Goal: Task Accomplishment & Management: Manage account settings

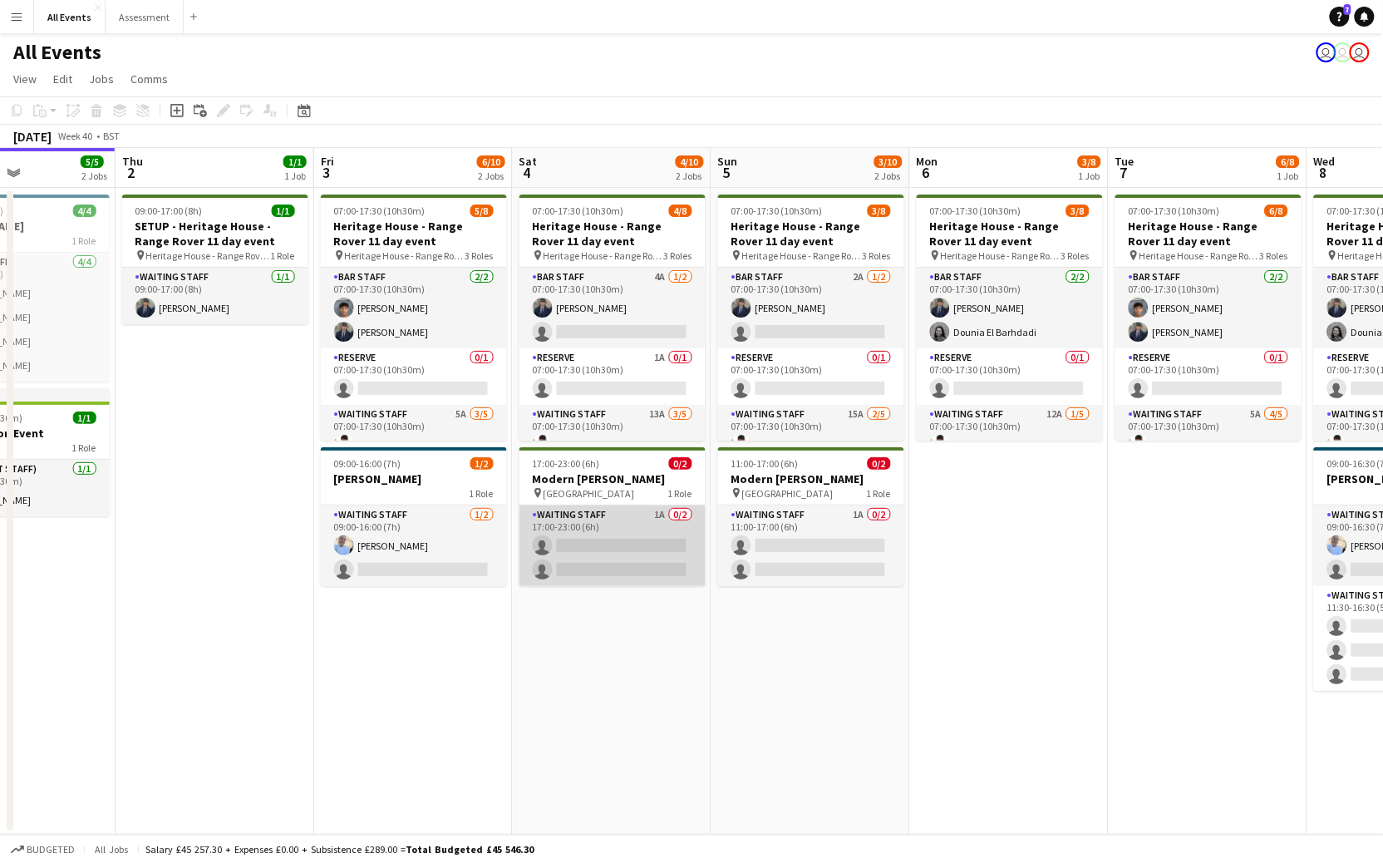
click at [650, 558] on app-card-role "Waiting Staff 1A 0/2 17:00-23:00 (6h) single-neutral-actions single-neutral-act…" at bounding box center [612, 545] width 186 height 81
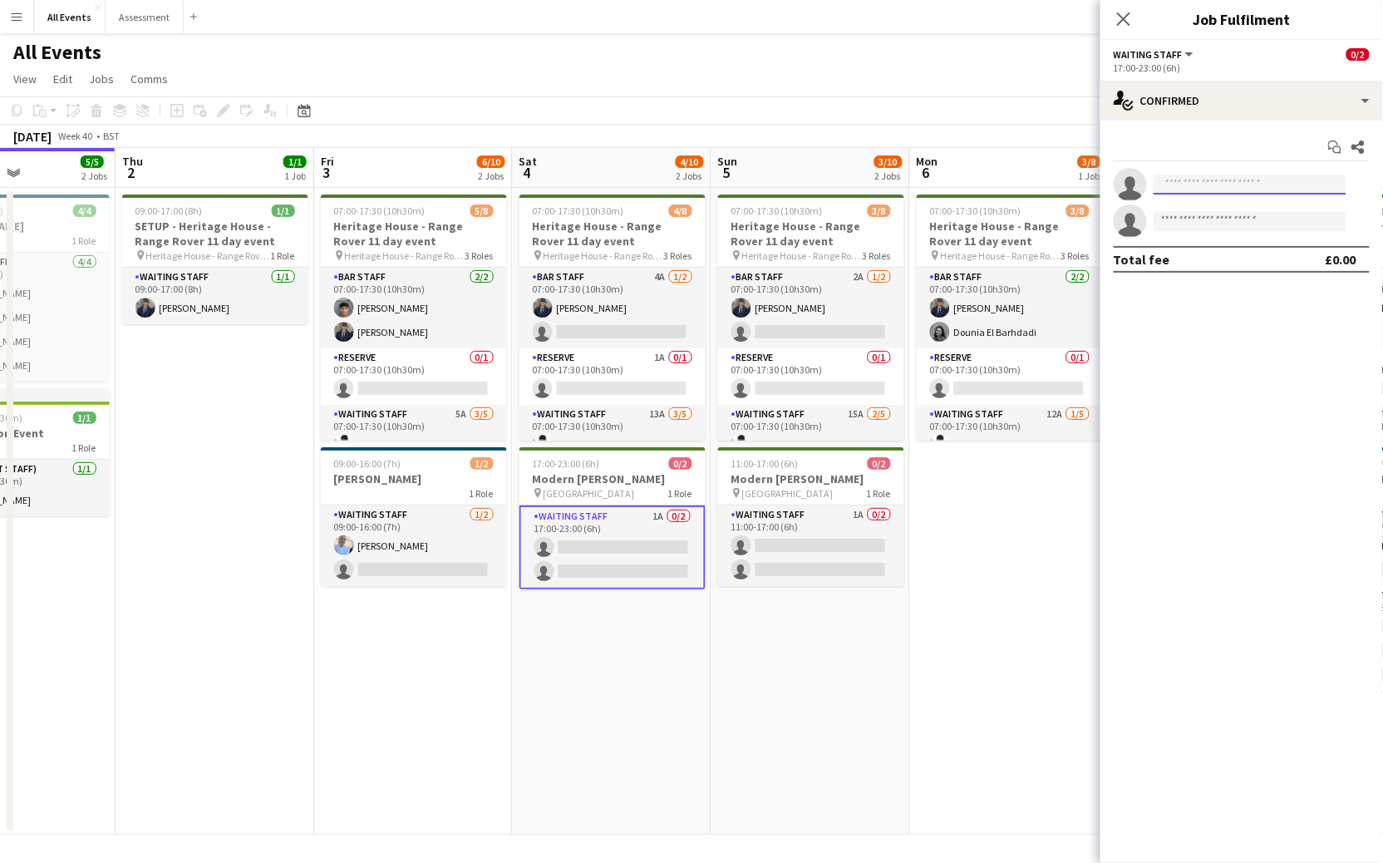
click at [1182, 191] on input at bounding box center [1249, 184] width 193 height 20
type input "****"
click at [961, 591] on app-date-cell "07:00-17:30 (10h30m) 3/8 Heritage House - Range Rover 11 day event pin Heritage…" at bounding box center [1009, 511] width 199 height 646
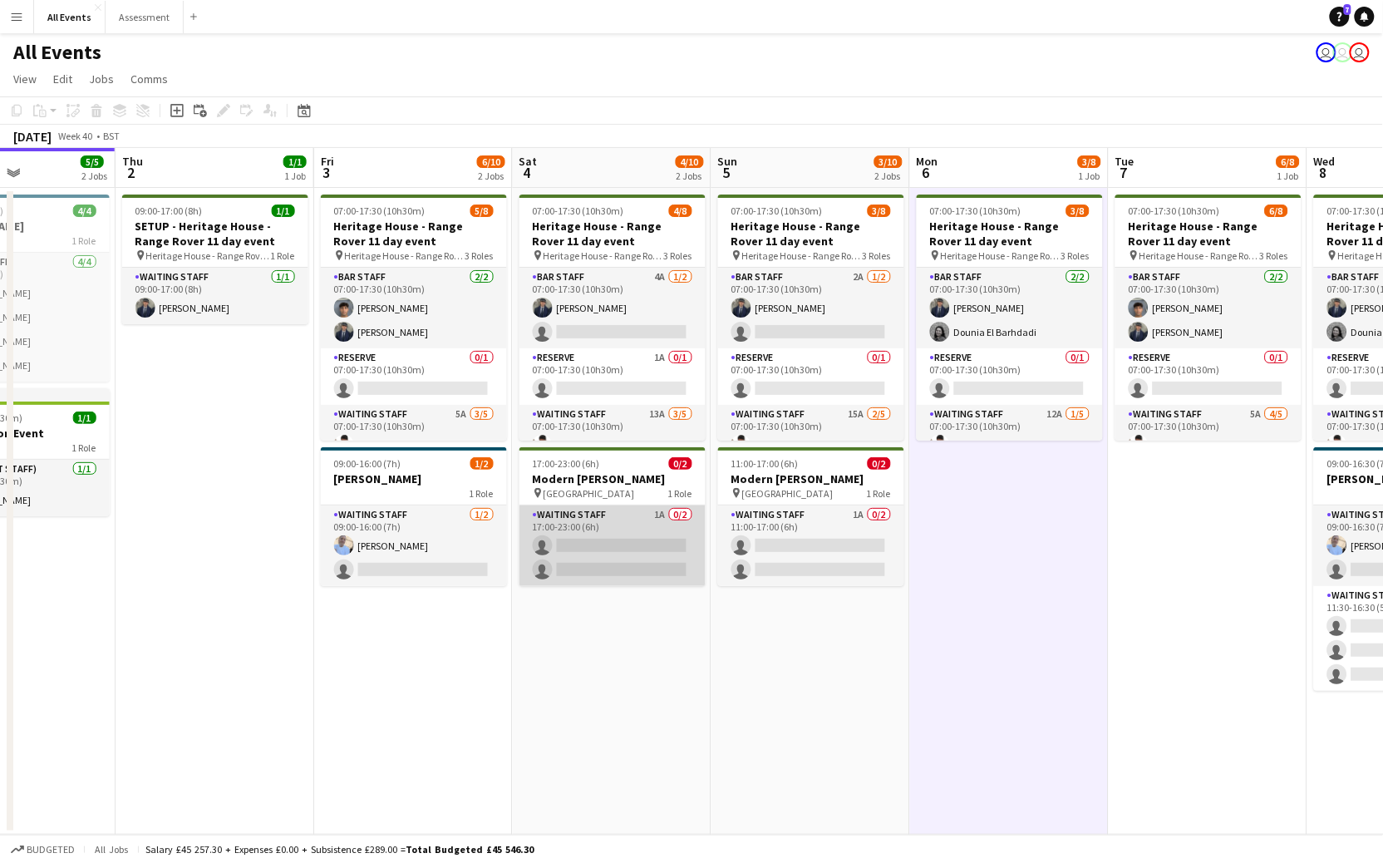
click at [619, 547] on app-card-role "Waiting Staff 1A 0/2 17:00-23:00 (6h) single-neutral-actions single-neutral-act…" at bounding box center [612, 545] width 186 height 81
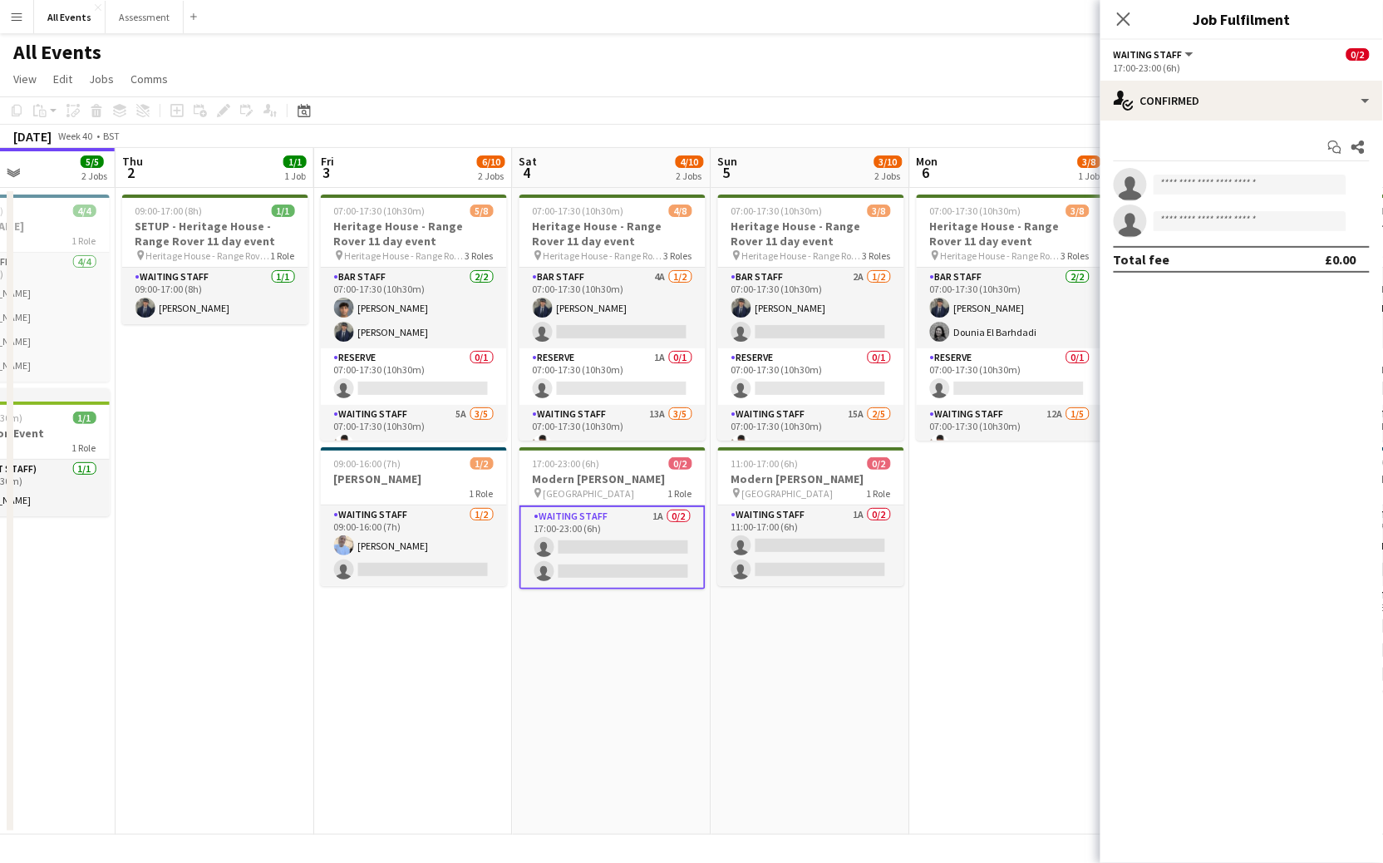
scroll to position [0, 488]
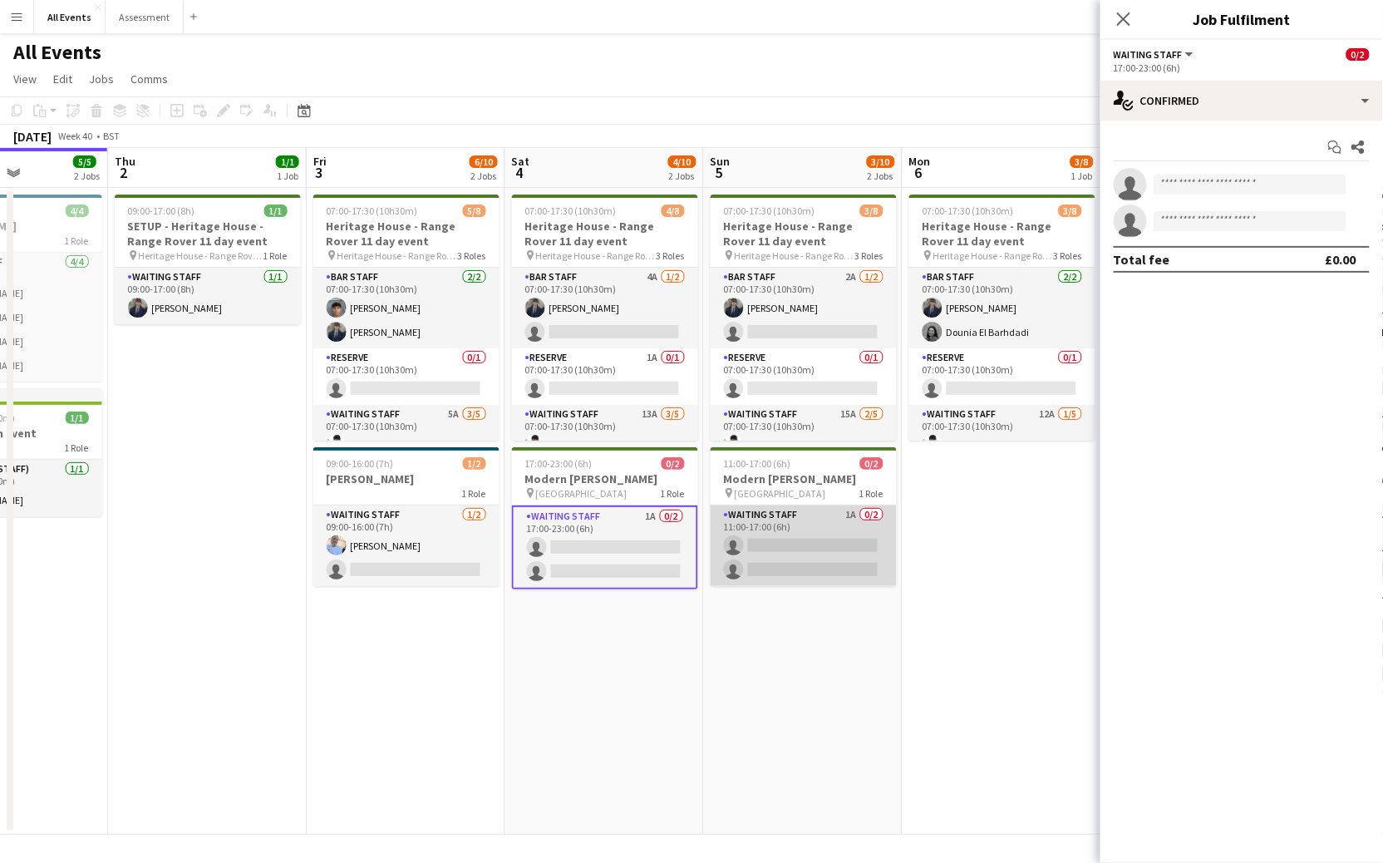
click at [802, 551] on app-card-role "Waiting Staff 1A 0/2 11:00-17:00 (6h) single-neutral-actions single-neutral-act…" at bounding box center [803, 545] width 186 height 81
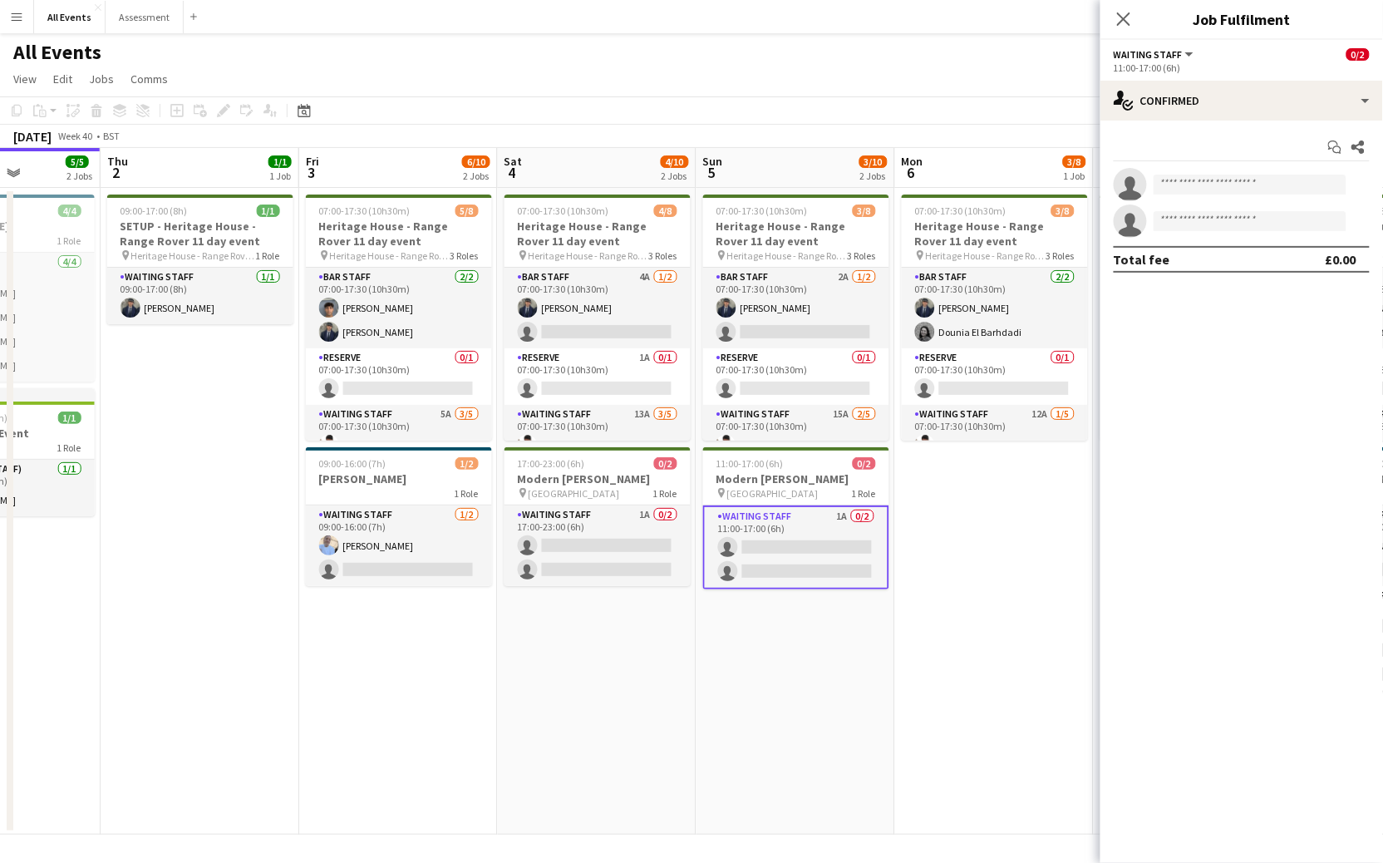
scroll to position [0, 499]
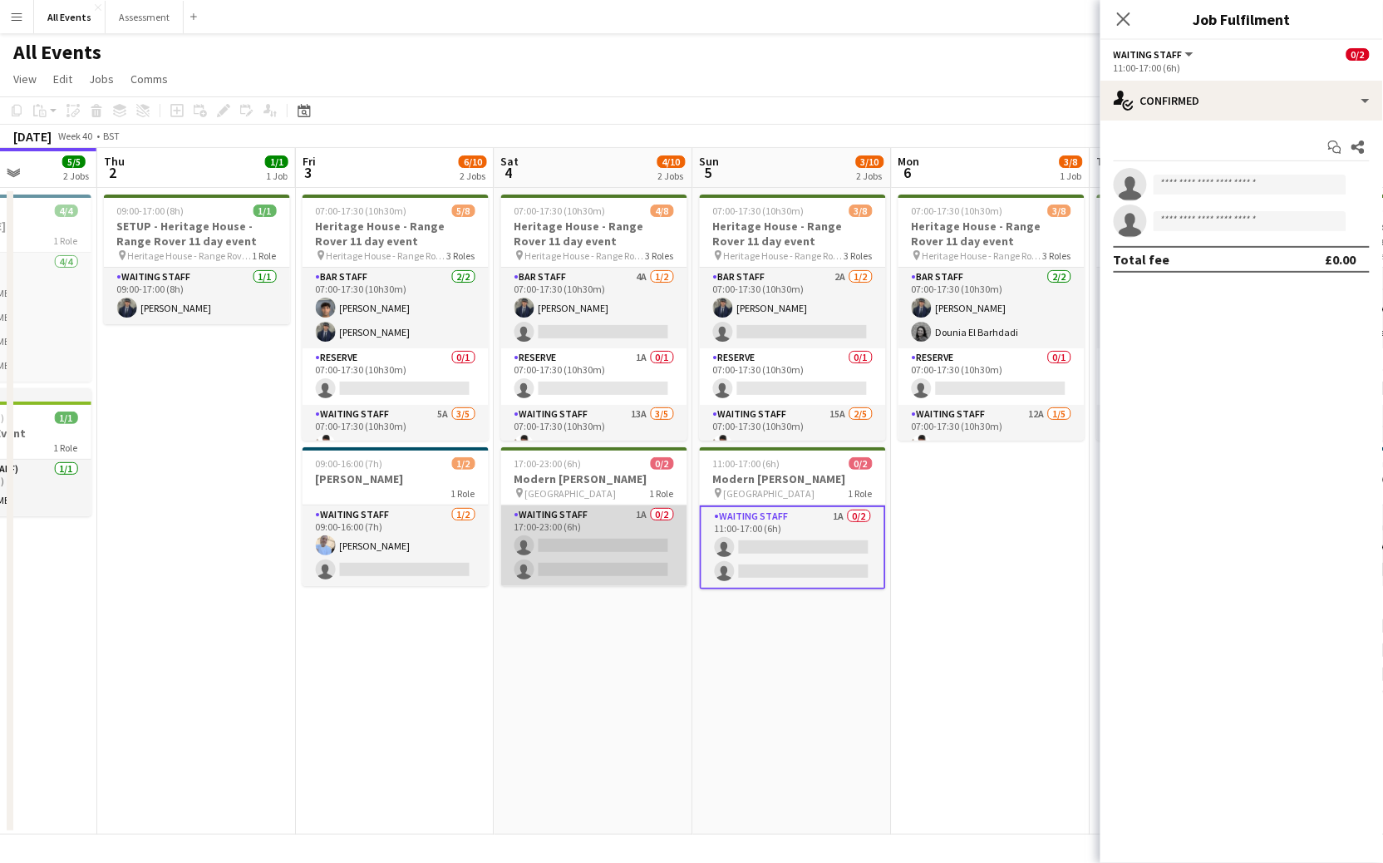
click at [582, 554] on app-card-role "Waiting Staff 1A 0/2 17:00-23:00 (6h) single-neutral-actions single-neutral-act…" at bounding box center [594, 545] width 186 height 81
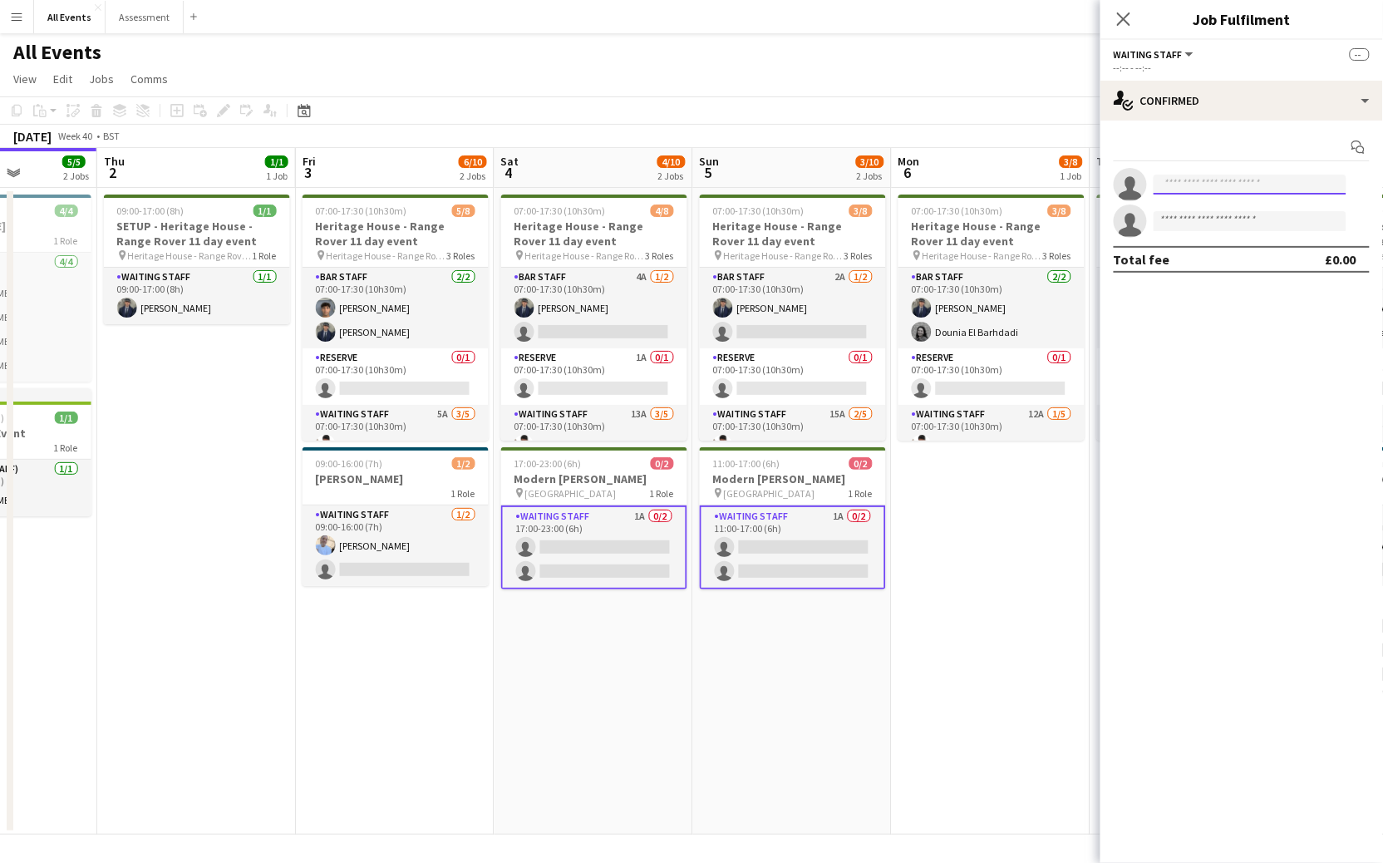
click at [1207, 185] on input at bounding box center [1249, 184] width 193 height 20
type input "****"
click at [1272, 229] on span "+447467323964" at bounding box center [1250, 233] width 166 height 13
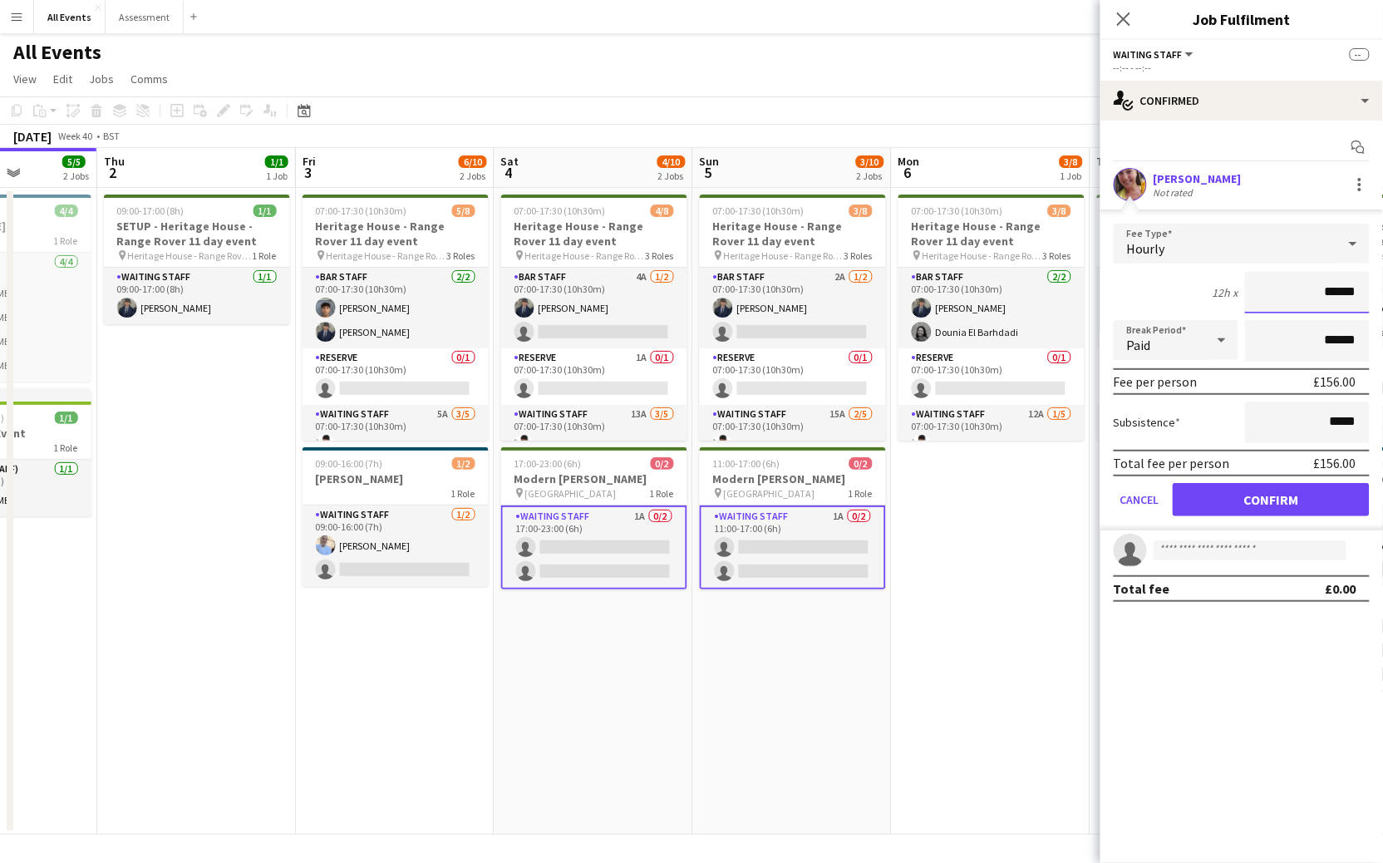
drag, startPoint x: 1343, startPoint y: 291, endPoint x: 1377, endPoint y: 292, distance: 34.1
click at [1377, 292] on form "Fee Type Hourly 12h x ****** Break Period Paid ****** Fee per person £156.00 Su…" at bounding box center [1241, 377] width 283 height 307
type input "******"
click at [1271, 502] on button "Confirm" at bounding box center [1270, 499] width 197 height 33
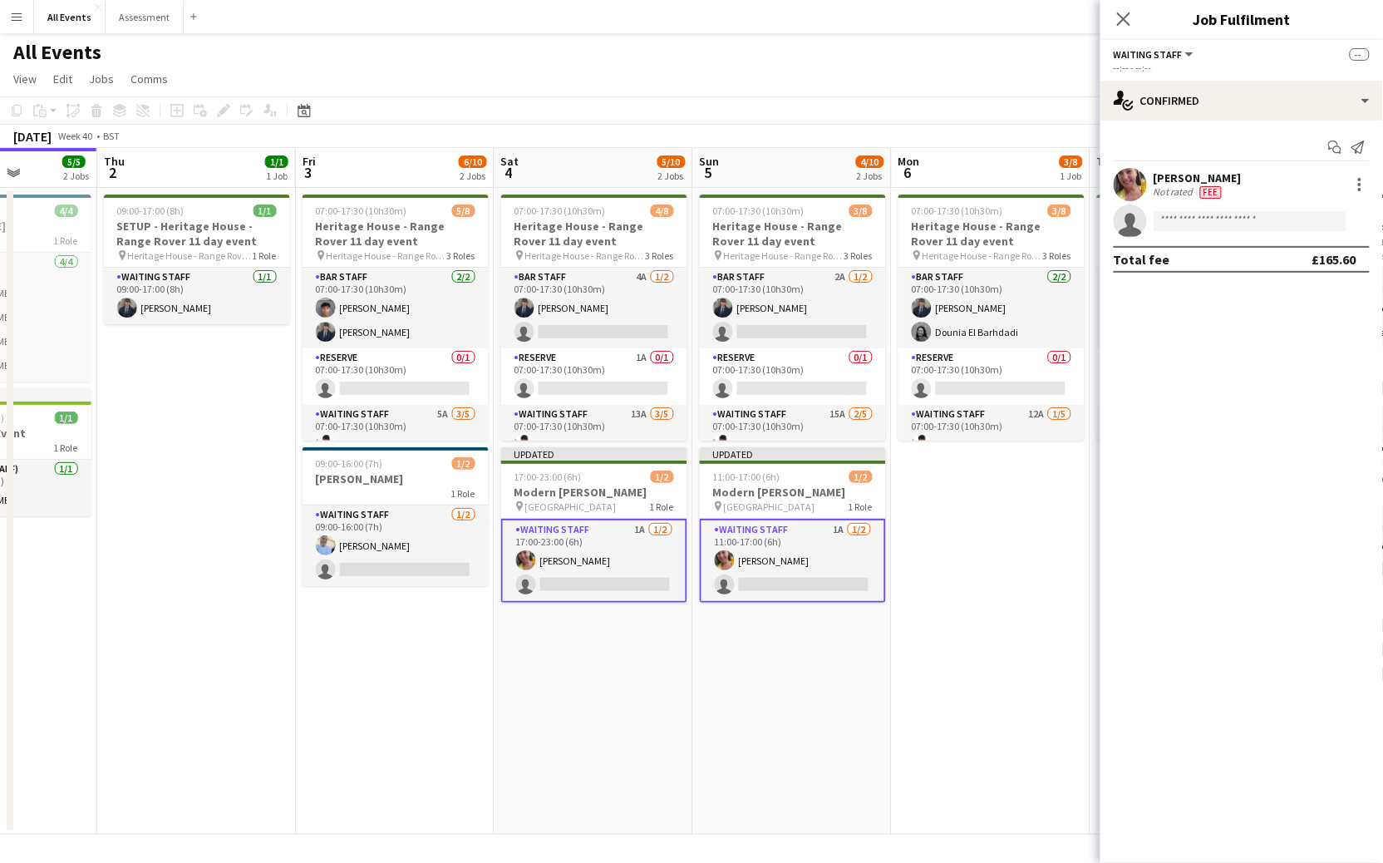
click at [1031, 560] on app-date-cell "07:00-17:30 (10h30m) 3/8 Heritage House - Range Rover 11 day event pin Heritage…" at bounding box center [991, 511] width 199 height 646
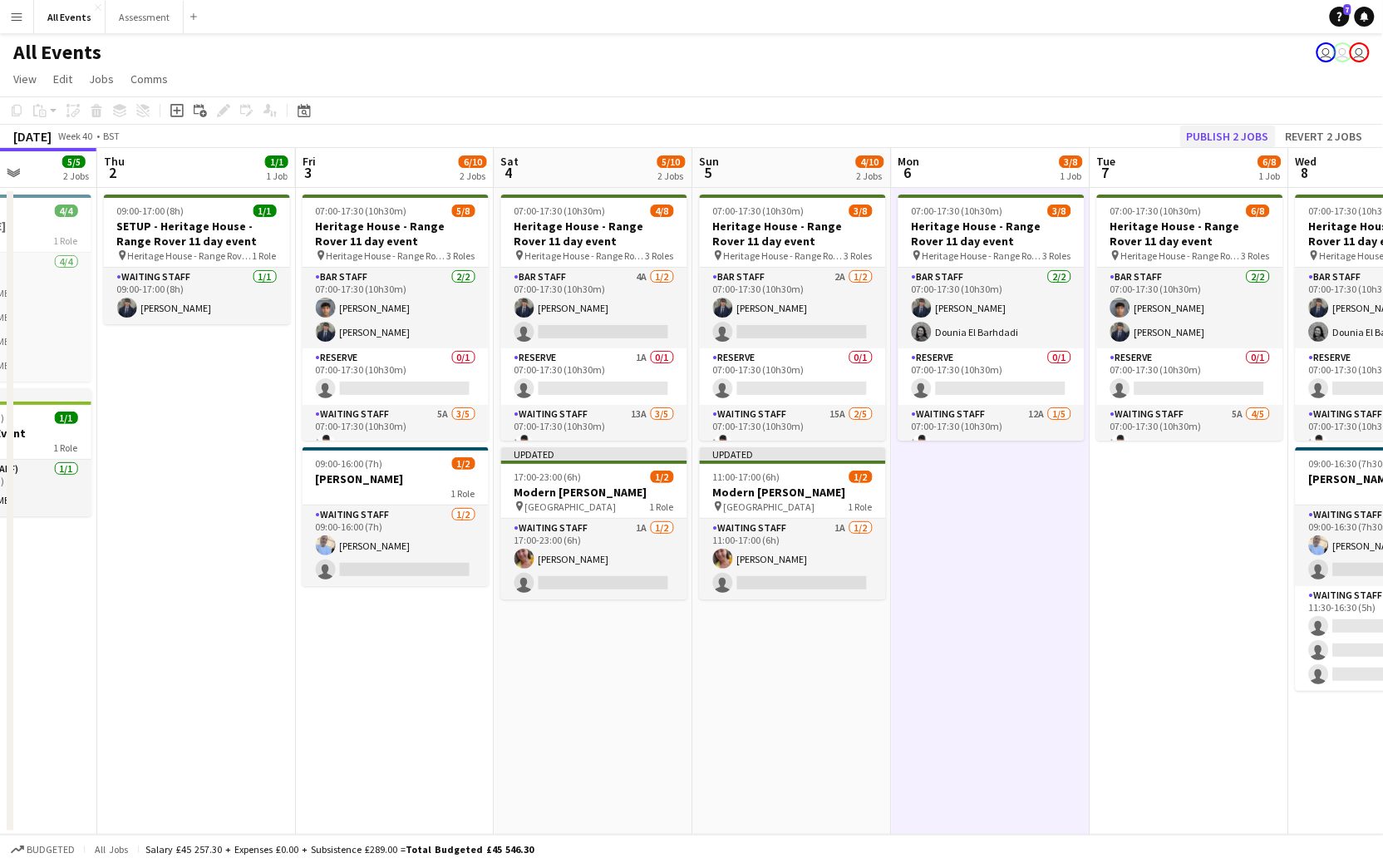
click at [1247, 130] on button "Publish 2 jobs" at bounding box center [1228, 136] width 96 height 22
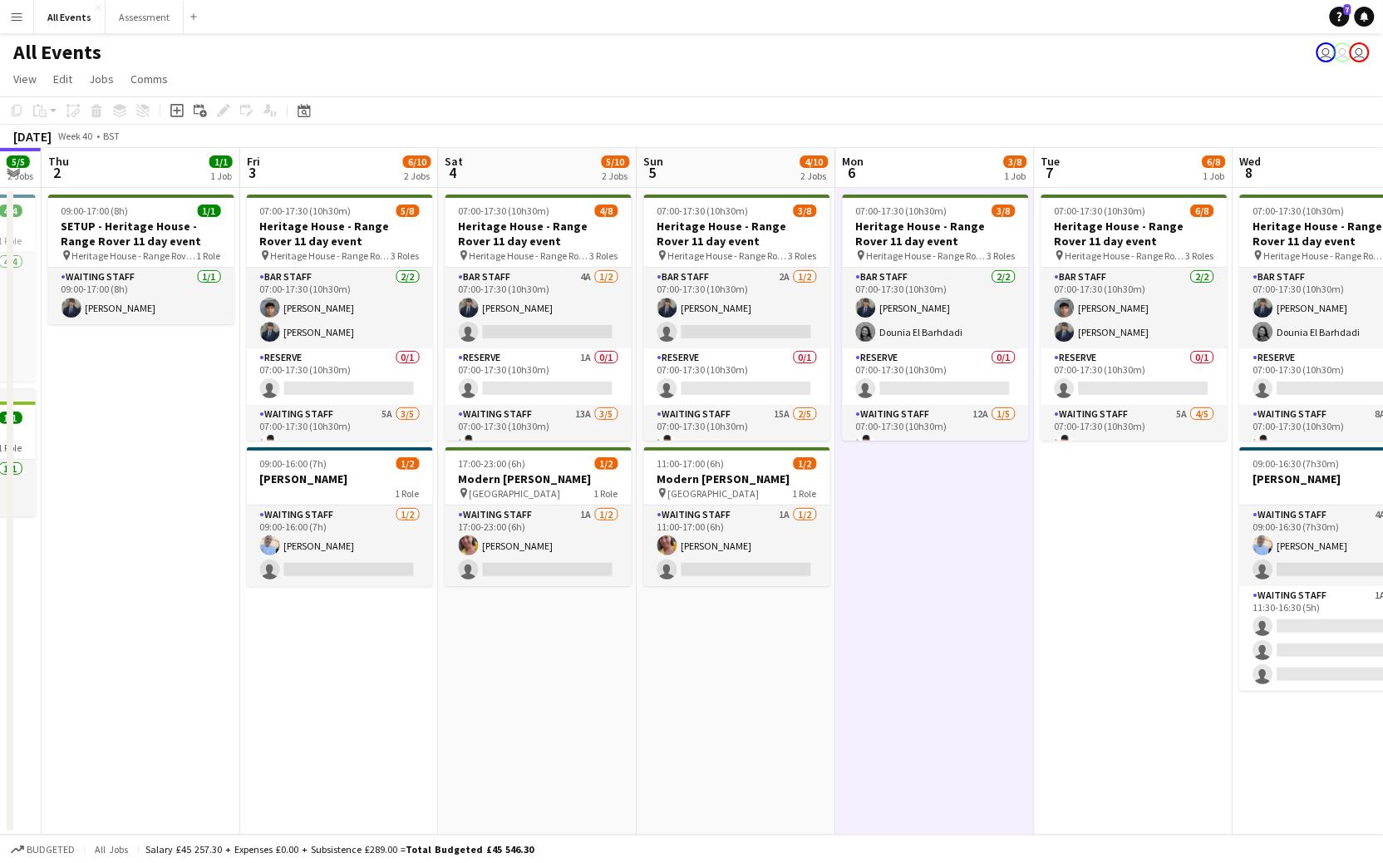
scroll to position [0, 563]
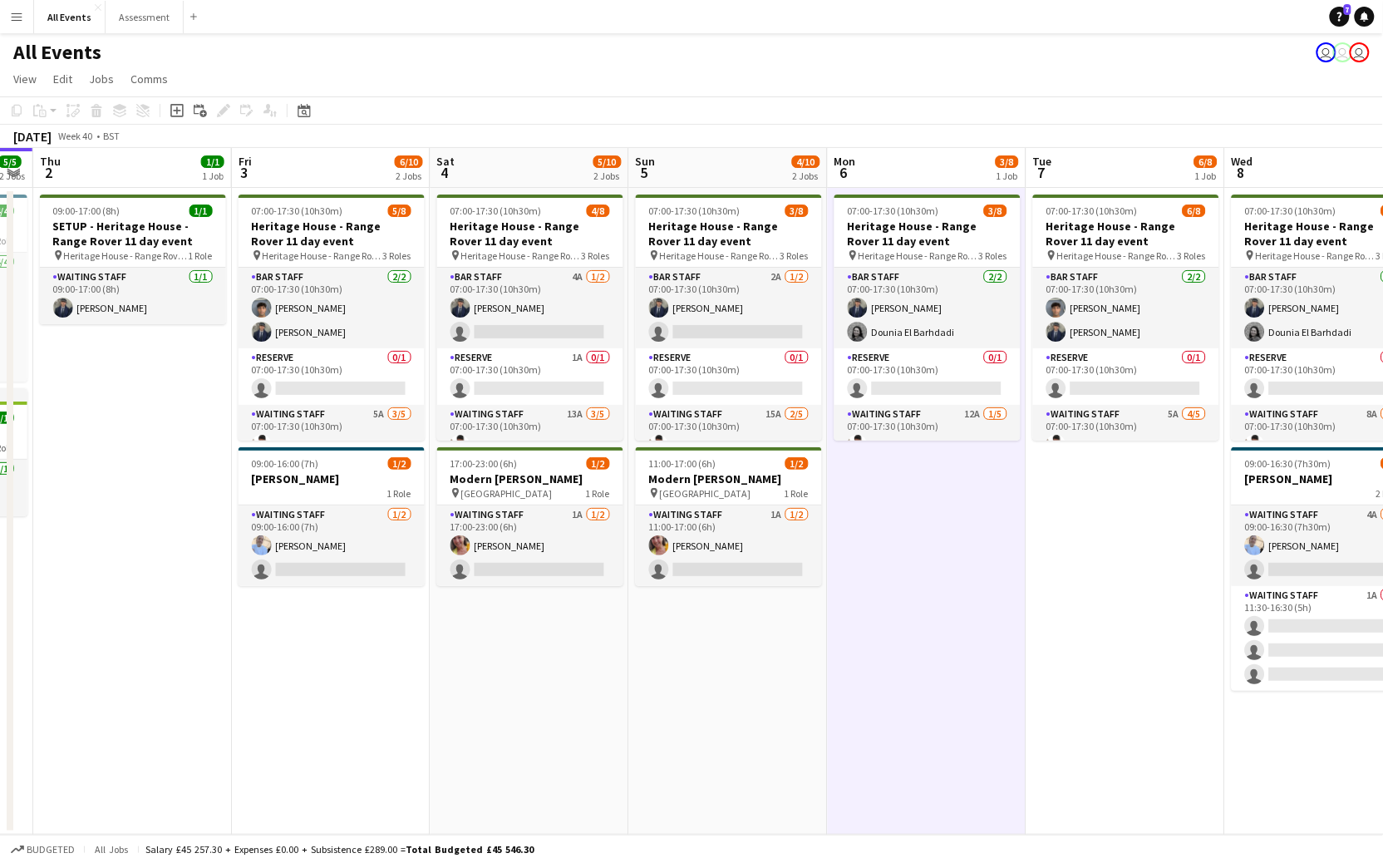
click at [710, 622] on app-date-cell "07:00-17:30 (10h30m) 3/8 Heritage House - Range Rover 11 day event pin Heritage…" at bounding box center [728, 511] width 199 height 646
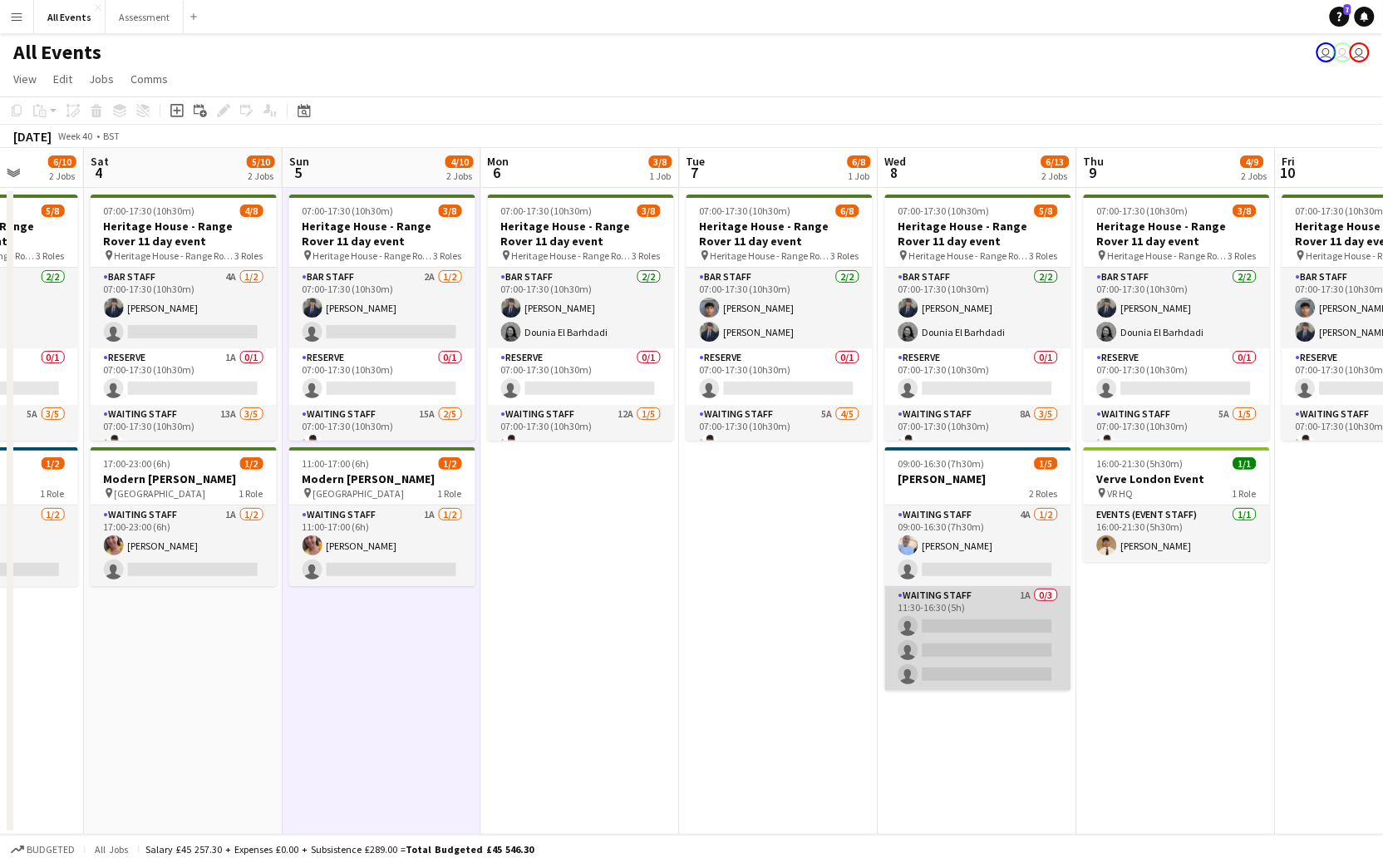
scroll to position [0, 471]
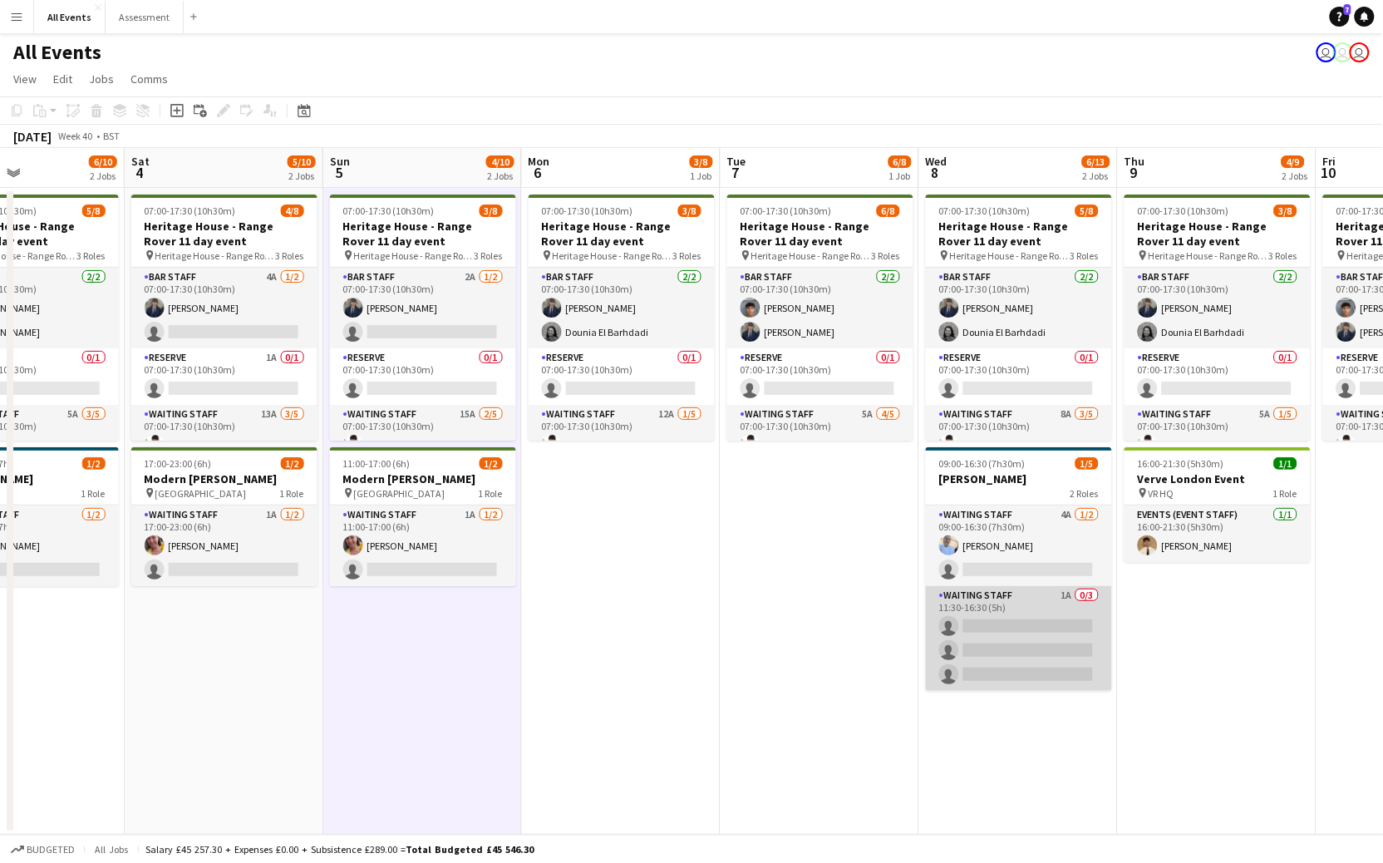
click at [1011, 638] on app-card-role "Waiting Staff 1A 0/3 11:30-16:30 (5h) single-neutral-actions single-neutral-act…" at bounding box center [1019, 638] width 186 height 105
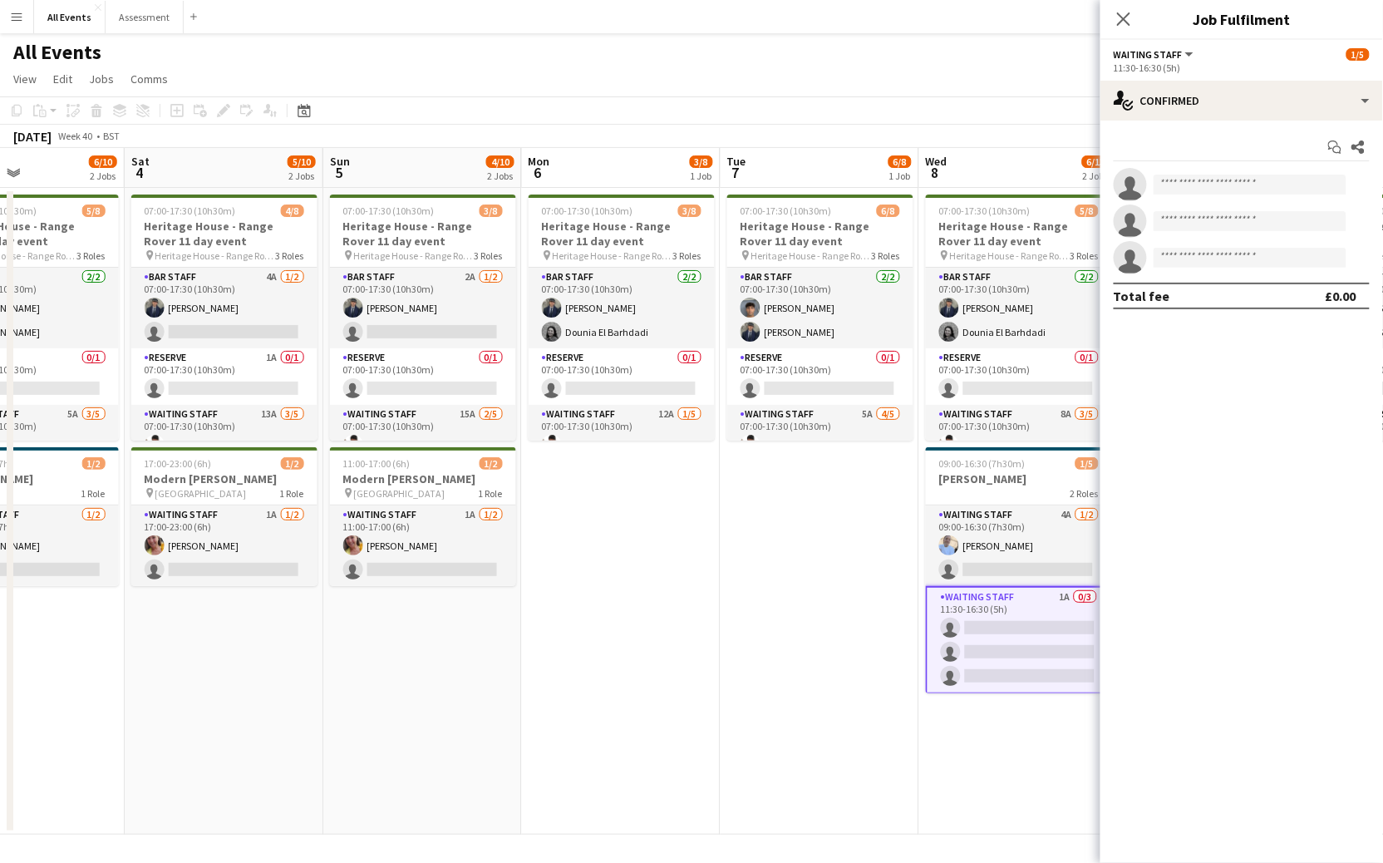
scroll to position [0, 0]
click at [1210, 96] on div "single-neutral-actions-check-2 Confirmed" at bounding box center [1241, 101] width 283 height 40
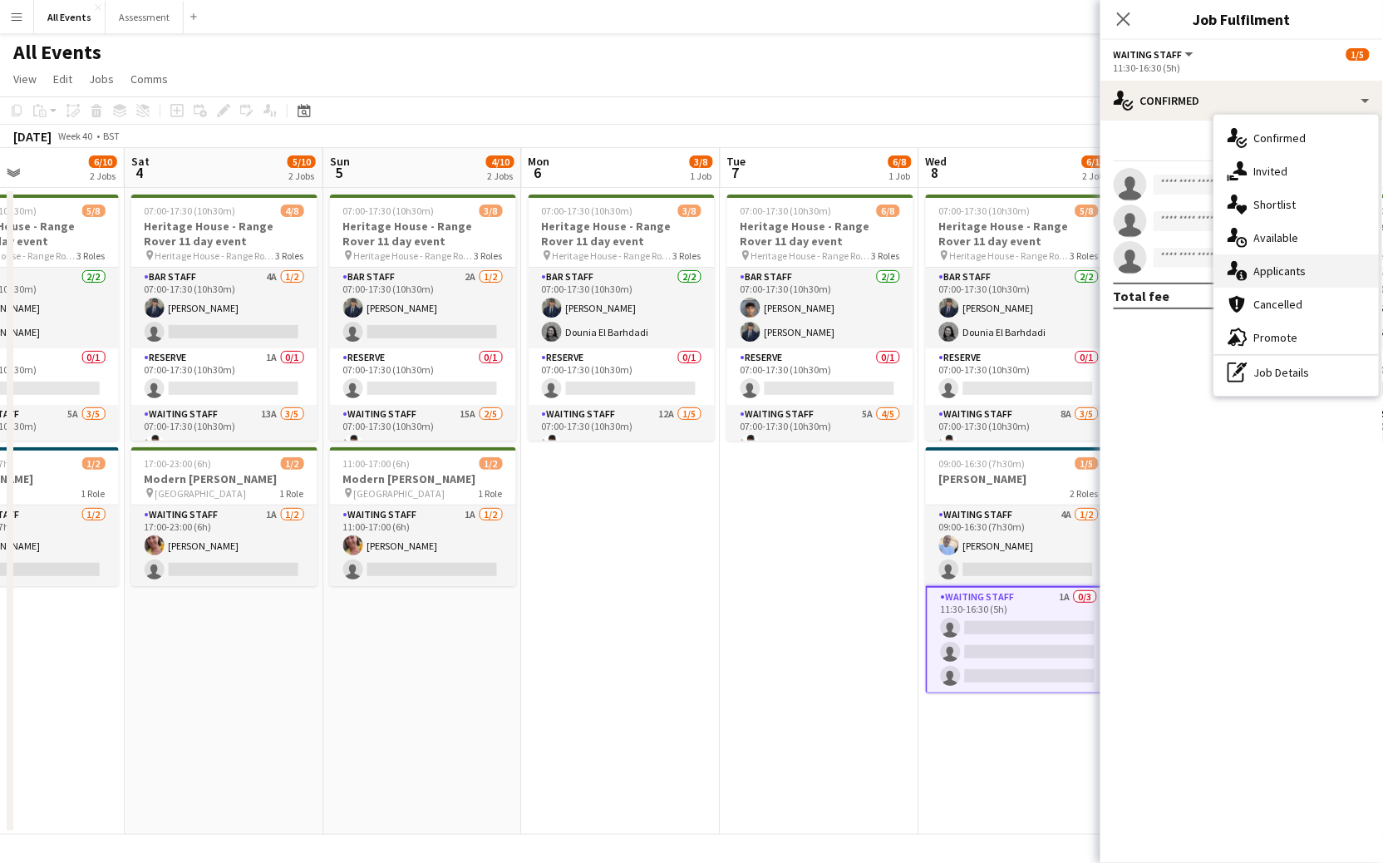
click at [1302, 264] on span "Applicants" at bounding box center [1280, 270] width 52 height 15
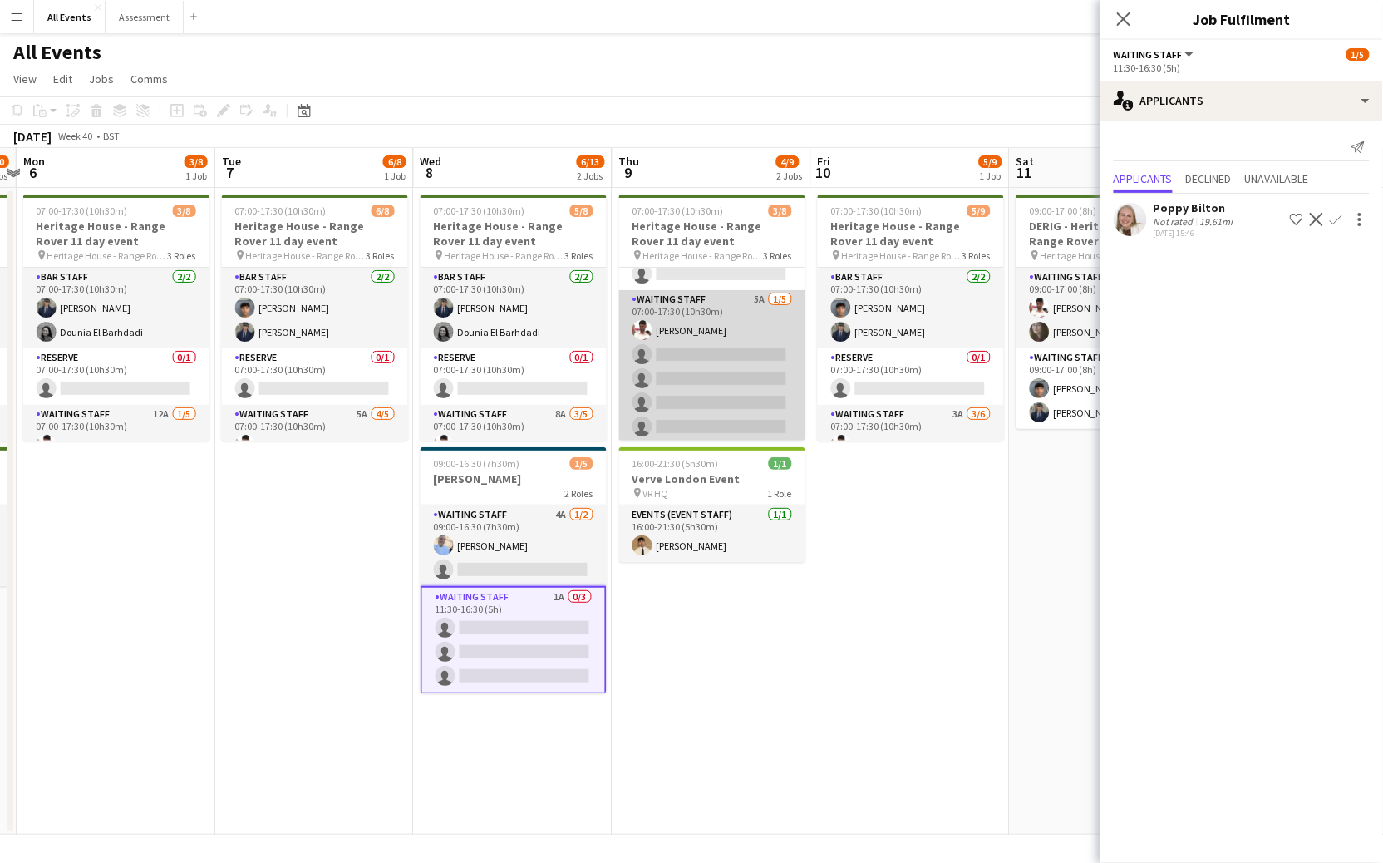
click at [710, 411] on app-card-role "Waiting Staff 5A 1/5 07:00-17:30 (10h30m) Ahmed Al-Khayat single-neutral-action…" at bounding box center [712, 366] width 186 height 153
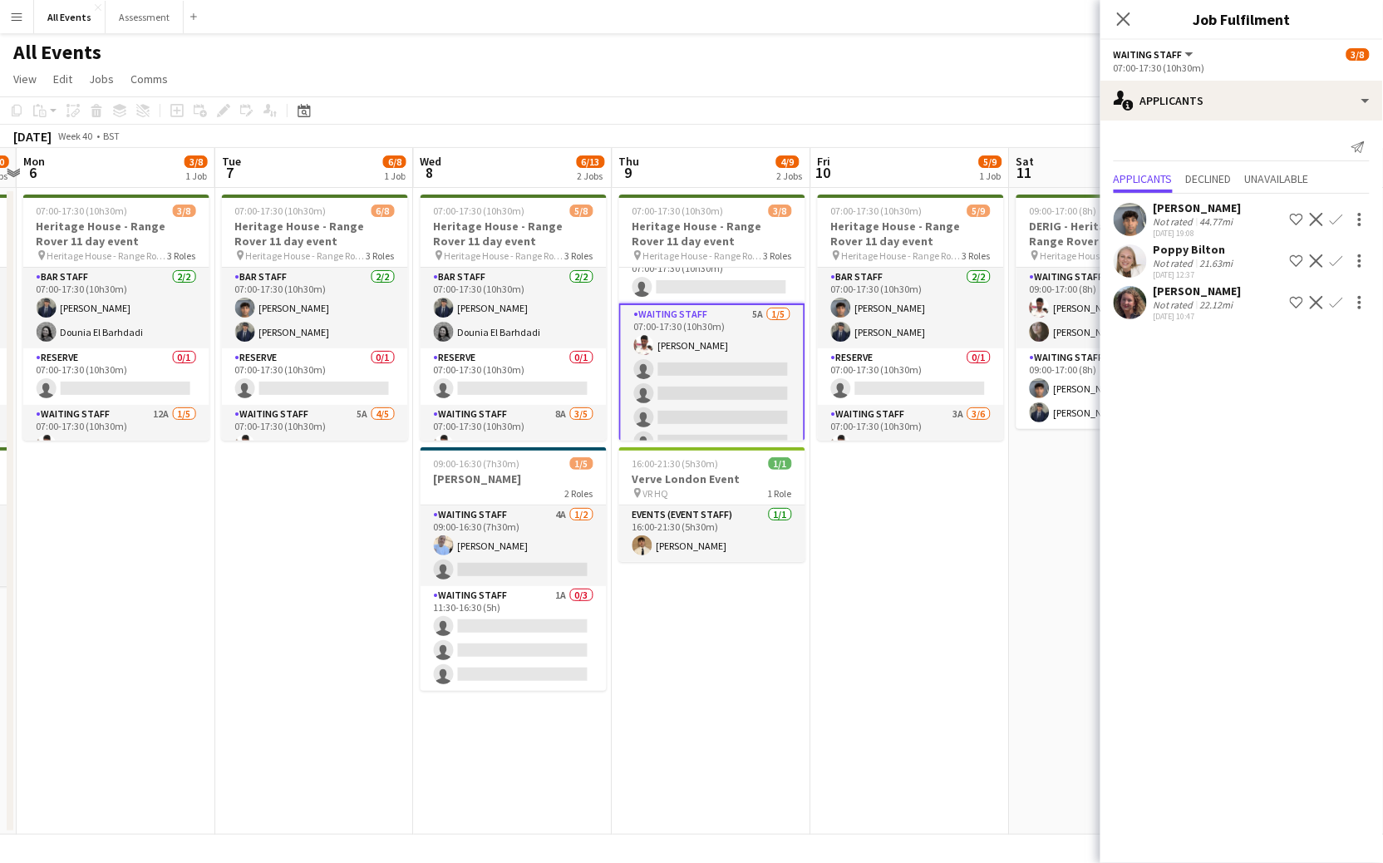
scroll to position [96, 0]
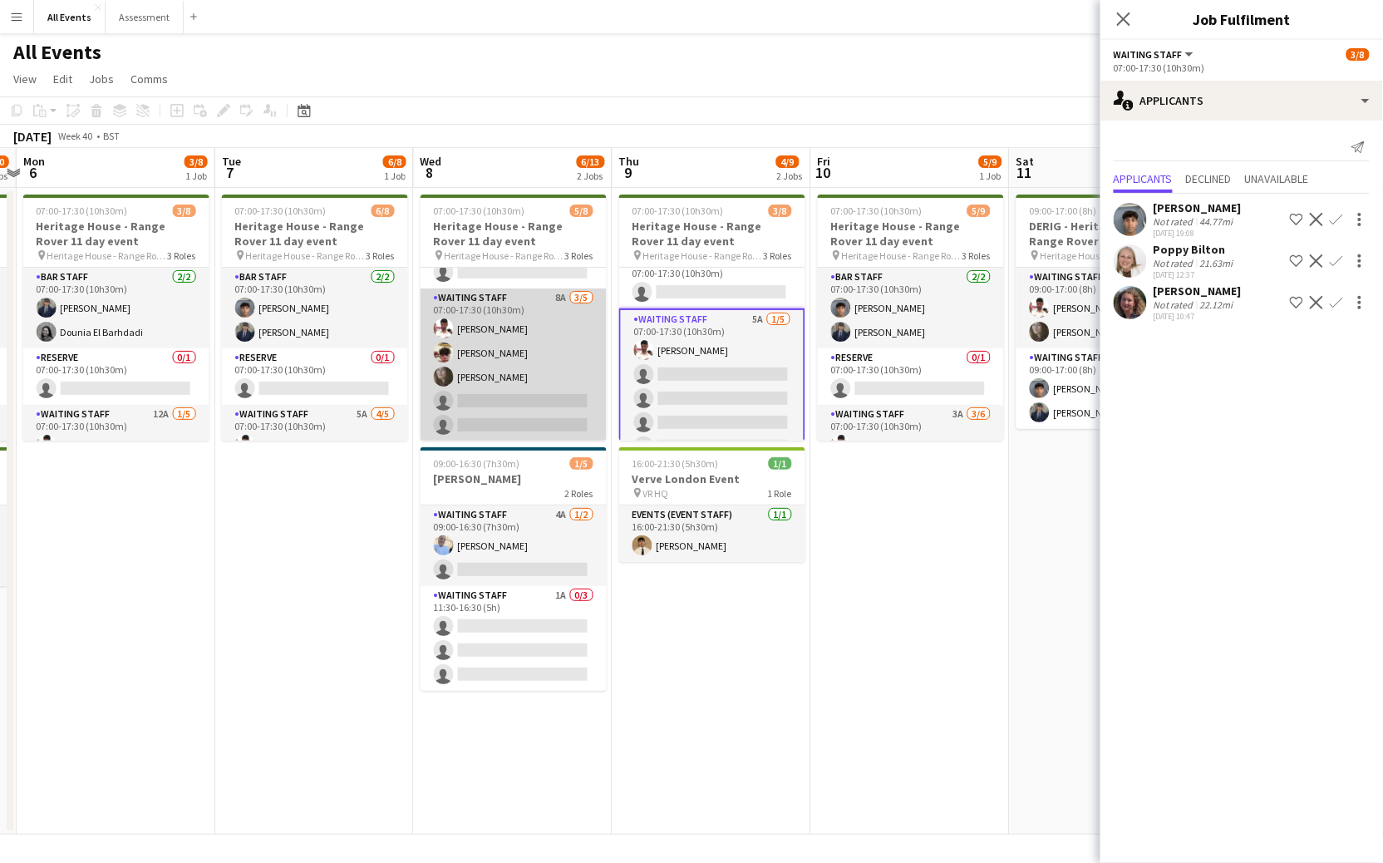
click at [504, 407] on app-card-role "Waiting Staff 8A 3/5 07:00-17:30 (10h30m) Ahmed Al-Khayat Christopher Carradine…" at bounding box center [513, 364] width 186 height 153
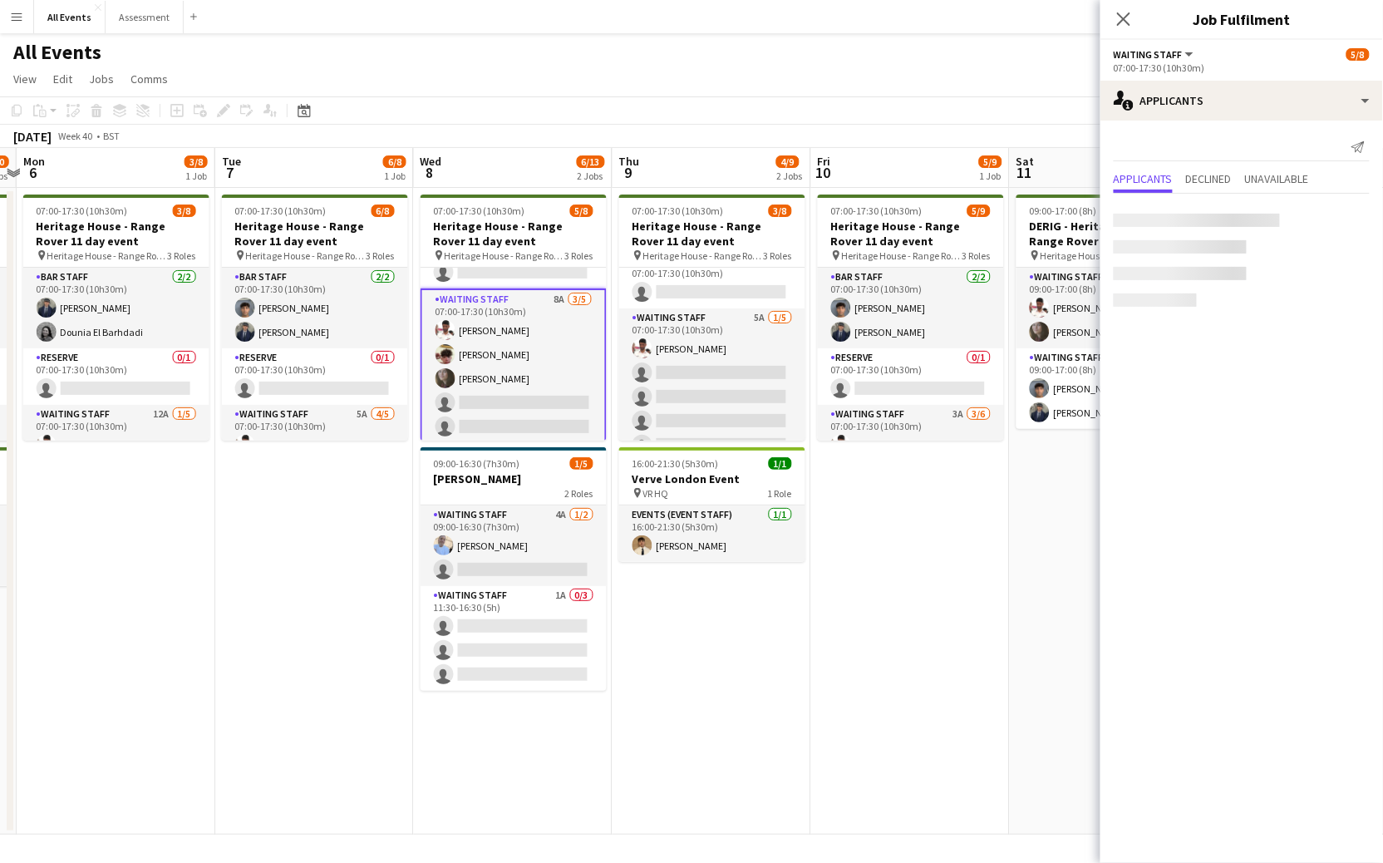
scroll to position [115, 0]
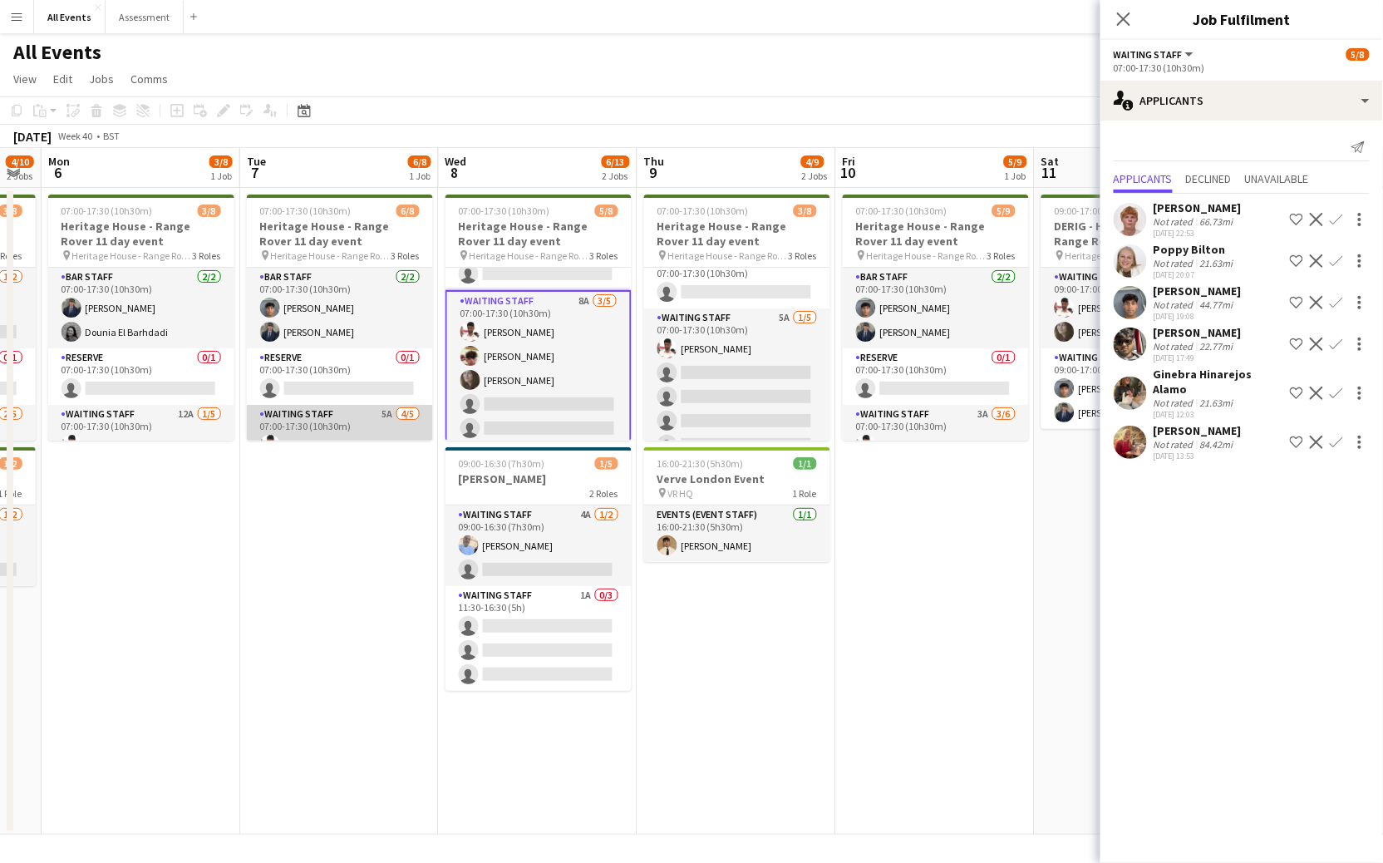
click at [421, 411] on app-card-role "Waiting Staff 5A 4/5 07:00-17:30 (10h30m) Ahmed Al-Khayat Christopher Carradine…" at bounding box center [340, 481] width 186 height 153
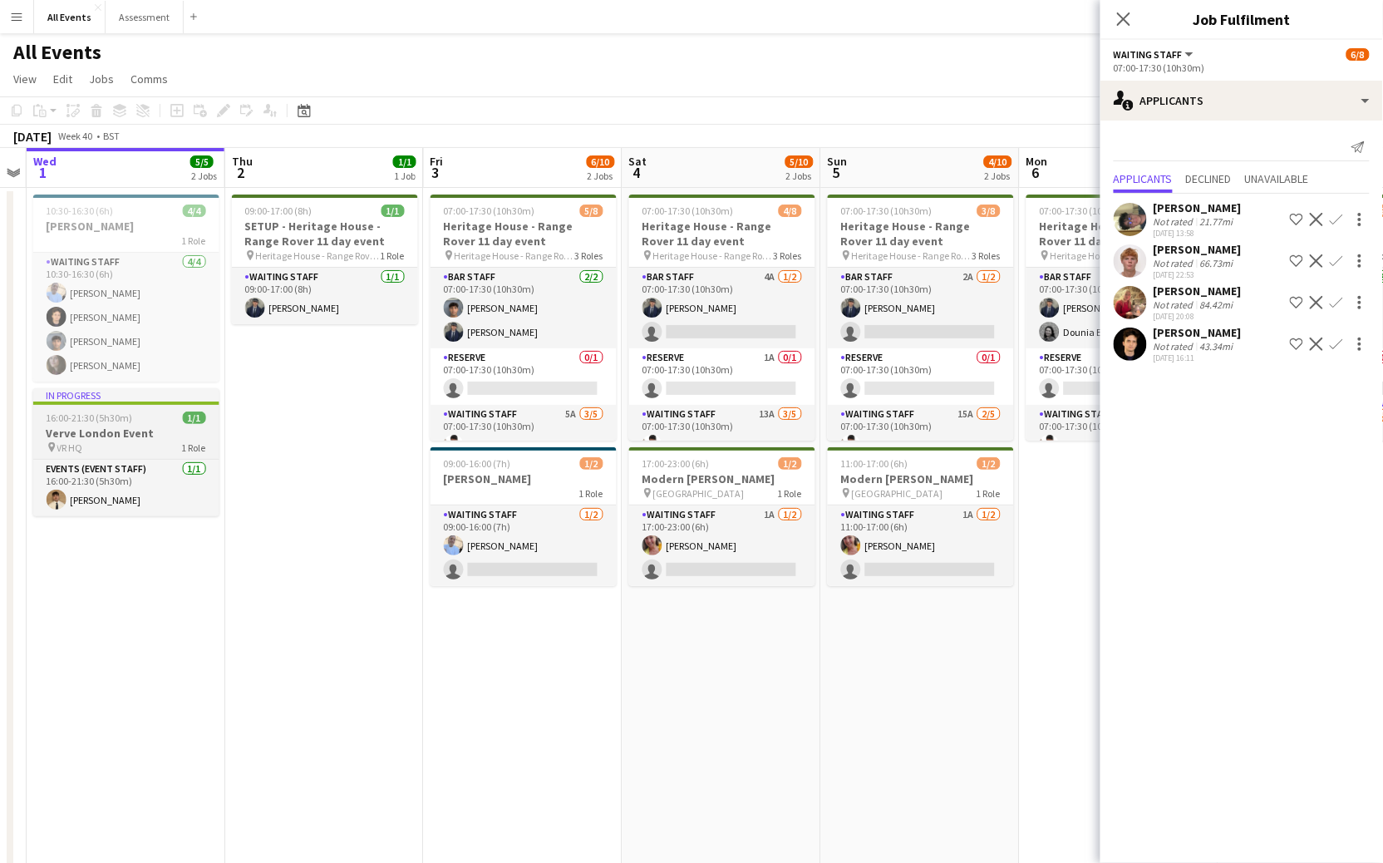
scroll to position [0, 645]
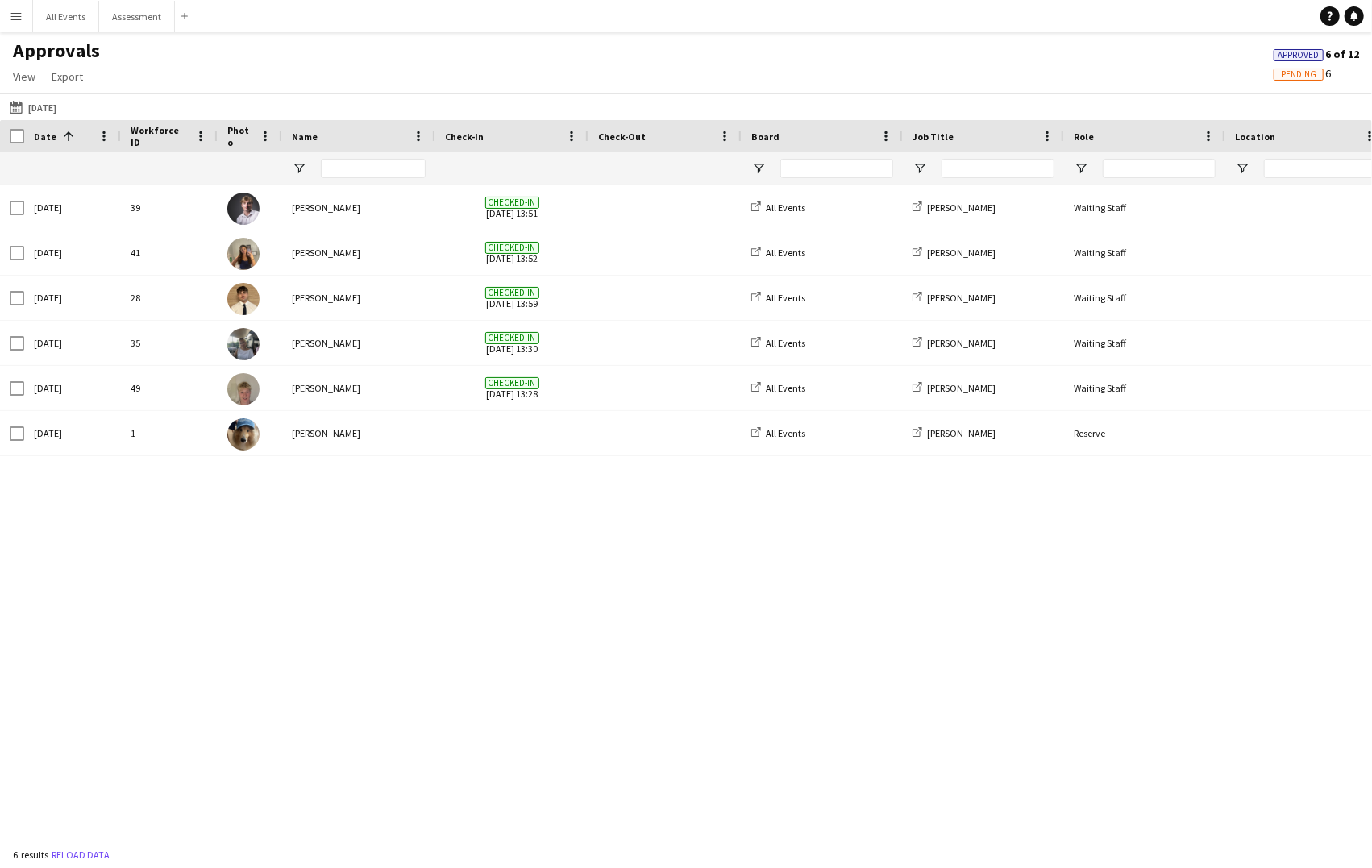
click at [840, 57] on div "Approvals View Customise view Customise filters Reset Filters Reset View Reset …" at bounding box center [686, 66] width 1372 height 55
click at [303, 90] on div "Approvals View Customise view Customise filters Reset Filters Reset View Reset …" at bounding box center [686, 66] width 1372 height 55
click at [232, 86] on div "Approvals View Customise view Customise filters Reset Filters Reset View Reset …" at bounding box center [686, 66] width 1372 height 55
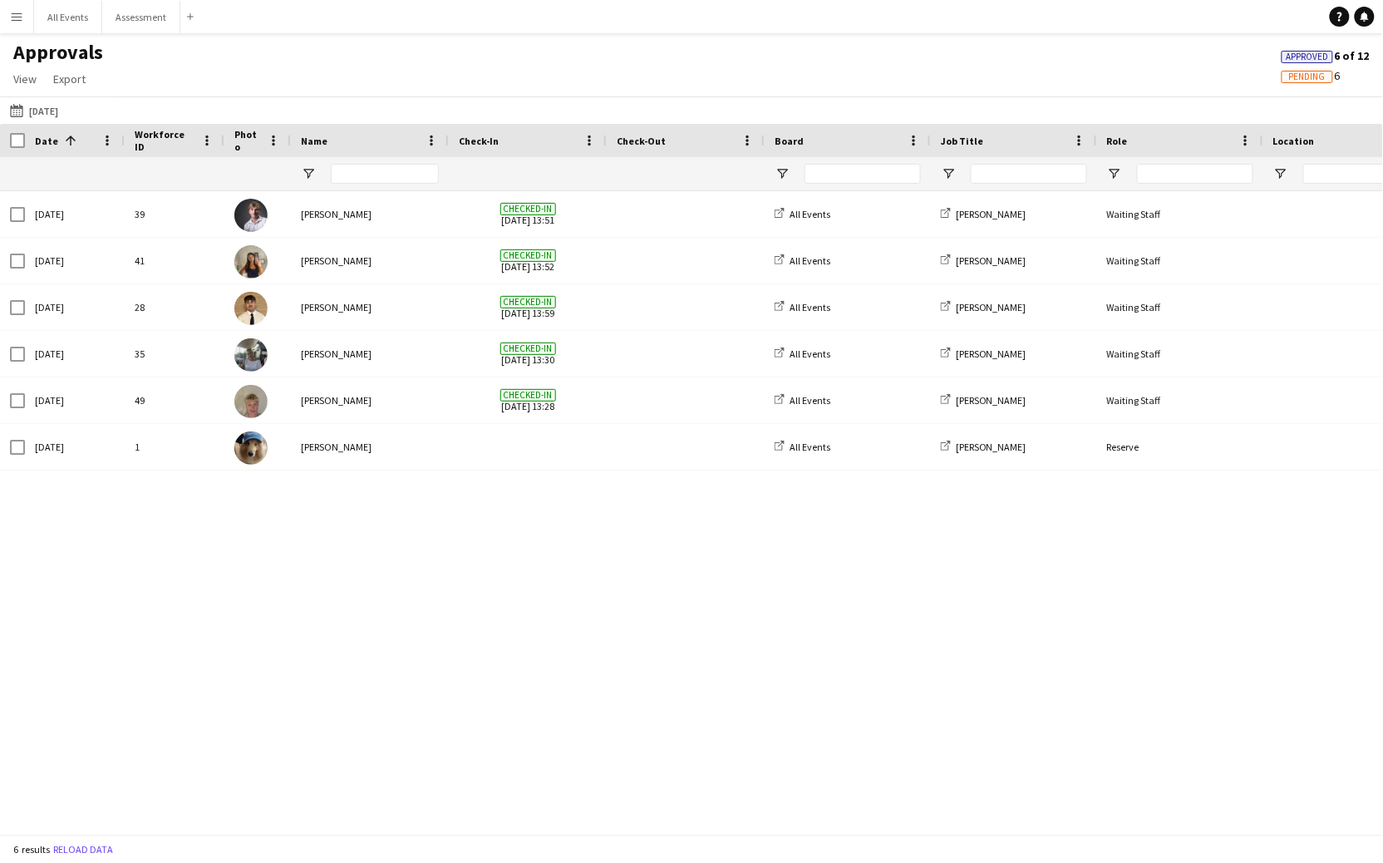
click at [468, 42] on div "Approvals View Customise view Customise filters Reset Filters Reset View Reset …" at bounding box center [691, 68] width 1383 height 57
click at [31, 101] on button "[DATE] [DATE]" at bounding box center [34, 111] width 55 height 20
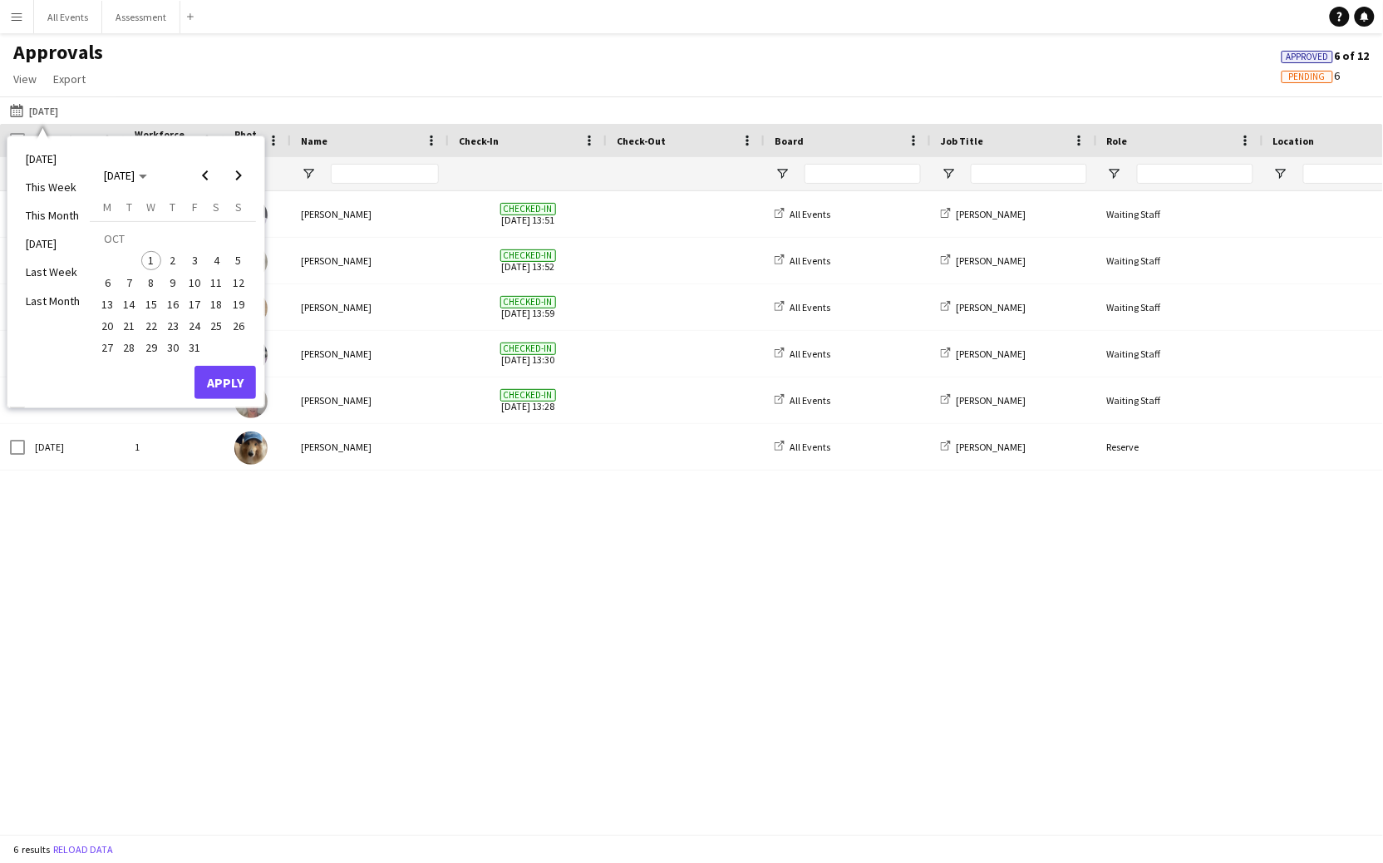
click at [472, 72] on div "Approvals View Customise view Customise filters Reset Filters Reset View Reset …" at bounding box center [691, 68] width 1383 height 57
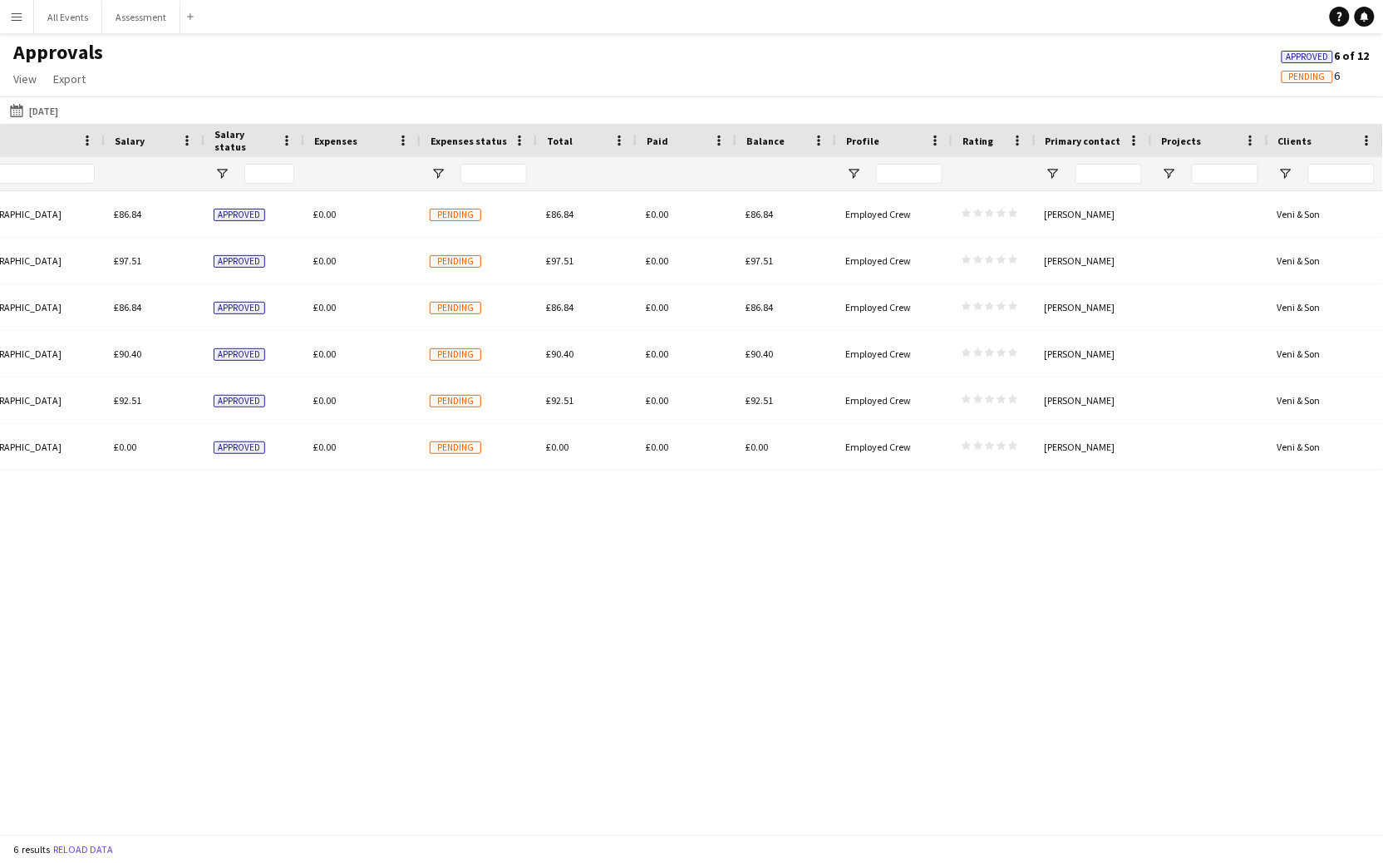
scroll to position [0, 1150]
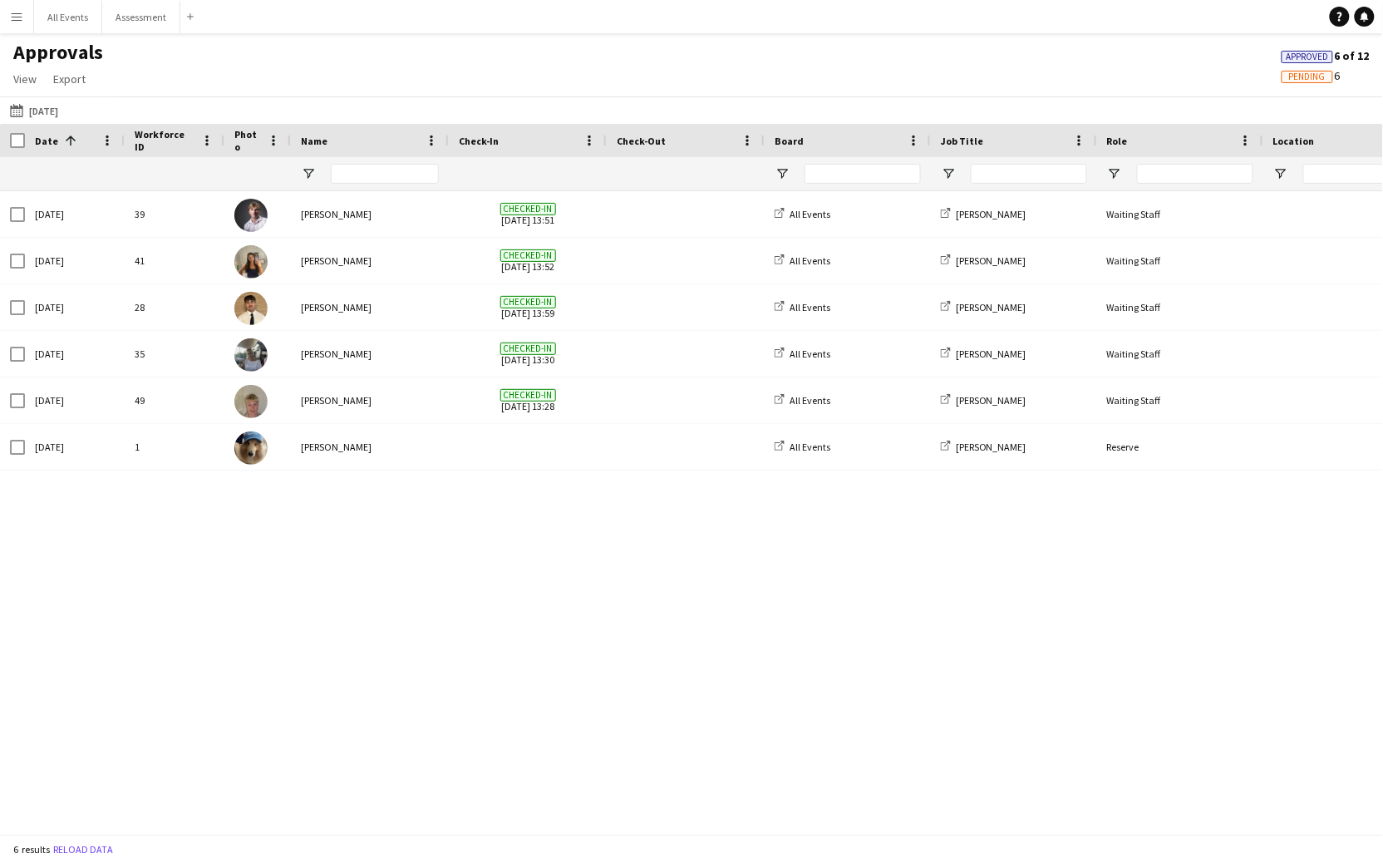
click at [18, 147] on div at bounding box center [12, 140] width 25 height 33
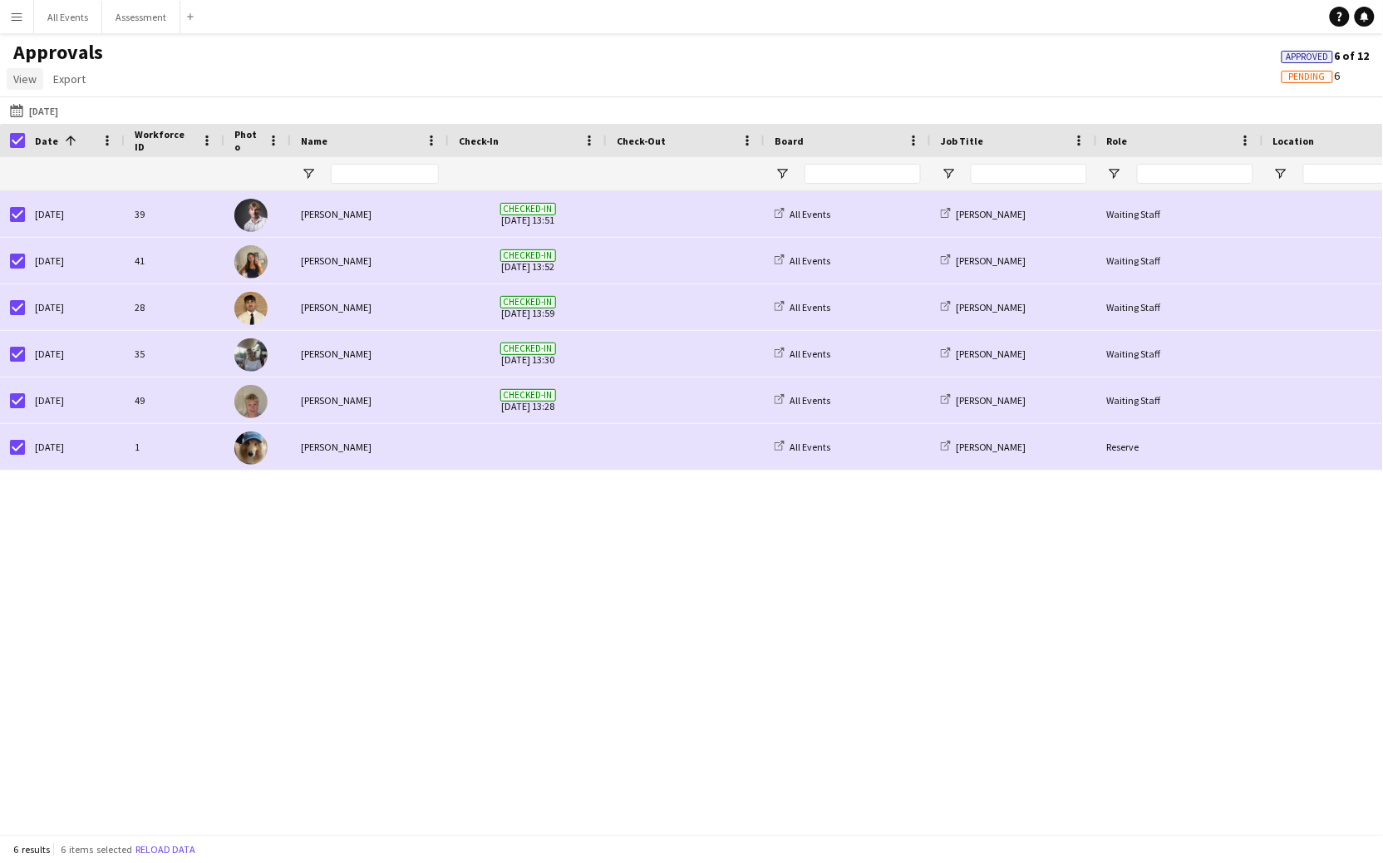
click at [21, 80] on span "View" at bounding box center [24, 78] width 23 height 15
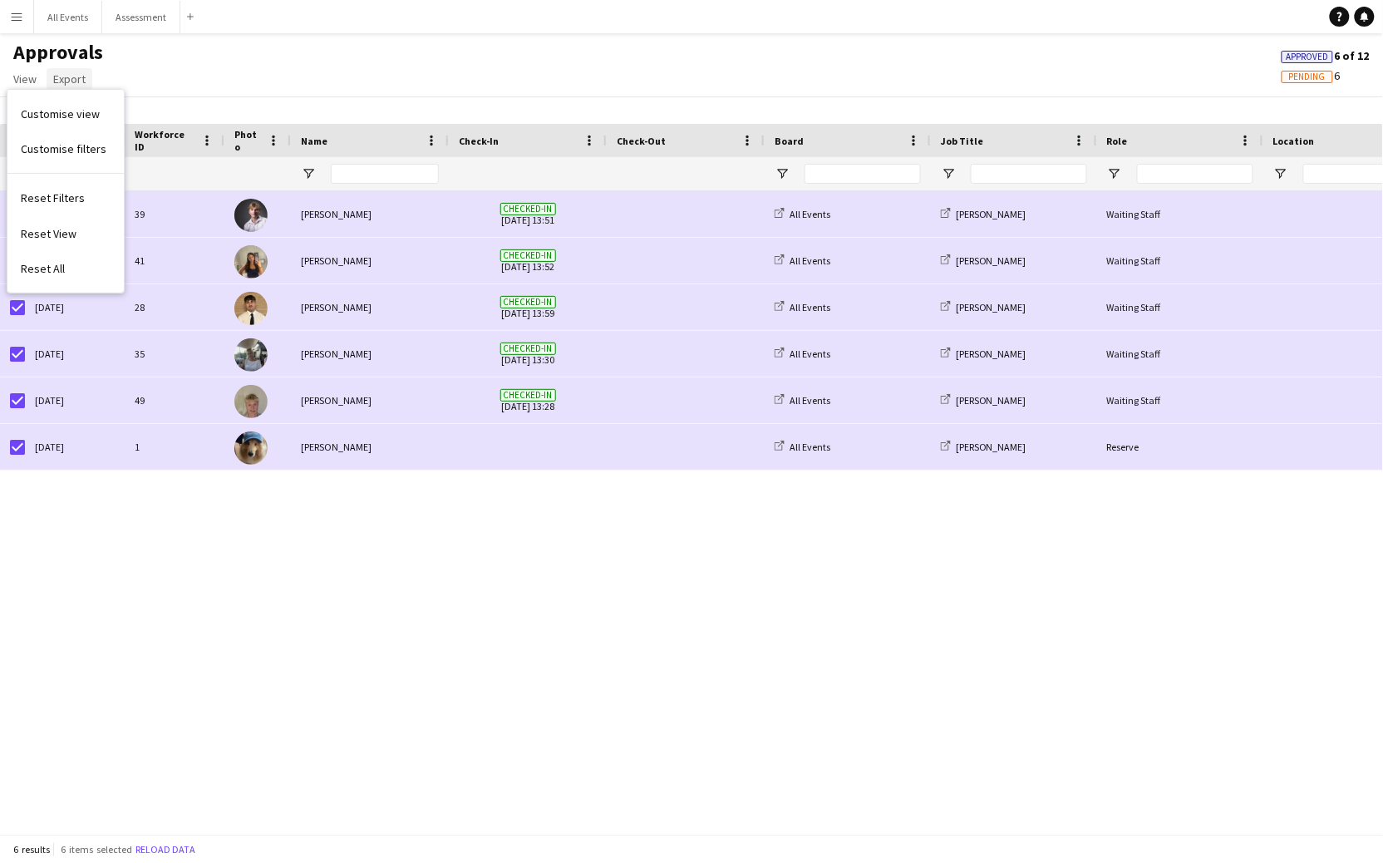
click at [54, 78] on span "Export" at bounding box center [69, 78] width 32 height 15
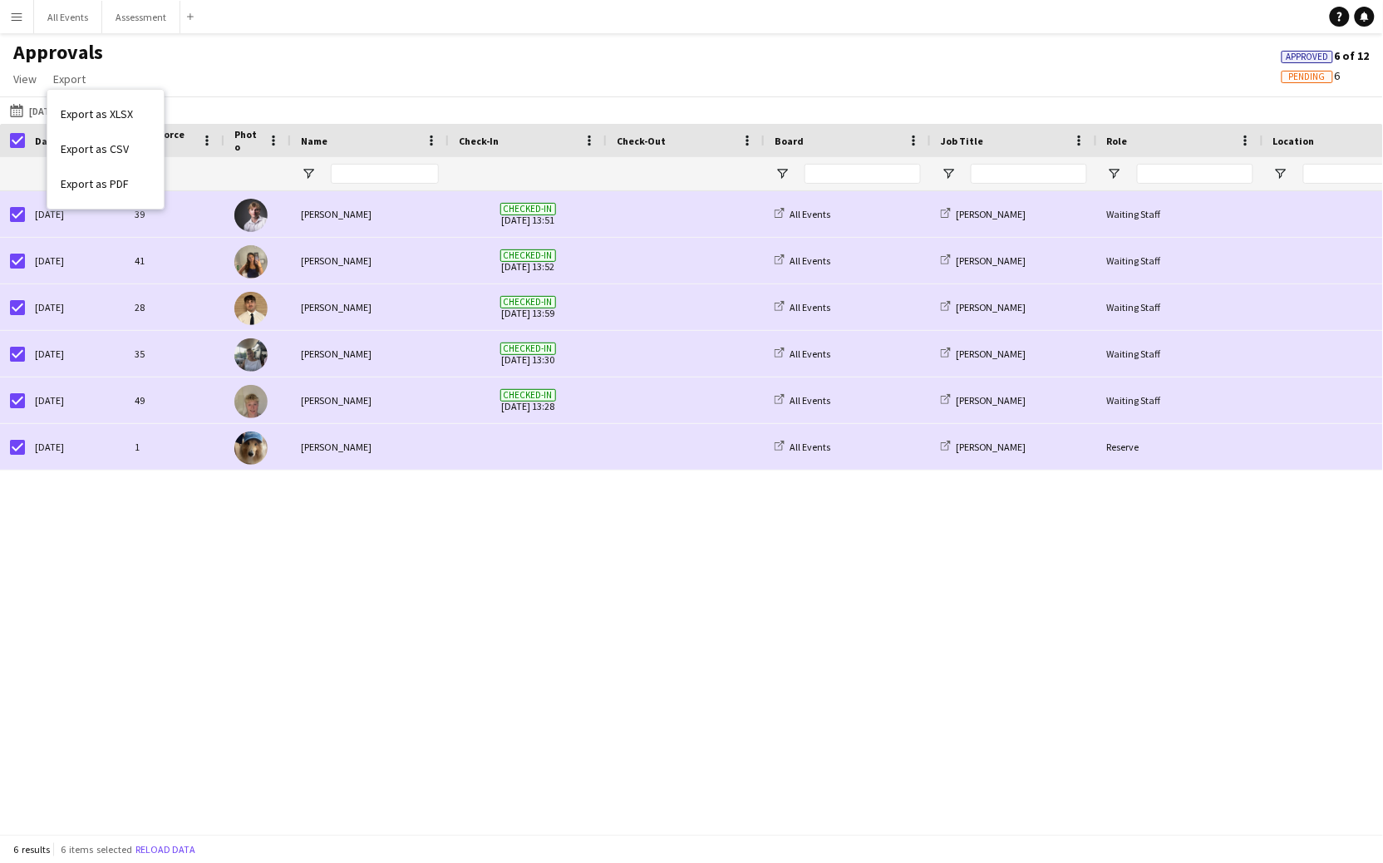
click at [229, 75] on div "Approvals View Customise view Customise filters Reset Filters Reset View Reset …" at bounding box center [691, 68] width 1383 height 57
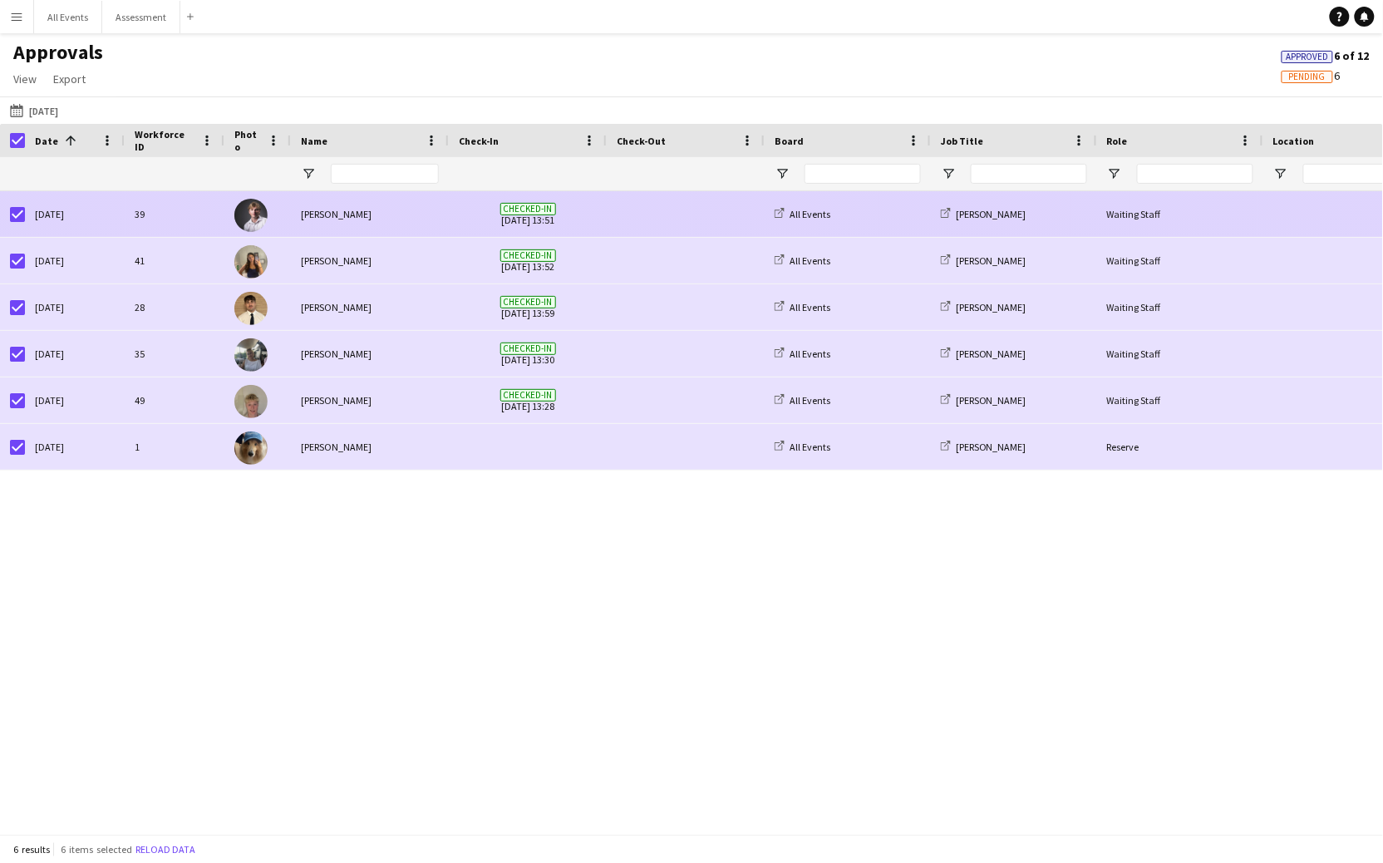
click at [519, 211] on span "Checked-in" at bounding box center [528, 209] width 56 height 12
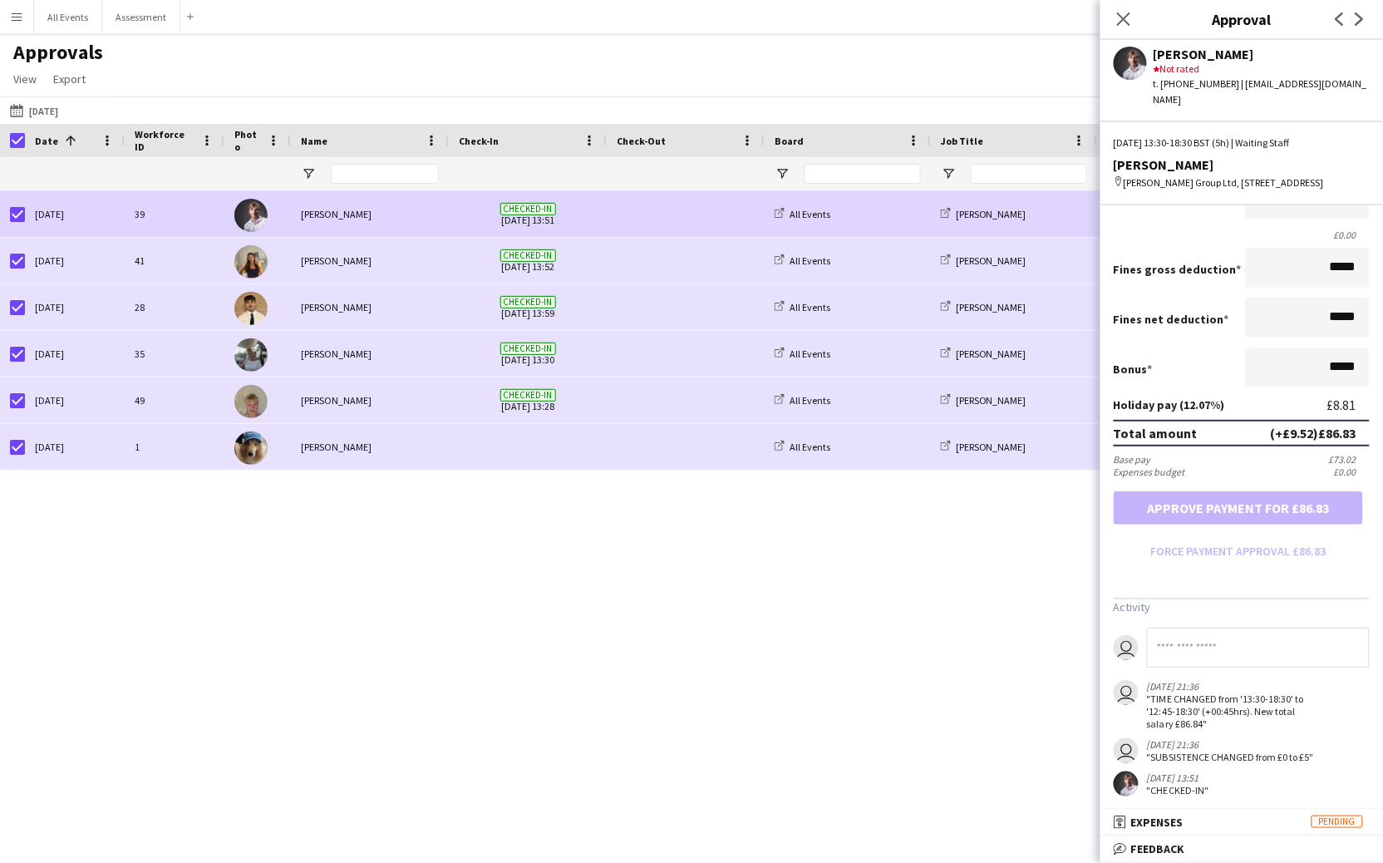
click at [907, 643] on div "12:45 - 18:30 (+45m) Waiting Staff E.J. Churchill All Events Checked-in 05-09-2…" at bounding box center [691, 512] width 1383 height 642
click at [130, 573] on div "12:45 - 18:30 (+45m) Waiting Staff E.J. Churchill All Events Checked-in 05-09-2…" at bounding box center [691, 512] width 1383 height 642
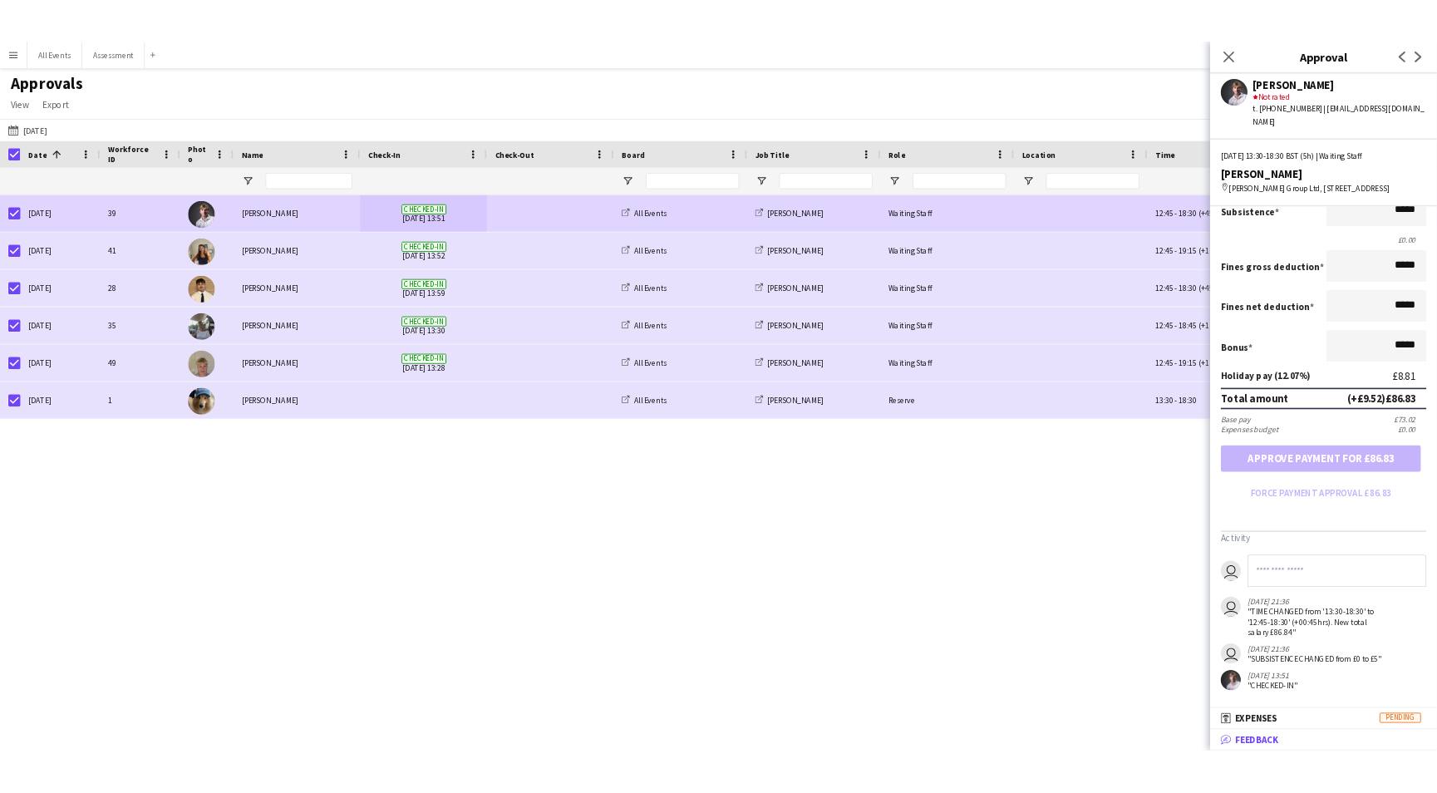
scroll to position [253, 0]
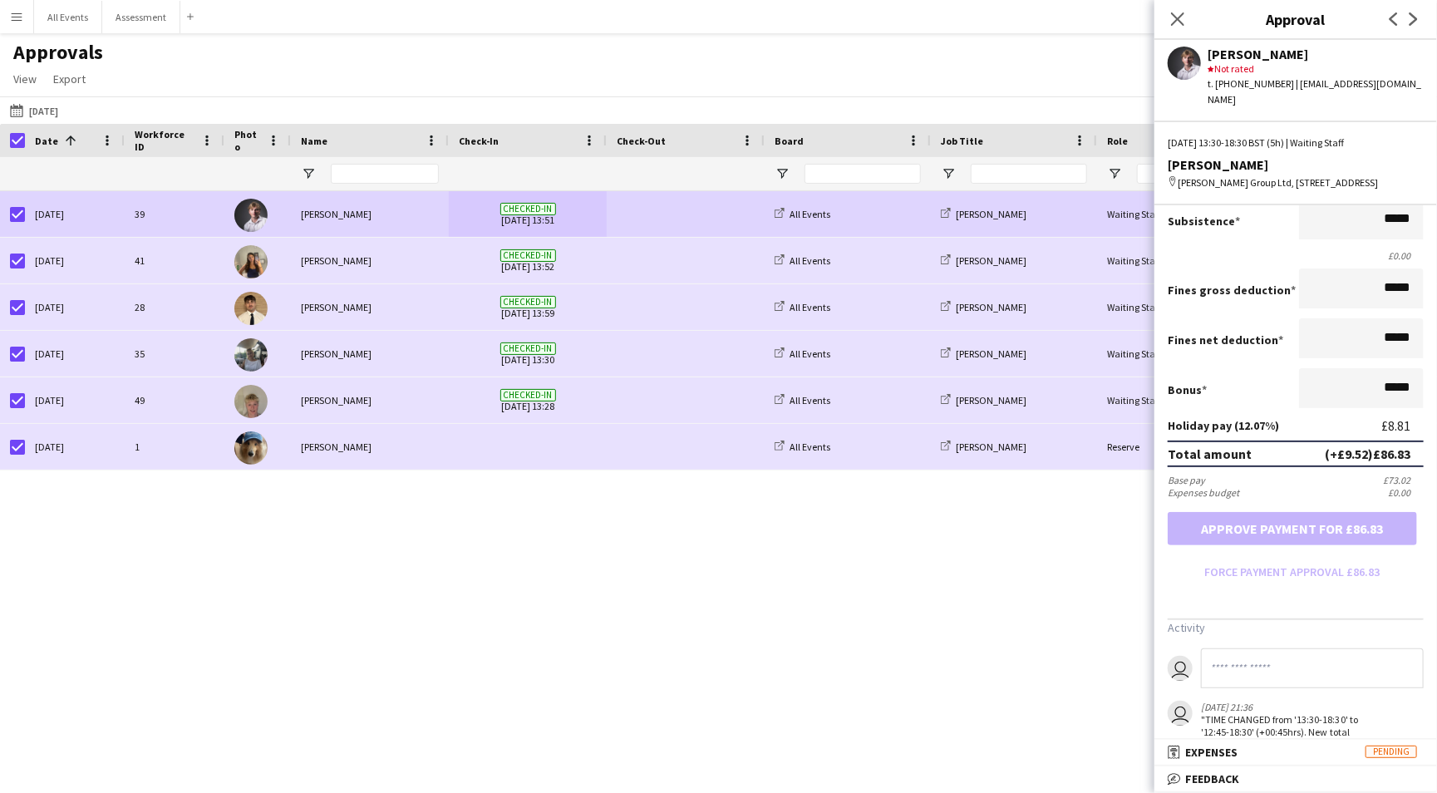
click at [856, 728] on div "12:45 - 18:30 (+45m) Waiting Staff E.J. Churchill All Events Checked-in 05-09-2…" at bounding box center [718, 477] width 1437 height 573
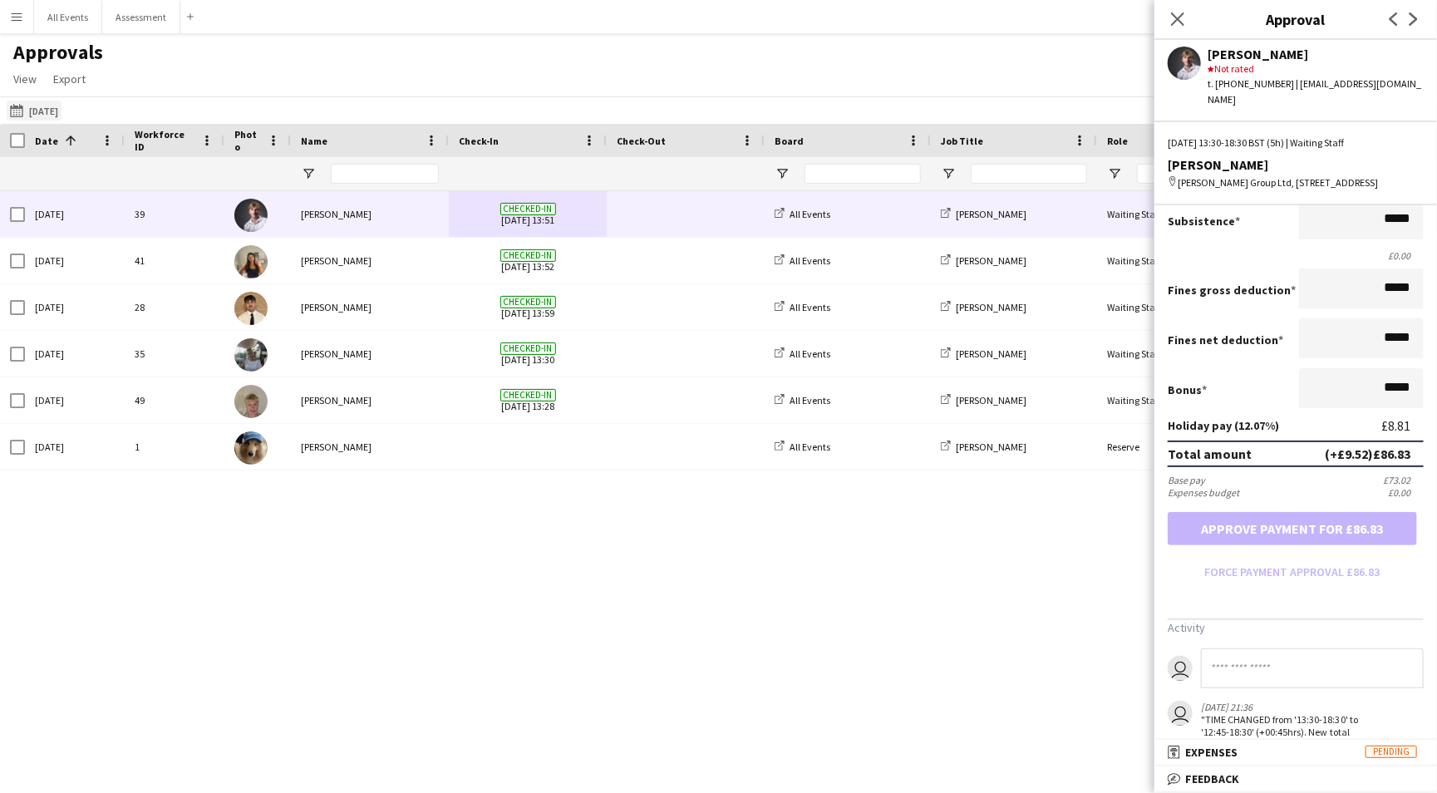
click at [54, 116] on button "[DATE] [DATE]" at bounding box center [34, 111] width 55 height 20
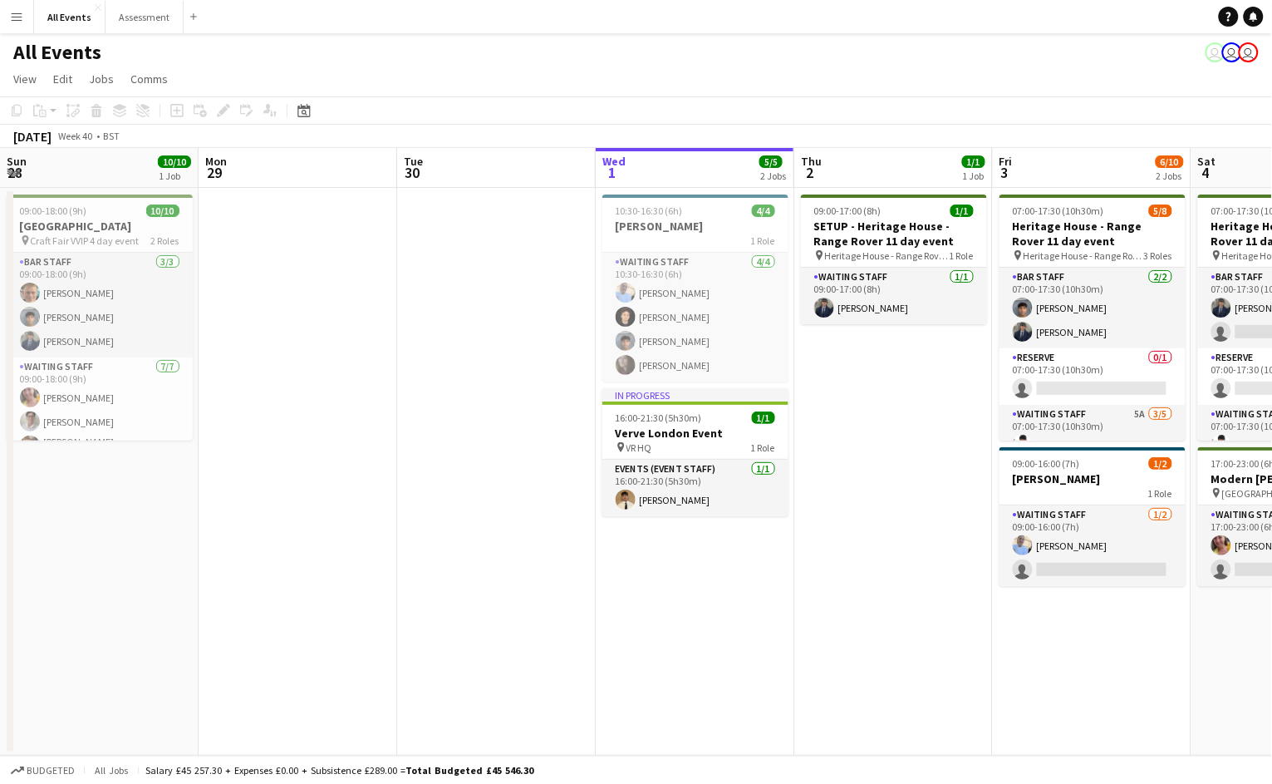
scroll to position [0, 396]
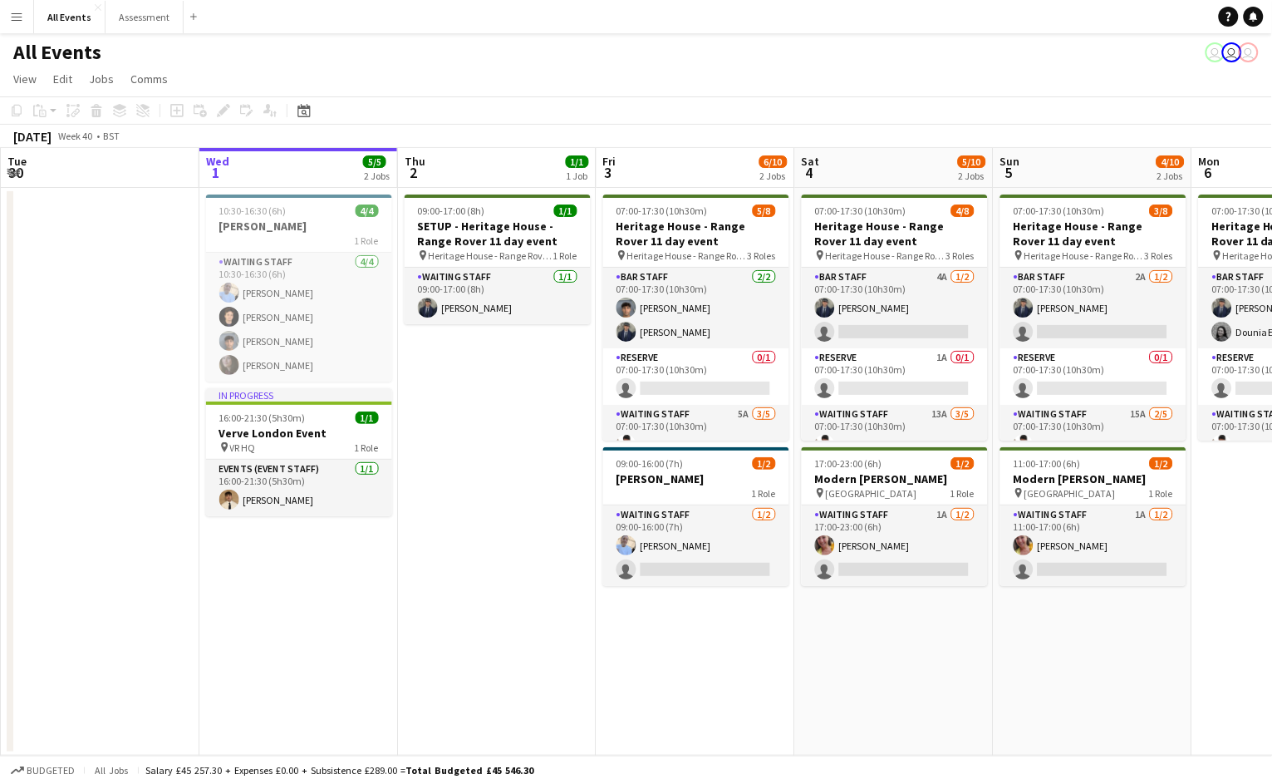
click at [20, 18] on app-icon "Menu" at bounding box center [16, 16] width 13 height 13
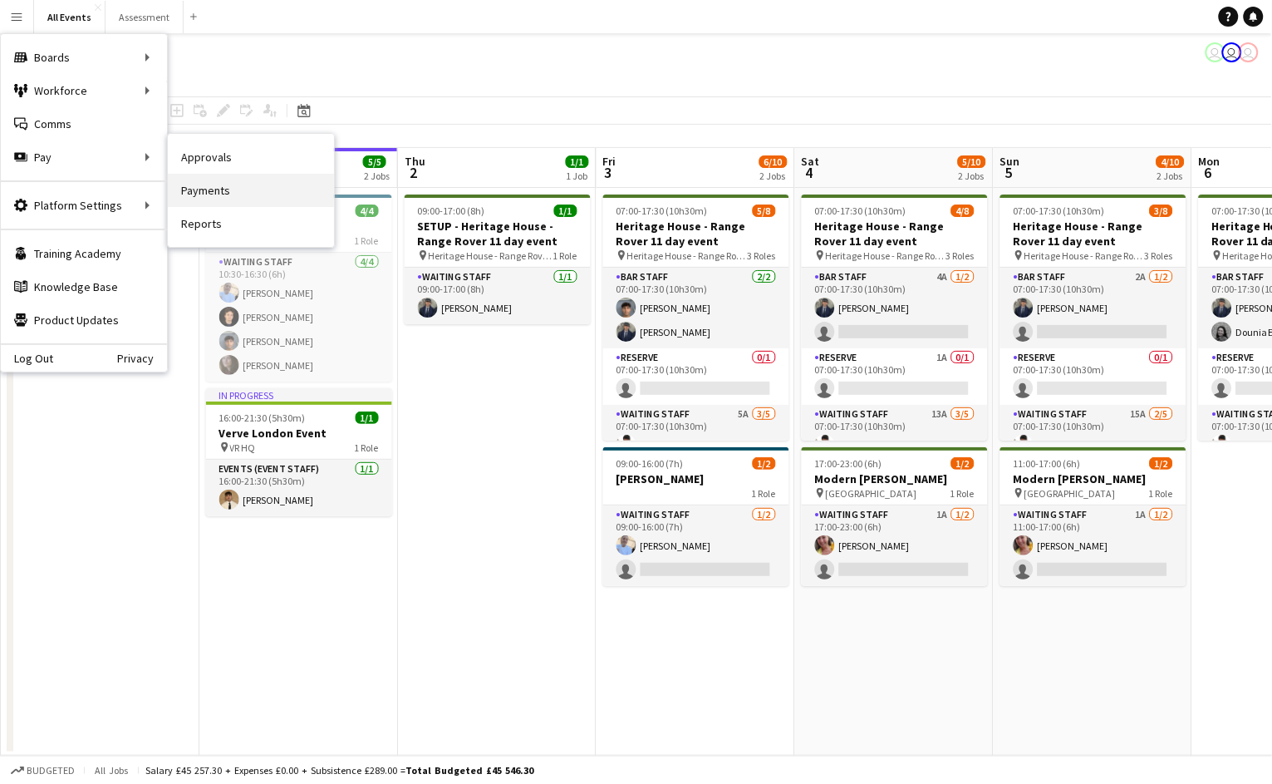
click at [211, 193] on link "Payments" at bounding box center [251, 190] width 166 height 33
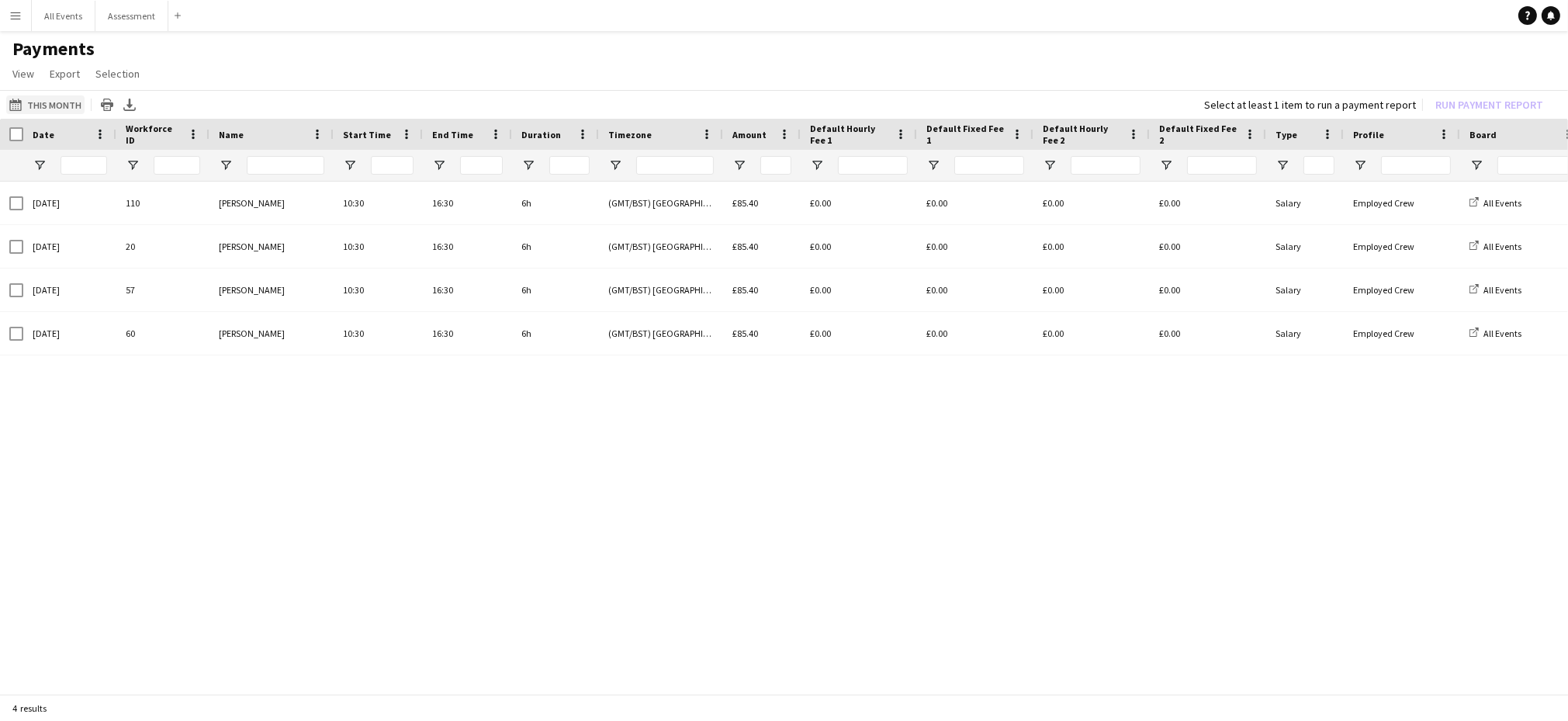
click at [49, 104] on button "This Month This Month" at bounding box center [46, 105] width 78 height 19
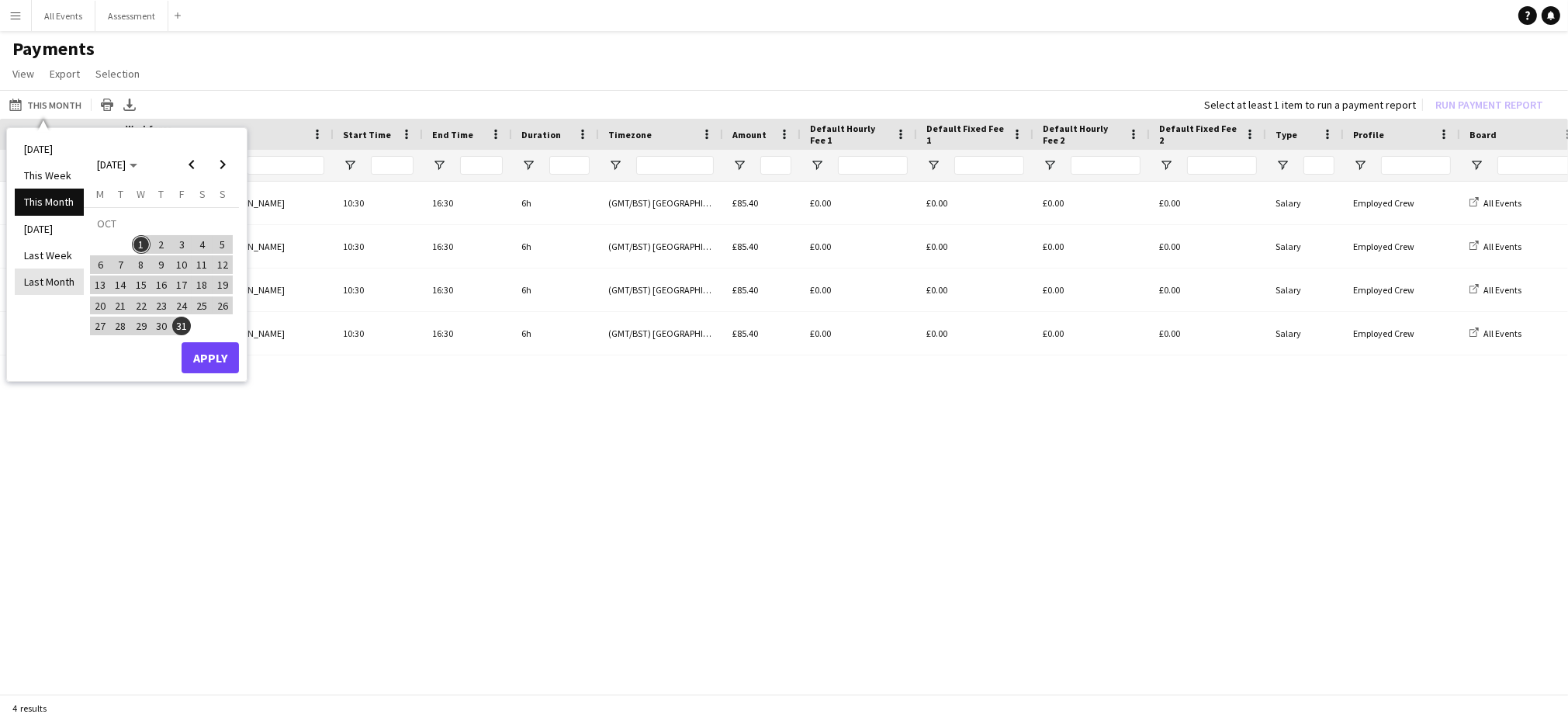
click at [53, 280] on li "Last Month" at bounding box center [49, 282] width 69 height 26
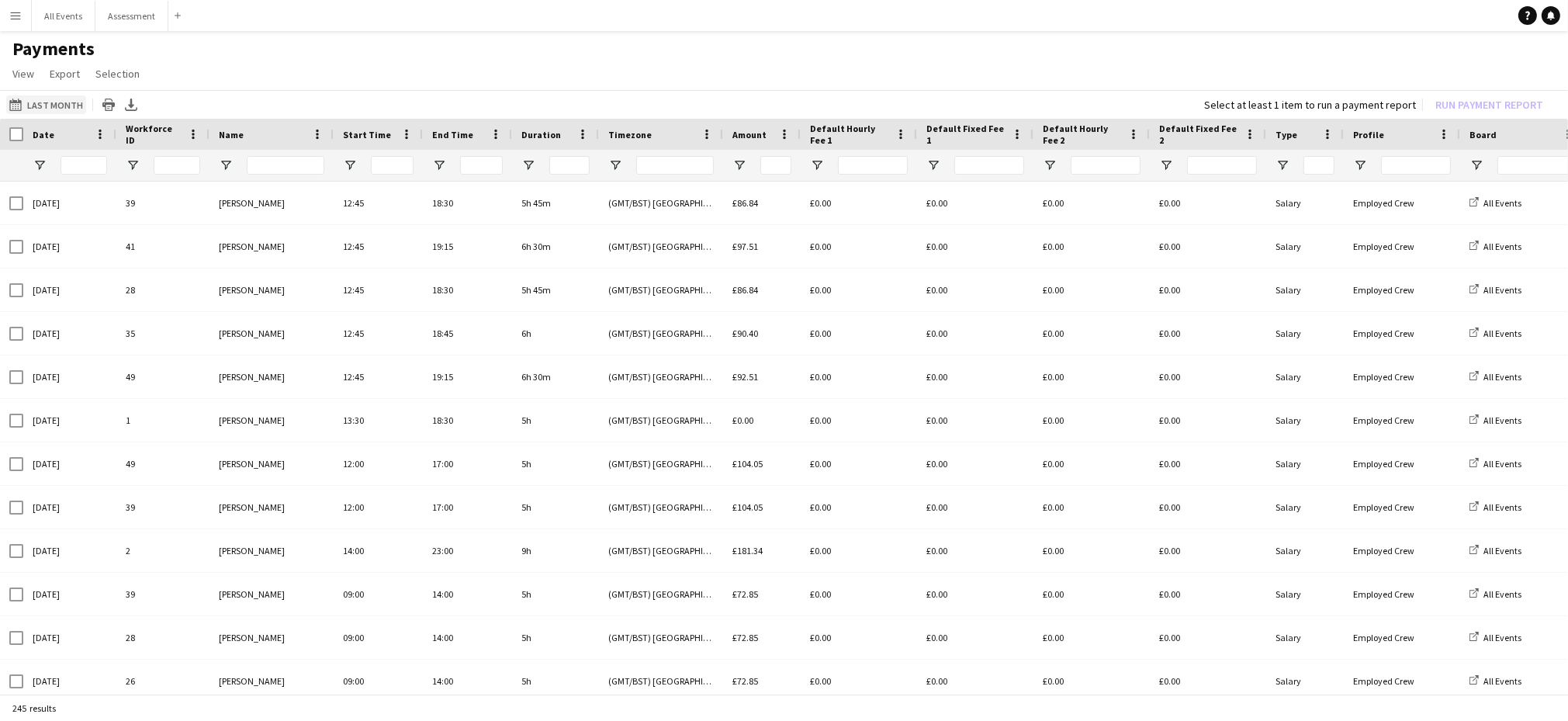
click at [63, 108] on button "This Month Last Month" at bounding box center [47, 105] width 80 height 19
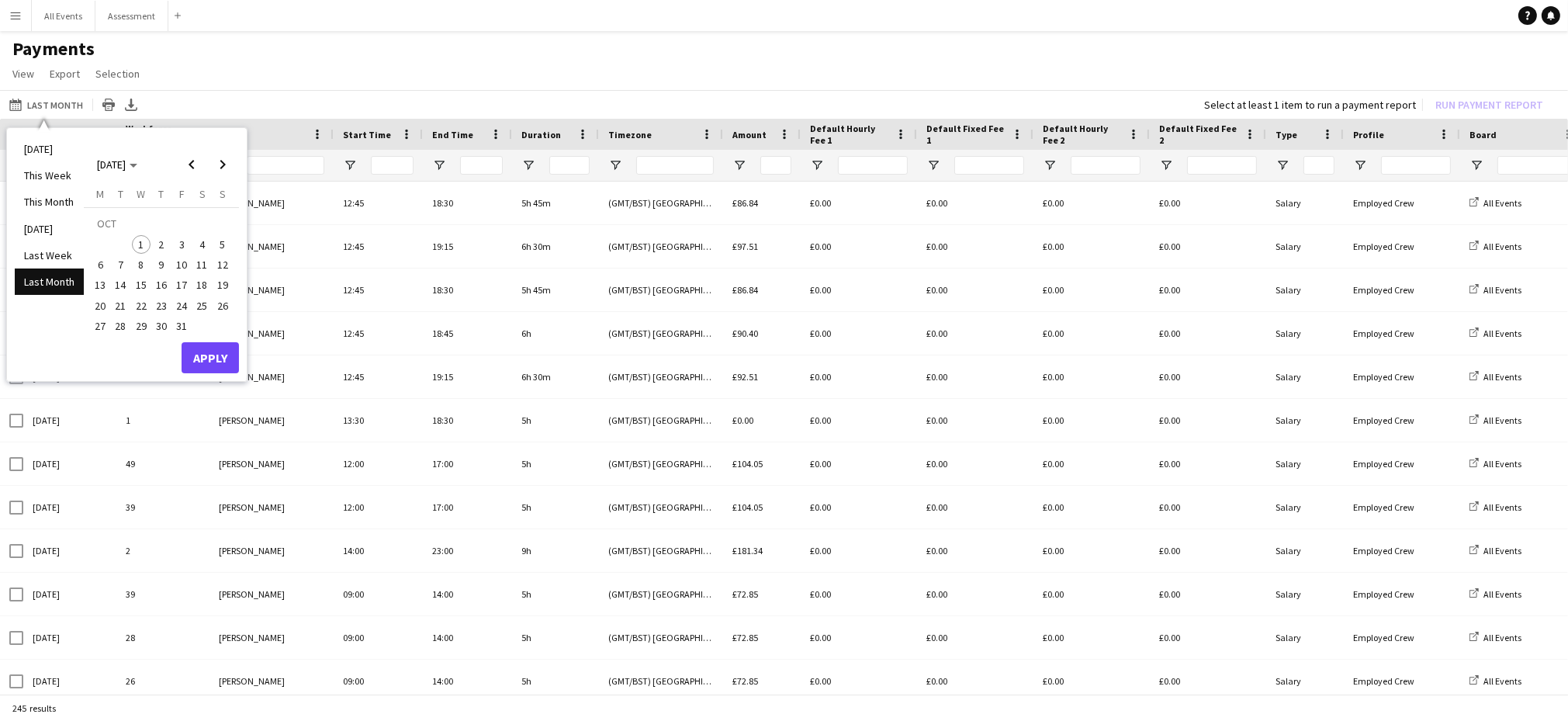
click at [218, 244] on span "5" at bounding box center [223, 245] width 19 height 19
click at [222, 244] on span "5" at bounding box center [223, 245] width 19 height 19
click at [217, 359] on button "Apply" at bounding box center [209, 357] width 57 height 31
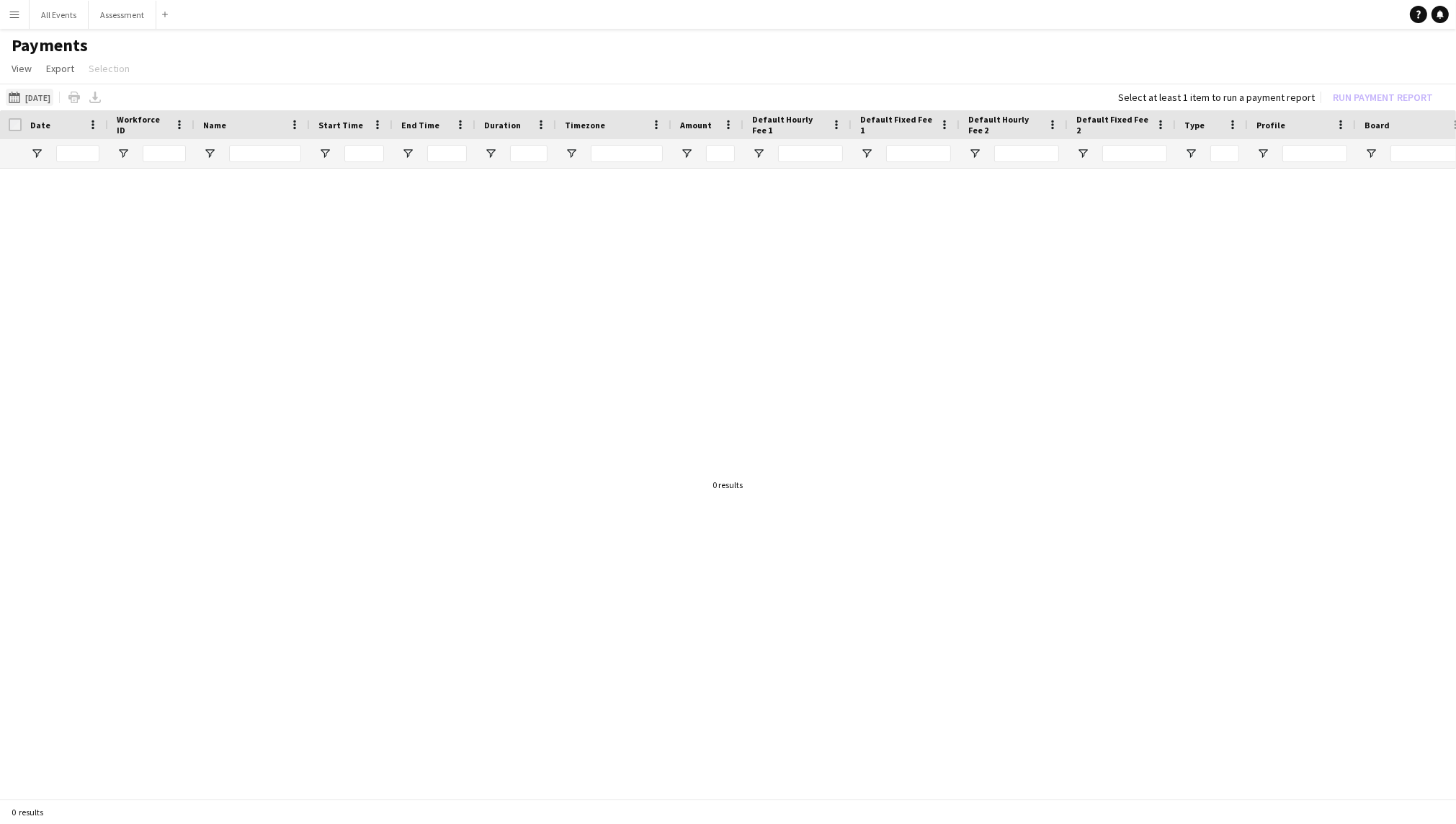
click at [35, 95] on button "This Month 05-10-2025" at bounding box center [29, 97] width 48 height 17
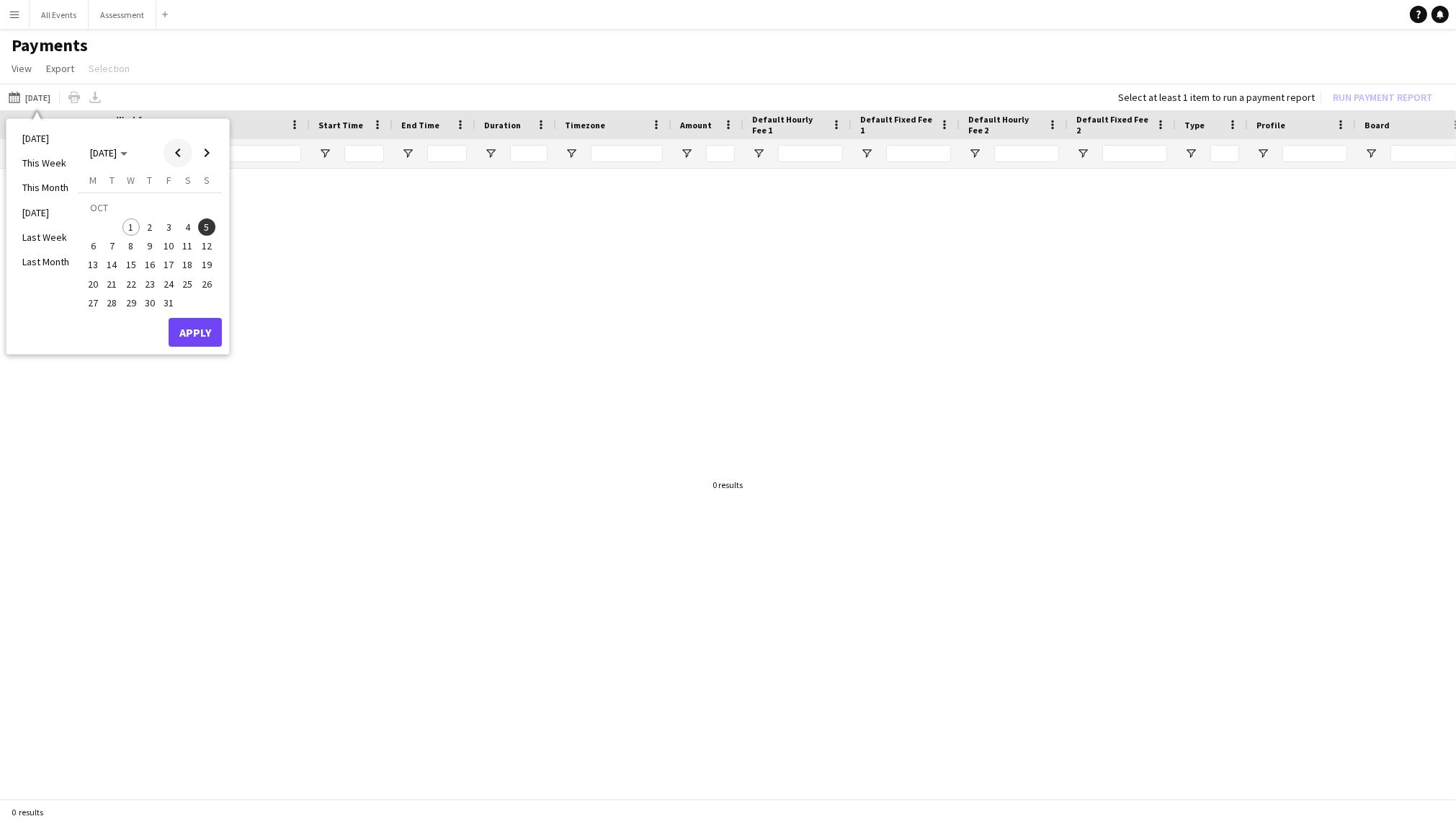
click at [180, 150] on span "Previous month" at bounding box center [178, 153] width 29 height 29
click at [180, 228] on span "6" at bounding box center [188, 227] width 17 height 17
click at [172, 228] on span "5" at bounding box center [168, 227] width 17 height 17
click at [179, 230] on button "6" at bounding box center [187, 227] width 19 height 19
click at [172, 229] on span "5" at bounding box center [168, 227] width 17 height 17
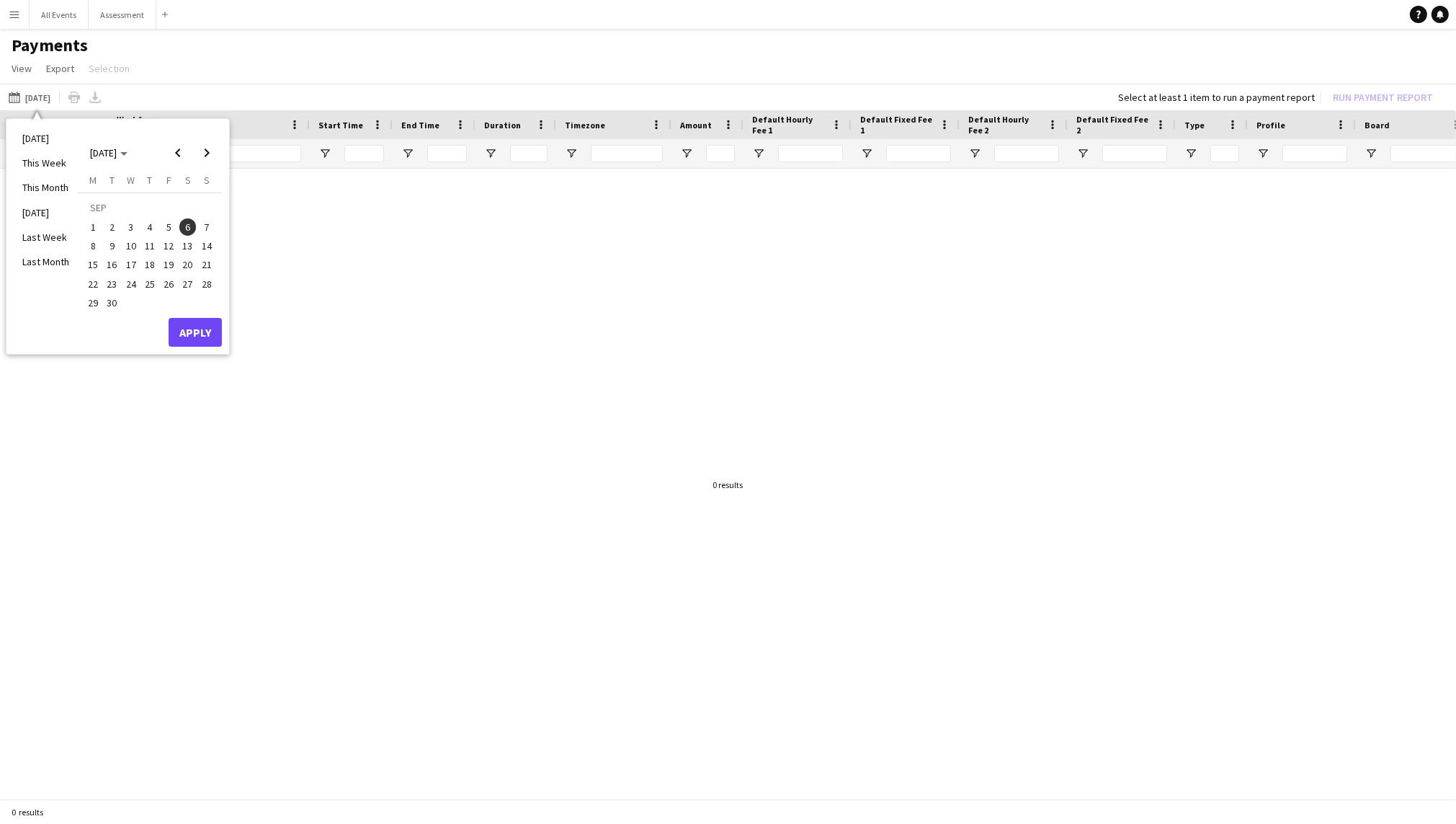
click at [171, 229] on span "5" at bounding box center [168, 227] width 17 height 17
click at [186, 333] on button "Apply" at bounding box center [194, 331] width 53 height 29
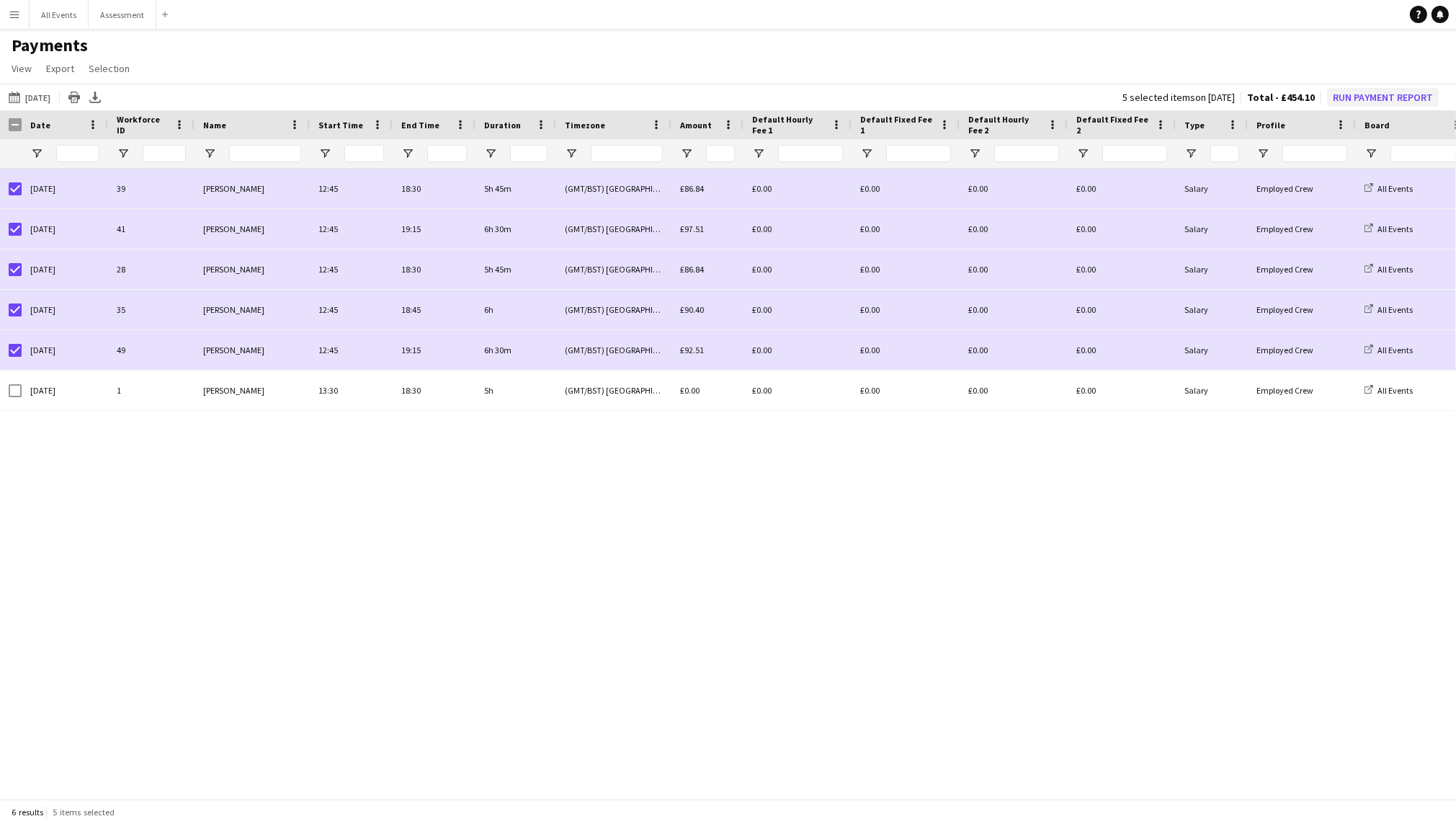
click at [1102, 97] on button "Run Payment Report" at bounding box center [1383, 97] width 112 height 19
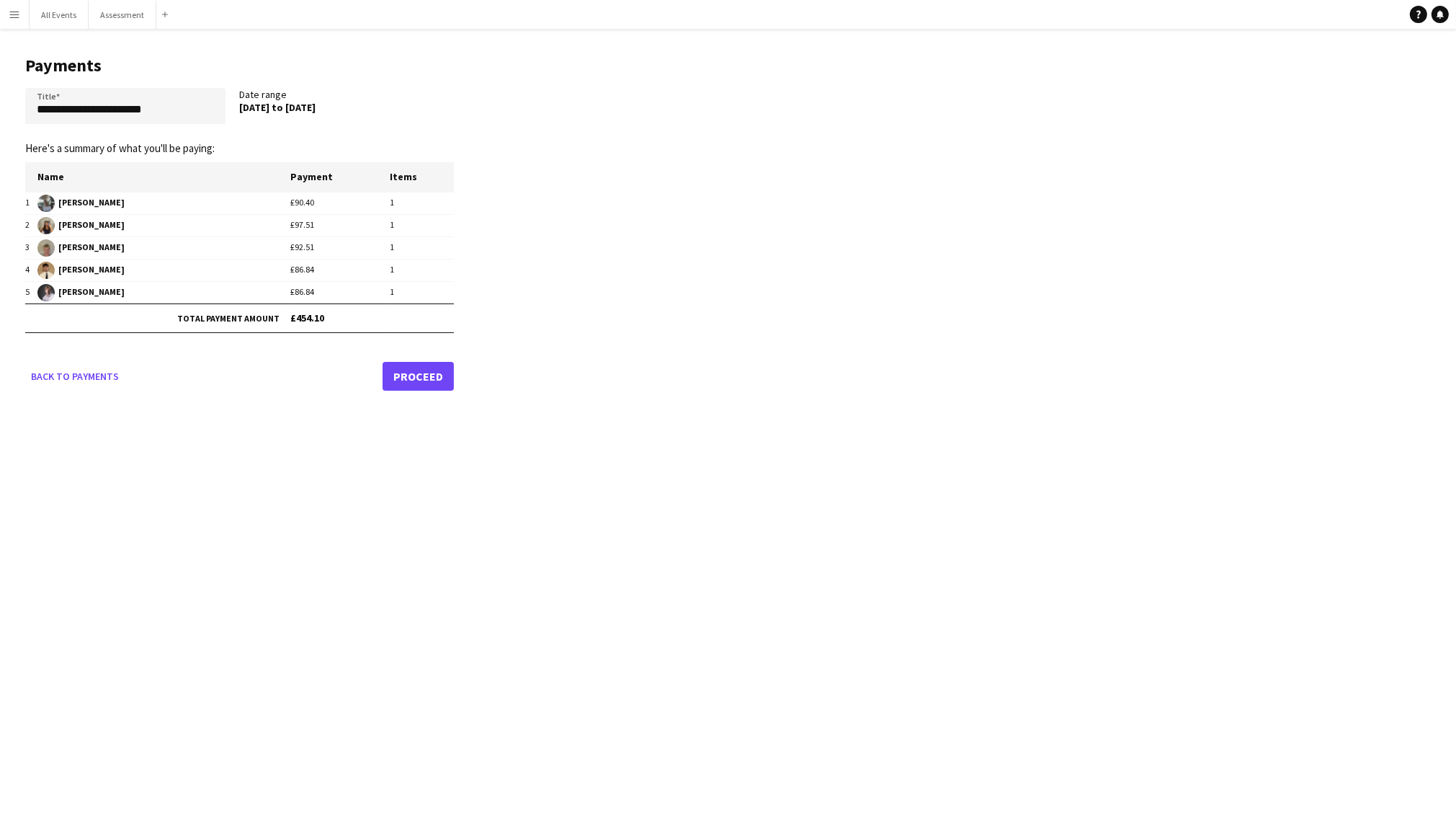
click at [419, 377] on link "Proceed" at bounding box center [418, 376] width 71 height 29
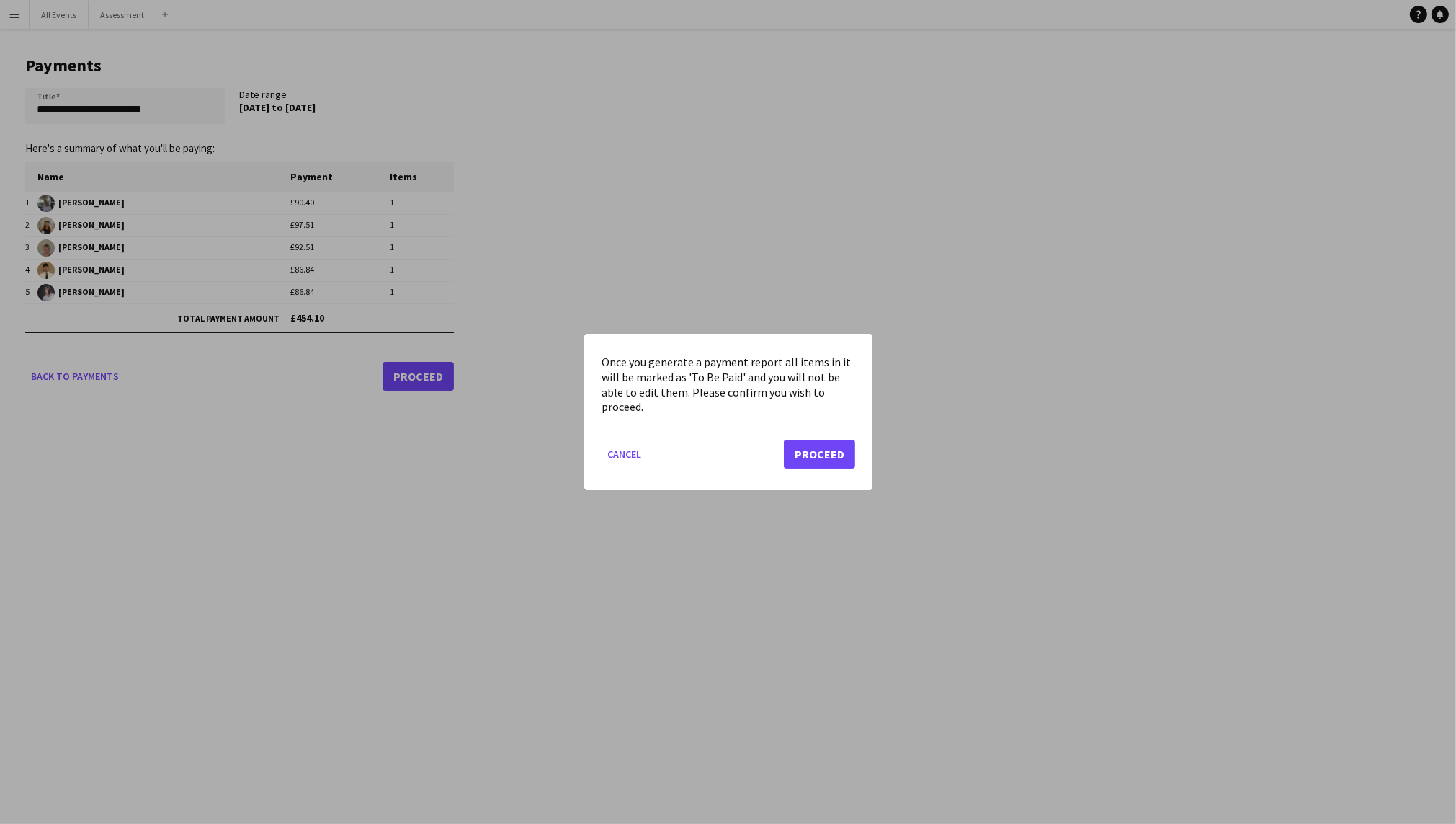
click at [827, 452] on button "Proceed" at bounding box center [819, 454] width 71 height 29
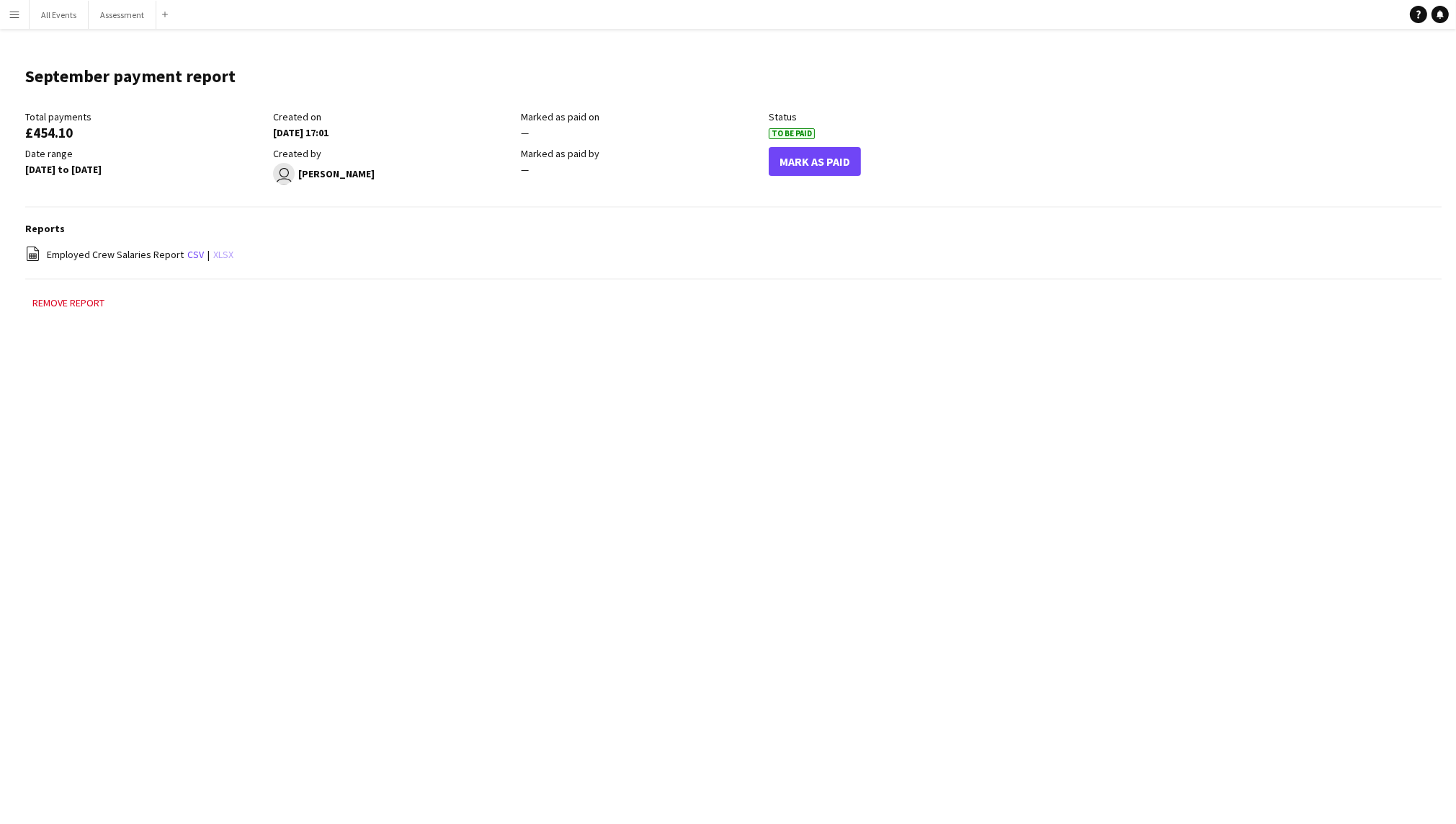
click at [223, 253] on link "xlsx" at bounding box center [223, 254] width 20 height 13
click at [1102, 13] on link "Help" at bounding box center [1419, 15] width 17 height 17
drag, startPoint x: 963, startPoint y: 578, endPoint x: 1106, endPoint y: 631, distance: 152.5
click at [963, 578] on div "Menu Boards Boards Boards All jobs Status Workforce Workforce My Workforce Recr…" at bounding box center [728, 412] width 1456 height 824
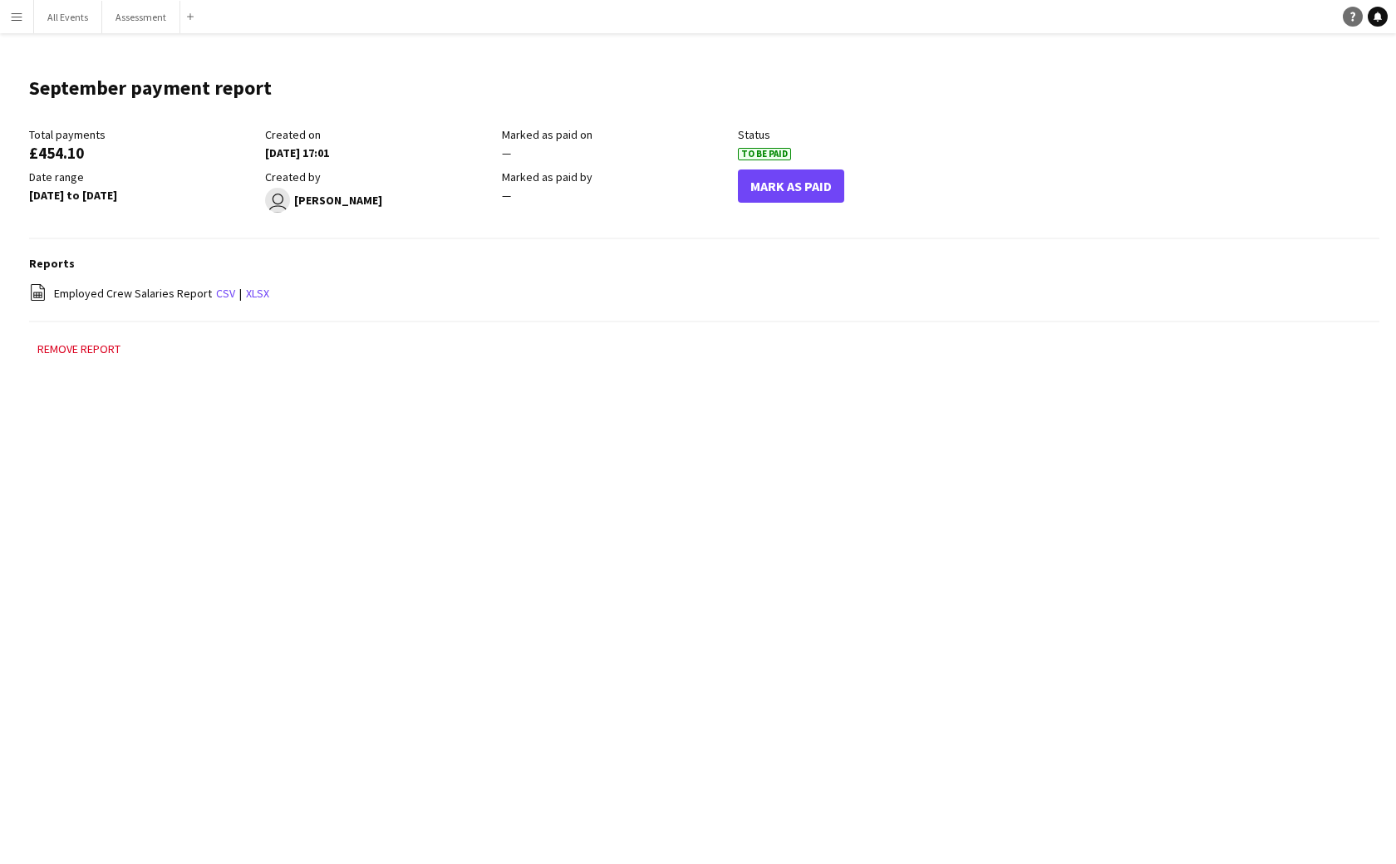
click at [1271, 19] on icon "Help" at bounding box center [1353, 17] width 10 height 10
click at [697, 724] on div "Menu Boards Boards Boards All jobs Status Workforce Workforce My Workforce Recr…" at bounding box center [698, 432] width 1396 height 864
click at [81, 345] on button "Remove report" at bounding box center [79, 349] width 100 height 20
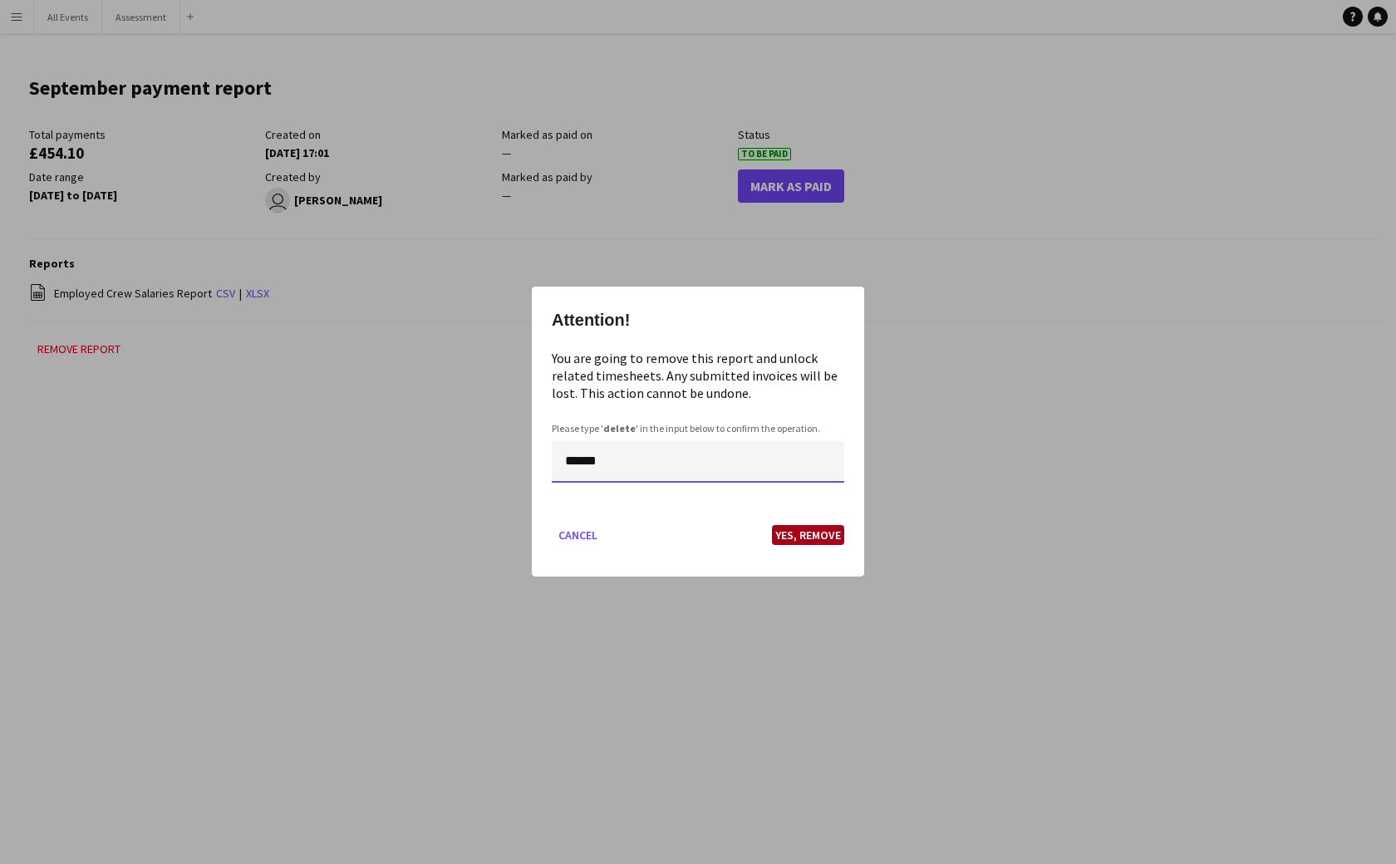
type input "******"
click at [815, 534] on button "Yes, Remove" at bounding box center [808, 536] width 72 height 20
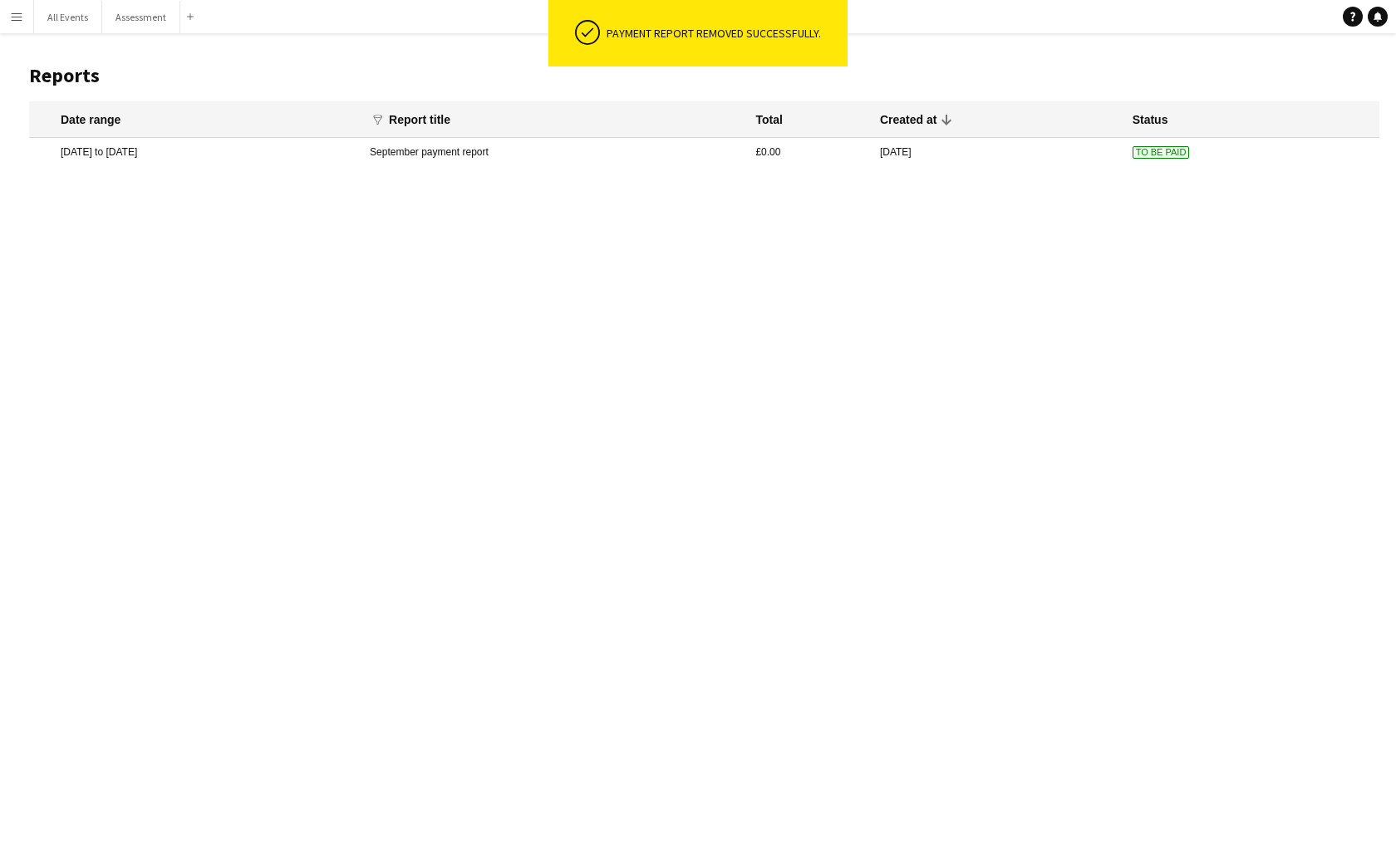
click at [26, 21] on button "Menu" at bounding box center [16, 16] width 33 height 33
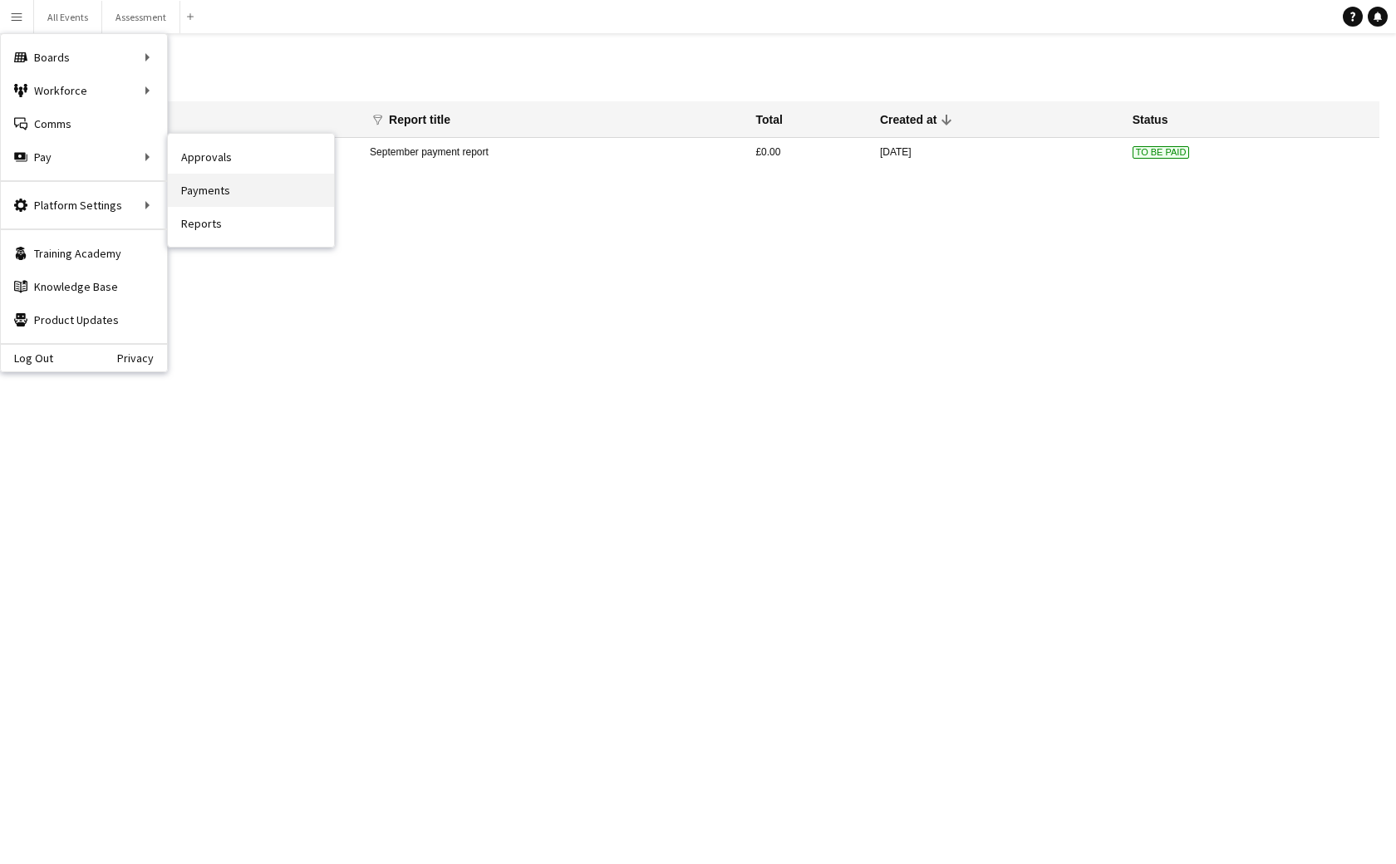
click at [228, 189] on link "Payments" at bounding box center [251, 190] width 166 height 33
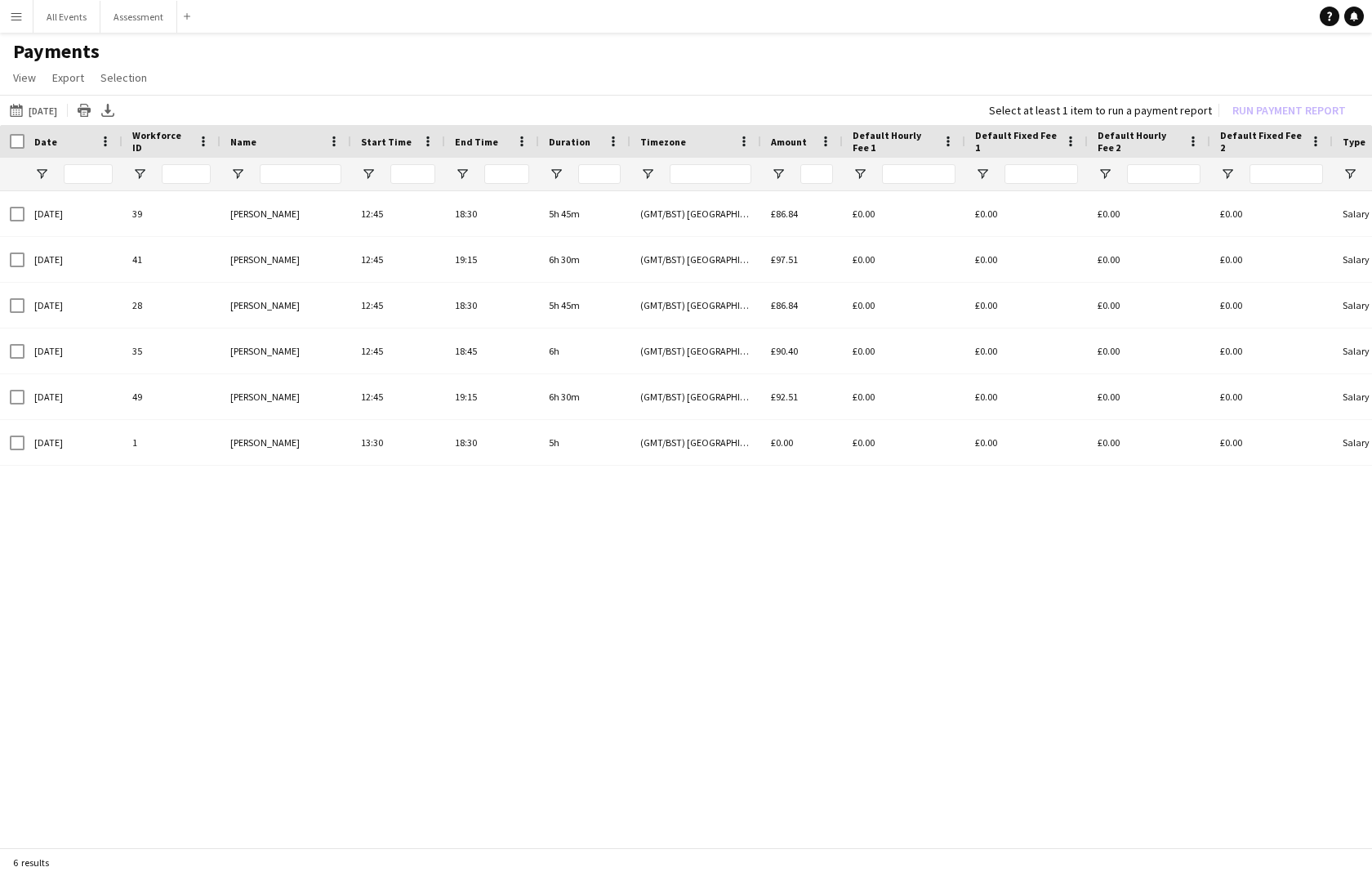
click at [466, 28] on app-navbar "Menu Boards Boards Boards All jobs Status Workforce Workforce My Workforce Recr…" at bounding box center [686, 16] width 1372 height 32
drag, startPoint x: 587, startPoint y: 613, endPoint x: 571, endPoint y: 607, distance: 17.1
click at [586, 613] on div "05-09-2025 39 Robert Usher 12:45 18:30 5h 45m (GMT/BST) London £86.84 £0.00 £0.…" at bounding box center [686, 520] width 1372 height 660
click at [56, 108] on button "[DATE] [DATE]" at bounding box center [33, 110] width 54 height 20
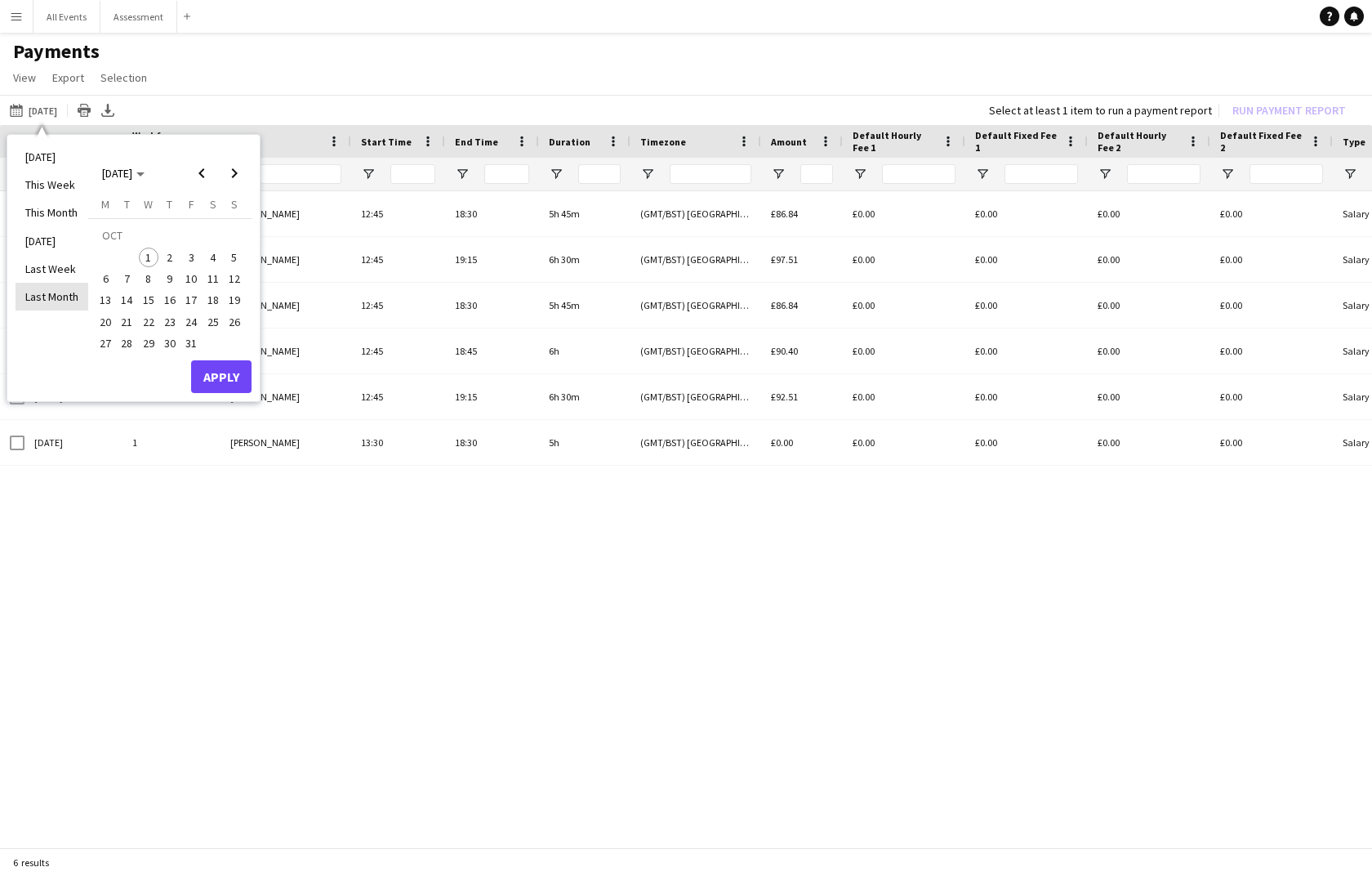
click at [67, 290] on li "Last Month" at bounding box center [52, 297] width 73 height 28
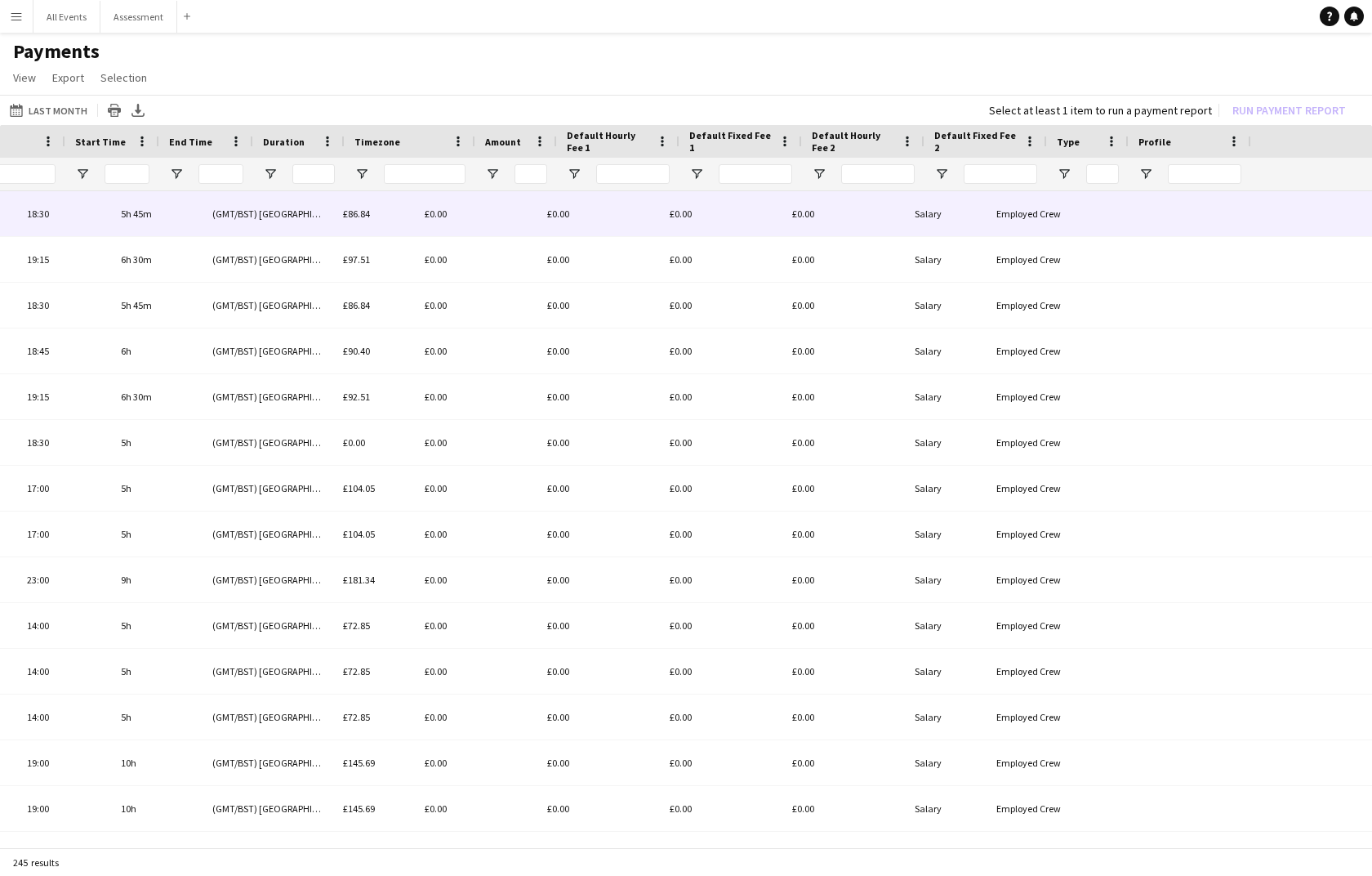
scroll to position [0, 583]
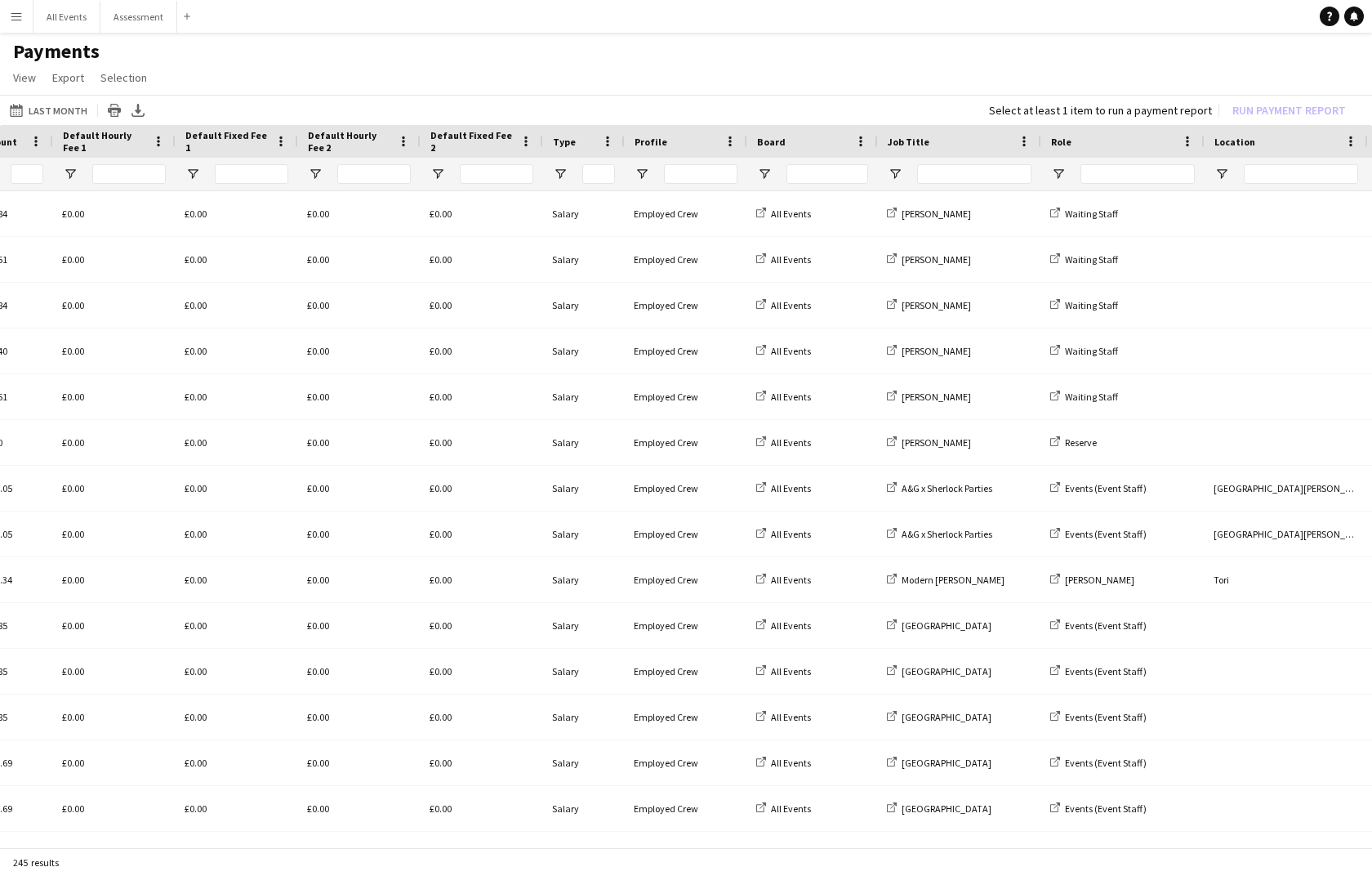
click at [897, 138] on span "Job Title" at bounding box center [908, 142] width 41 height 12
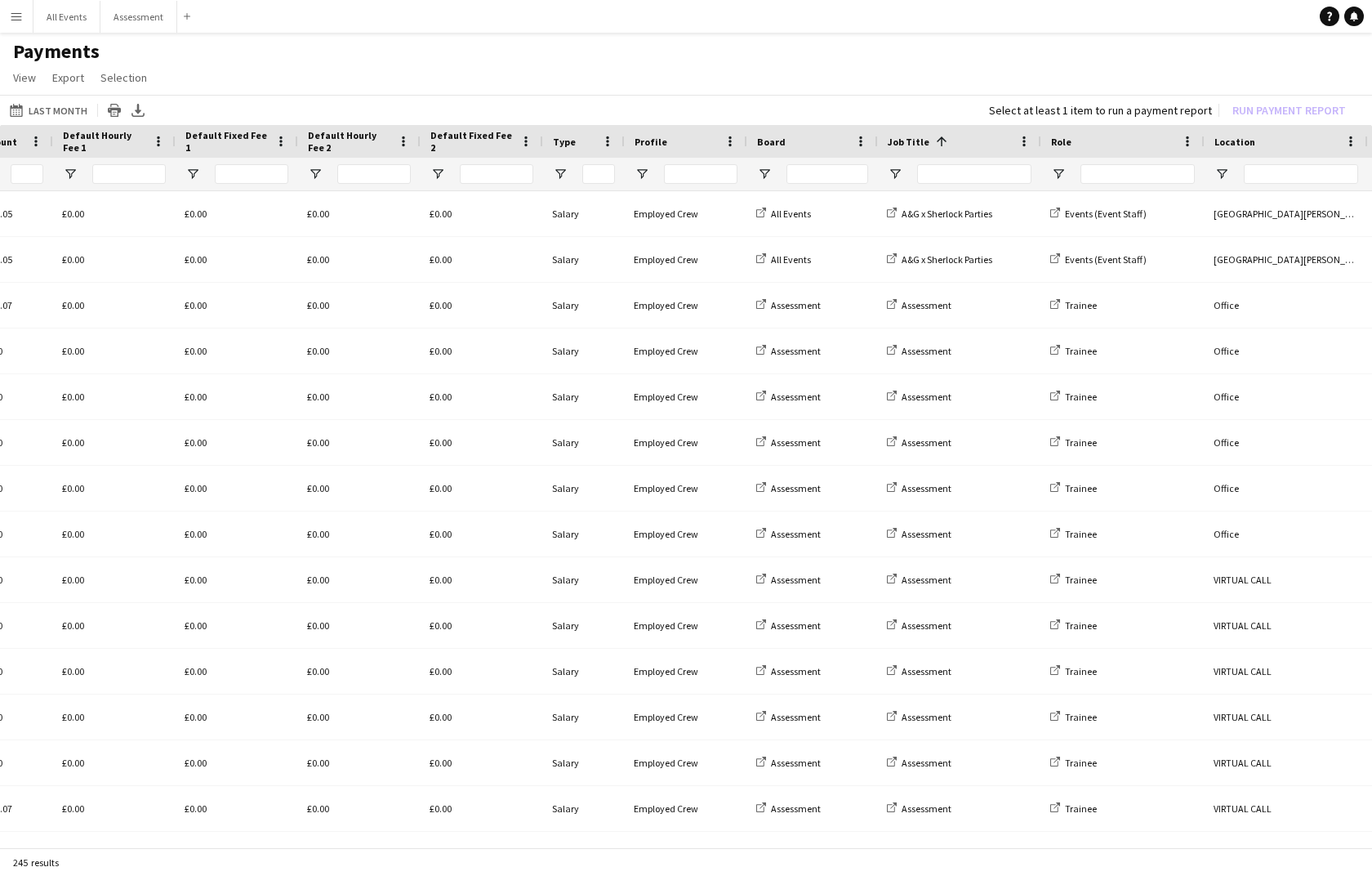
click at [897, 138] on span "Job Title" at bounding box center [908, 142] width 41 height 12
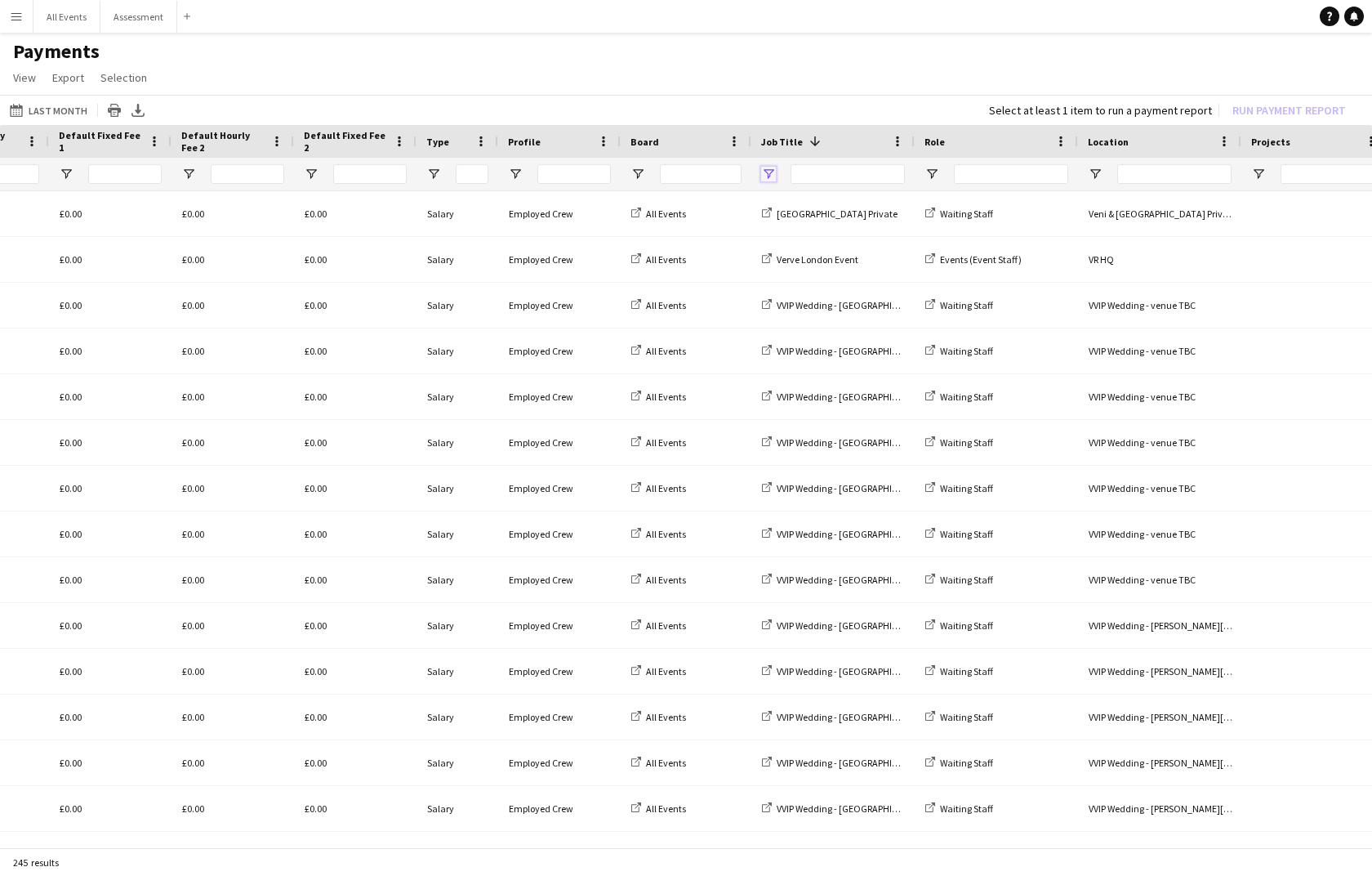
click at [769, 171] on span "Open Filter Menu" at bounding box center [768, 174] width 15 height 15
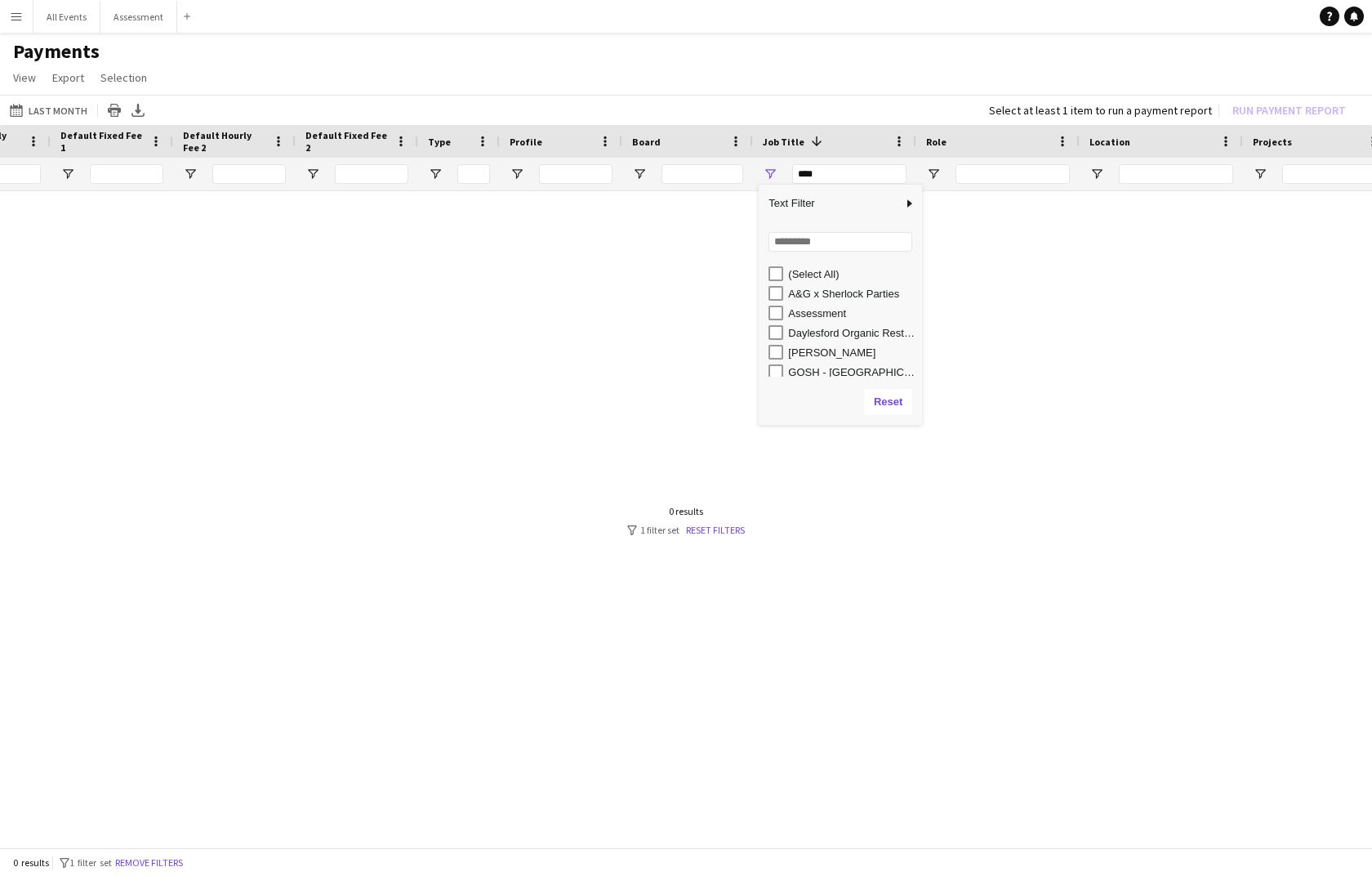
click at [804, 350] on div "[PERSON_NAME]" at bounding box center [852, 352] width 129 height 12
type input "**********"
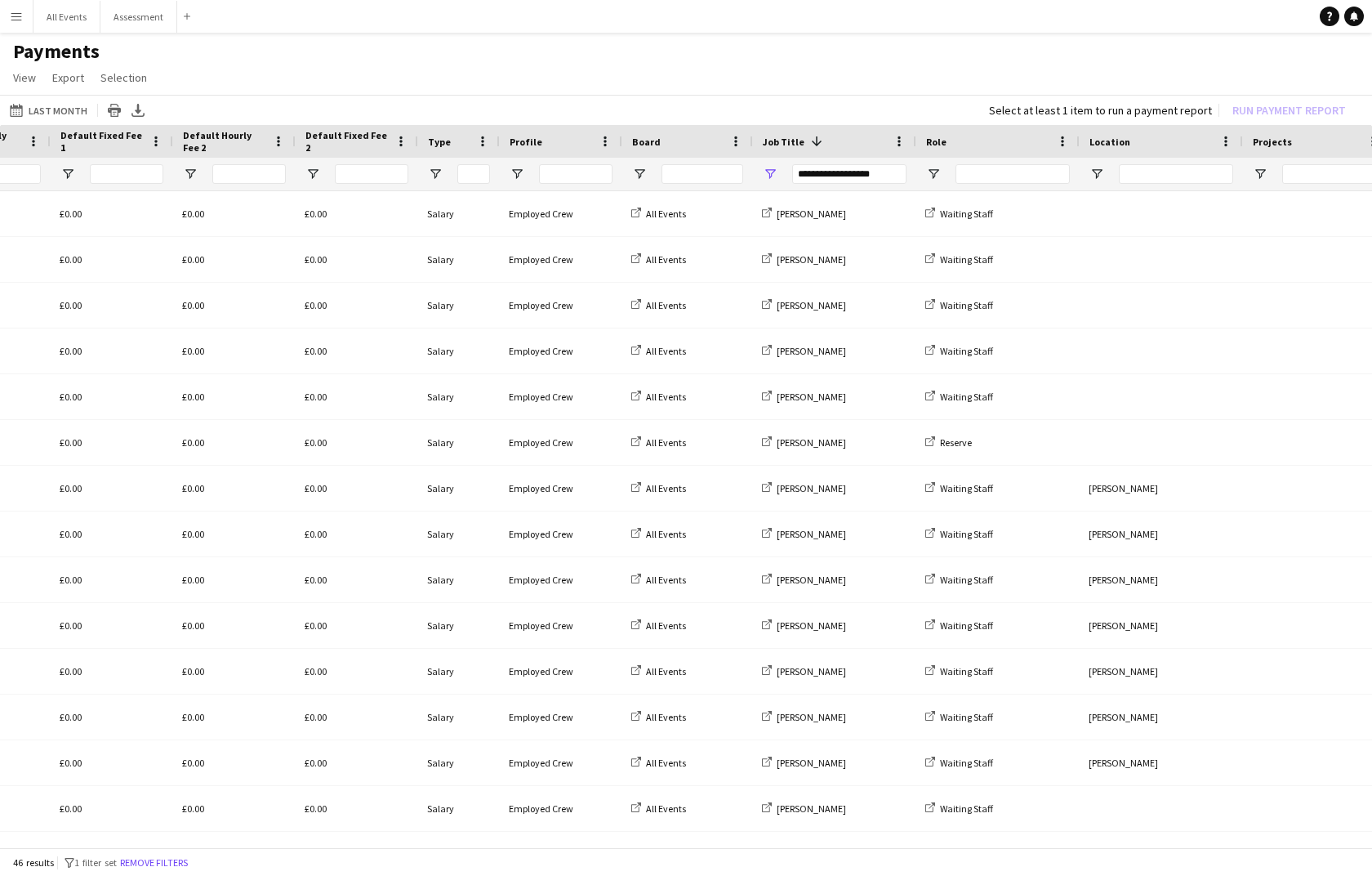
click at [861, 99] on div "05-09-2025 Last Month Today This Week This Month Yesterday Last Week Last Month…" at bounding box center [686, 109] width 1372 height 30
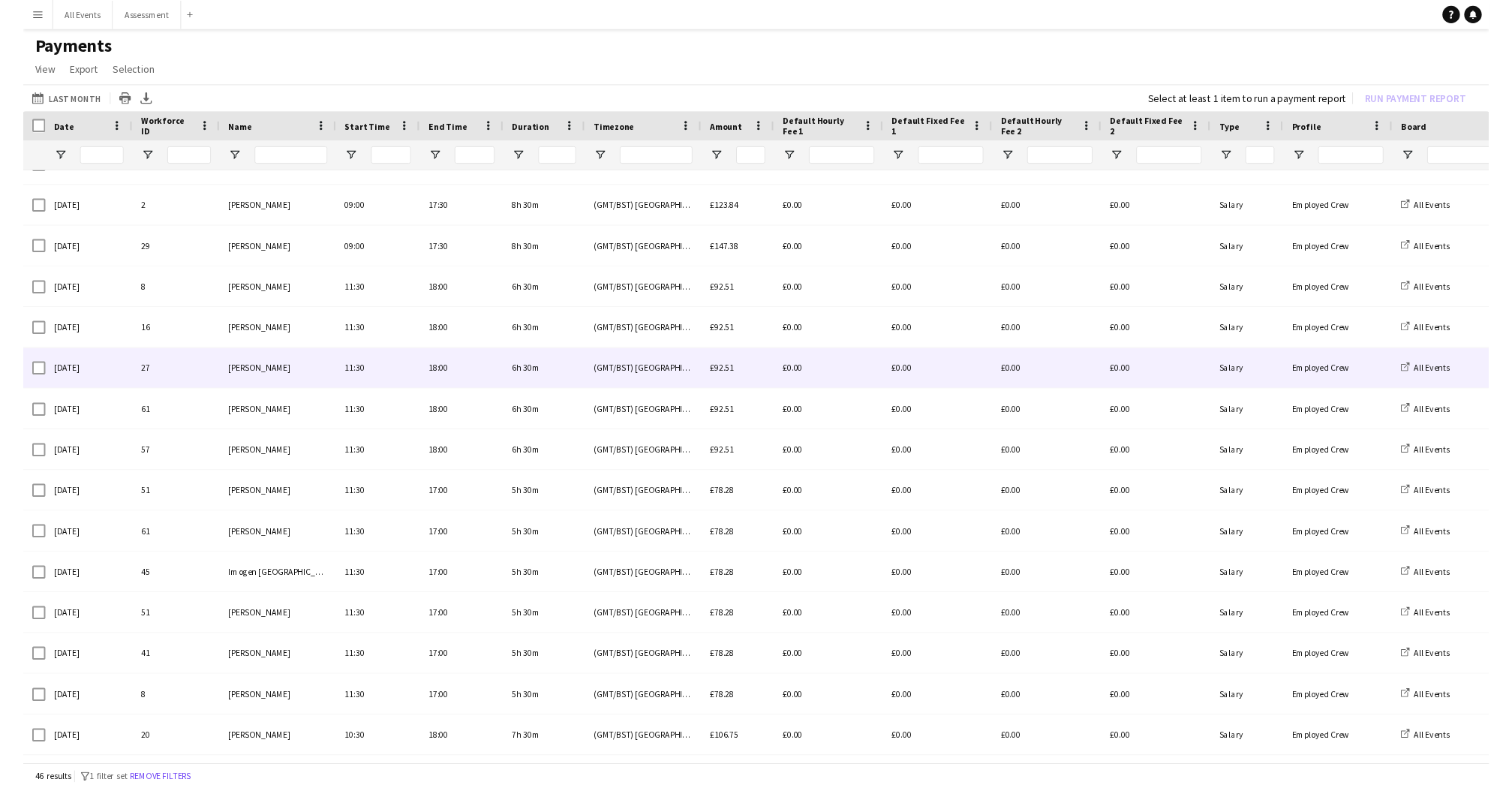
scroll to position [246, 0]
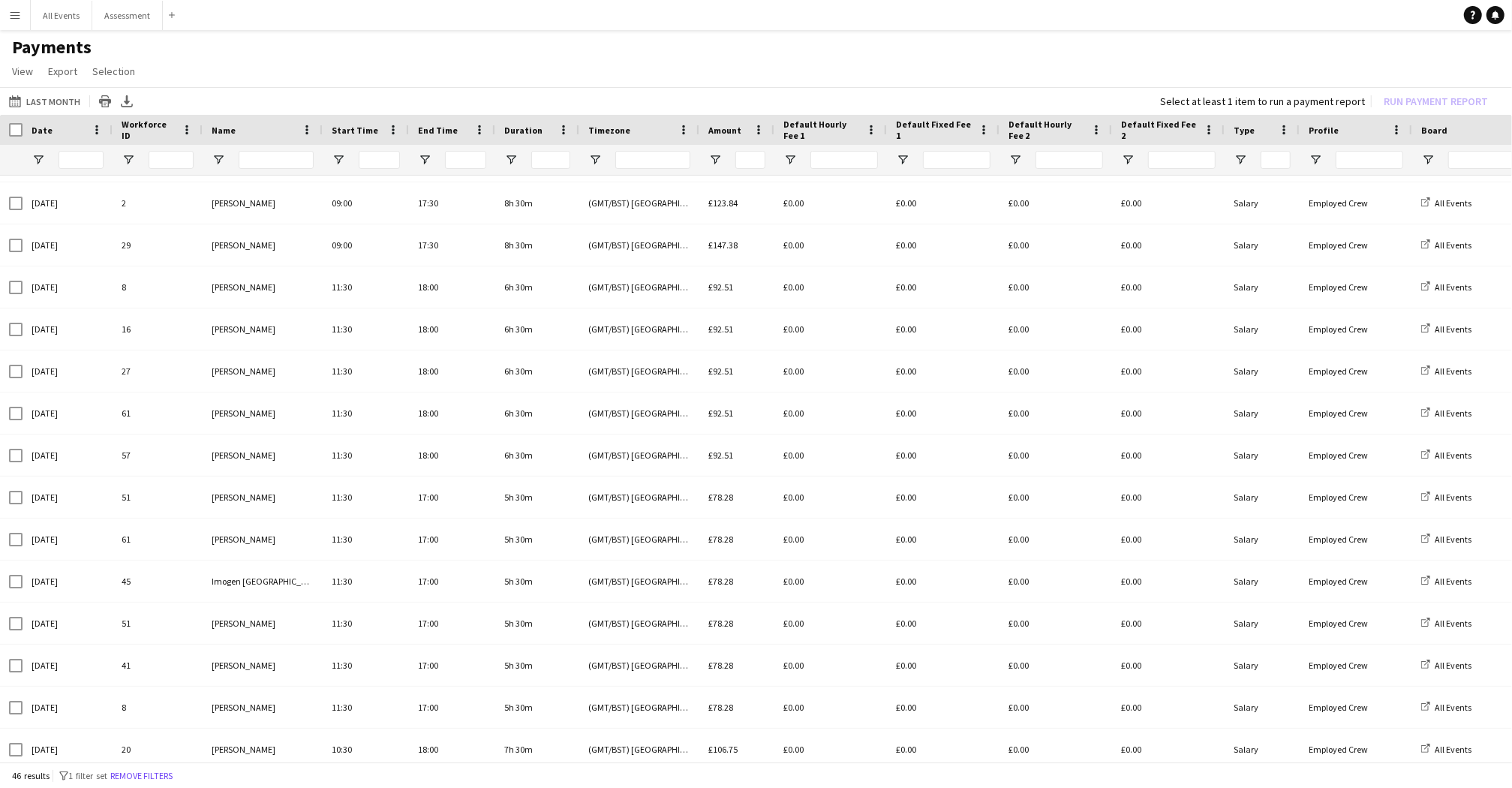
click at [11, 16] on app-icon "Menu" at bounding box center [14, 14] width 12 height 12
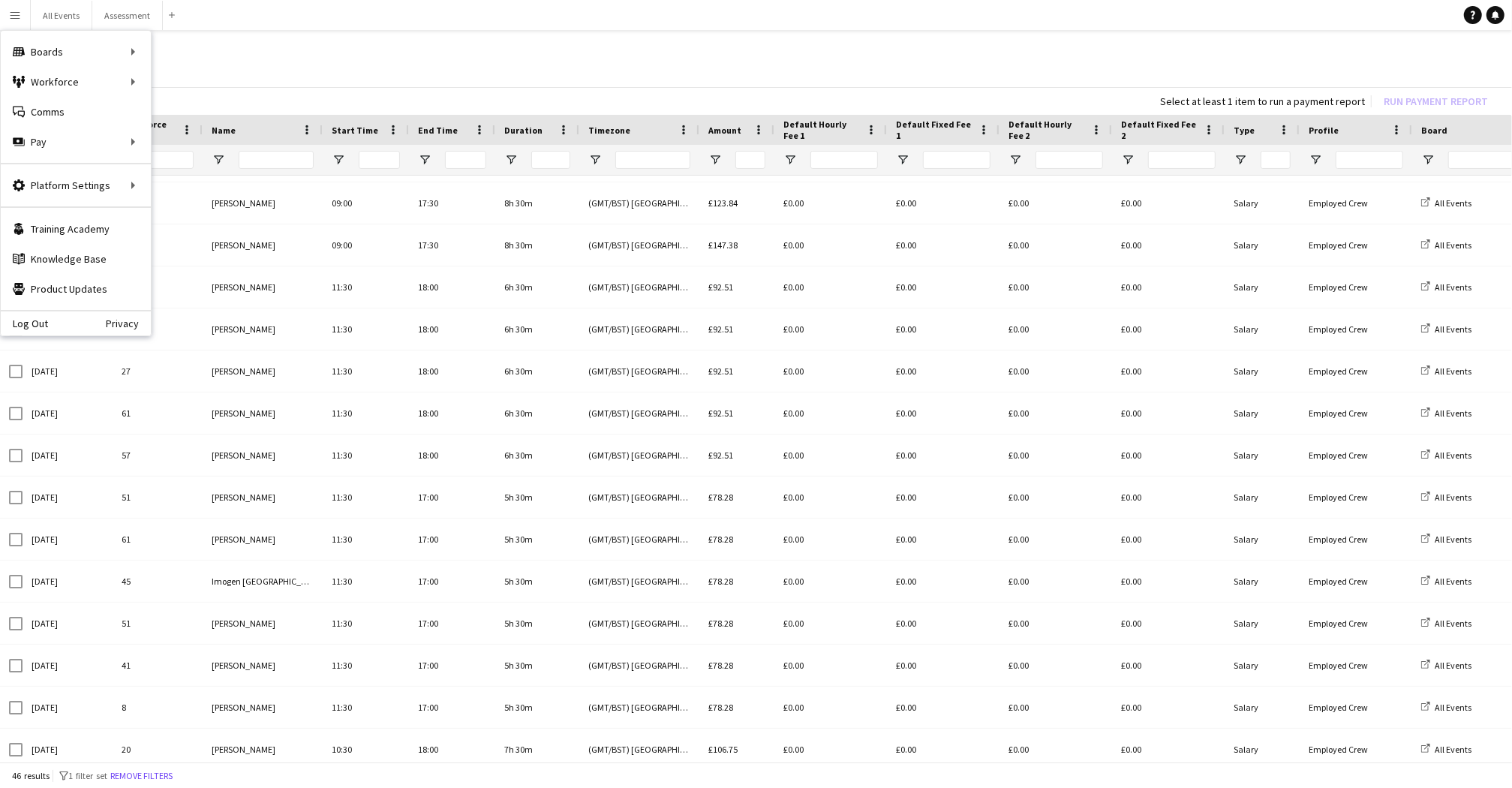
click at [394, 82] on app-page-menu "View Customise view Customise filters Reset Filters Reset View Reset All Export…" at bounding box center [756, 73] width 1512 height 29
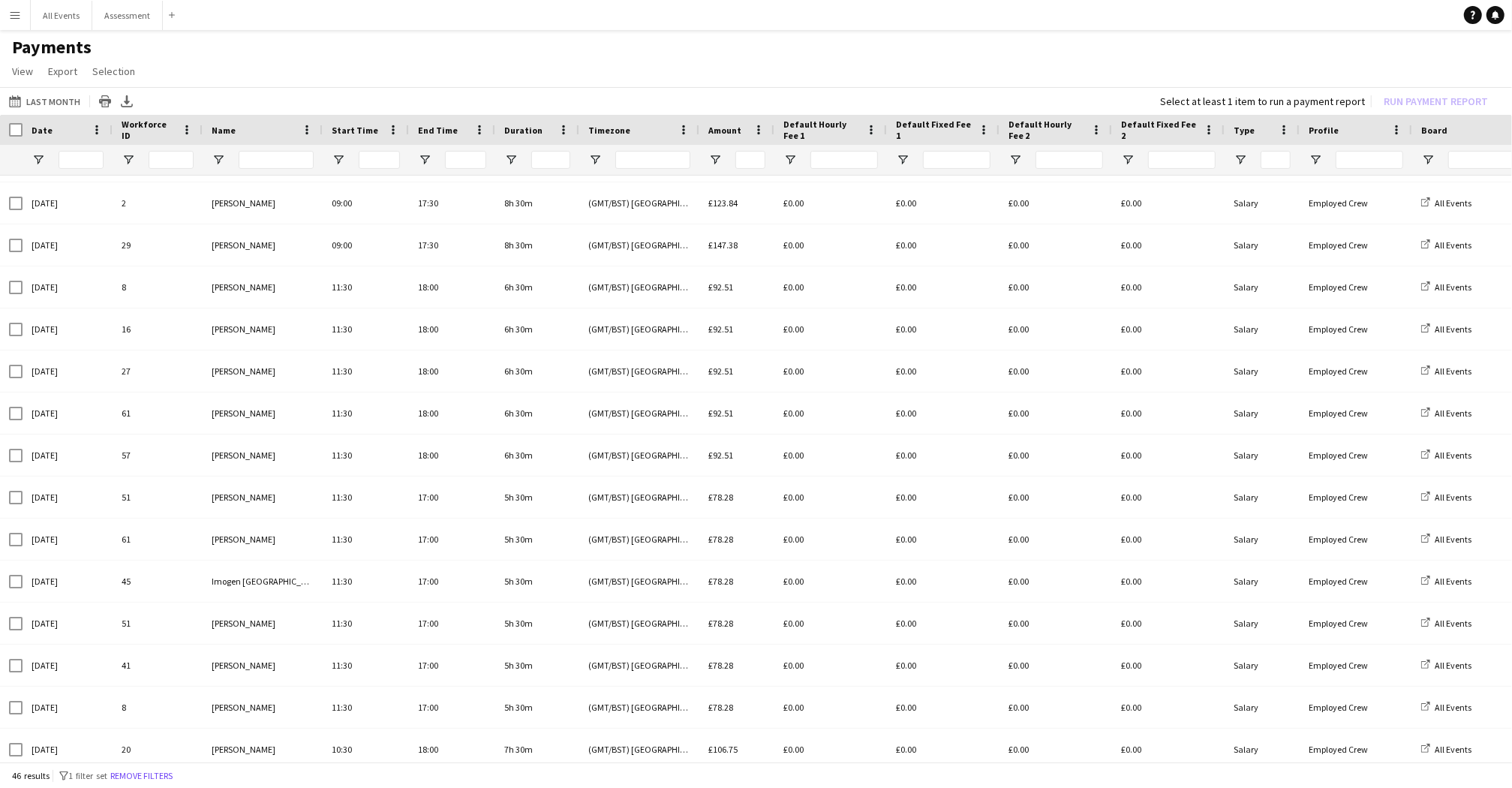
click at [23, 18] on button "Menu" at bounding box center [14, 14] width 30 height 30
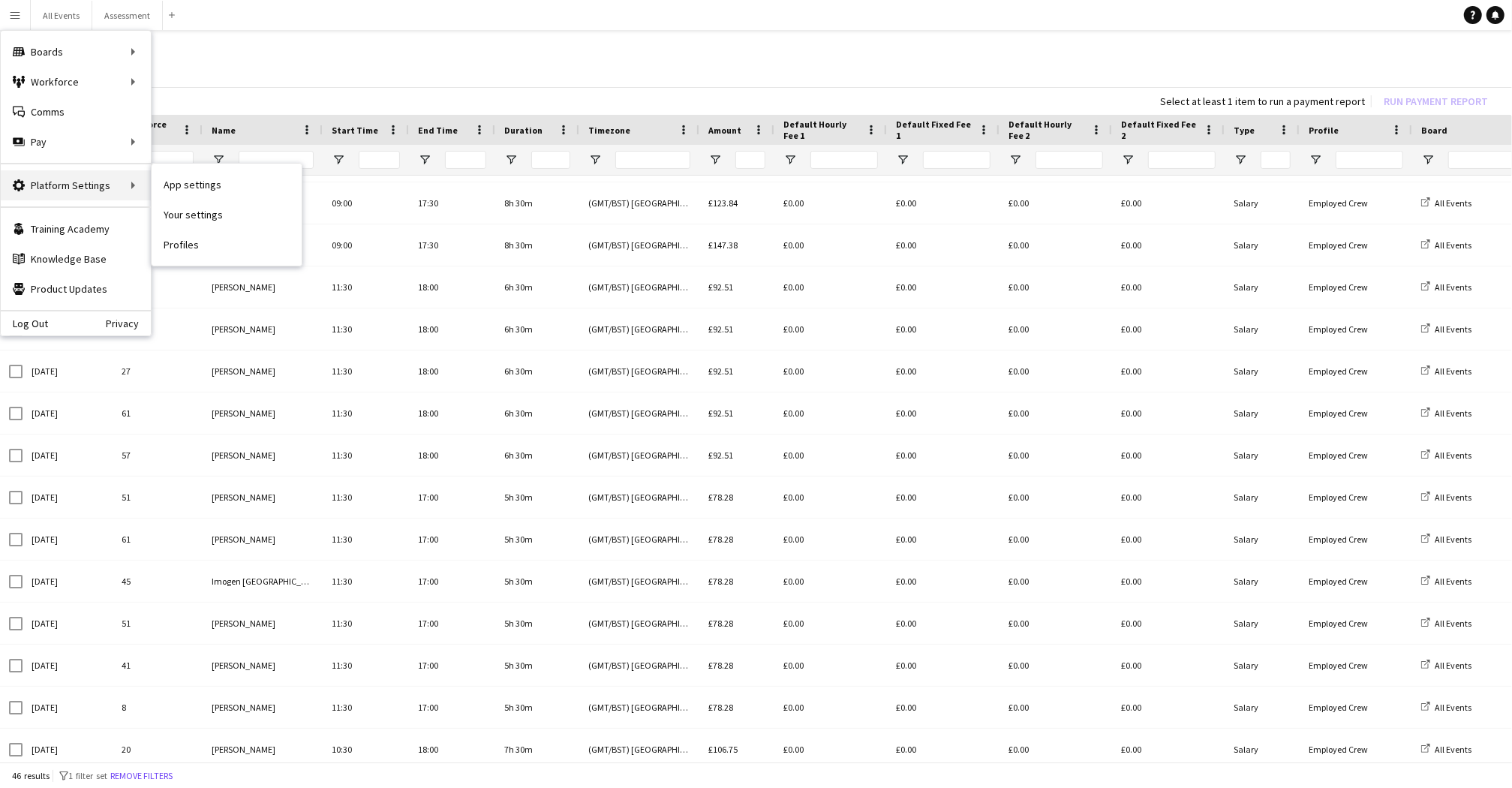
scroll to position [0, 1]
click at [199, 247] on link "Profiles" at bounding box center [227, 244] width 150 height 30
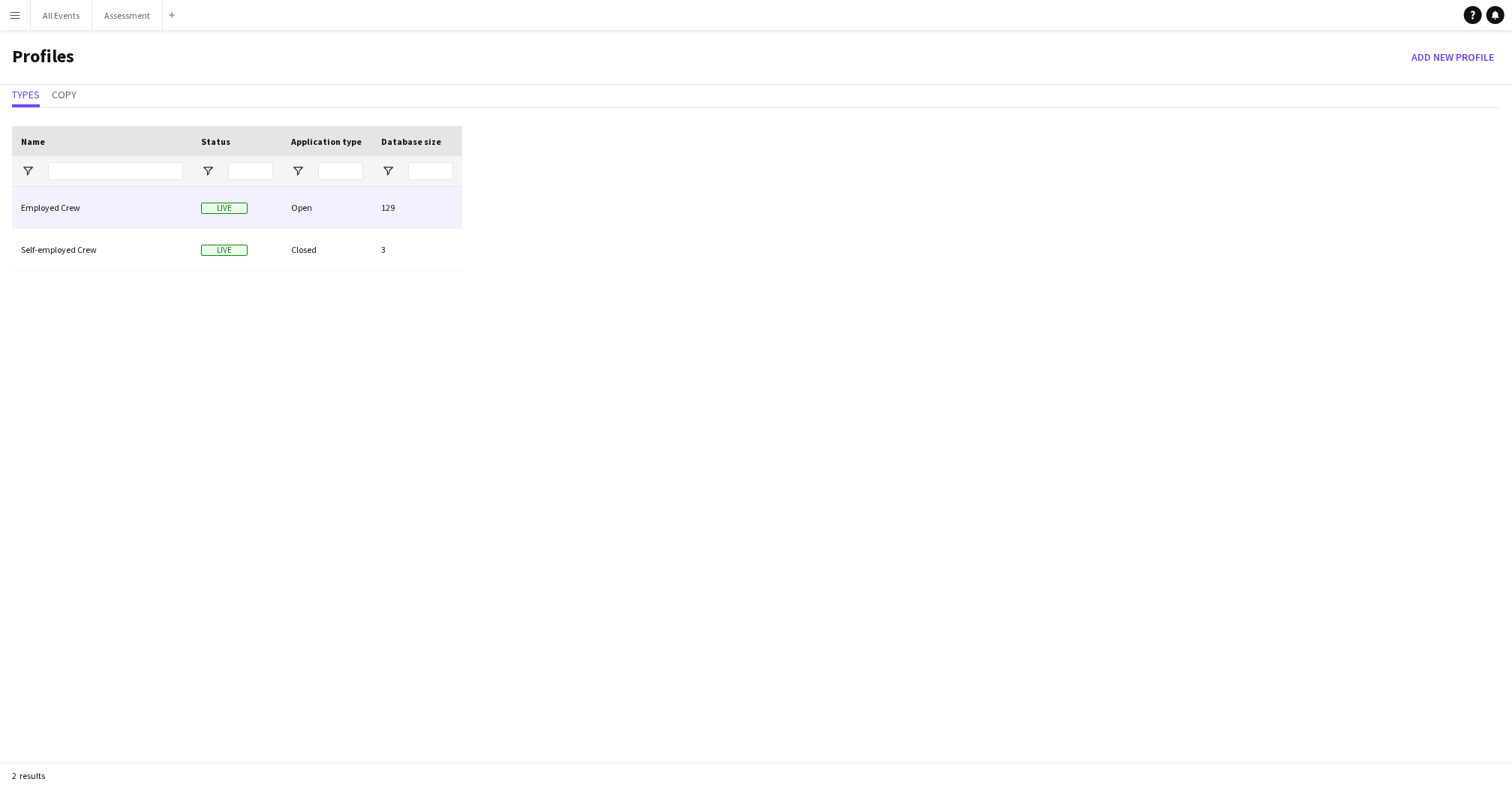
click at [51, 210] on div "Employed Crew" at bounding box center [101, 208] width 180 height 42
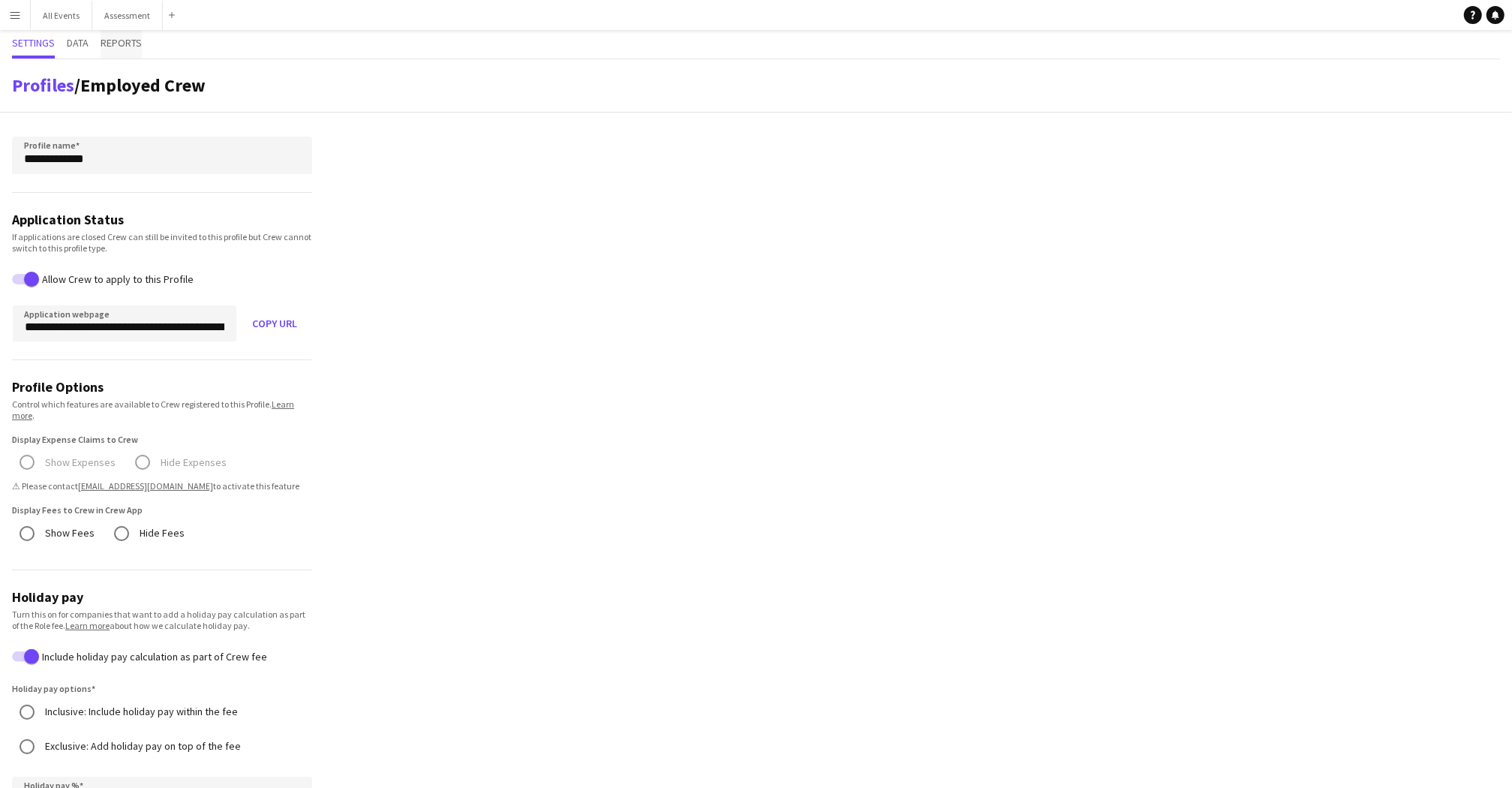
click at [117, 41] on span "Reports" at bounding box center [121, 43] width 42 height 11
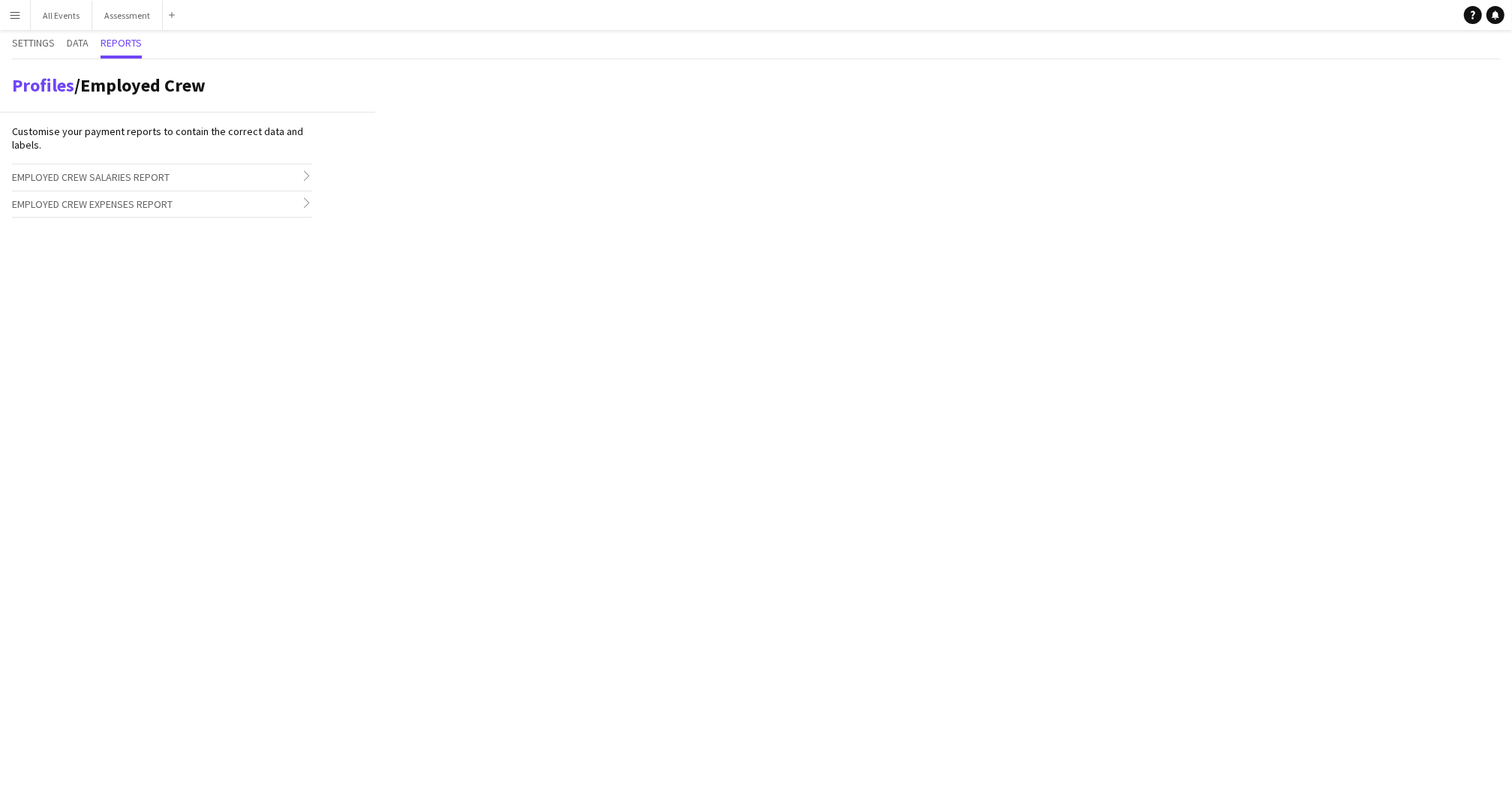
click at [106, 175] on span "Employed Crew Salaries Report" at bounding box center [90, 177] width 157 height 14
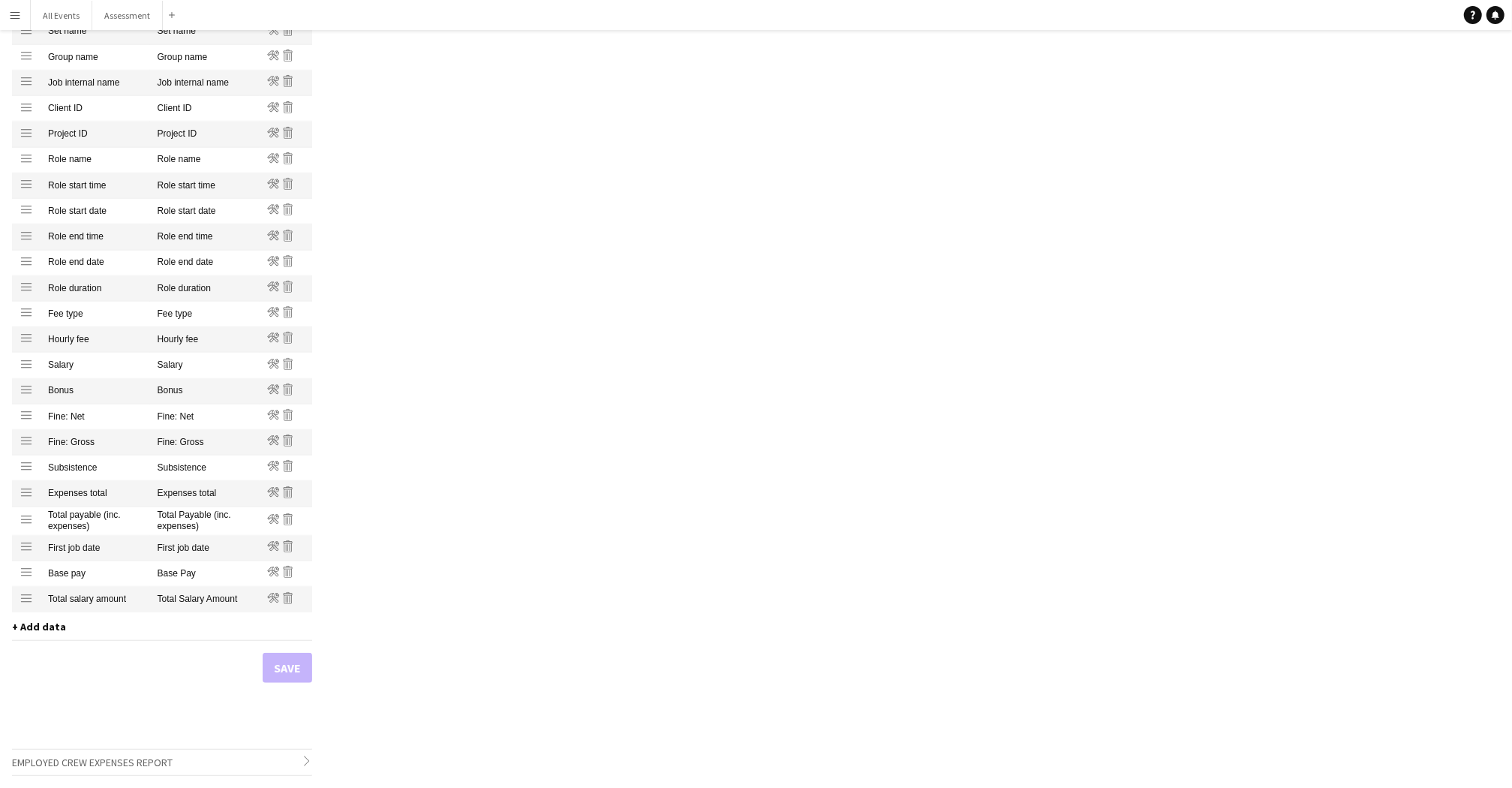
scroll to position [754, 0]
click at [33, 629] on span "+ Add data" at bounding box center [39, 626] width 54 height 14
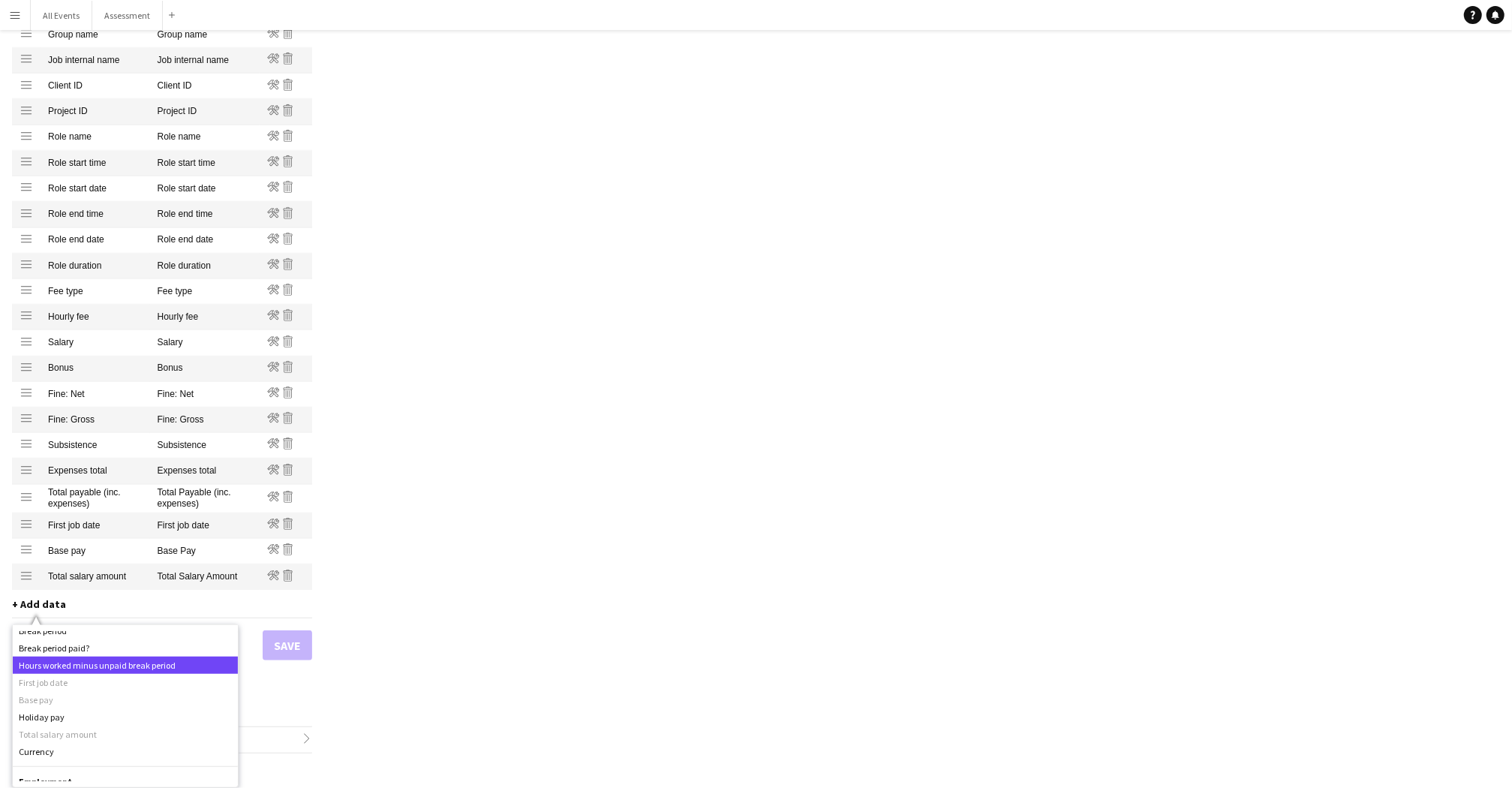
scroll to position [755, 0]
click at [60, 701] on div "Holiday pay" at bounding box center [125, 709] width 225 height 17
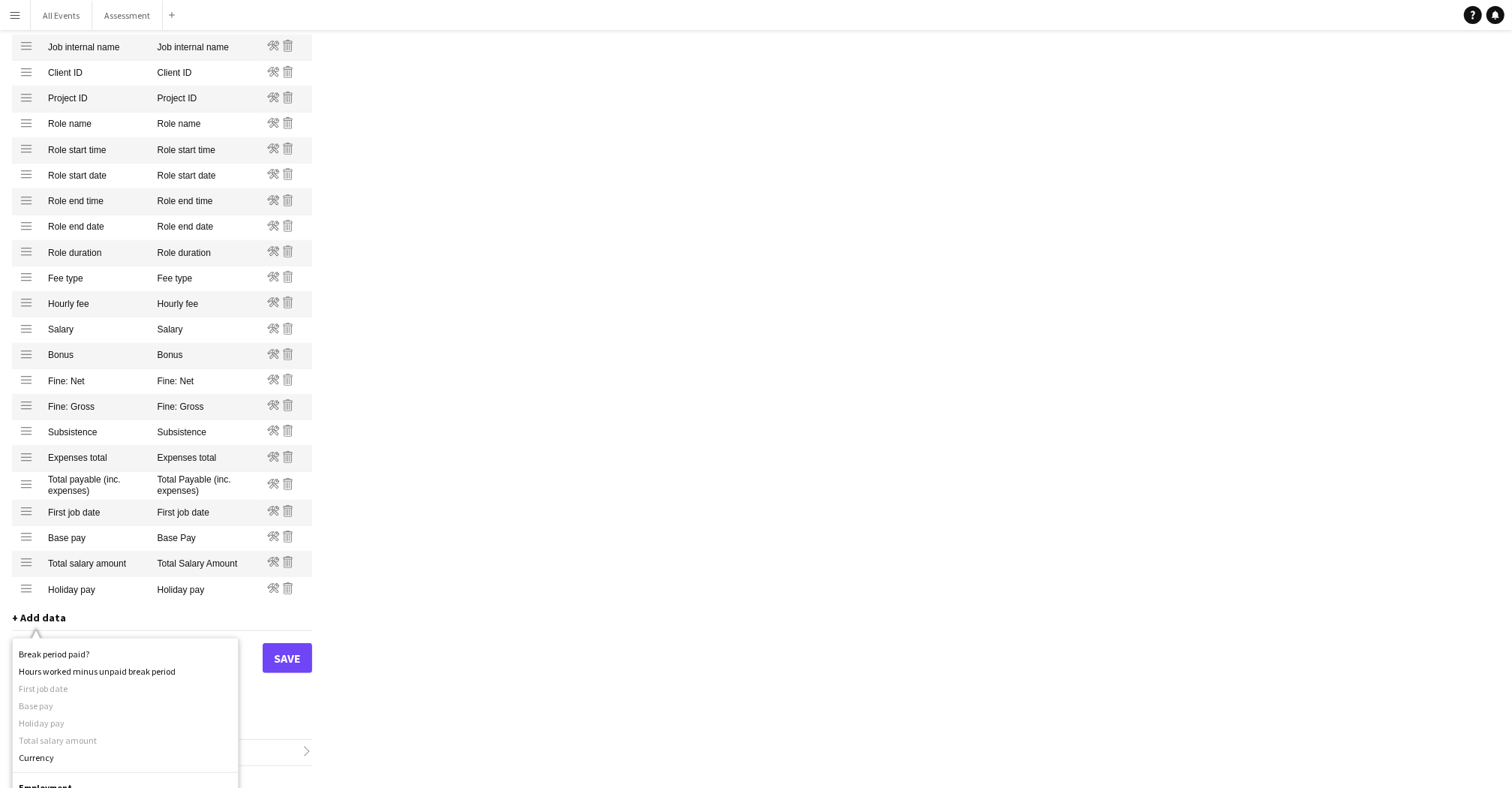
click at [288, 671] on button "Save" at bounding box center [287, 658] width 50 height 30
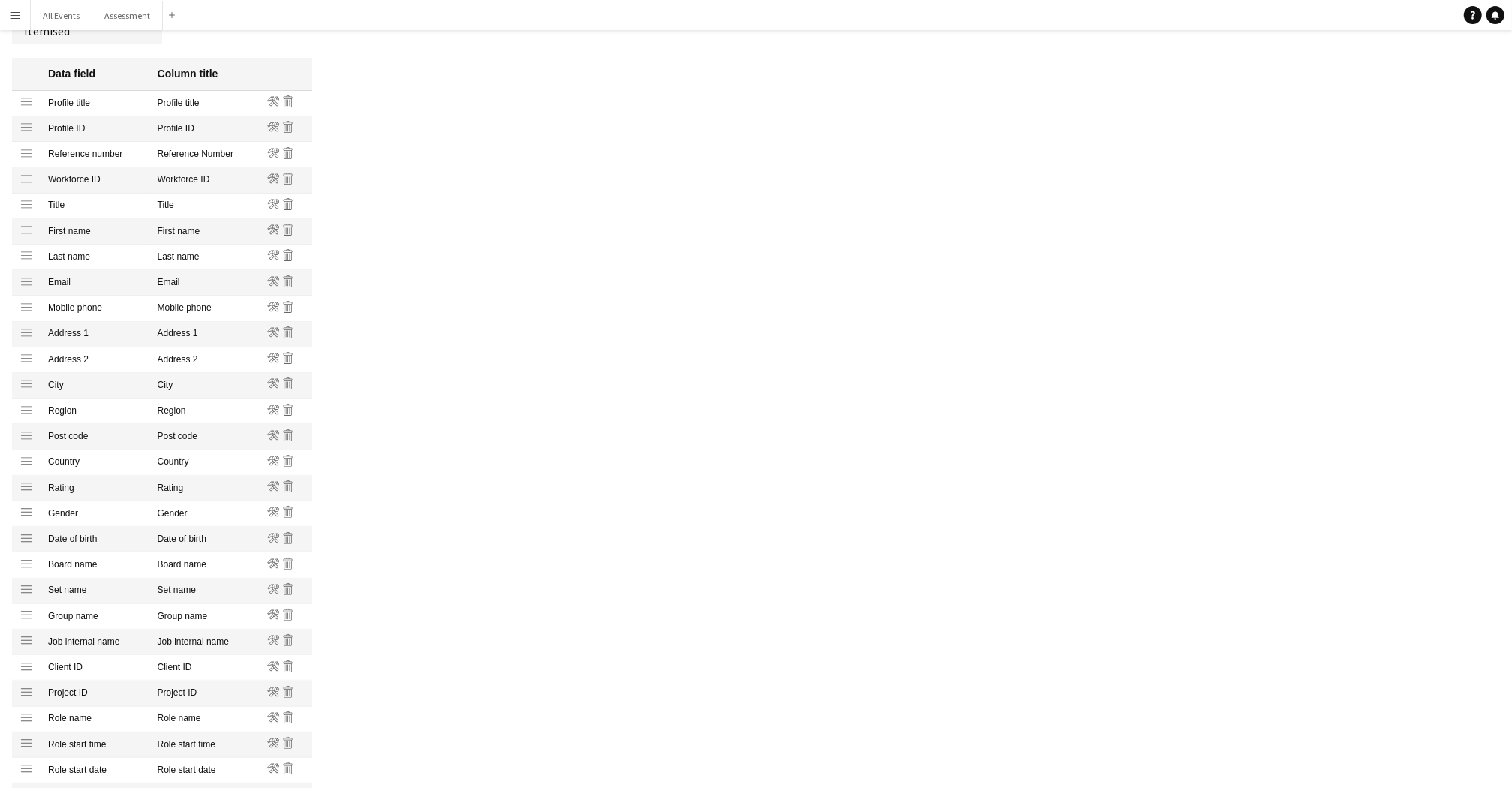
scroll to position [180, 0]
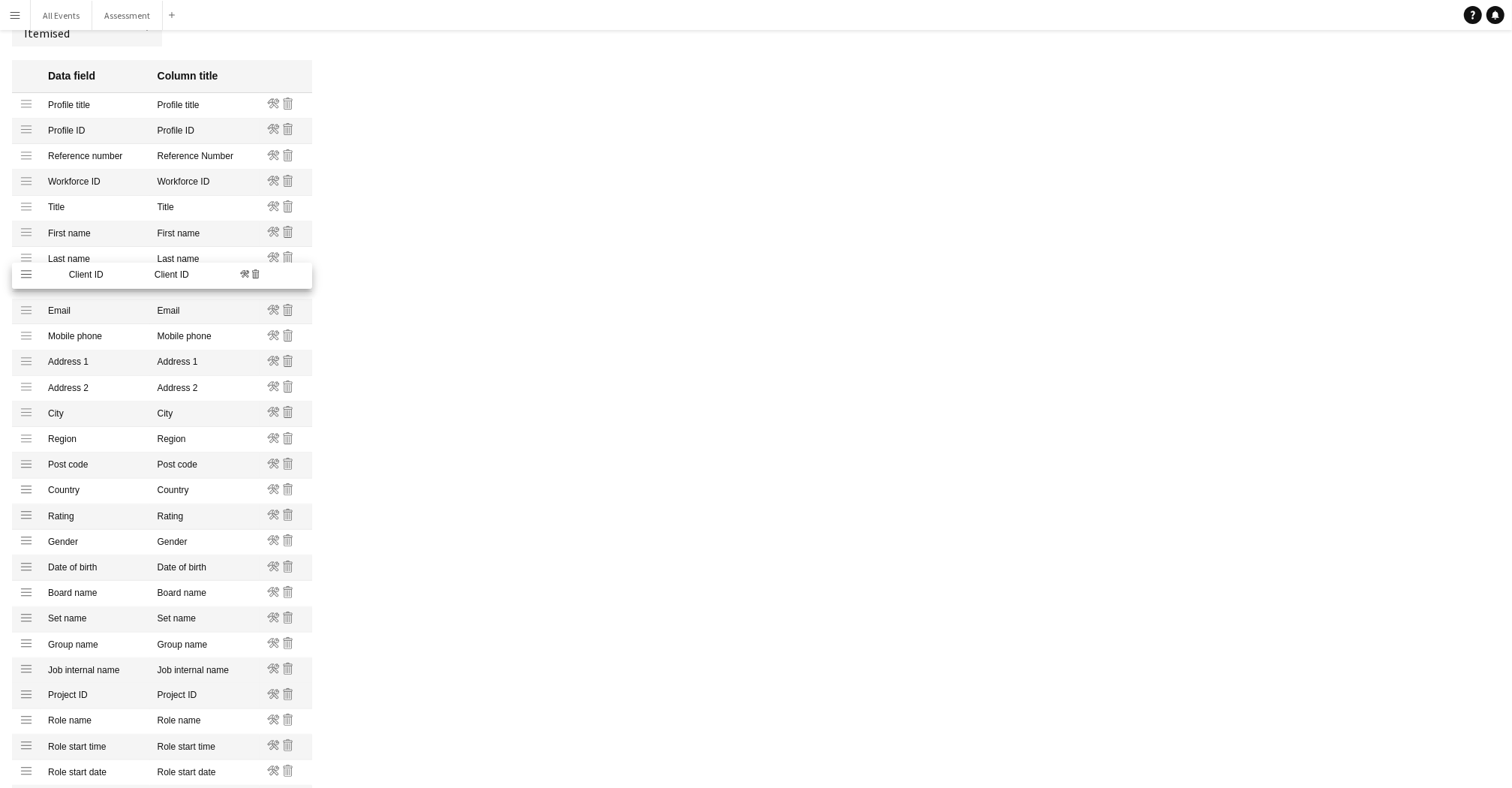
drag, startPoint x: 24, startPoint y: 673, endPoint x: 23, endPoint y: 277, distance: 396.0
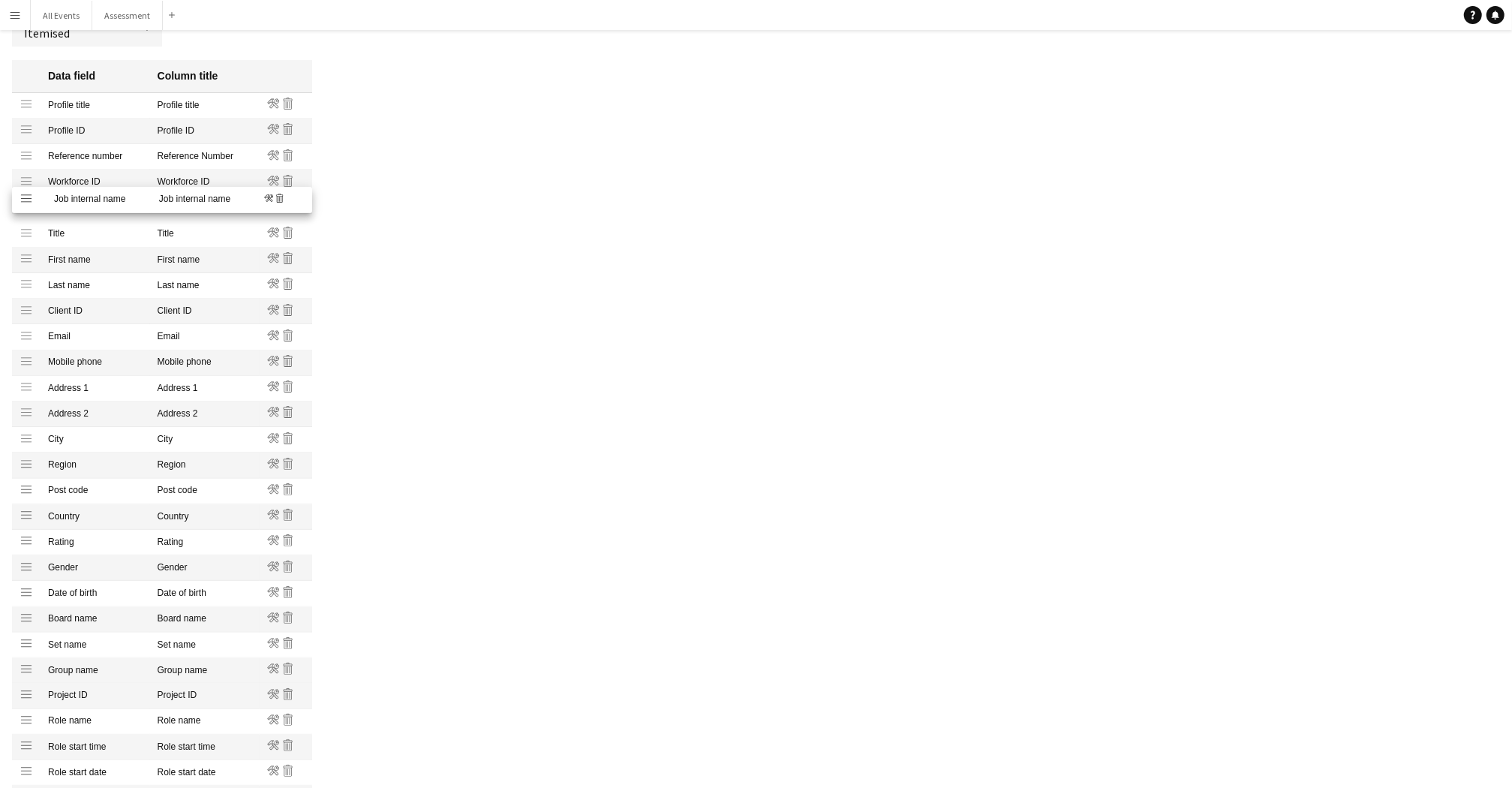
drag, startPoint x: 25, startPoint y: 674, endPoint x: 18, endPoint y: 196, distance: 478.1
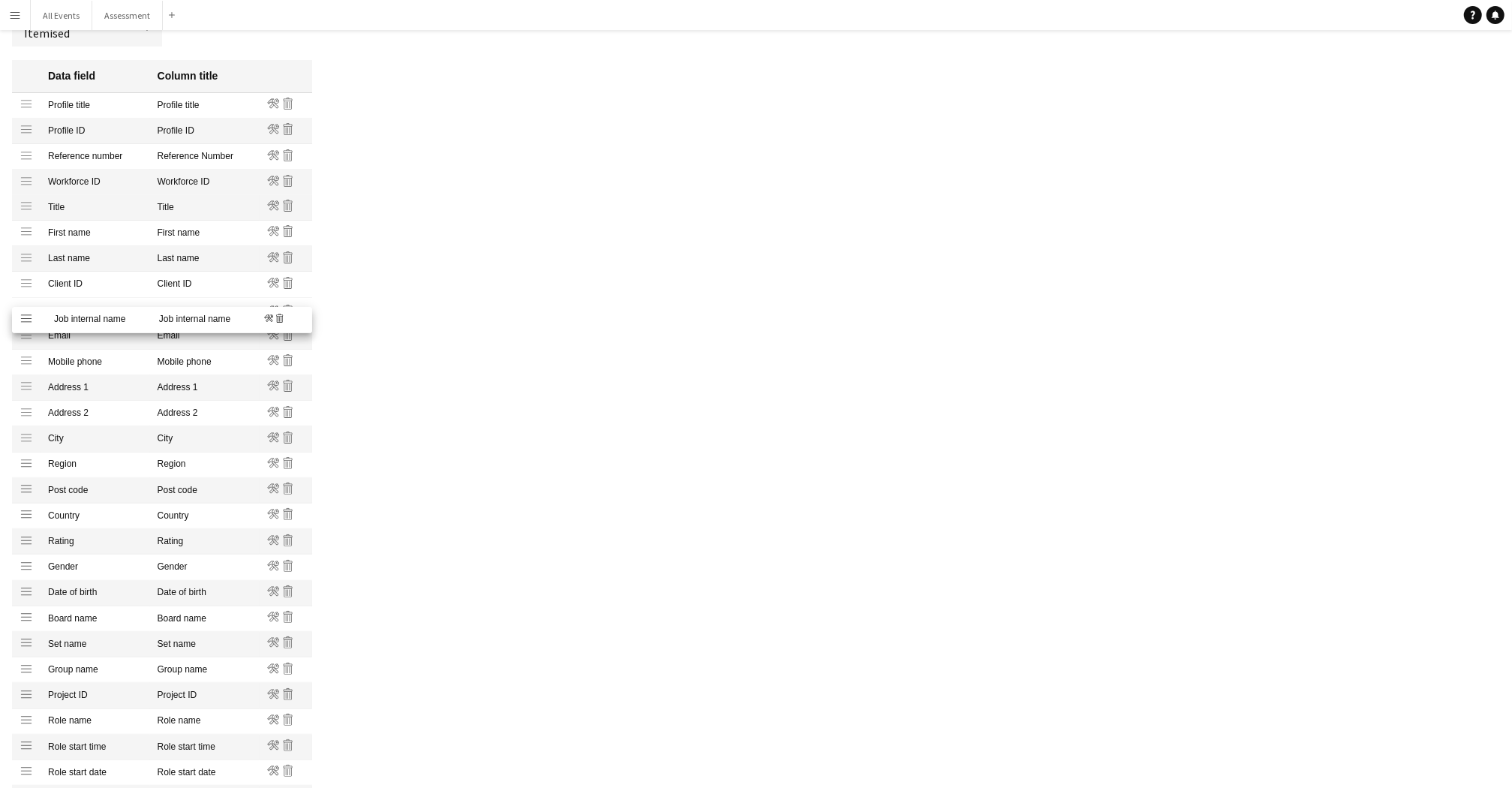
drag, startPoint x: 29, startPoint y: 204, endPoint x: 28, endPoint y: 314, distance: 110.0
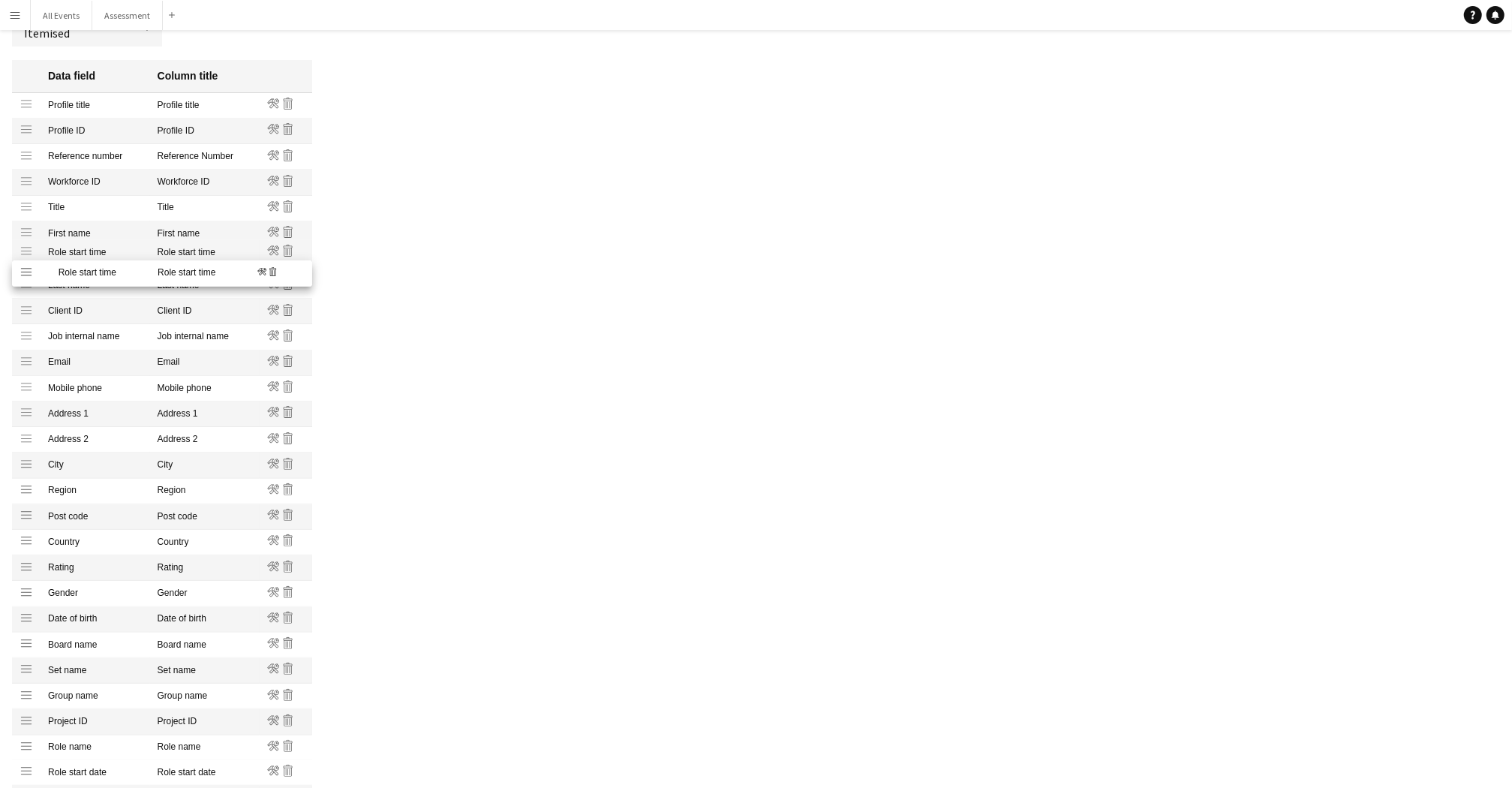
drag, startPoint x: 26, startPoint y: 753, endPoint x: 11, endPoint y: 269, distance: 484.2
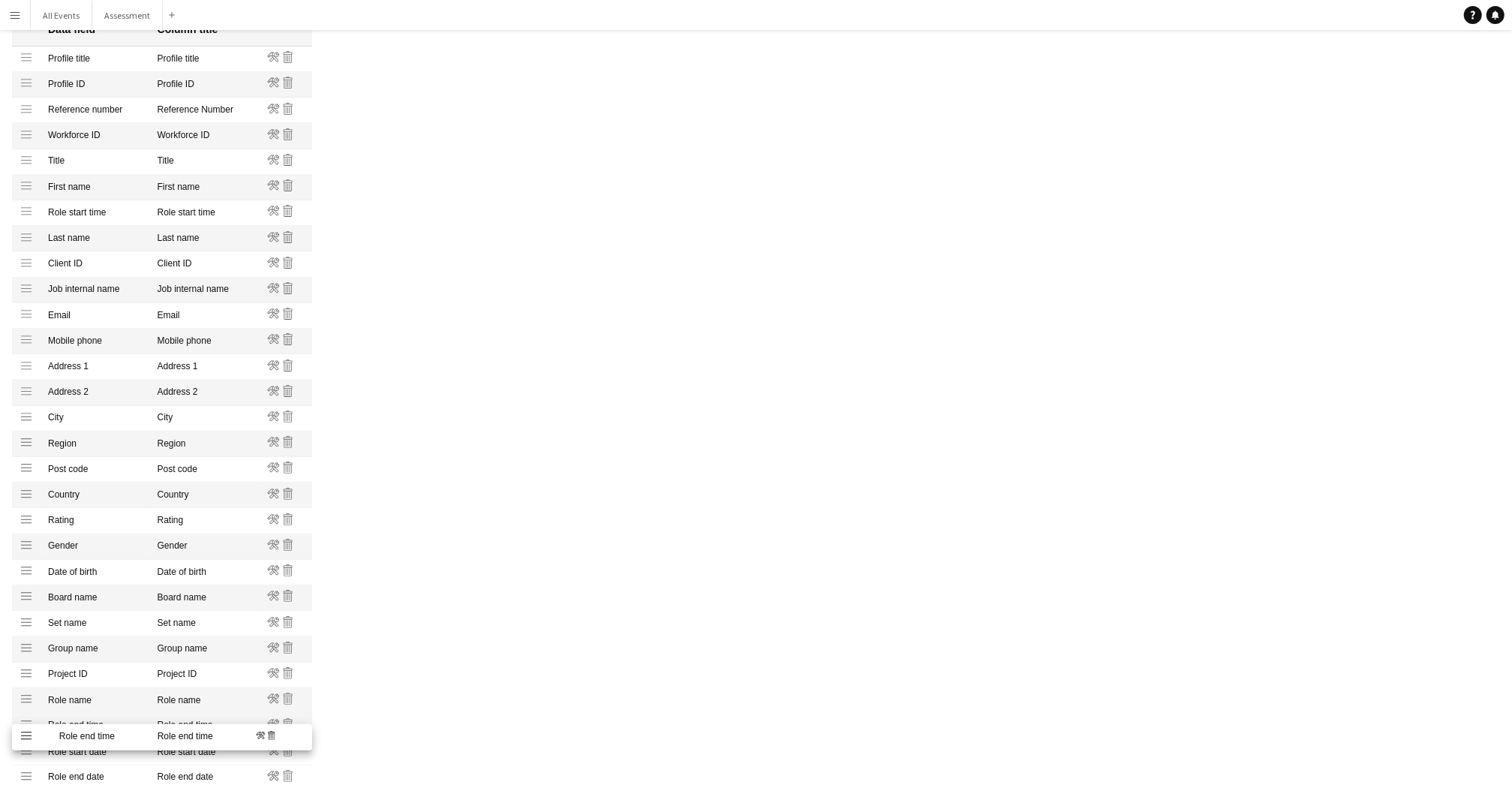
scroll to position [225, 0]
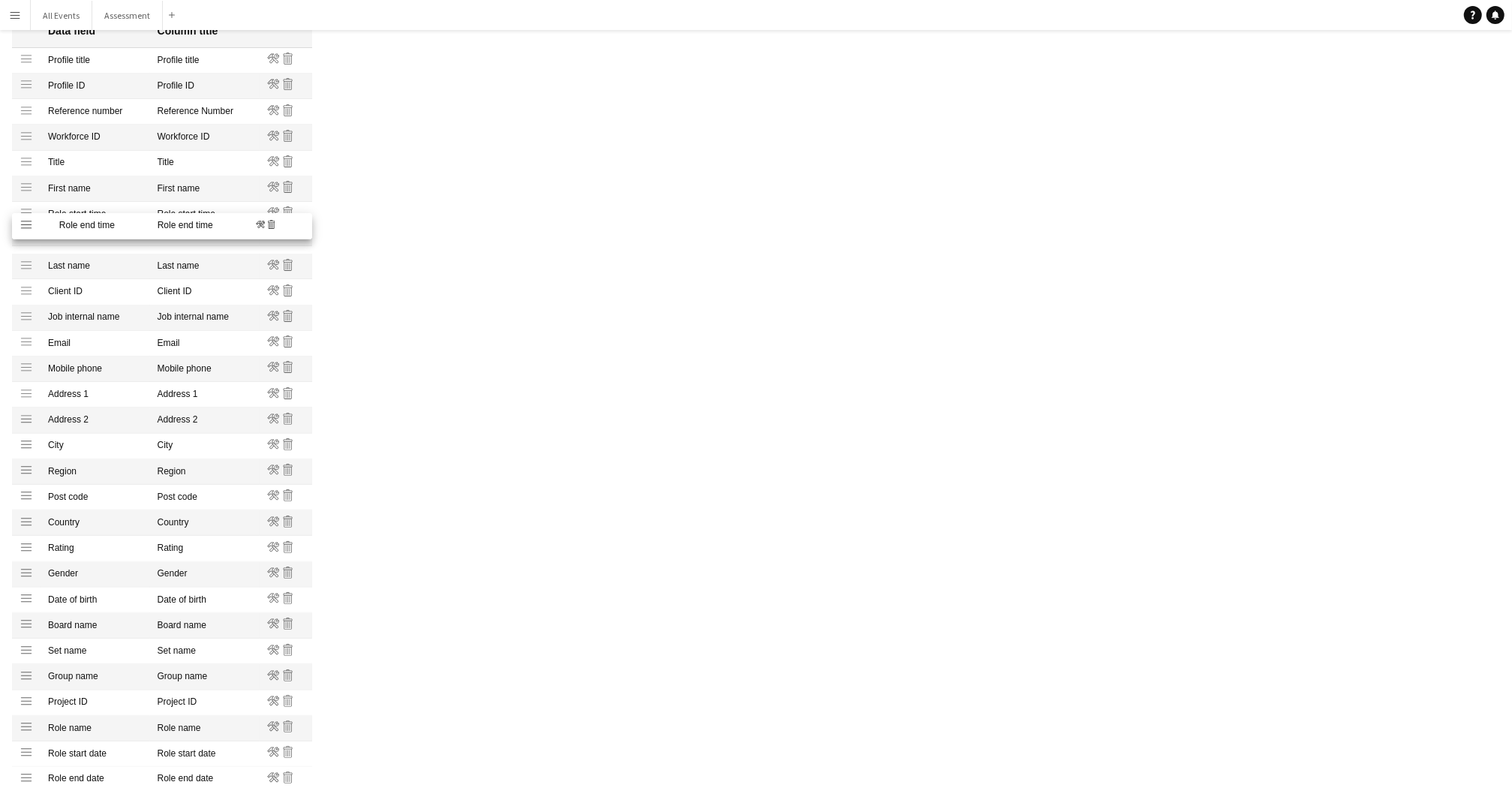
drag, startPoint x: 25, startPoint y: 757, endPoint x: 22, endPoint y: 229, distance: 528.0
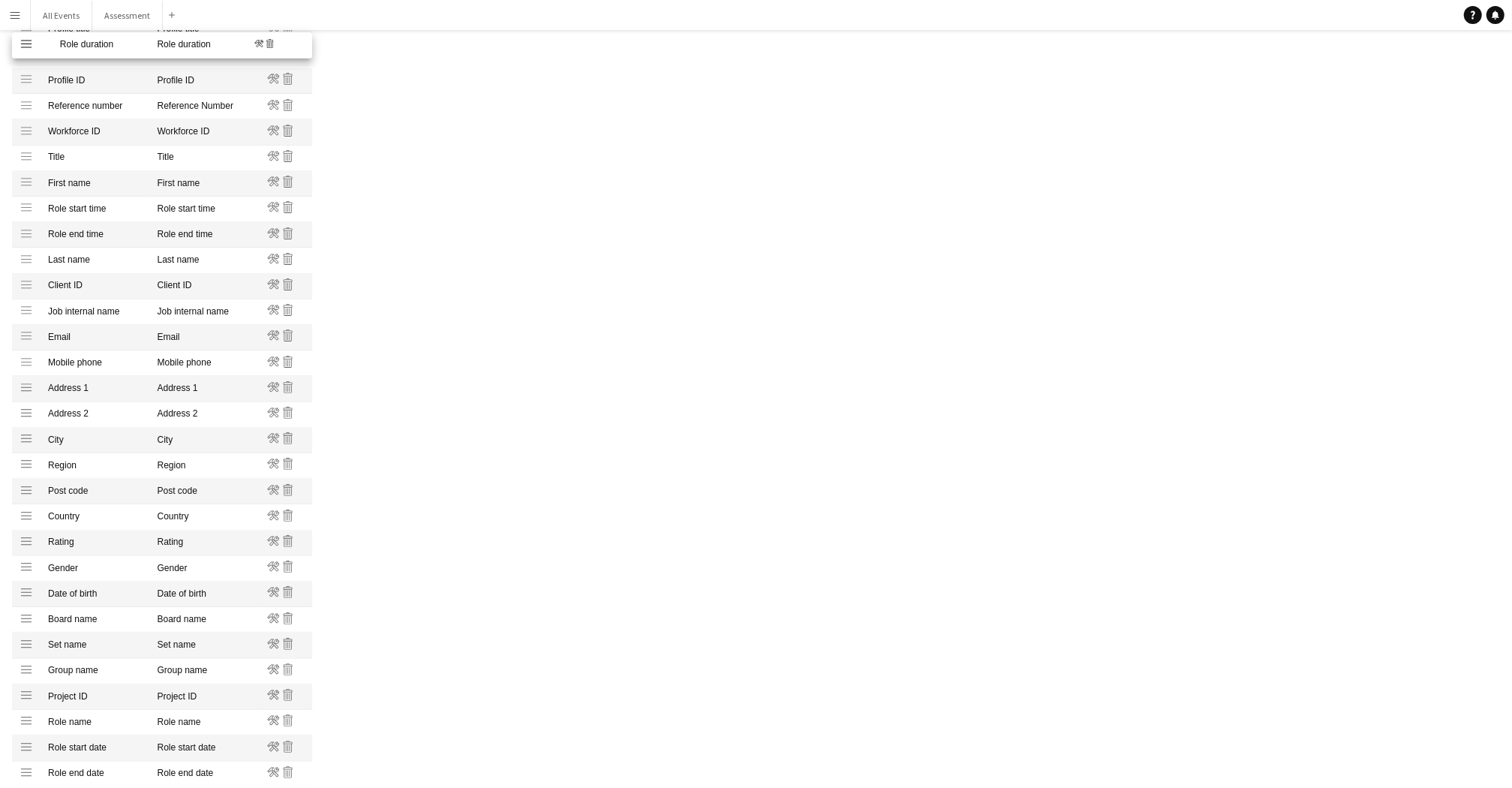
scroll to position [256, 0]
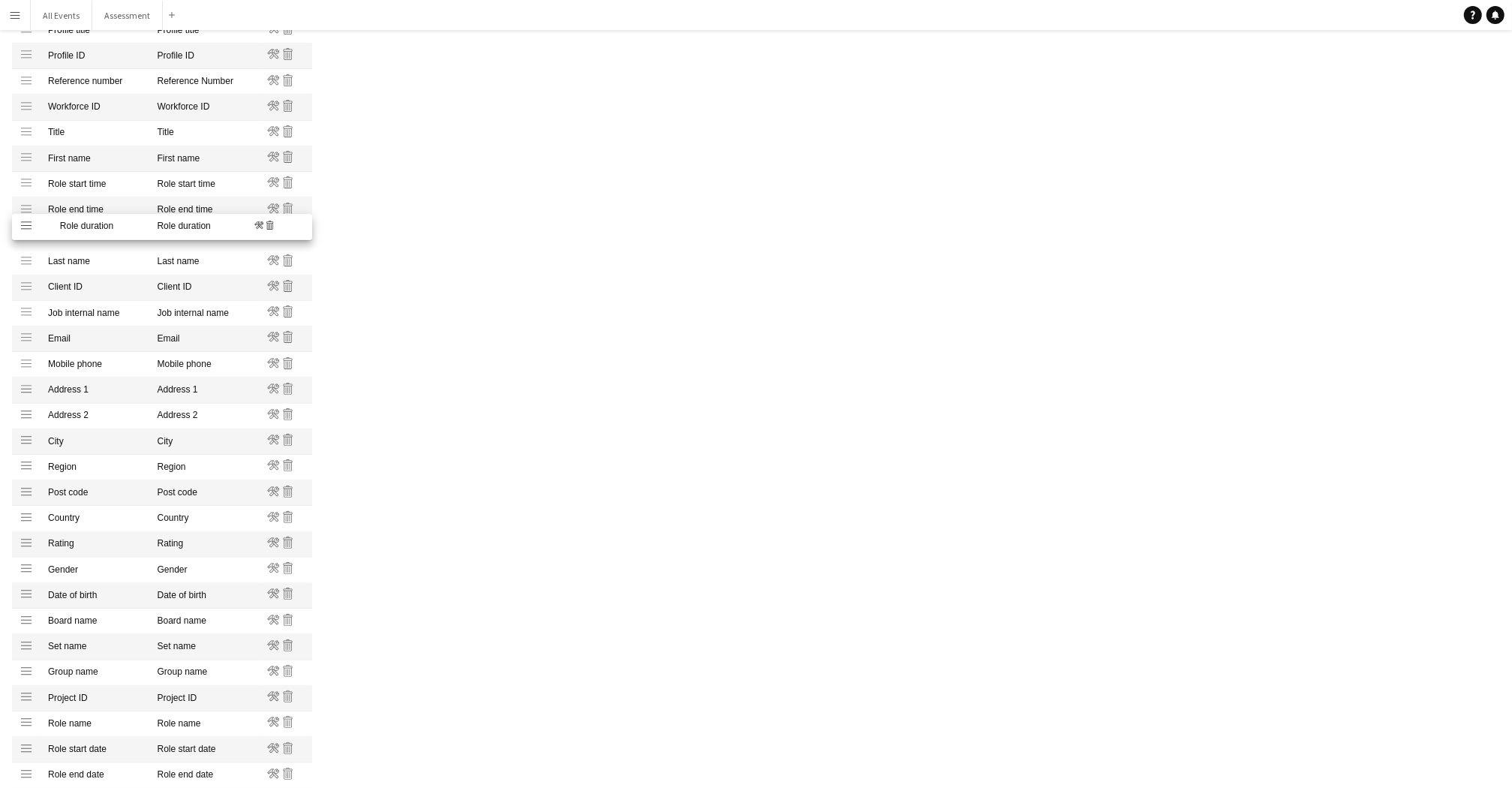
drag, startPoint x: 29, startPoint y: 708, endPoint x: 54, endPoint y: 228, distance: 480.7
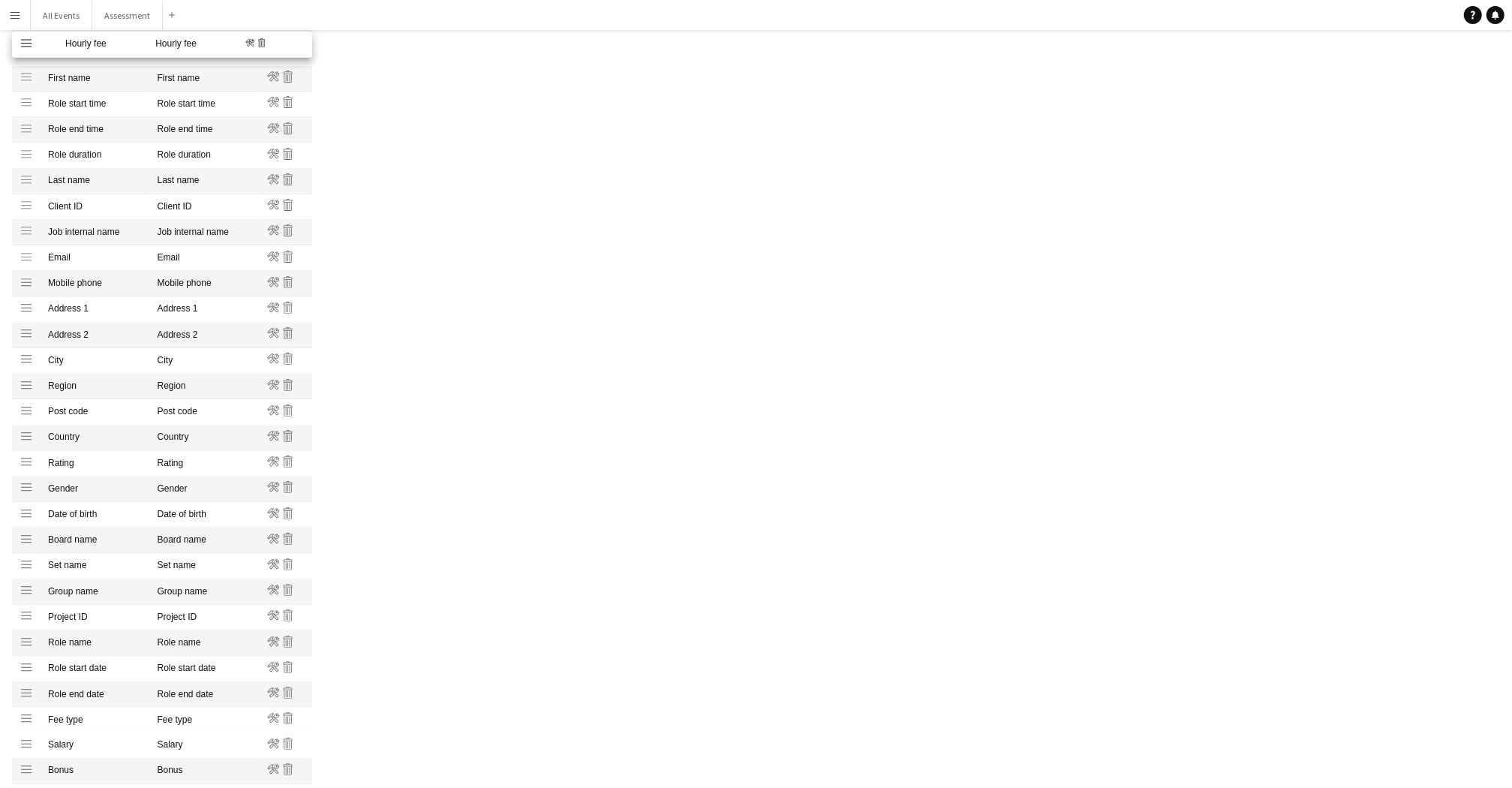
scroll to position [361, 0]
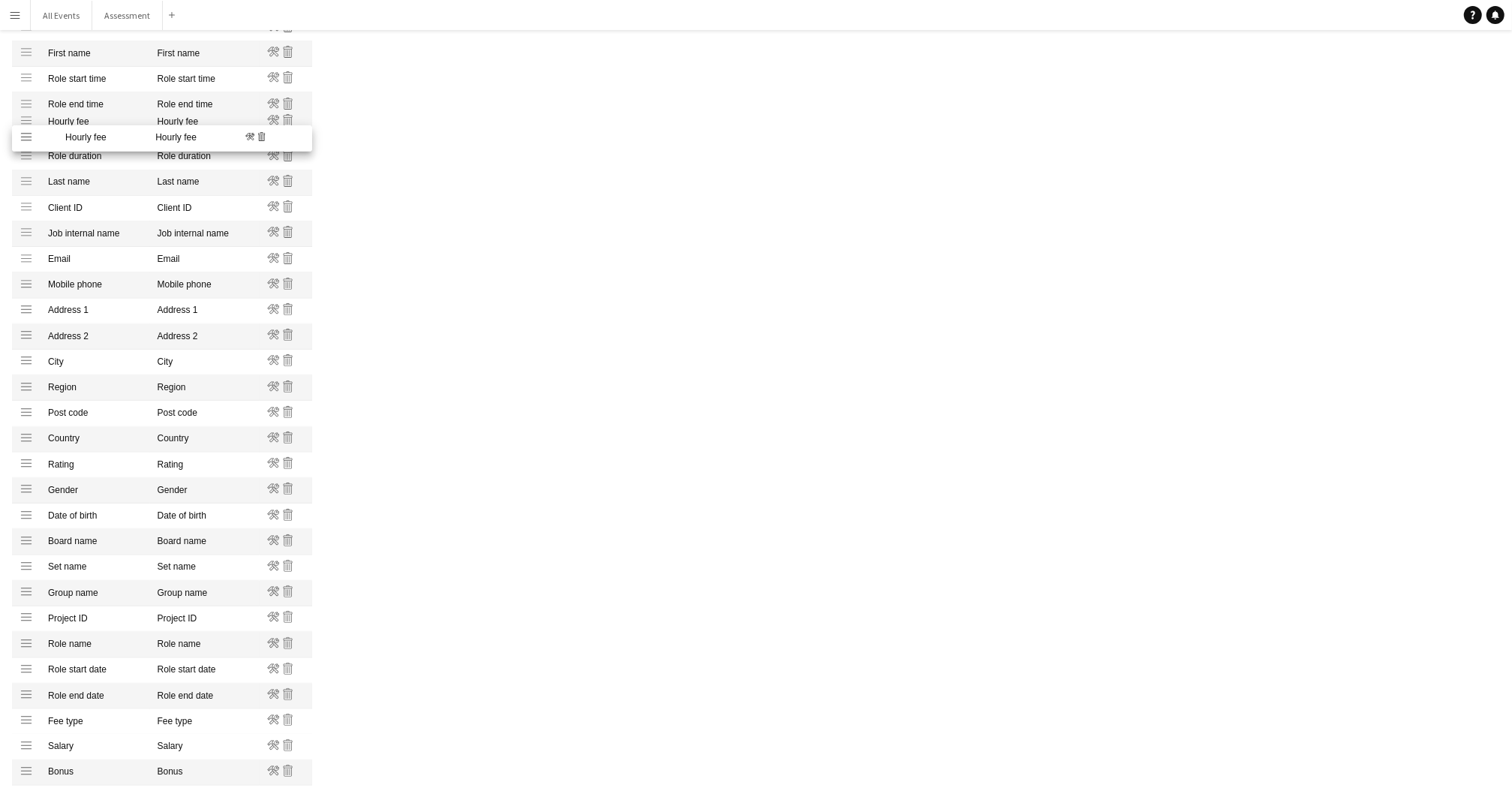
drag, startPoint x: 24, startPoint y: 647, endPoint x: 39, endPoint y: 137, distance: 510.2
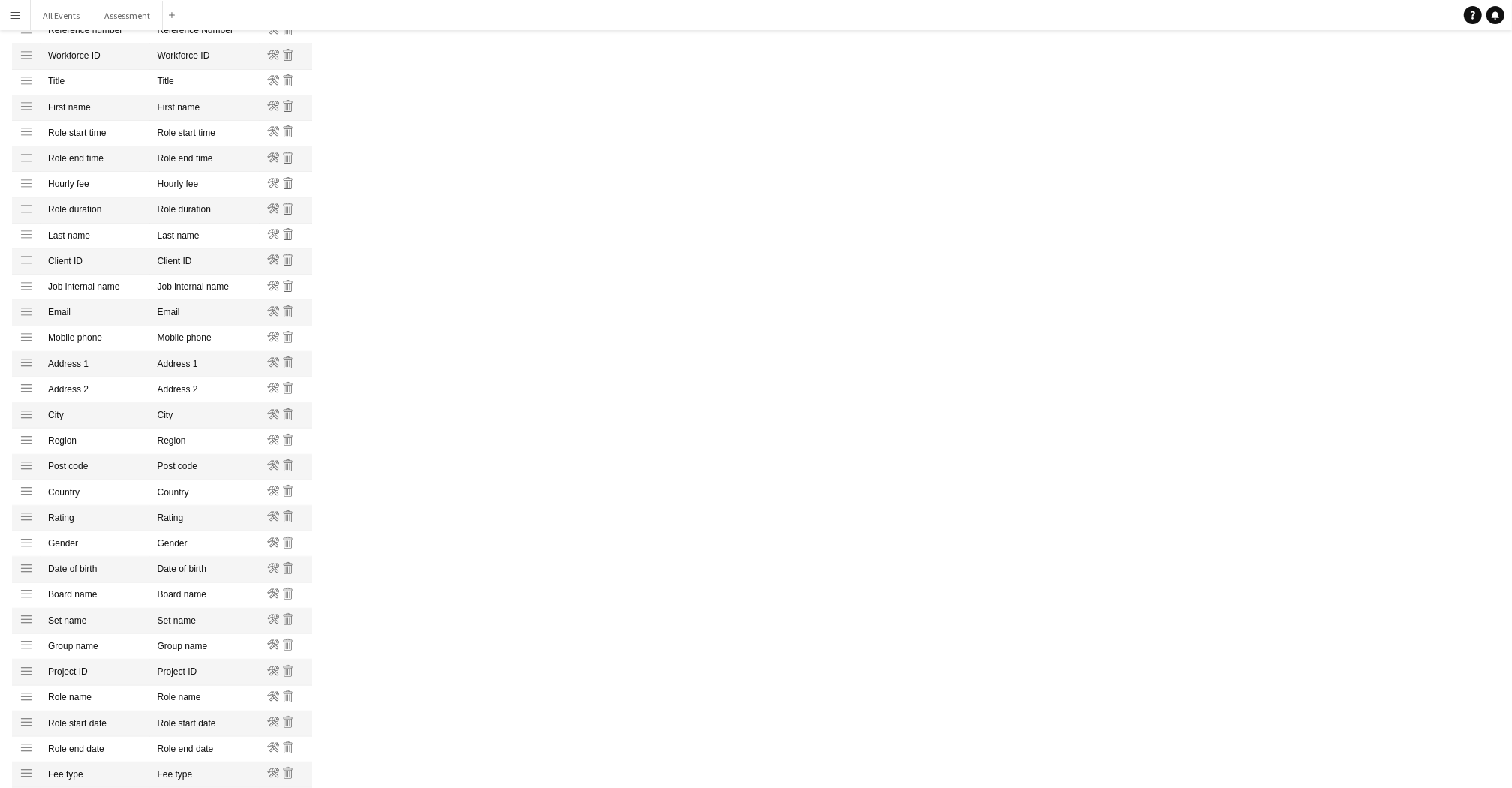
scroll to position [299, 0]
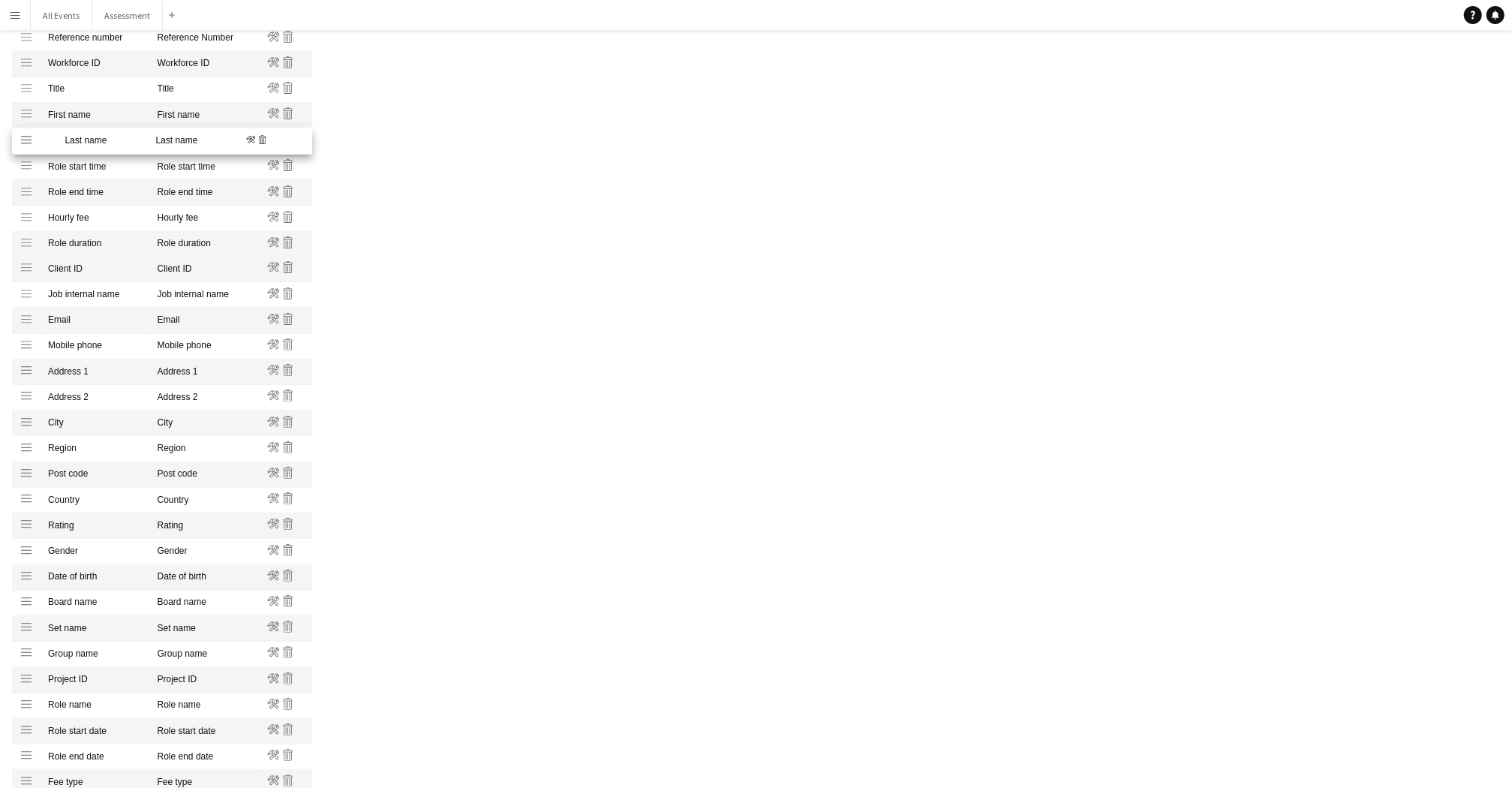
drag, startPoint x: 26, startPoint y: 247, endPoint x: 31, endPoint y: 141, distance: 106.1
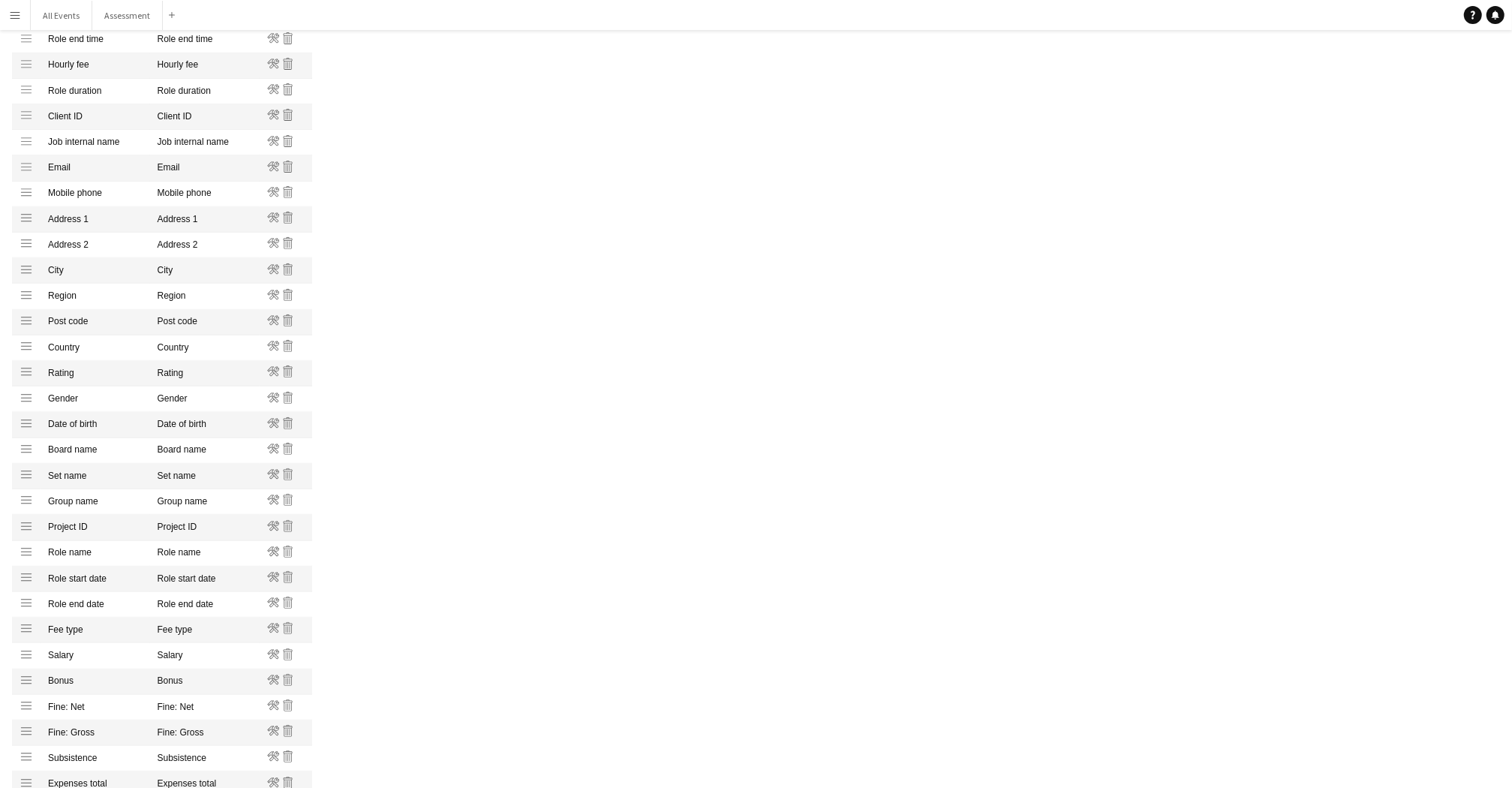
scroll to position [451, 1]
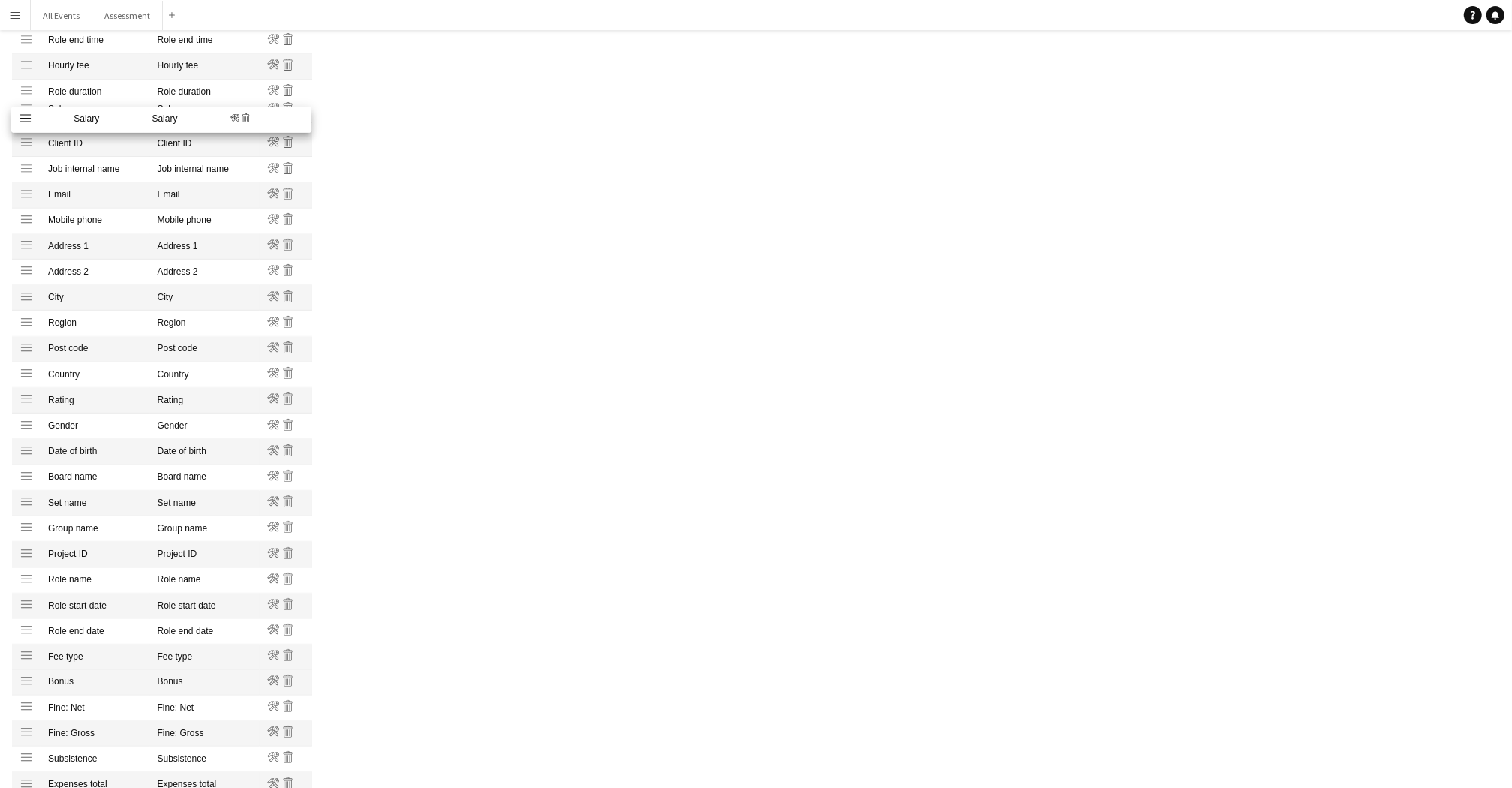
drag, startPoint x: 25, startPoint y: 671, endPoint x: 91, endPoint y: 122, distance: 553.0
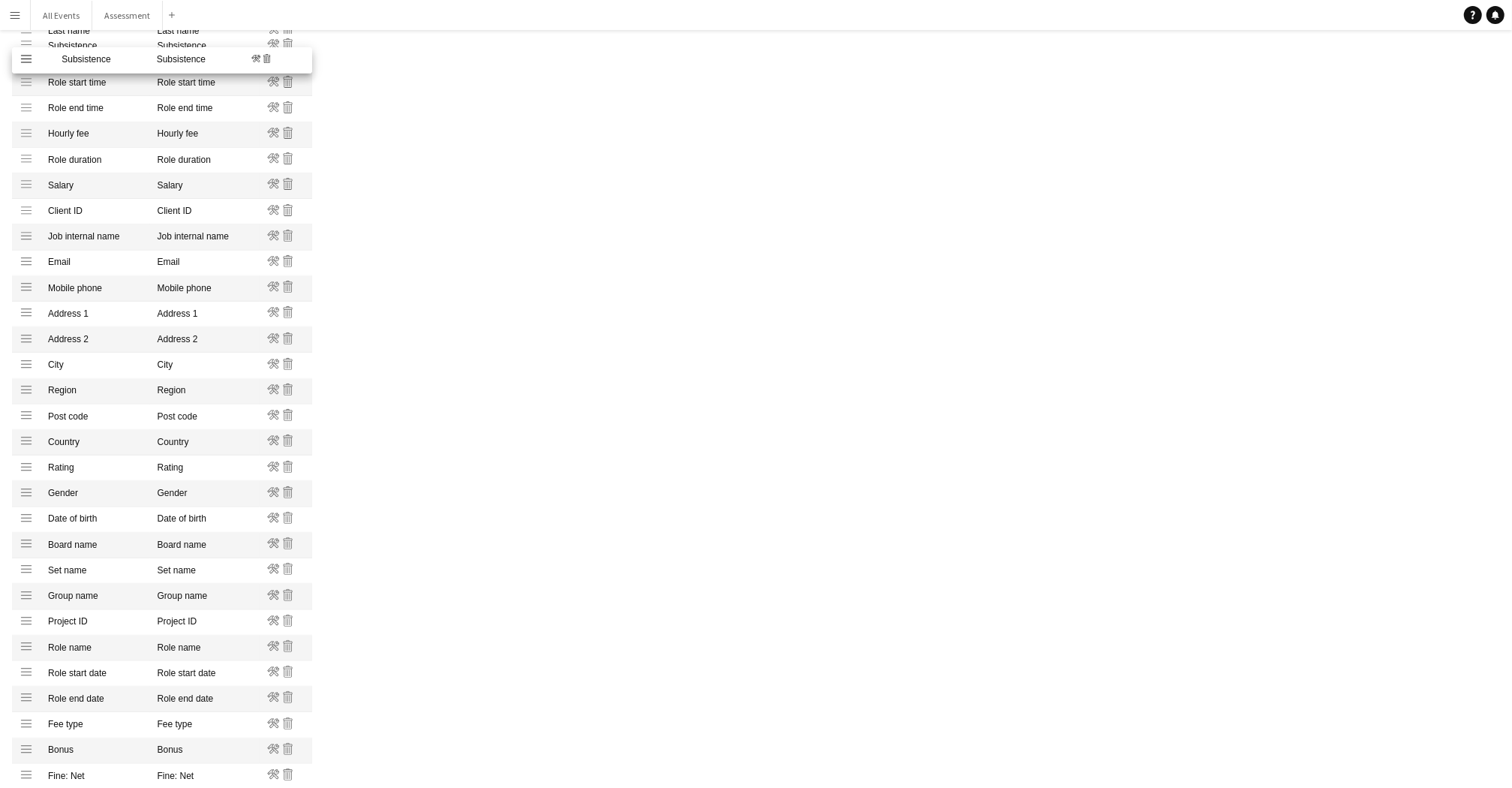
scroll to position [406, 0]
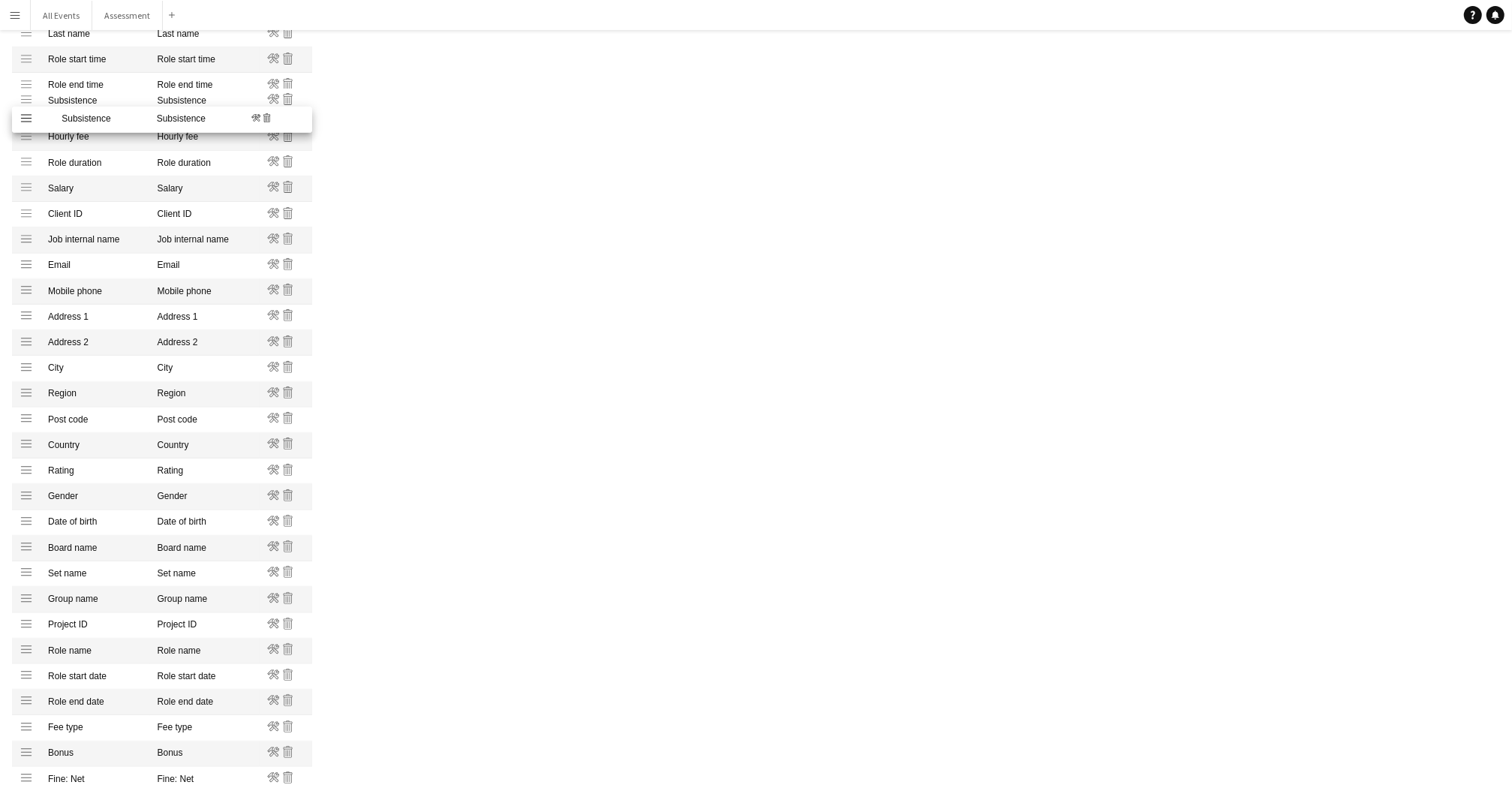
drag, startPoint x: 28, startPoint y: 623, endPoint x: 29, endPoint y: 116, distance: 507.0
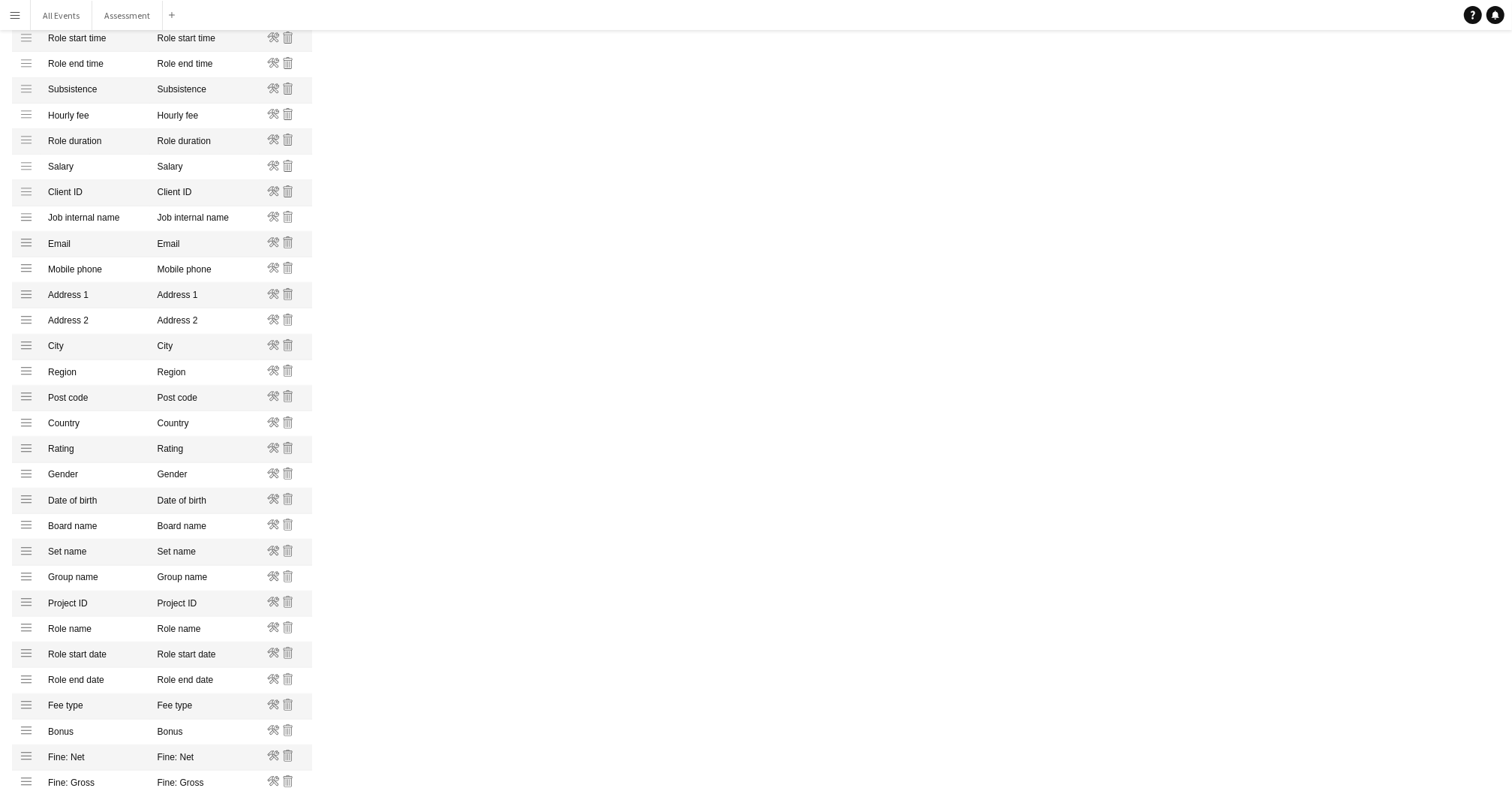
scroll to position [322, 0]
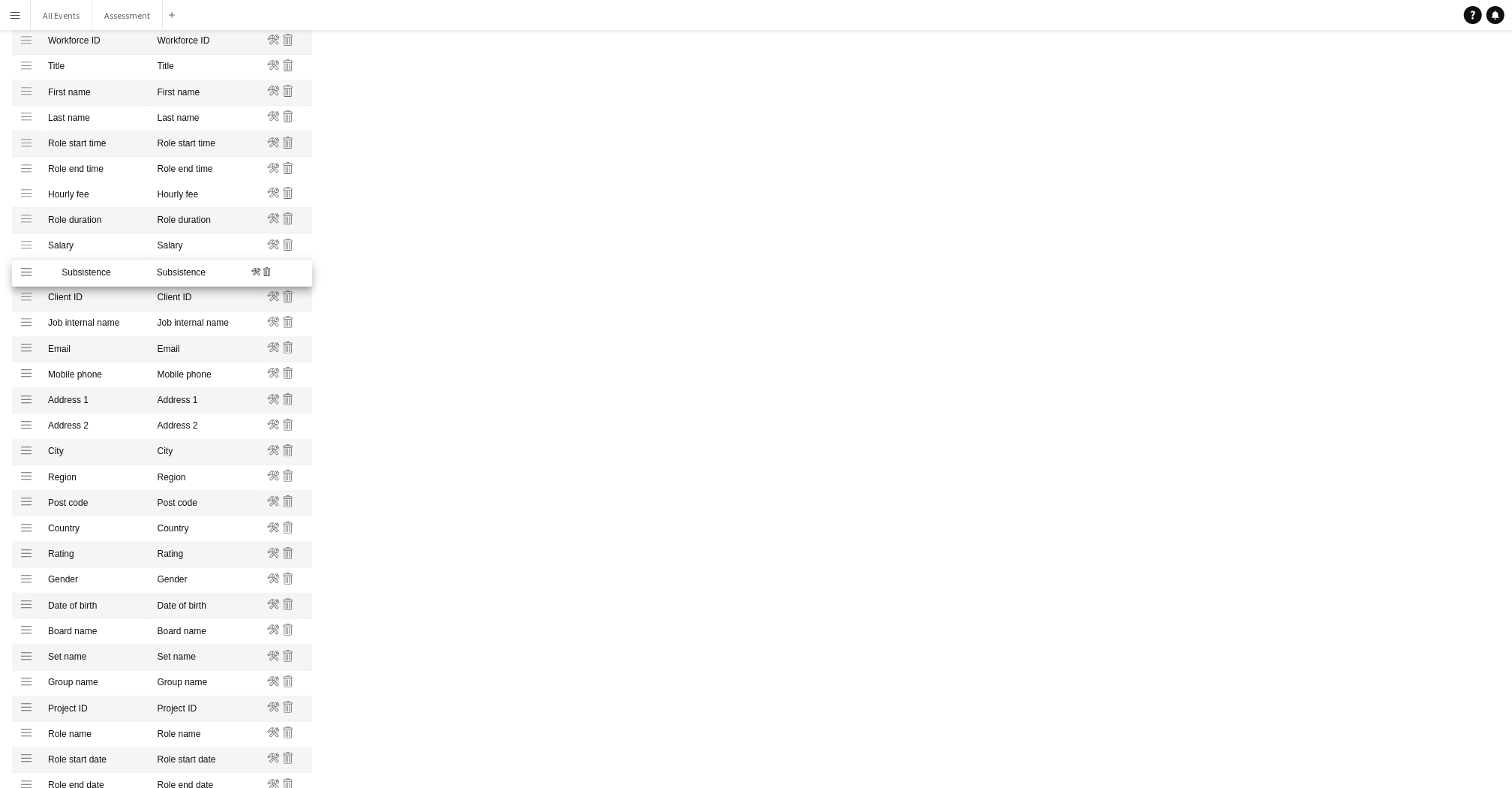
drag, startPoint x: 28, startPoint y: 198, endPoint x: 42, endPoint y: 273, distance: 76.3
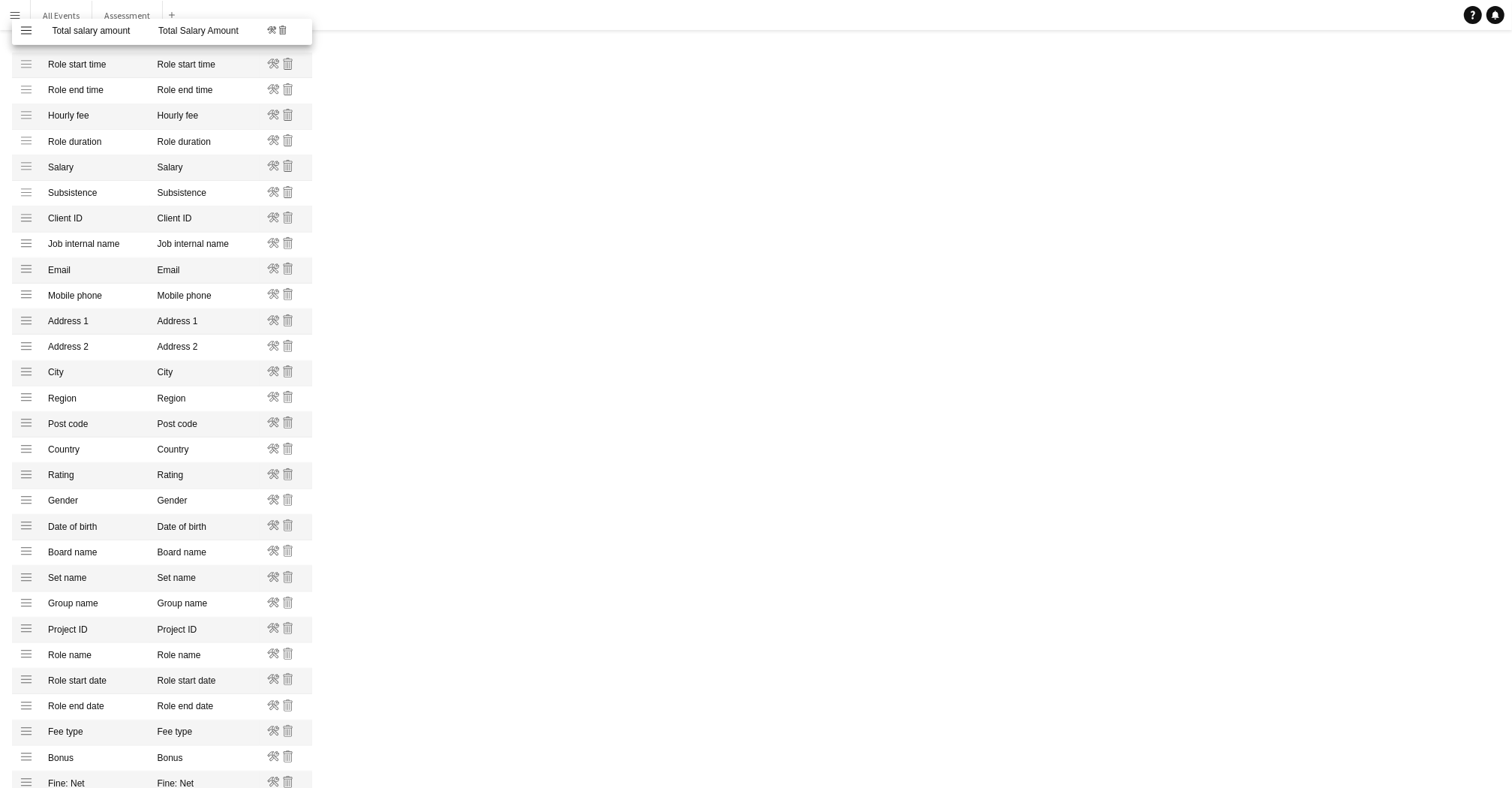
scroll to position [414, 0]
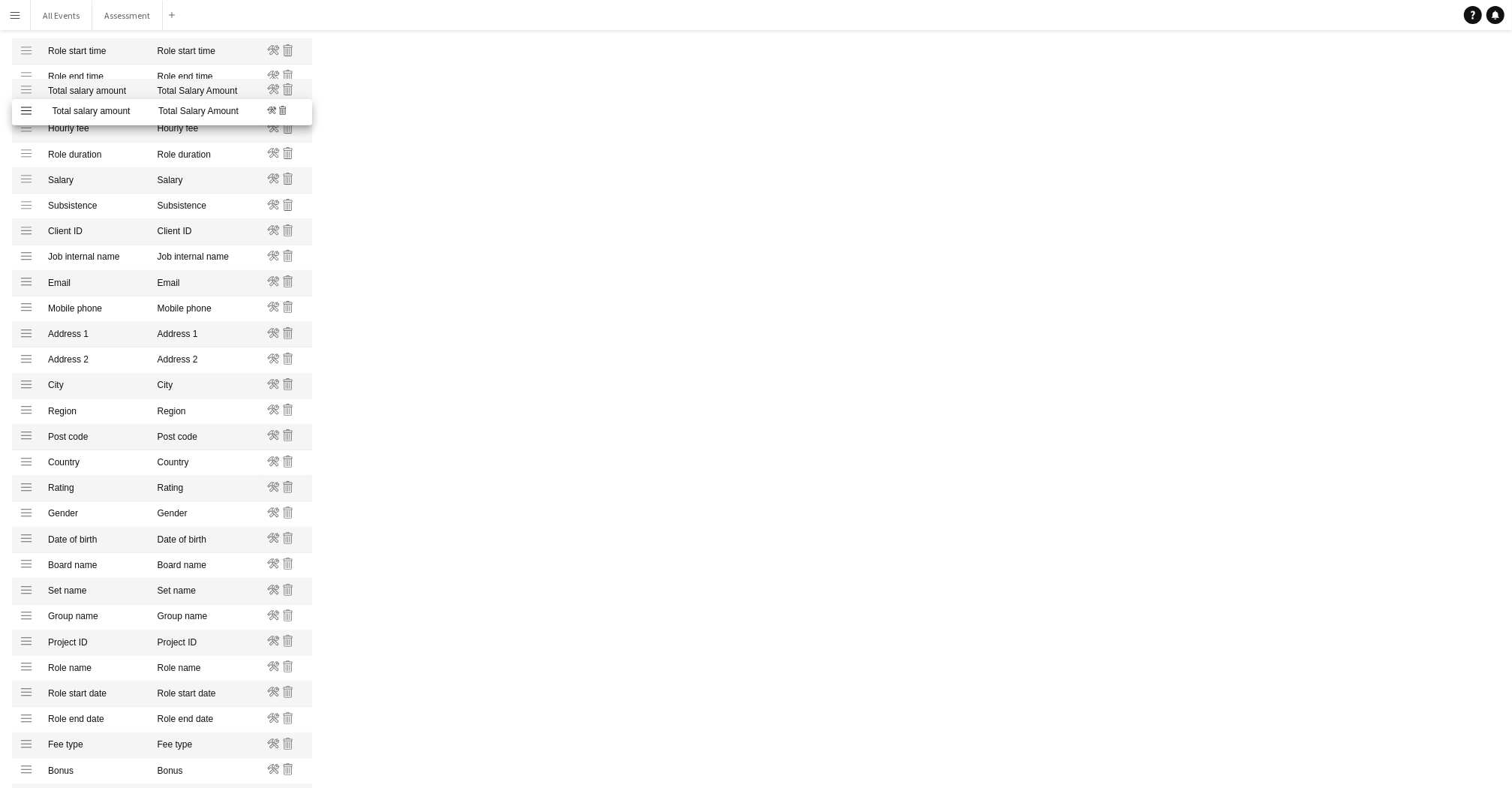
drag, startPoint x: 32, startPoint y: 698, endPoint x: 117, endPoint y: 113, distance: 591.1
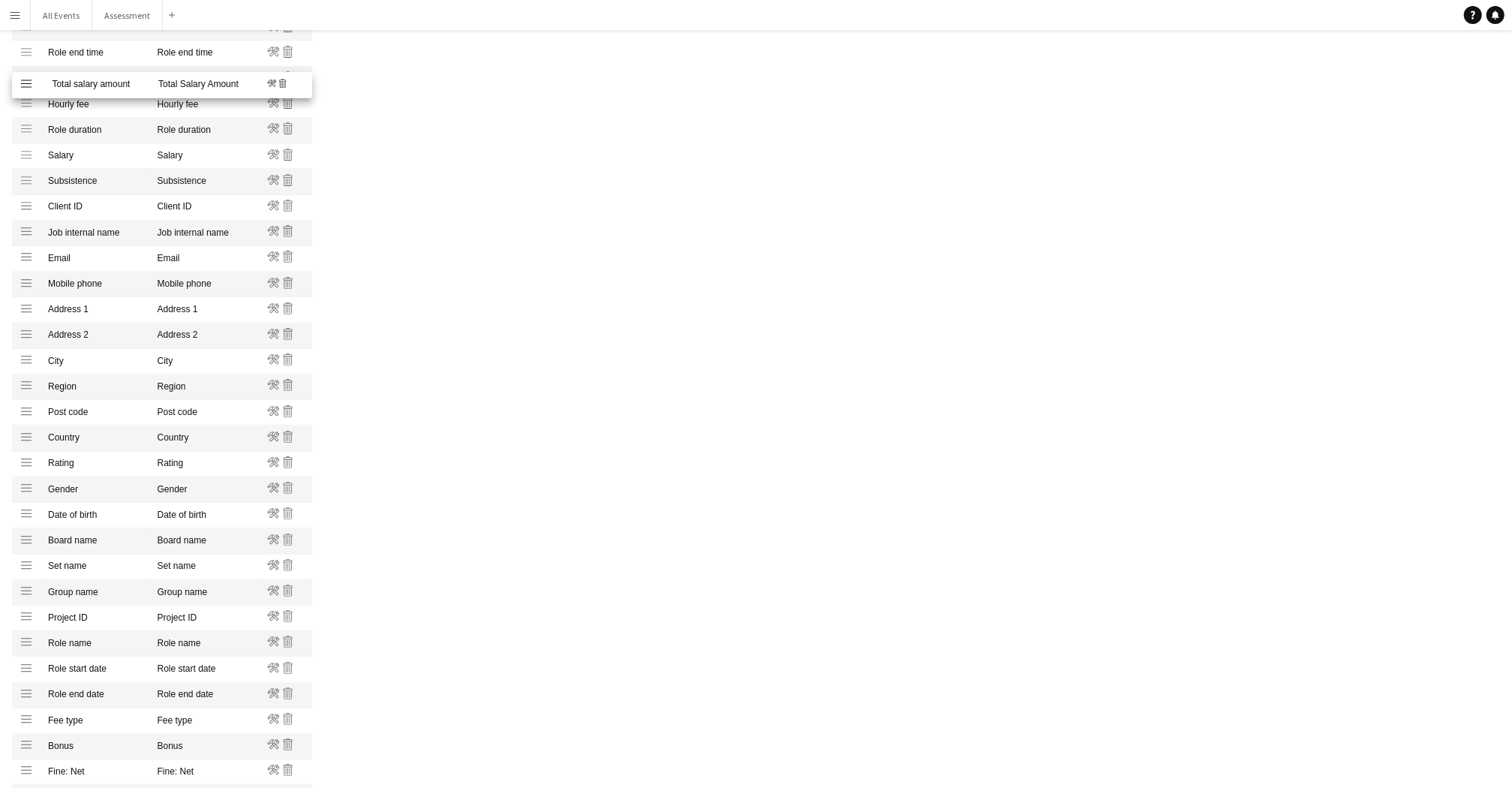
scroll to position [436, 0]
drag, startPoint x: 24, startPoint y: 73, endPoint x: 42, endPoint y: 156, distance: 84.9
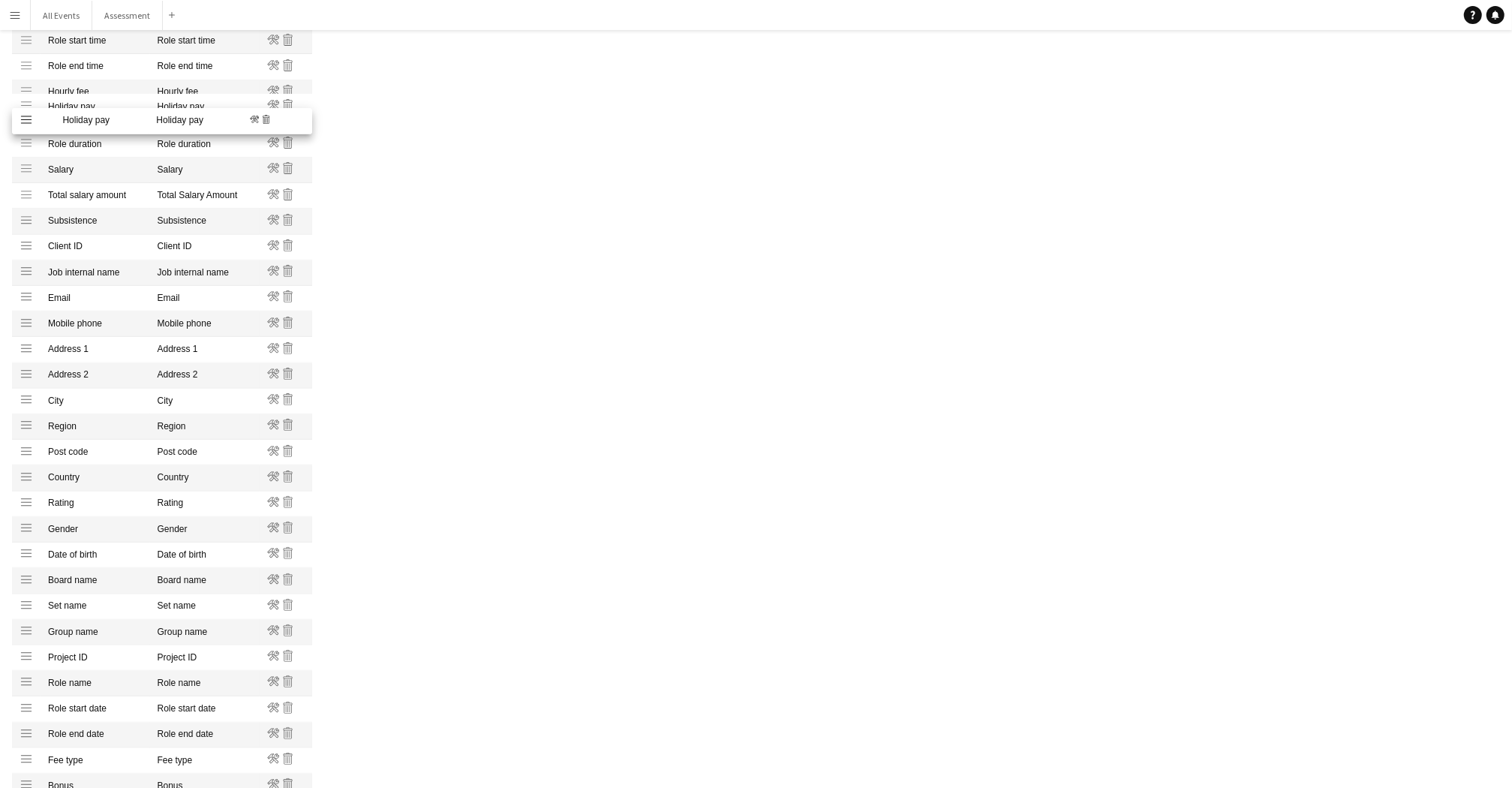
scroll to position [420, 0]
drag, startPoint x: 24, startPoint y: 604, endPoint x: 38, endPoint y: 118, distance: 486.2
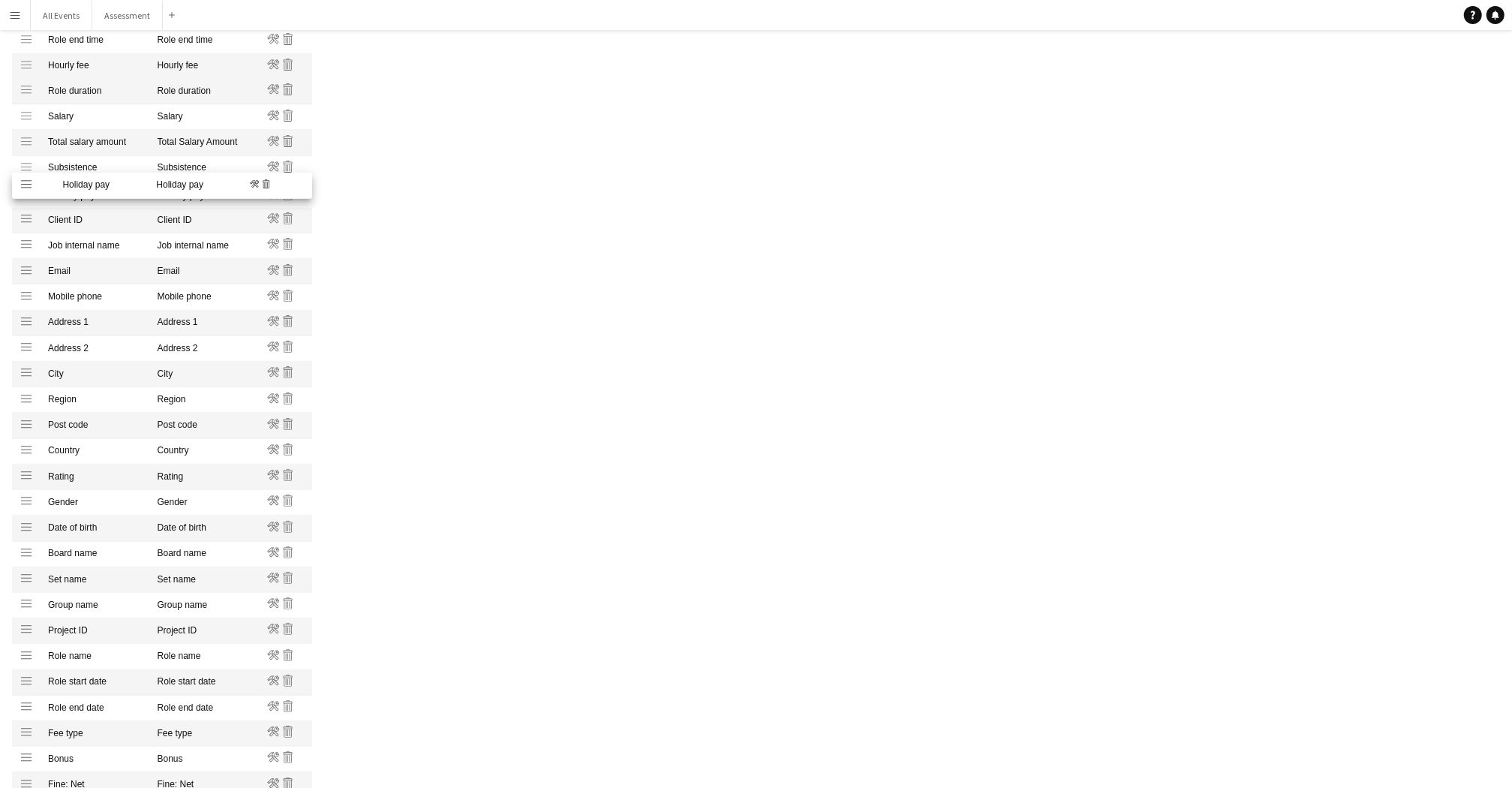
scroll to position [453, 0]
drag, startPoint x: 26, startPoint y: 110, endPoint x: 29, endPoint y: 162, distance: 52.1
drag, startPoint x: 26, startPoint y: 144, endPoint x: 44, endPoint y: 196, distance: 55.0
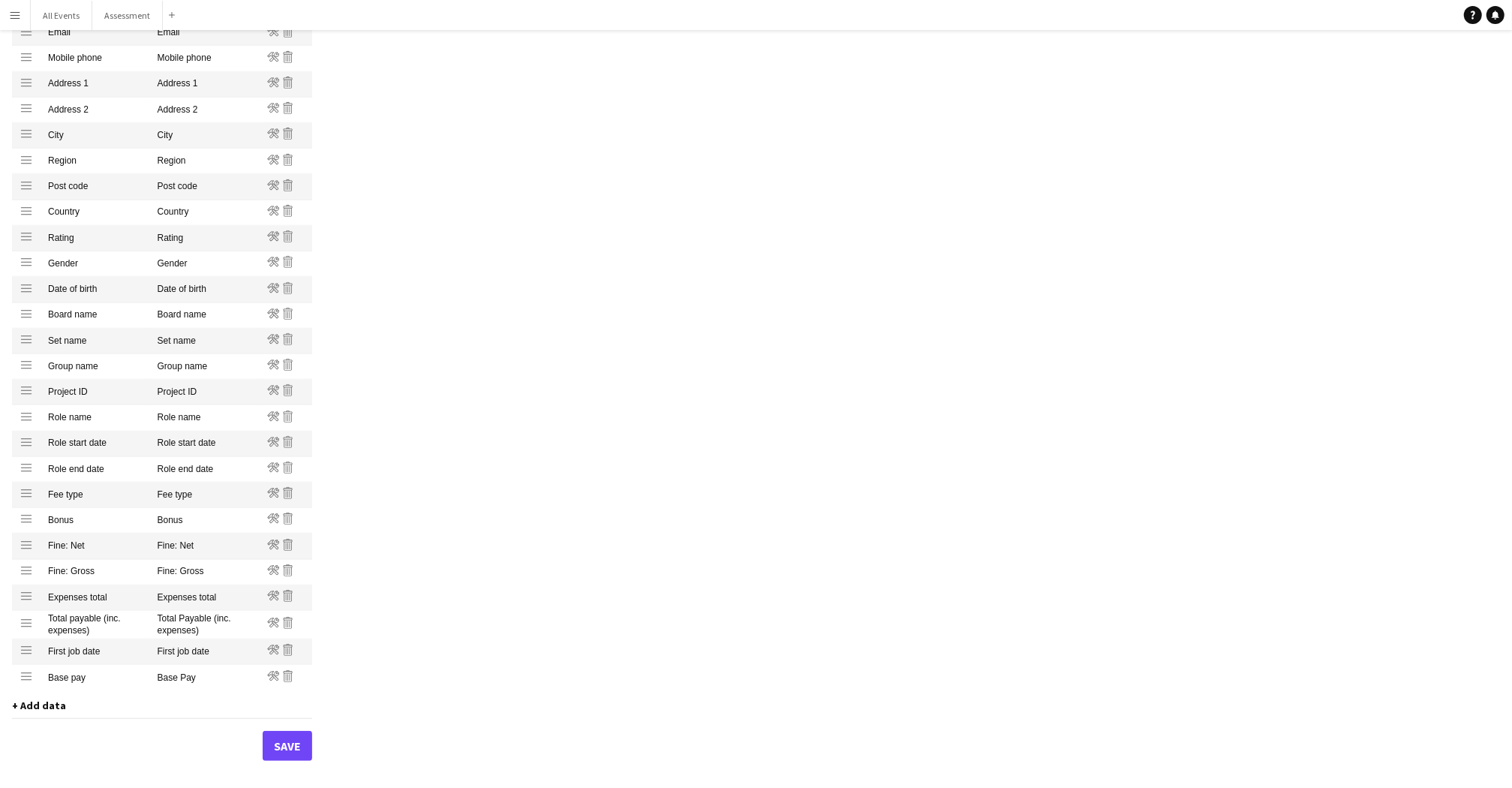
scroll to position [702, 0]
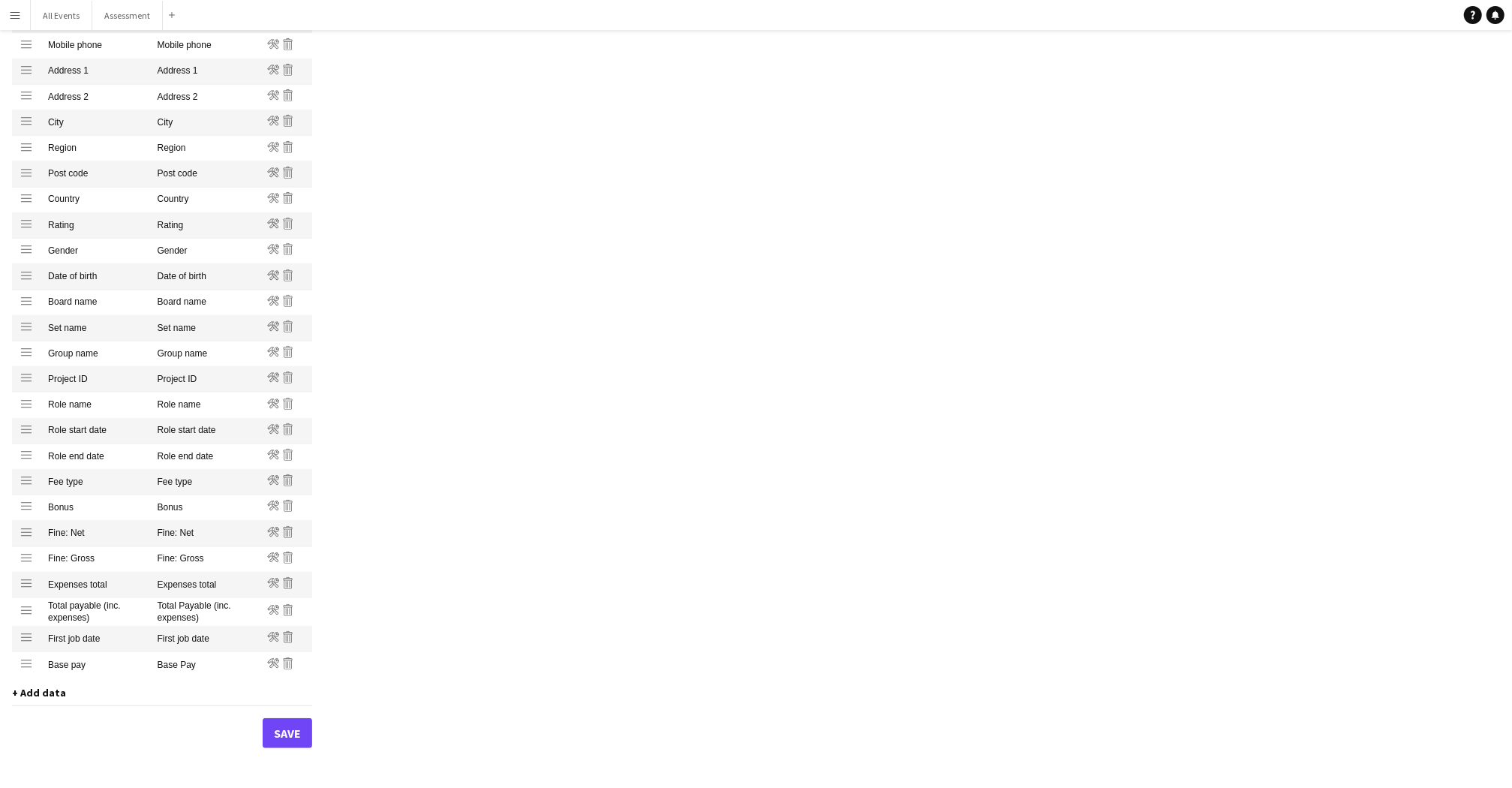
click at [306, 708] on button "Save" at bounding box center [287, 733] width 50 height 30
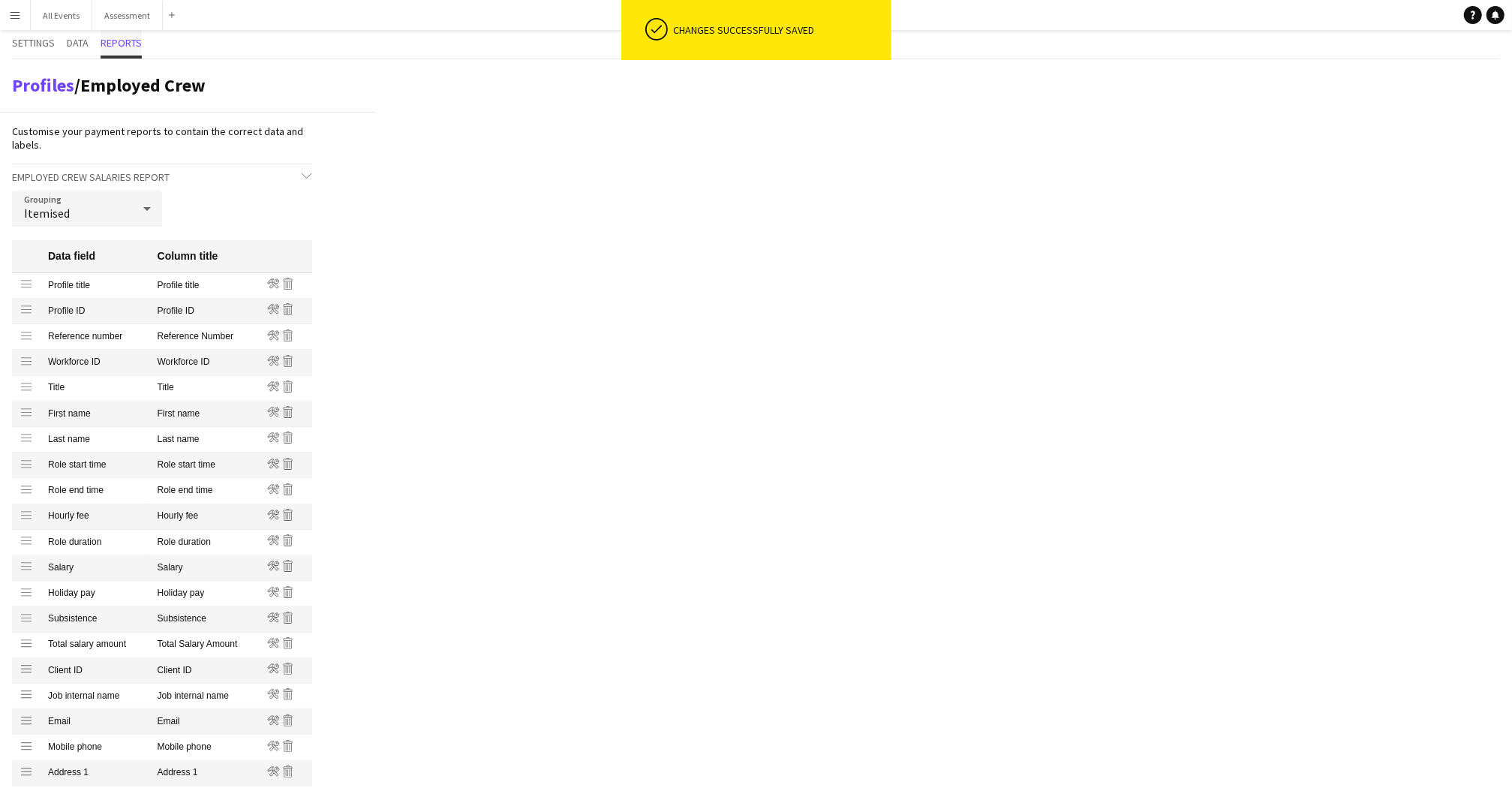
scroll to position [0, 0]
click at [117, 51] on span "Reports" at bounding box center [121, 44] width 42 height 29
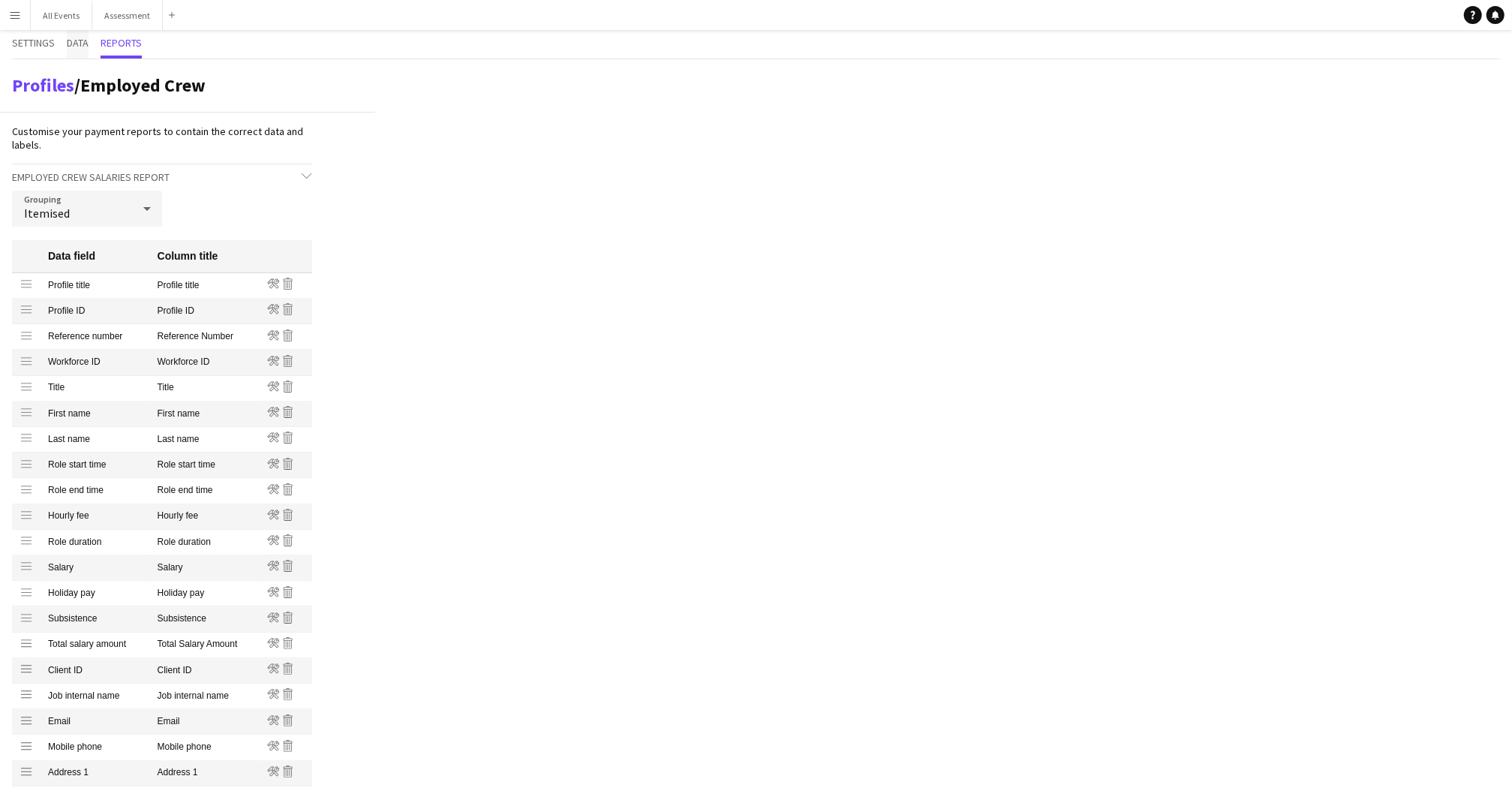
click at [77, 46] on span "Data" at bounding box center [78, 43] width 22 height 11
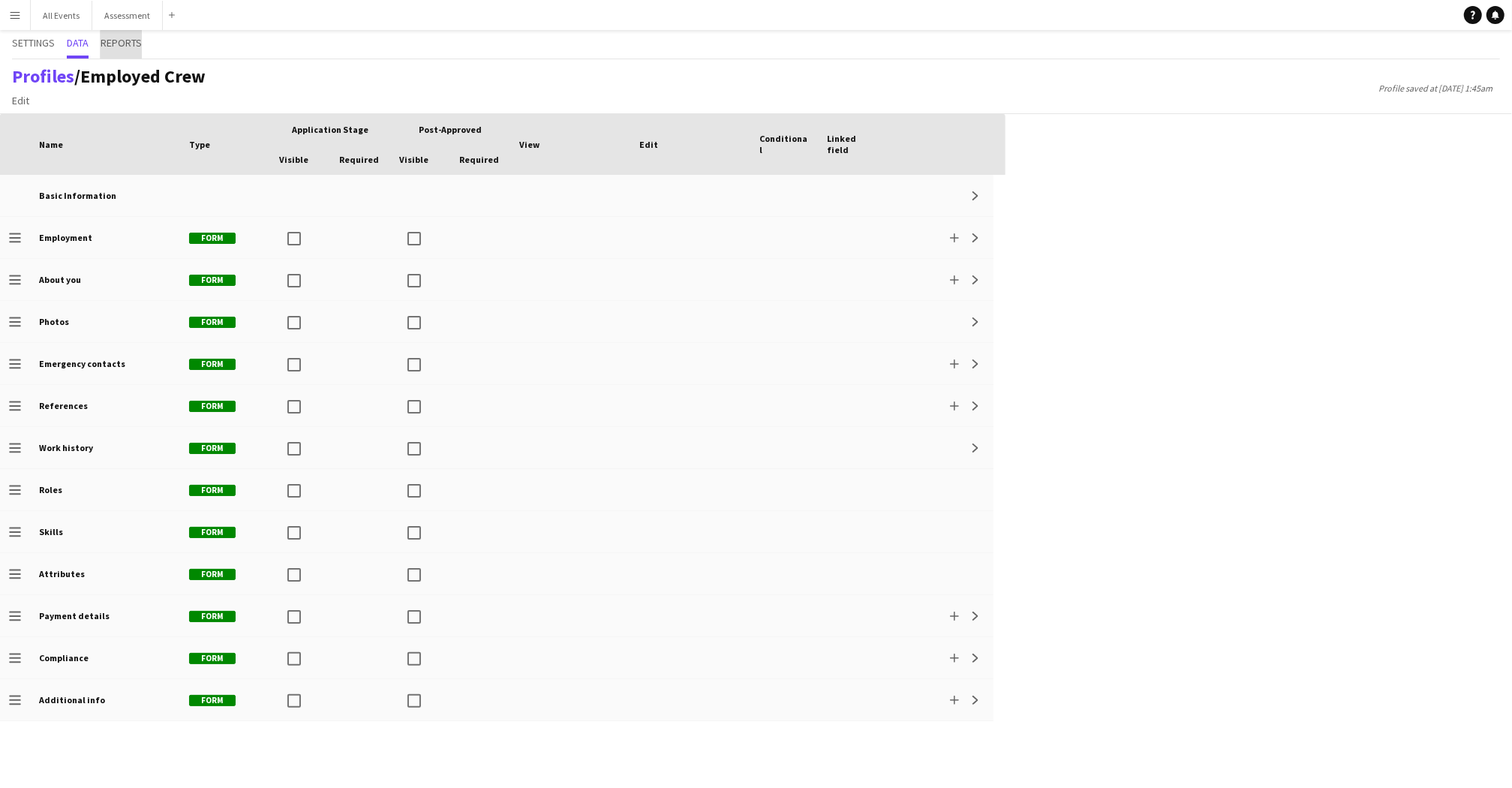
click at [126, 47] on span "Reports" at bounding box center [121, 43] width 42 height 11
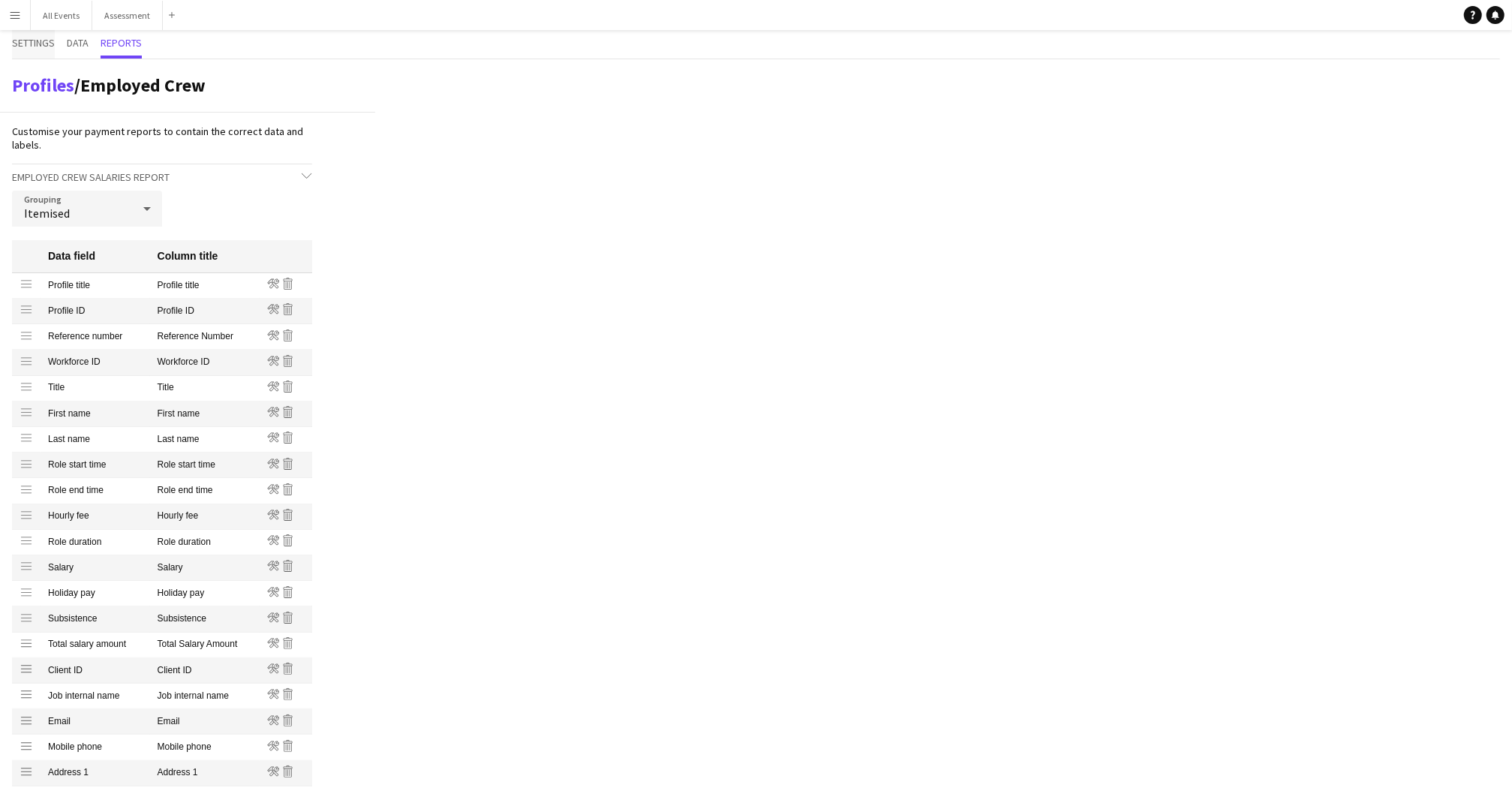
click at [41, 47] on span "Settings" at bounding box center [33, 43] width 42 height 11
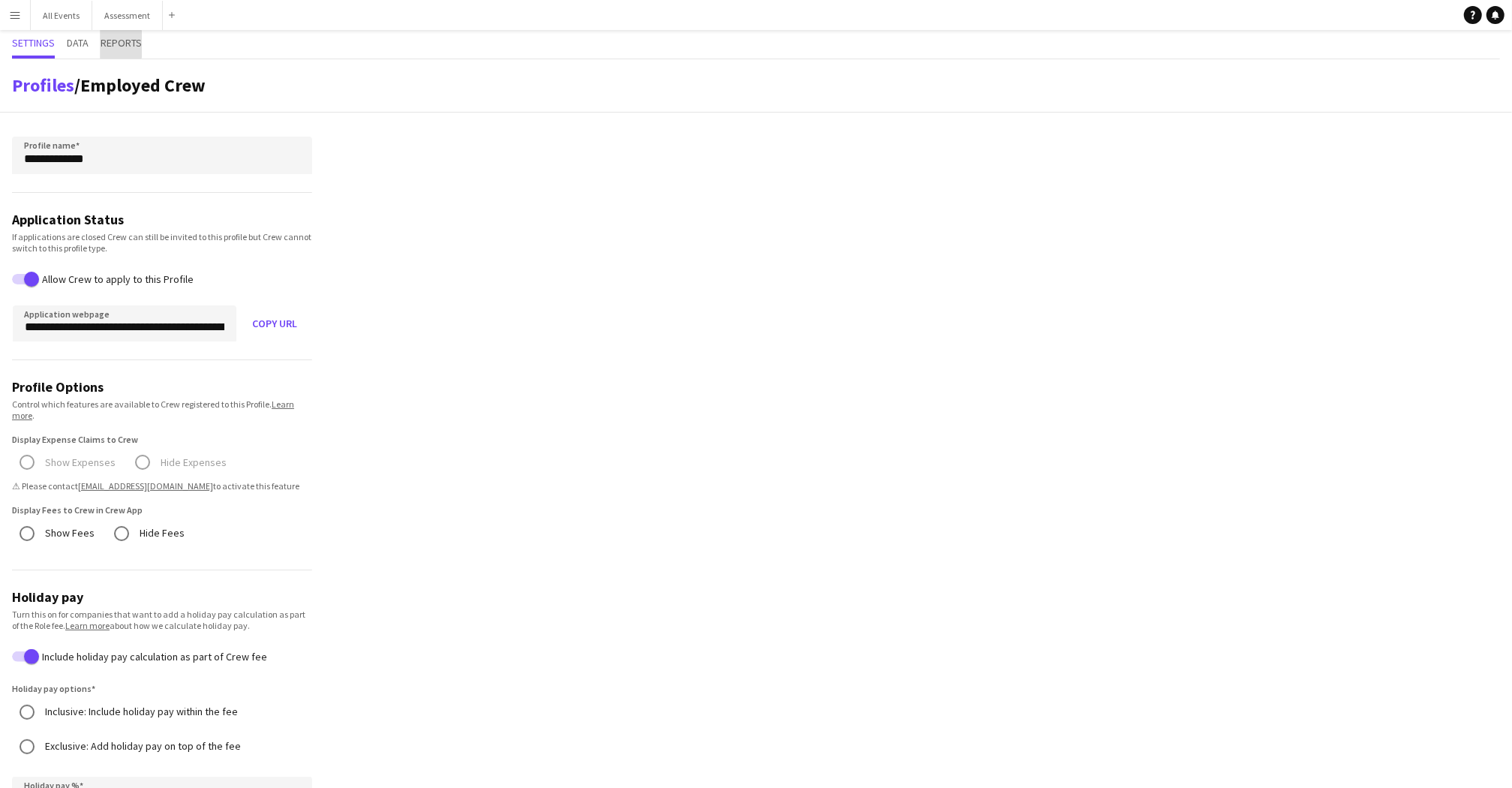
click at [107, 46] on span "Reports" at bounding box center [121, 43] width 42 height 11
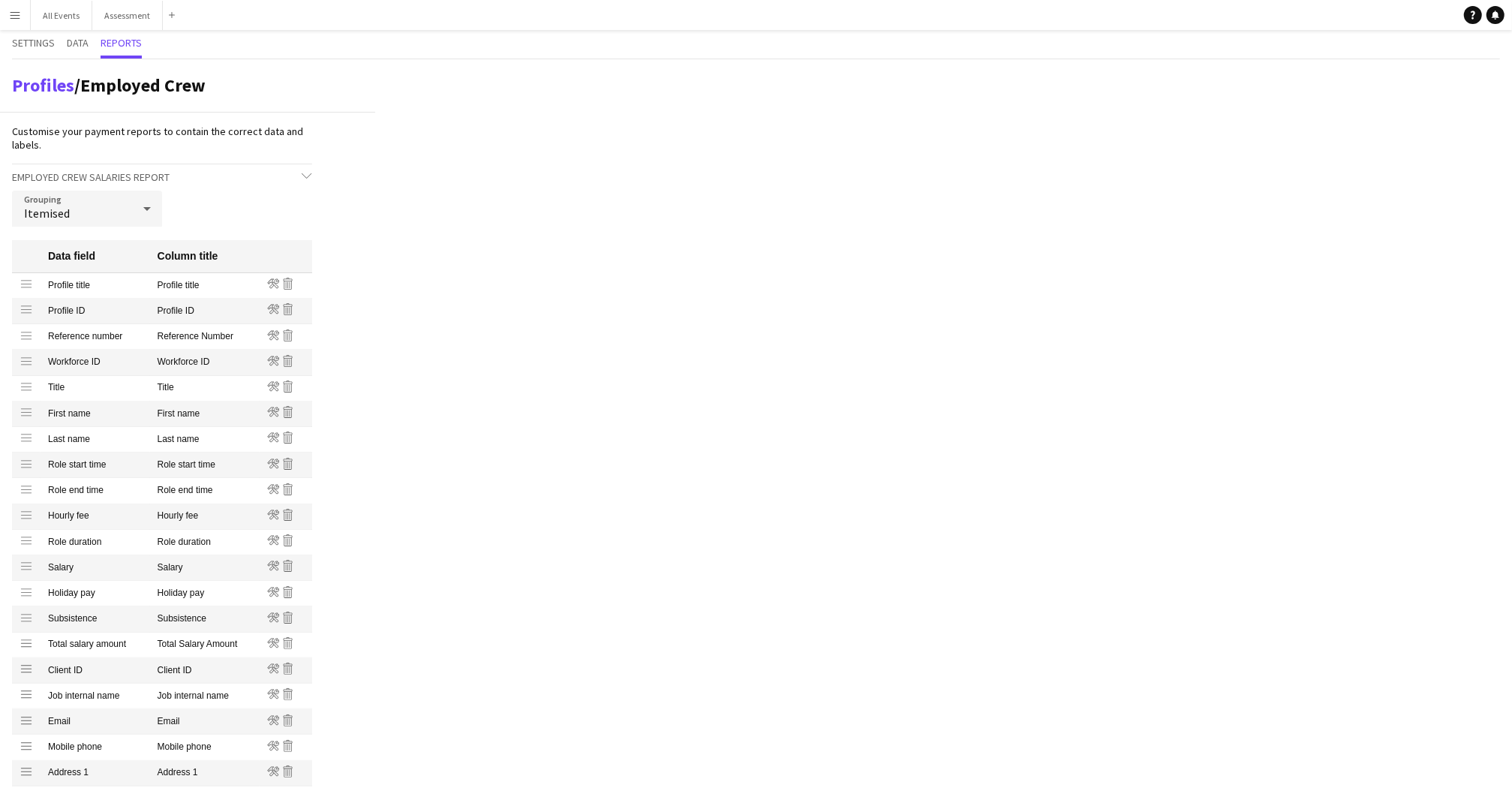
click at [126, 210] on div "Itemised" at bounding box center [71, 209] width 120 height 36
click at [199, 207] on div at bounding box center [756, 394] width 1512 height 788
click at [81, 43] on span "Data" at bounding box center [78, 43] width 22 height 11
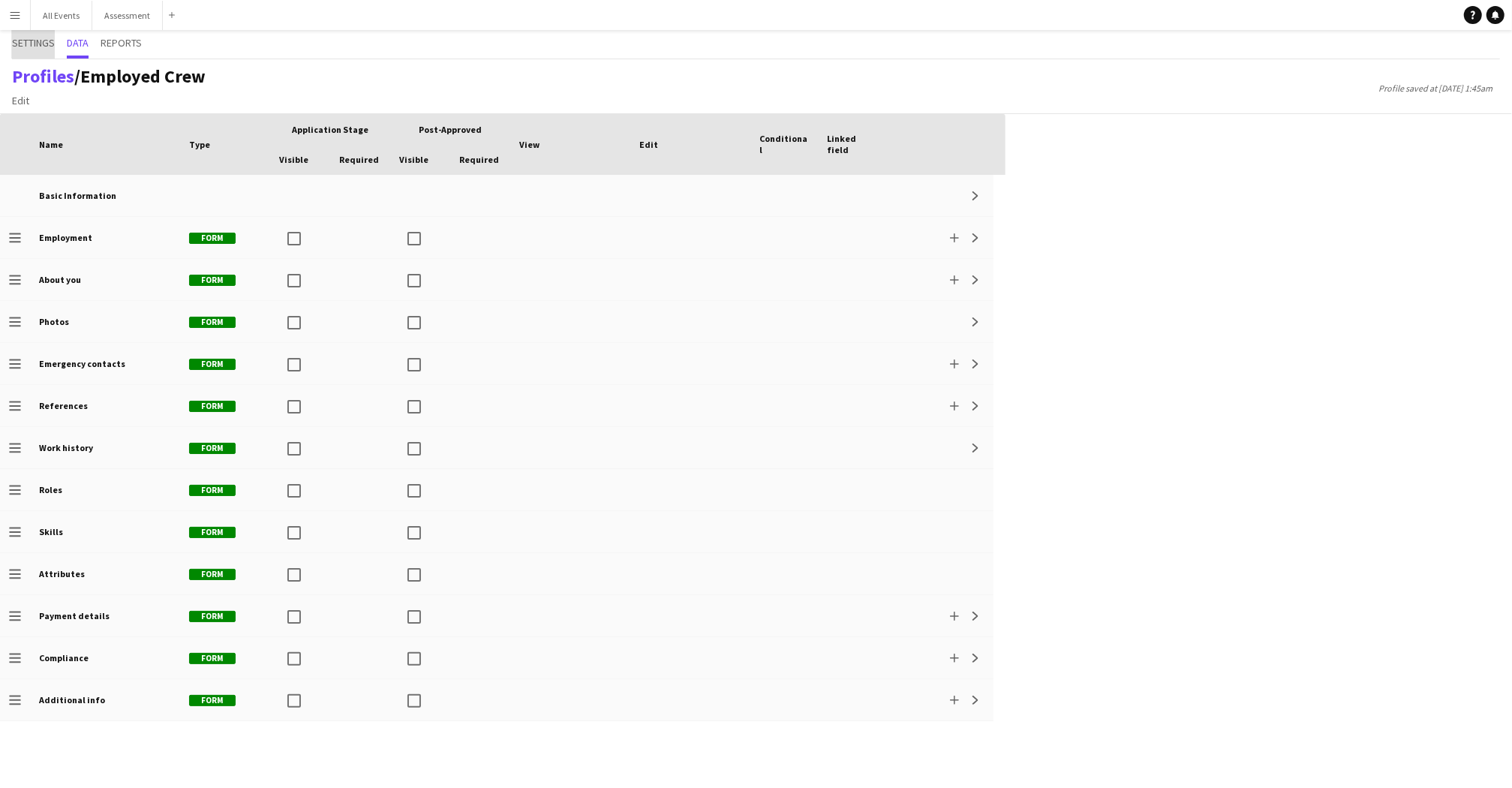
click at [33, 43] on span "Settings" at bounding box center [33, 43] width 42 height 11
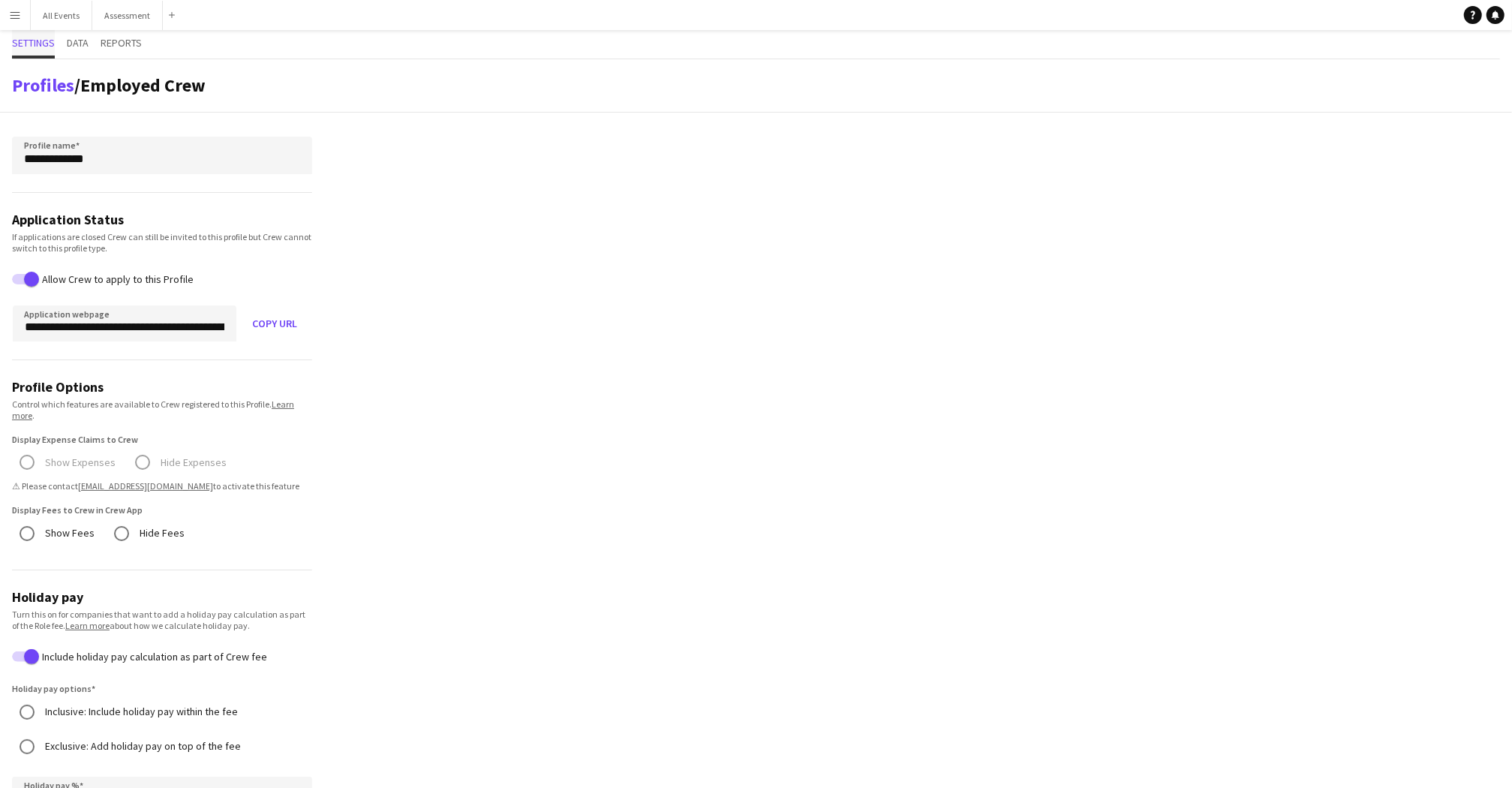
scroll to position [2, 0]
click at [14, 14] on app-icon "Menu" at bounding box center [14, 14] width 12 height 12
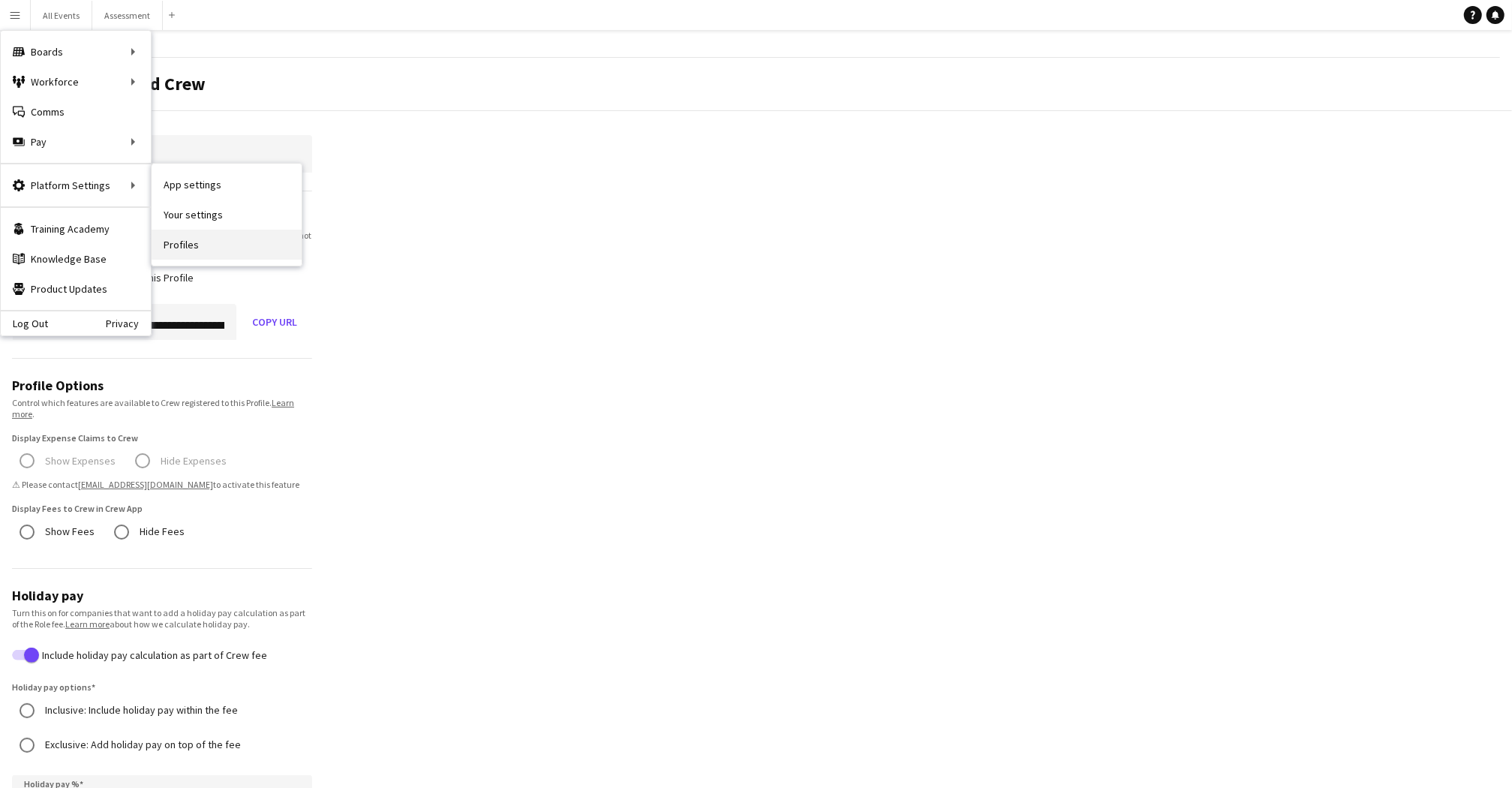
click at [187, 251] on link "Profiles" at bounding box center [227, 244] width 150 height 30
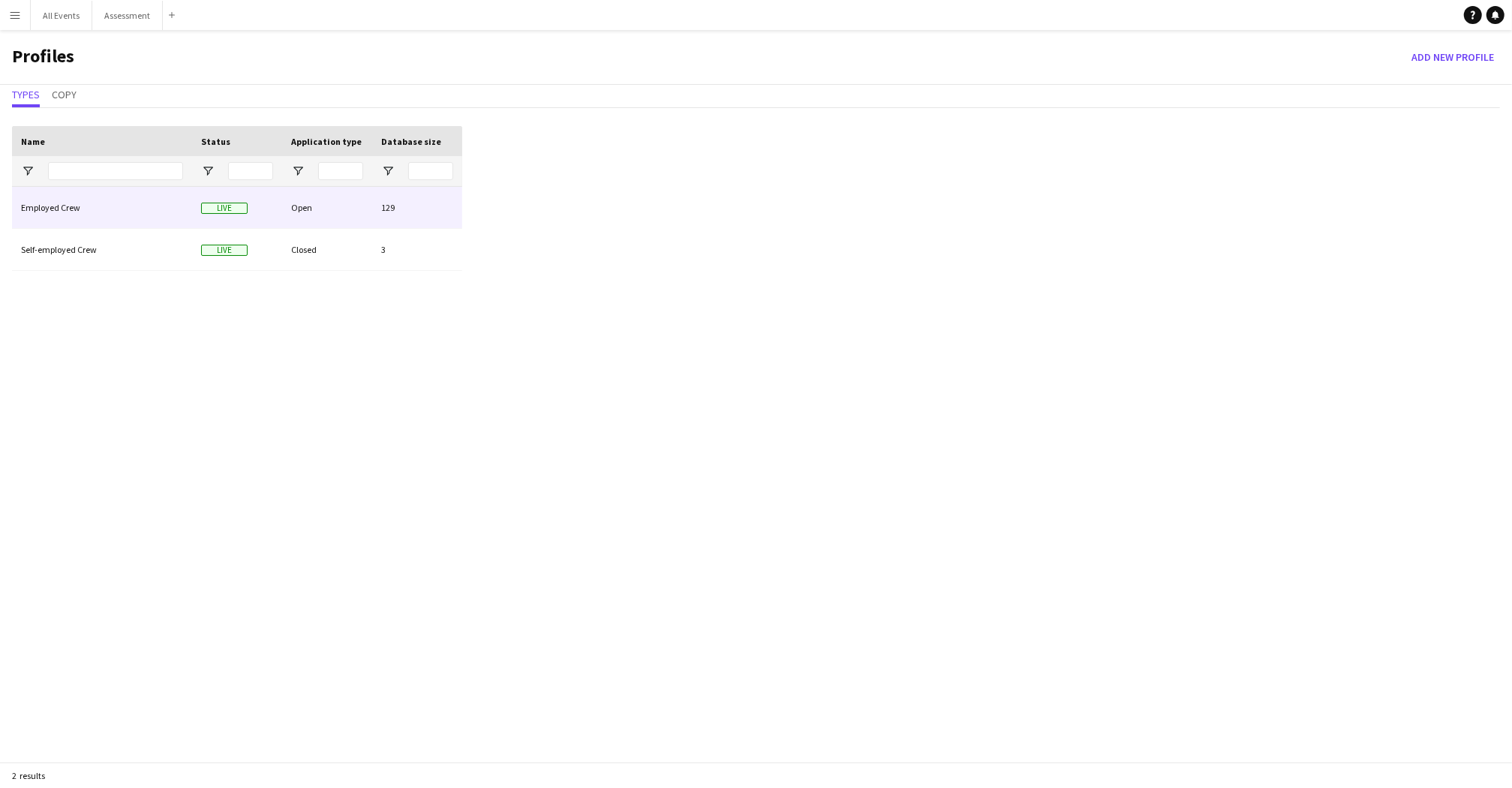
click at [122, 216] on div "Employed Crew" at bounding box center [101, 208] width 180 height 42
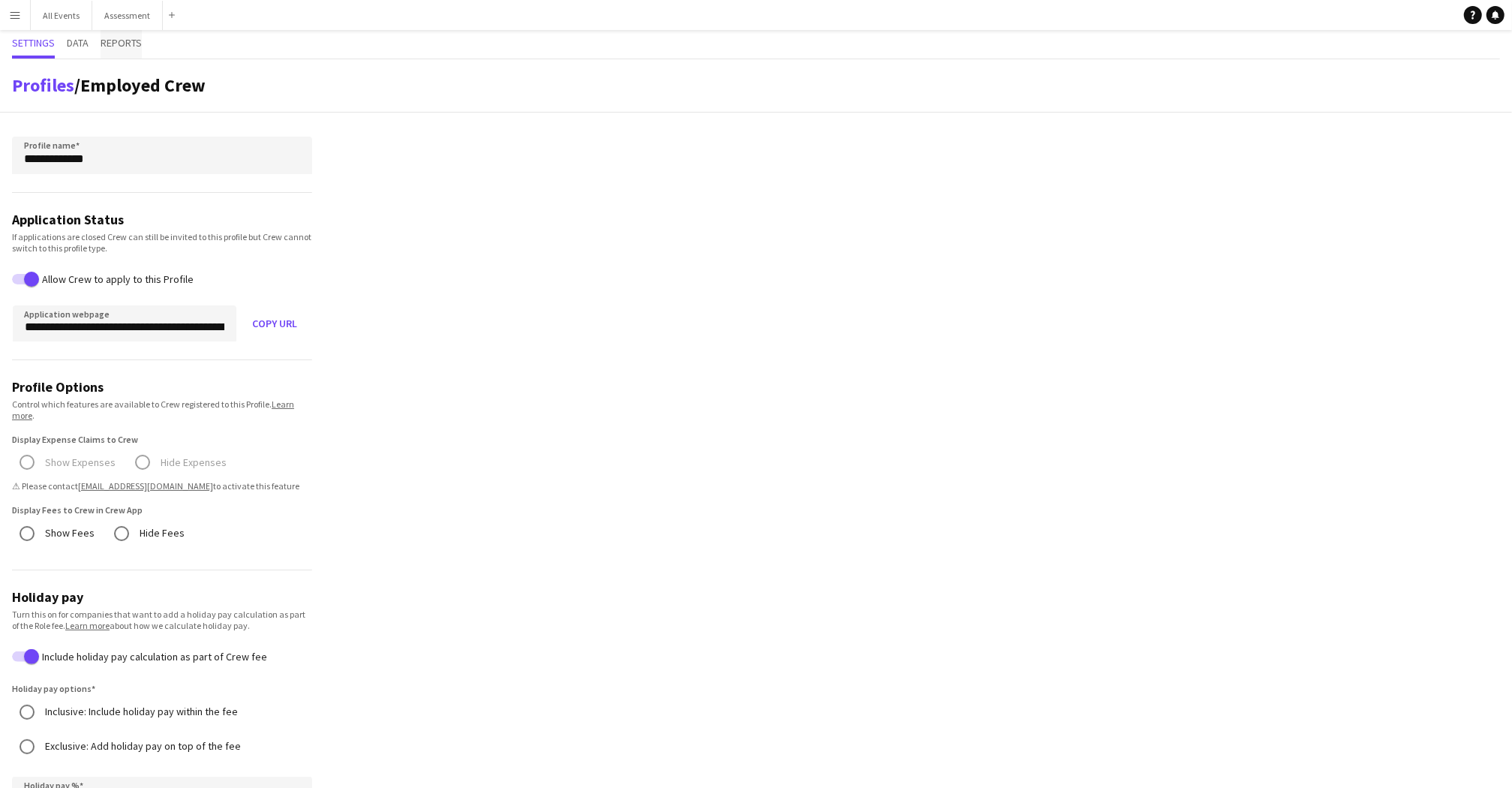
click at [117, 38] on span "Reports" at bounding box center [121, 43] width 42 height 11
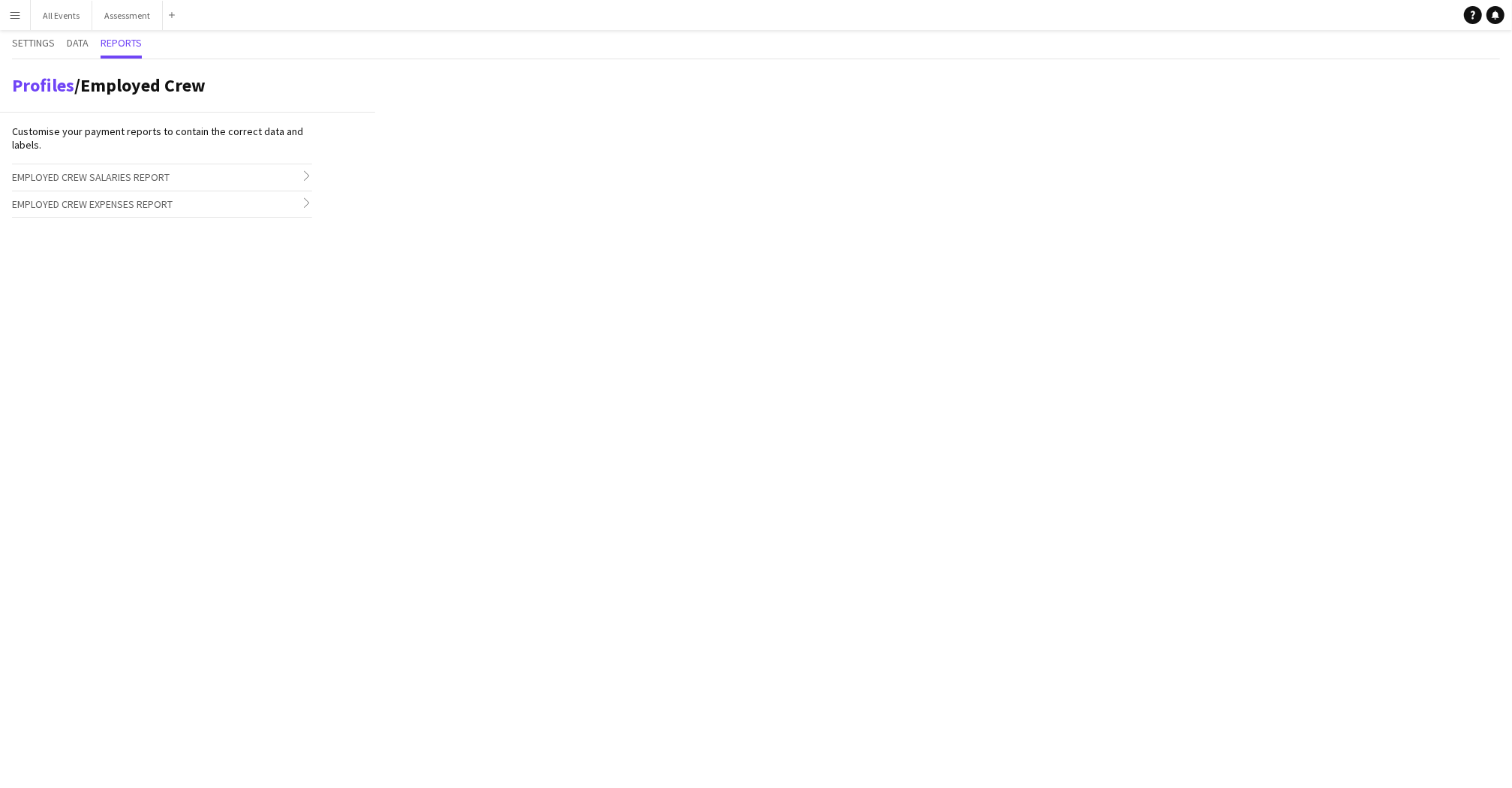
click at [139, 202] on span "Employed Crew Expenses Report" at bounding box center [92, 204] width 161 height 14
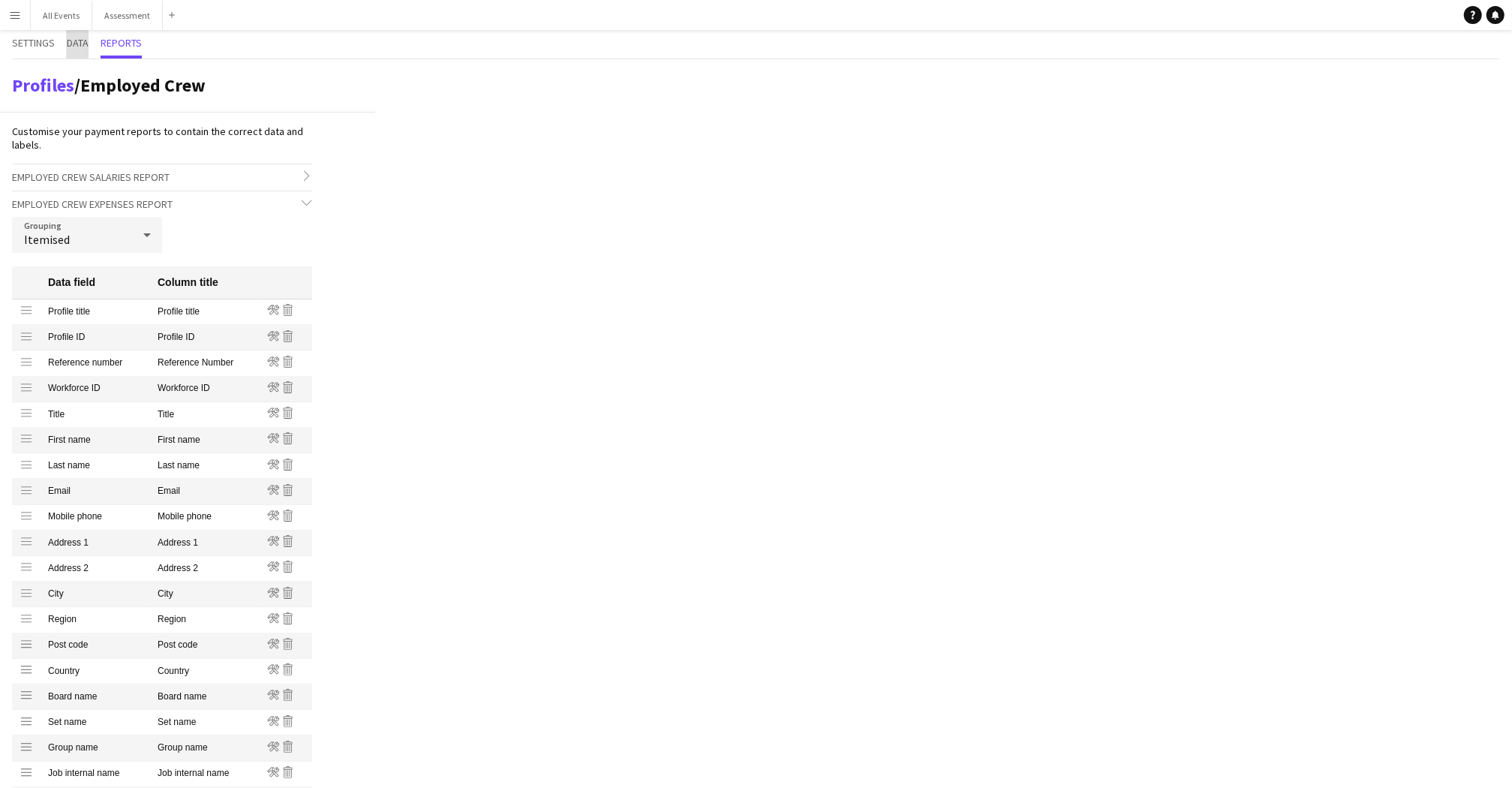
click at [82, 54] on span "Data" at bounding box center [78, 44] width 22 height 29
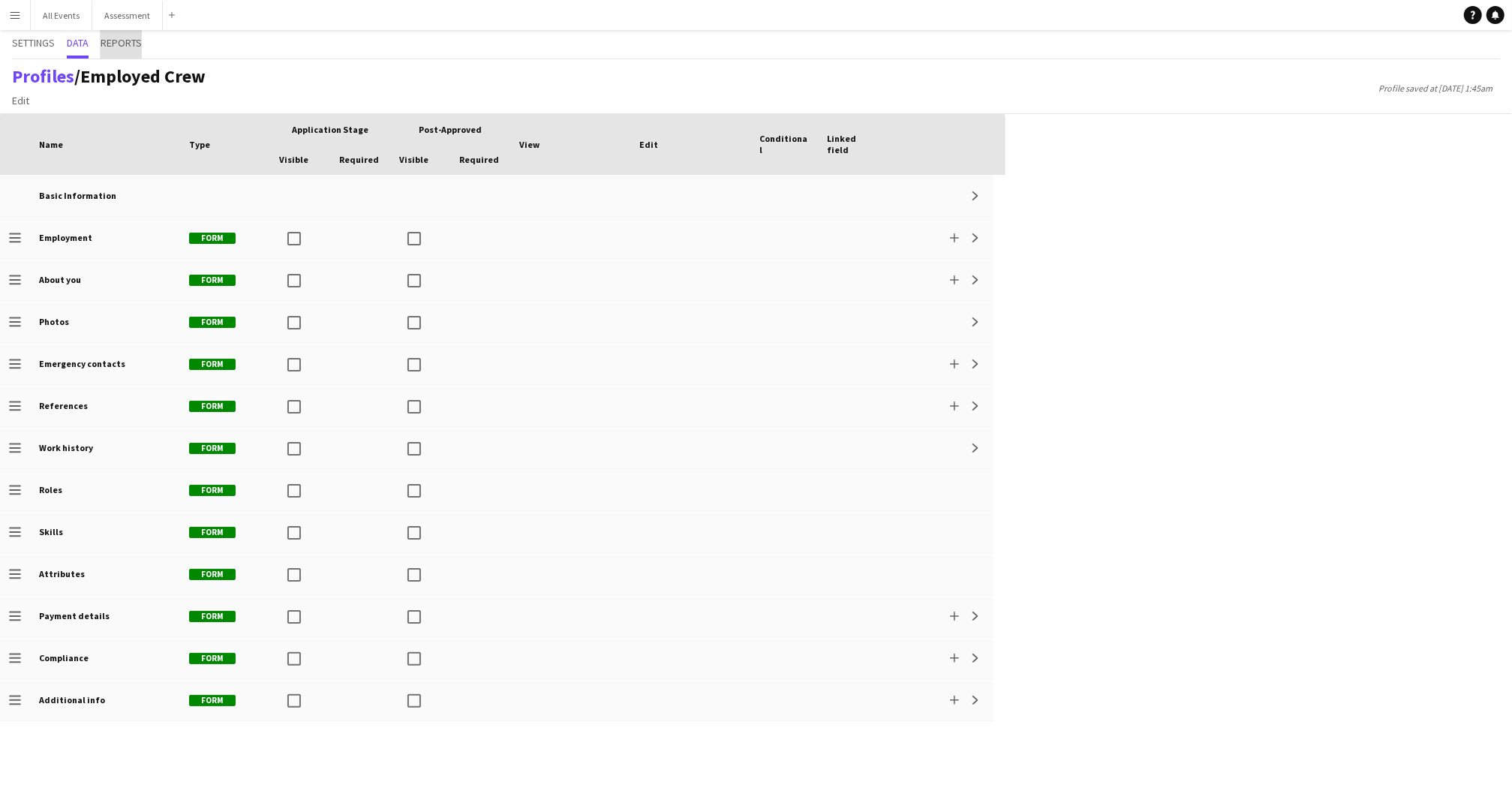
click at [117, 47] on span "Reports" at bounding box center [121, 43] width 42 height 11
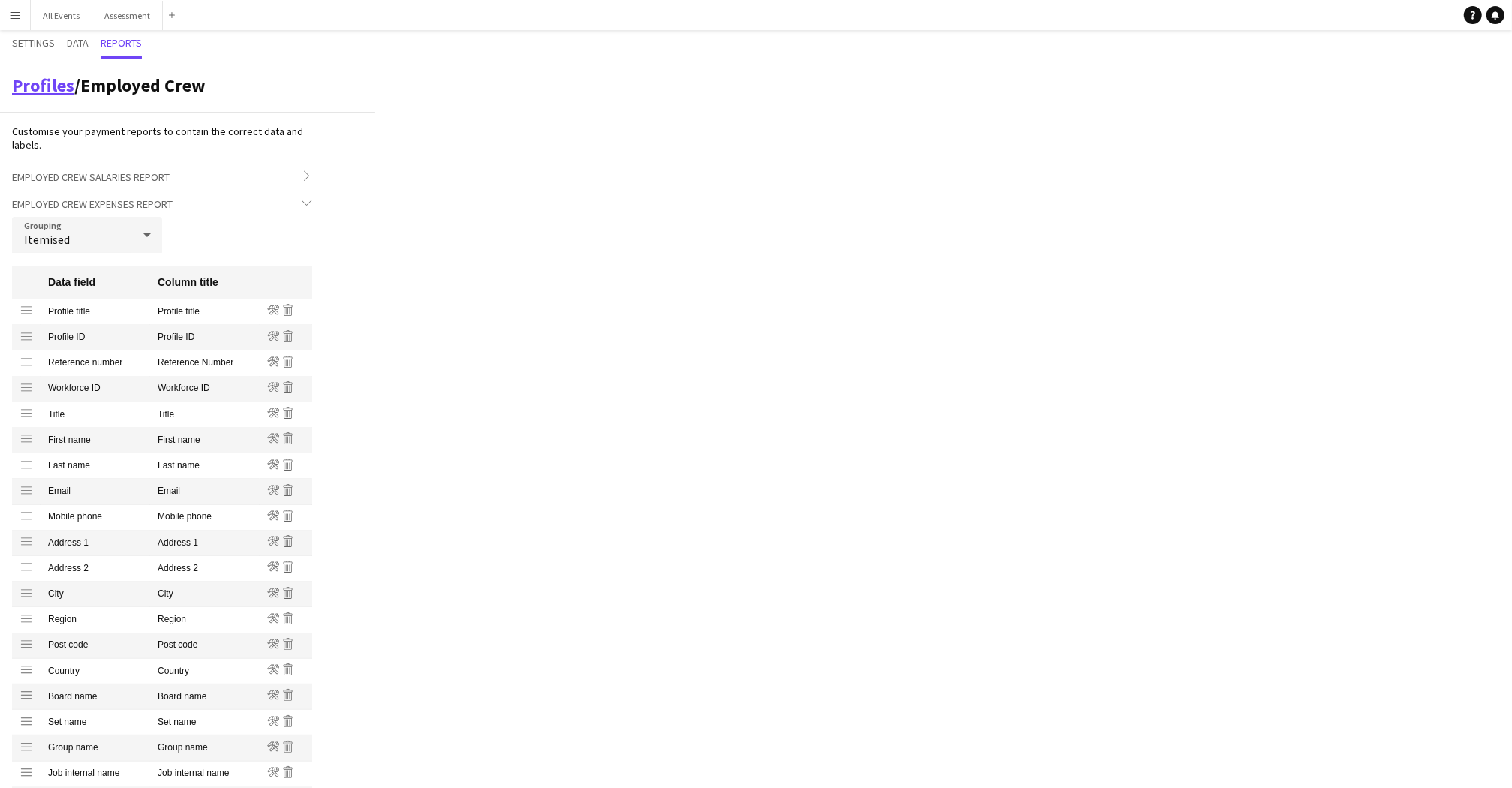
click at [65, 89] on link "Profiles" at bounding box center [42, 85] width 62 height 23
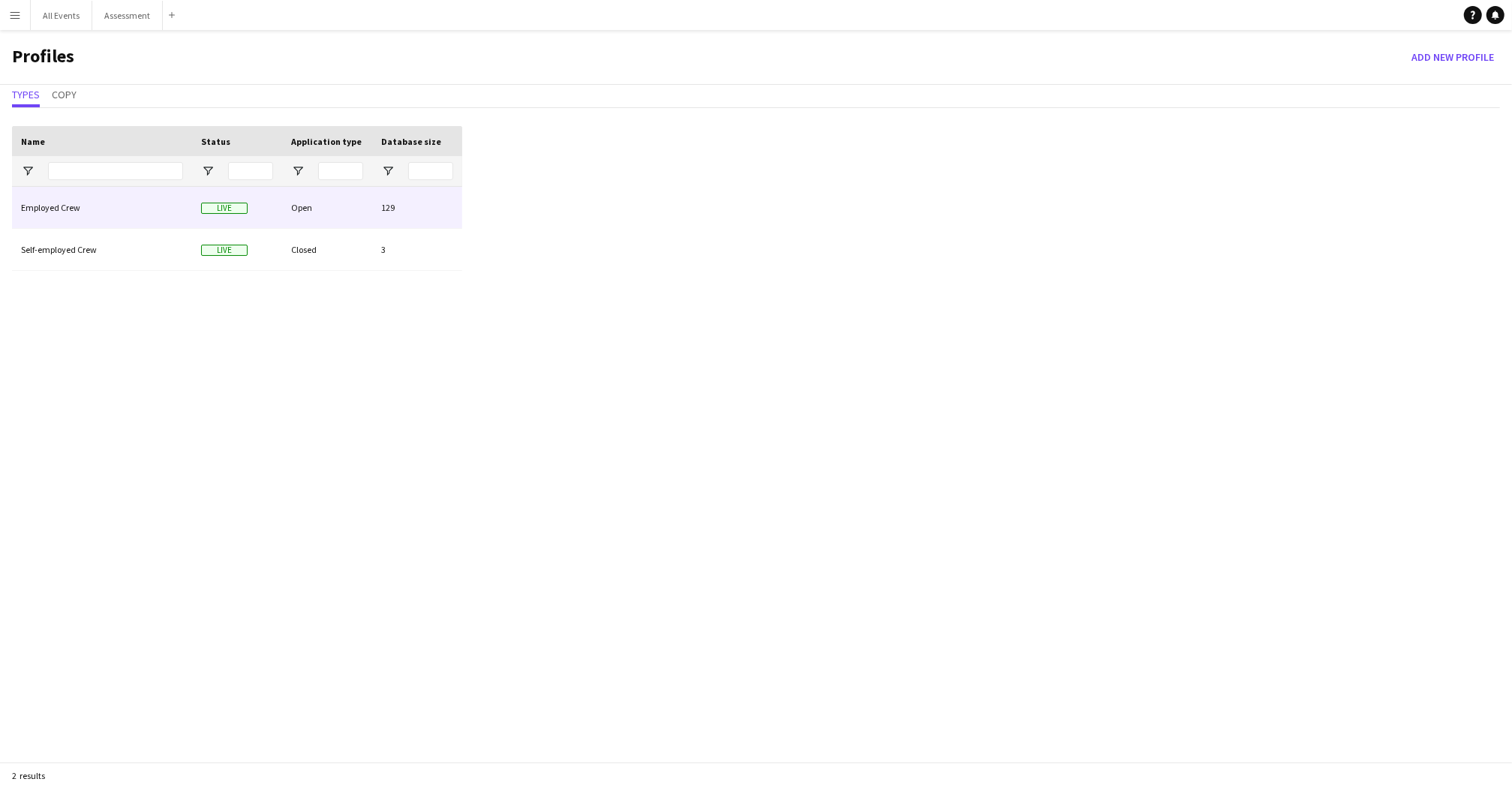
click at [89, 212] on div "Employed Crew" at bounding box center [101, 208] width 180 height 42
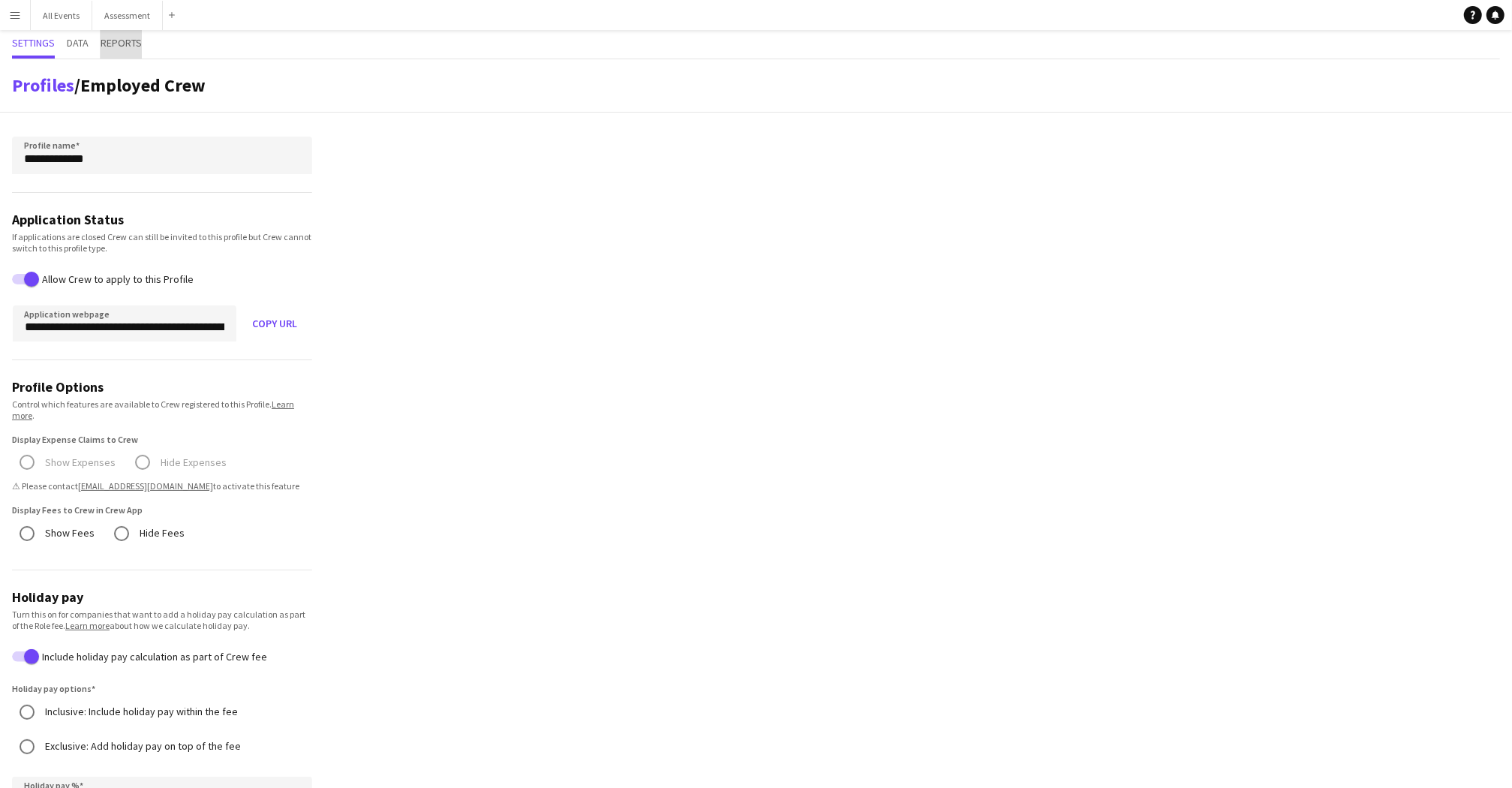
click at [108, 52] on span "Reports" at bounding box center [121, 44] width 42 height 29
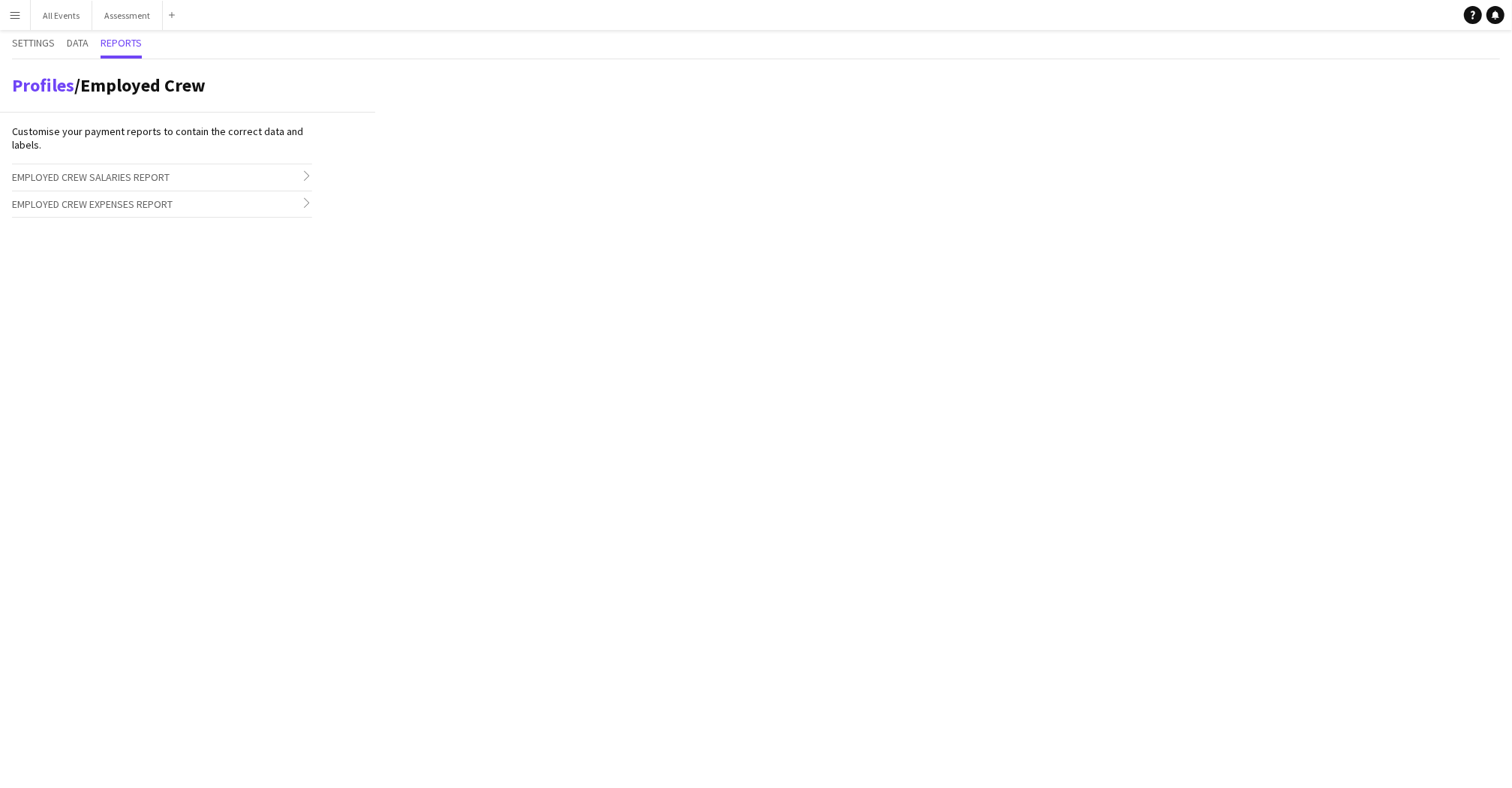
click at [114, 177] on span "Employed Crew Salaries Report" at bounding box center [90, 177] width 157 height 14
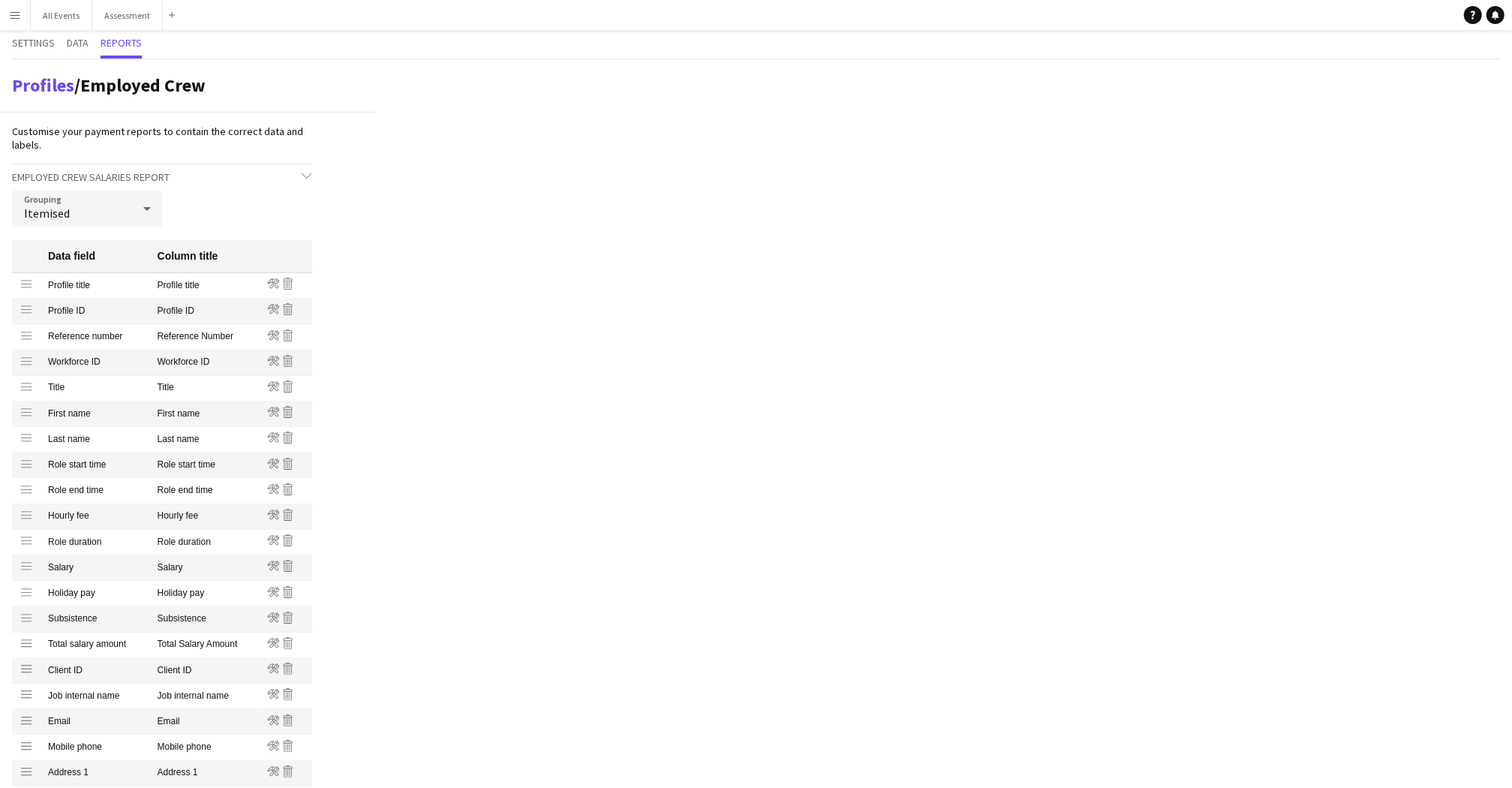
click at [2, 8] on button "Menu" at bounding box center [14, 14] width 30 height 30
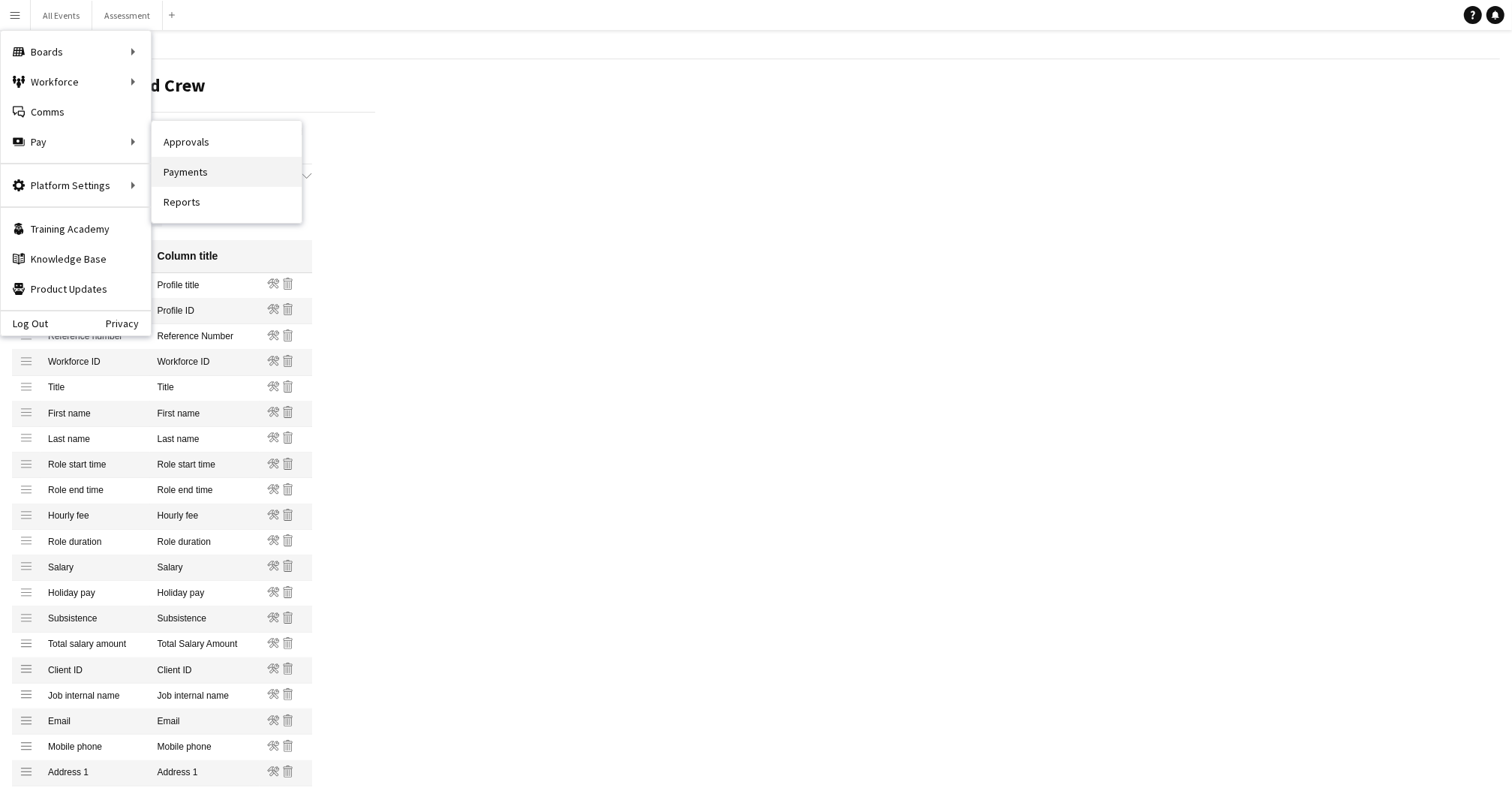
click at [199, 177] on link "Payments" at bounding box center [227, 172] width 150 height 30
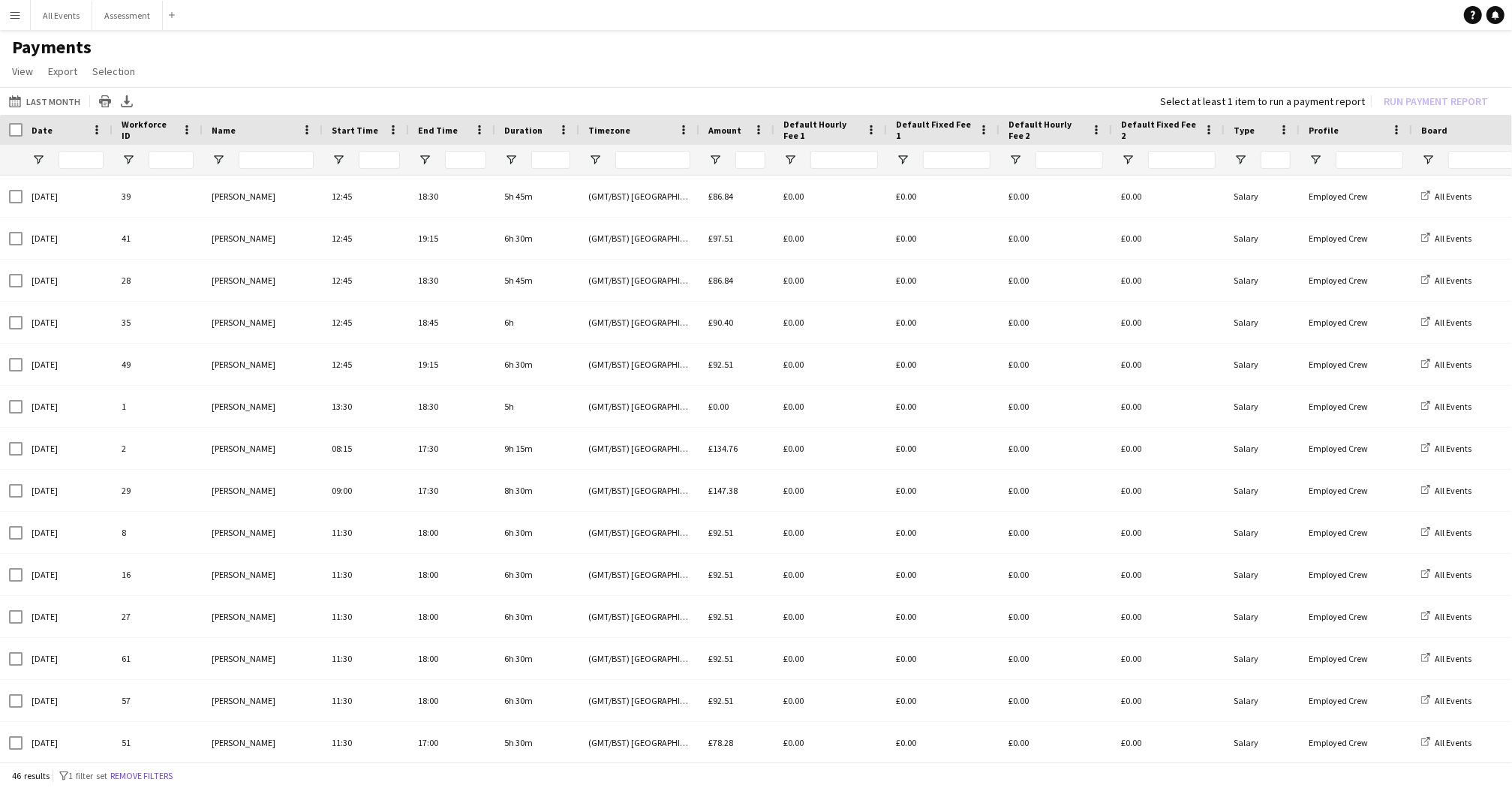
type input "**********"
click at [38, 157] on span "Open Filter Menu" at bounding box center [38, 160] width 14 height 14
click at [87, 248] on div "(Select All)" at bounding box center [114, 252] width 118 height 11
type input "***"
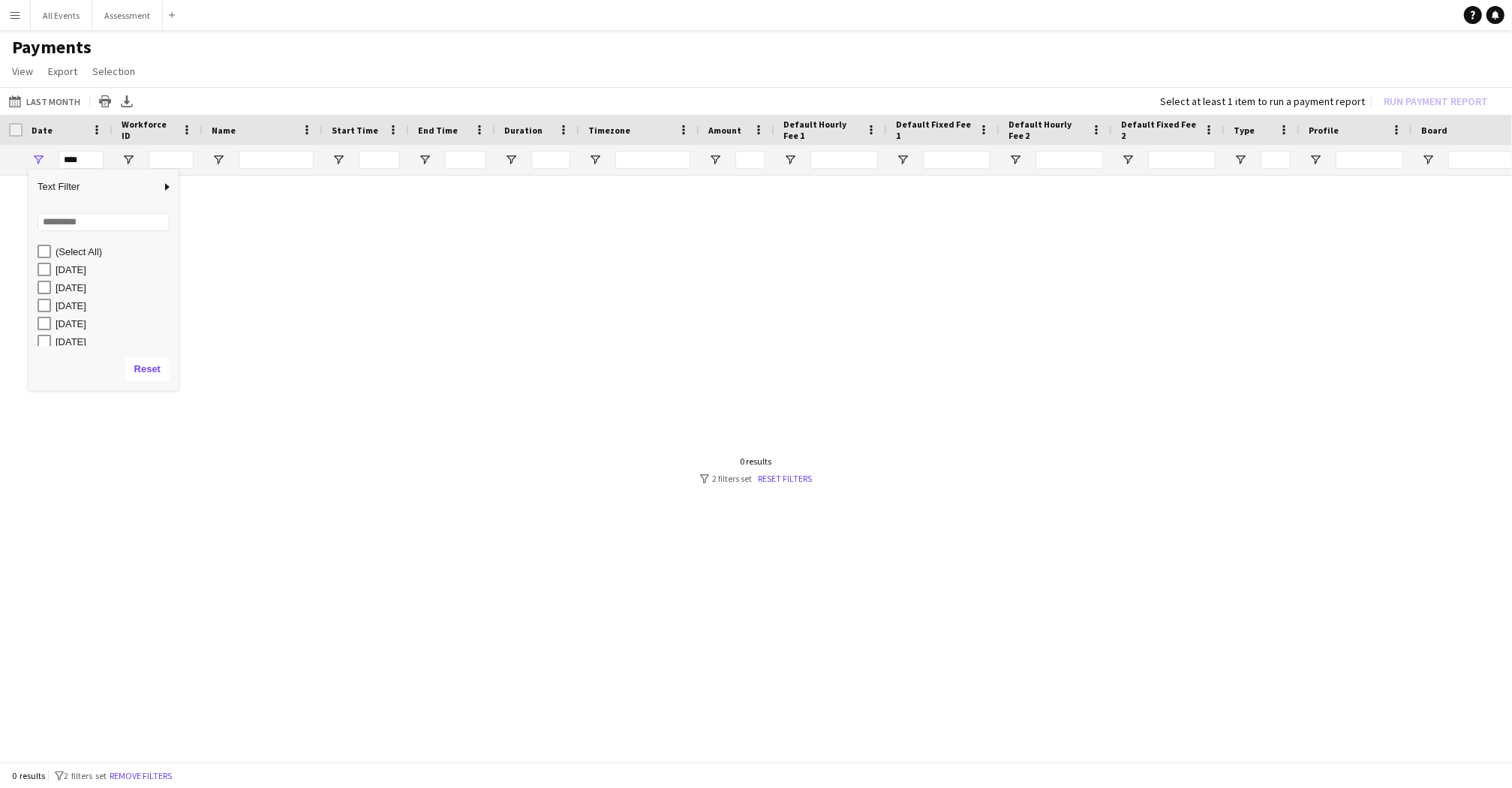
click at [87, 267] on div "[DATE]" at bounding box center [114, 269] width 118 height 11
type input "**********"
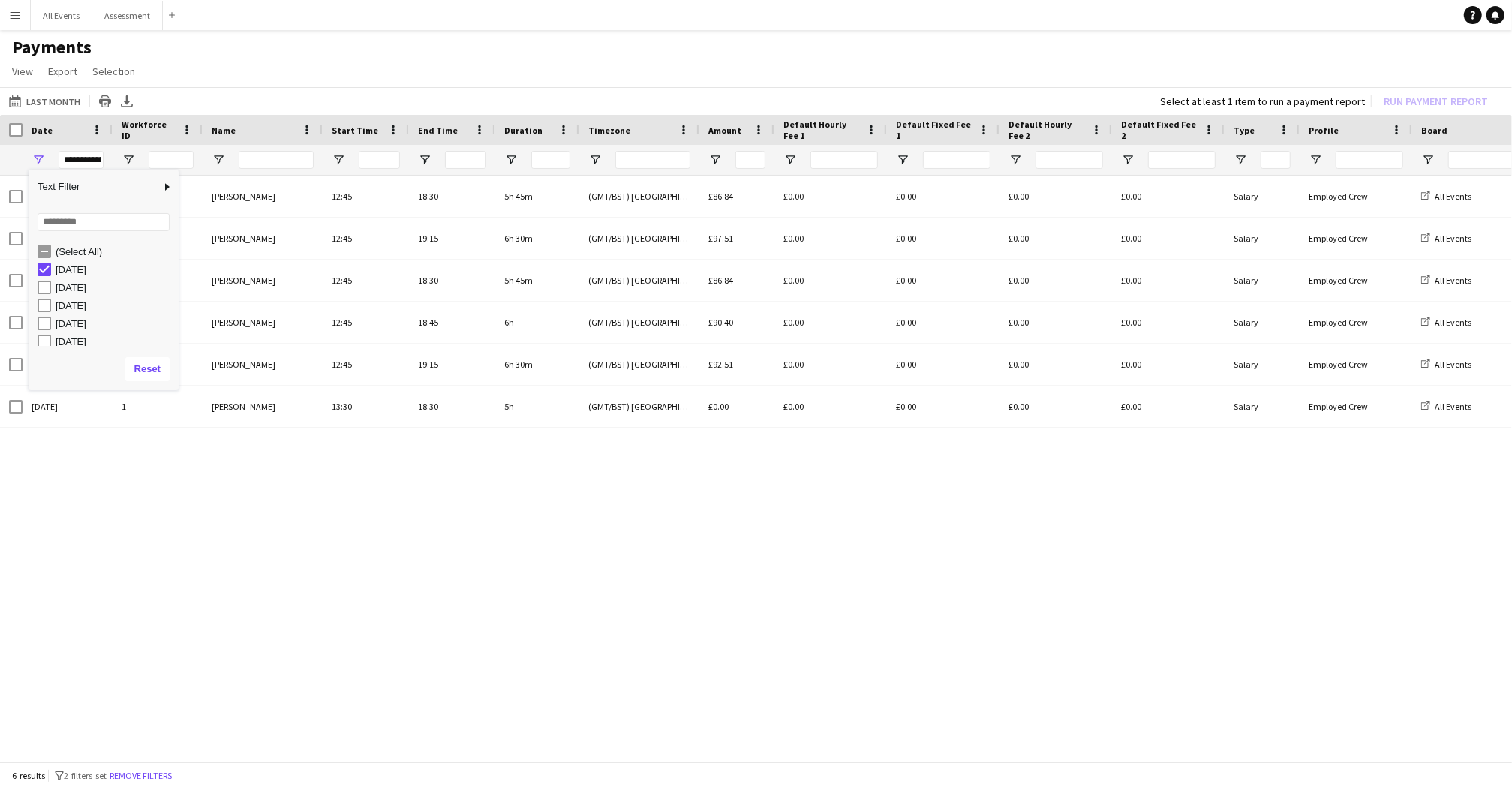
drag, startPoint x: 549, startPoint y: 509, endPoint x: 690, endPoint y: 407, distance: 174.0
click at [549, 509] on div "05-09-2025 39 Robert Usher 12:45 18:30 5h 45m (GMT/BST) London £86.84 £0.00 £0.…" at bounding box center [756, 470] width 1512 height 589
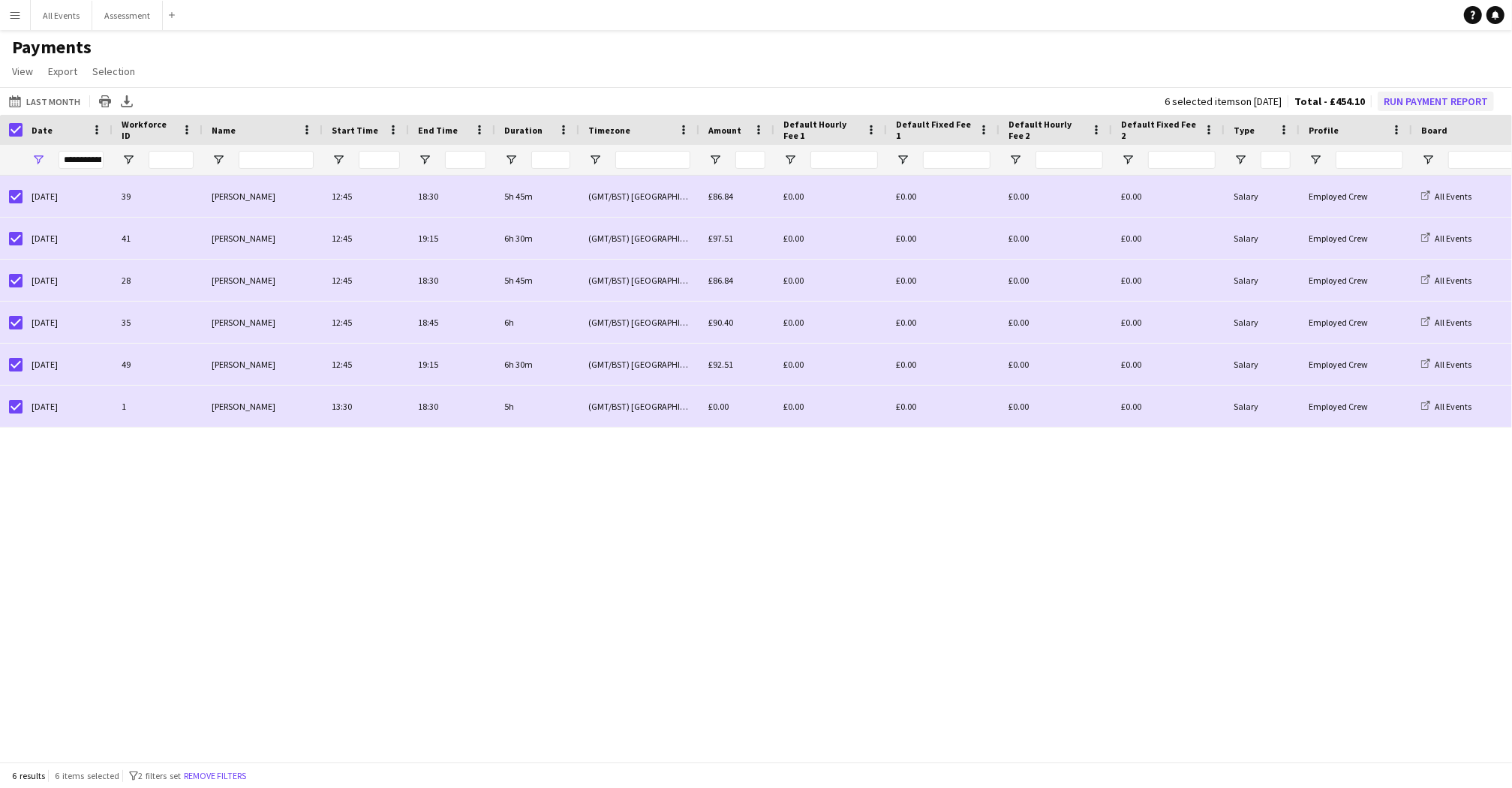
click at [1148, 100] on button "Run Payment Report" at bounding box center [1436, 101] width 117 height 20
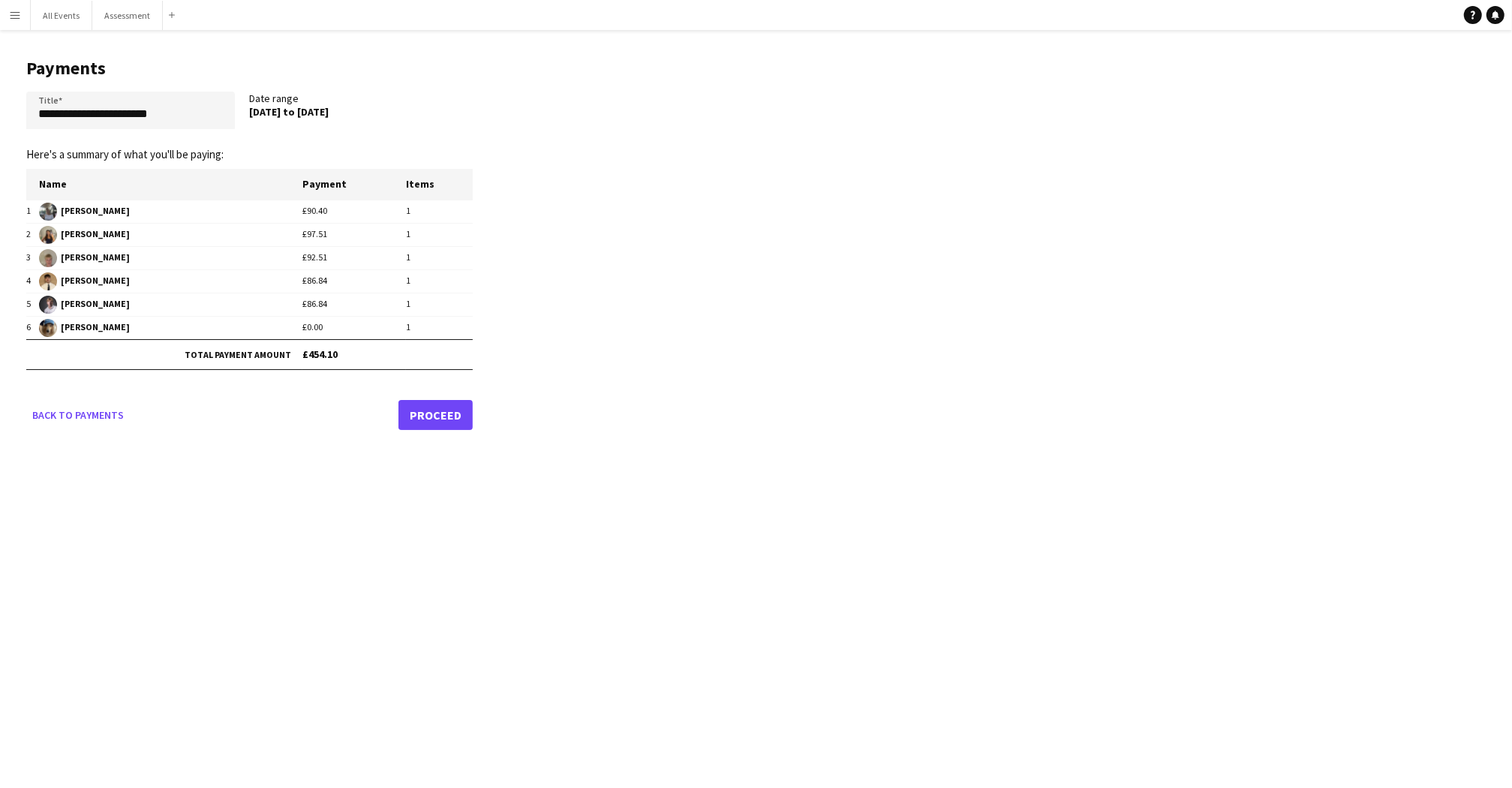
click at [438, 411] on link "Proceed" at bounding box center [435, 415] width 74 height 30
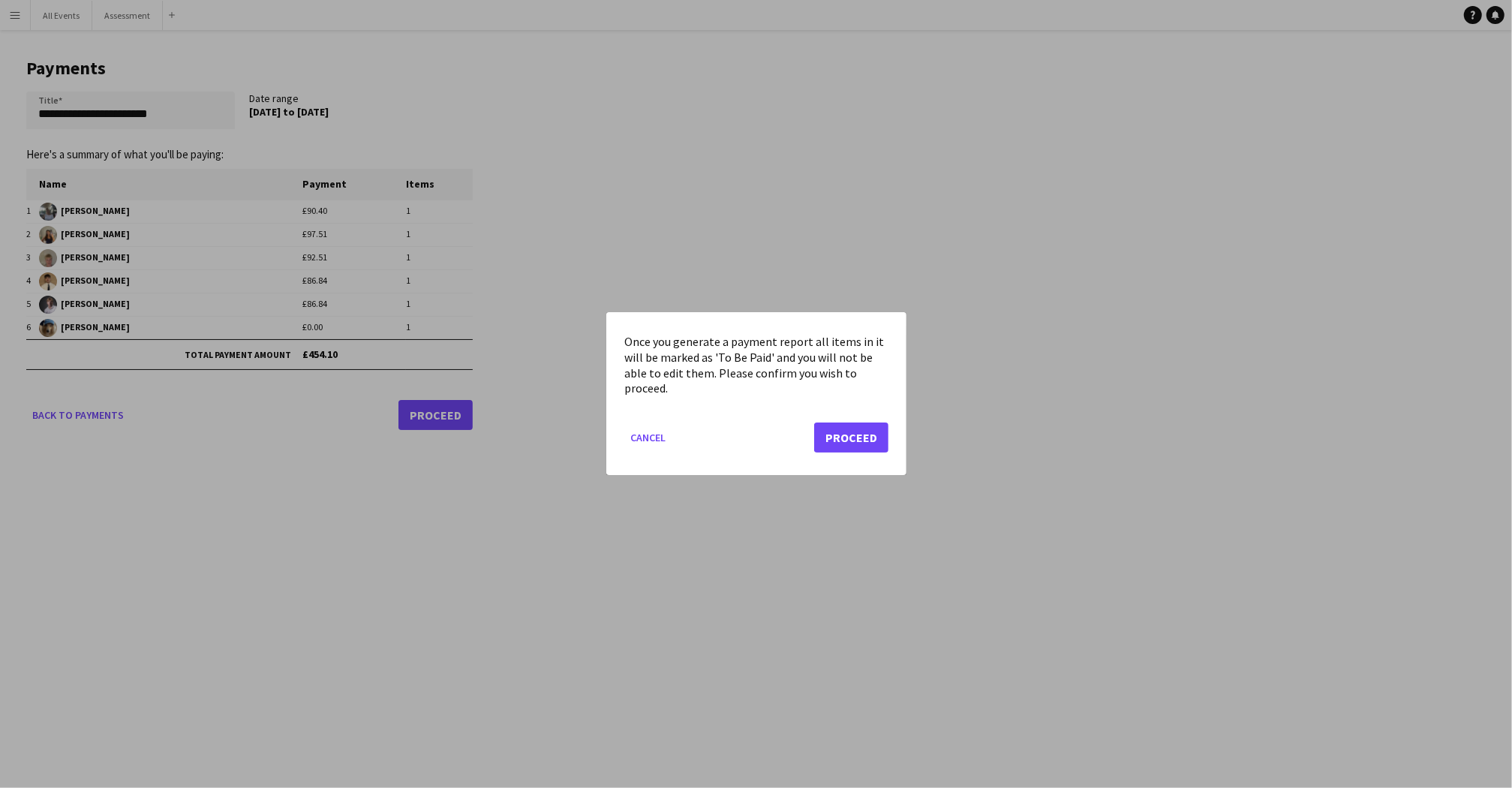
click at [835, 443] on button "Proceed" at bounding box center [852, 438] width 74 height 30
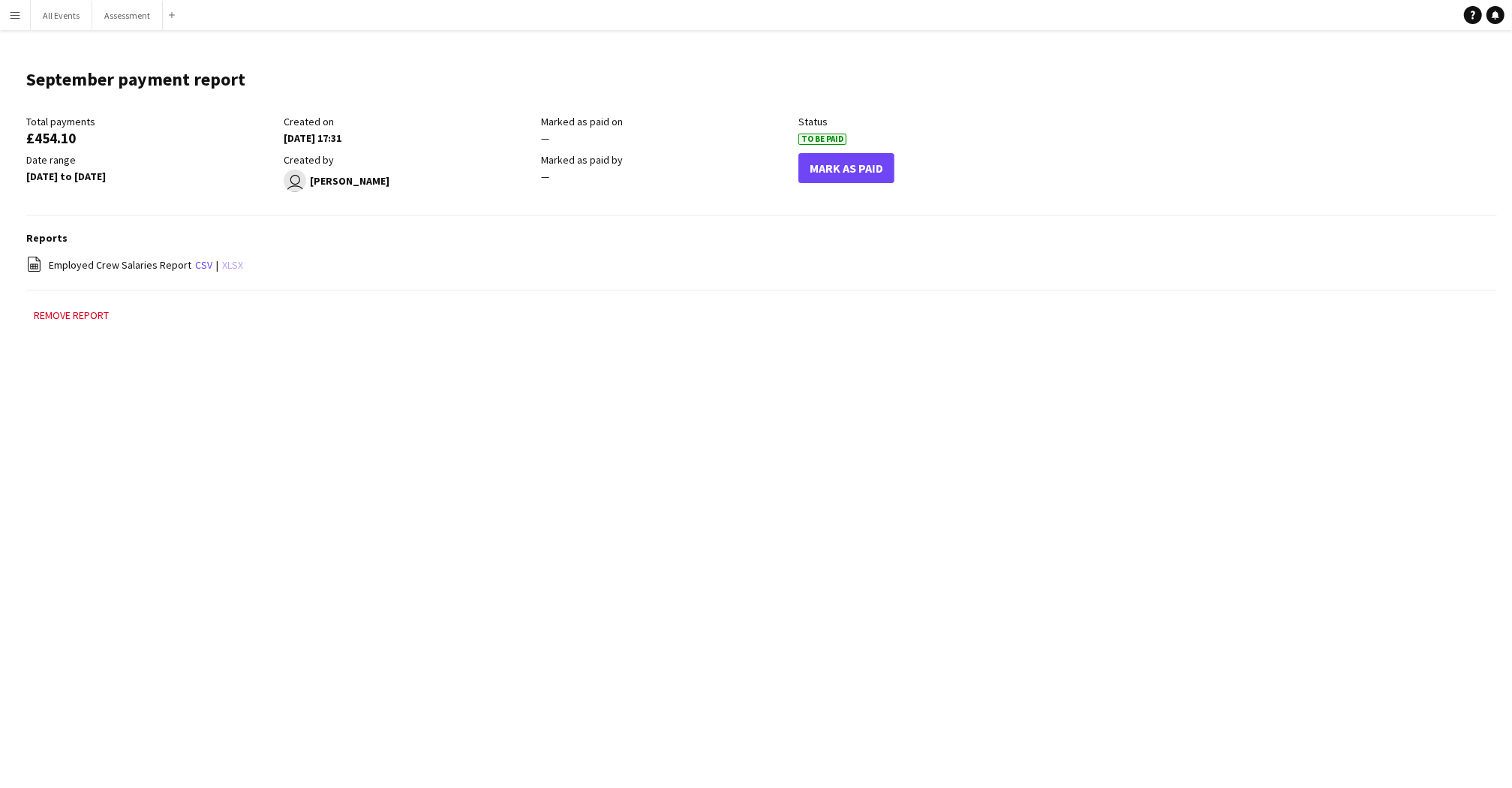
click at [233, 264] on link "xlsx" at bounding box center [232, 265] width 21 height 14
click at [88, 307] on button "Remove report" at bounding box center [71, 315] width 90 height 18
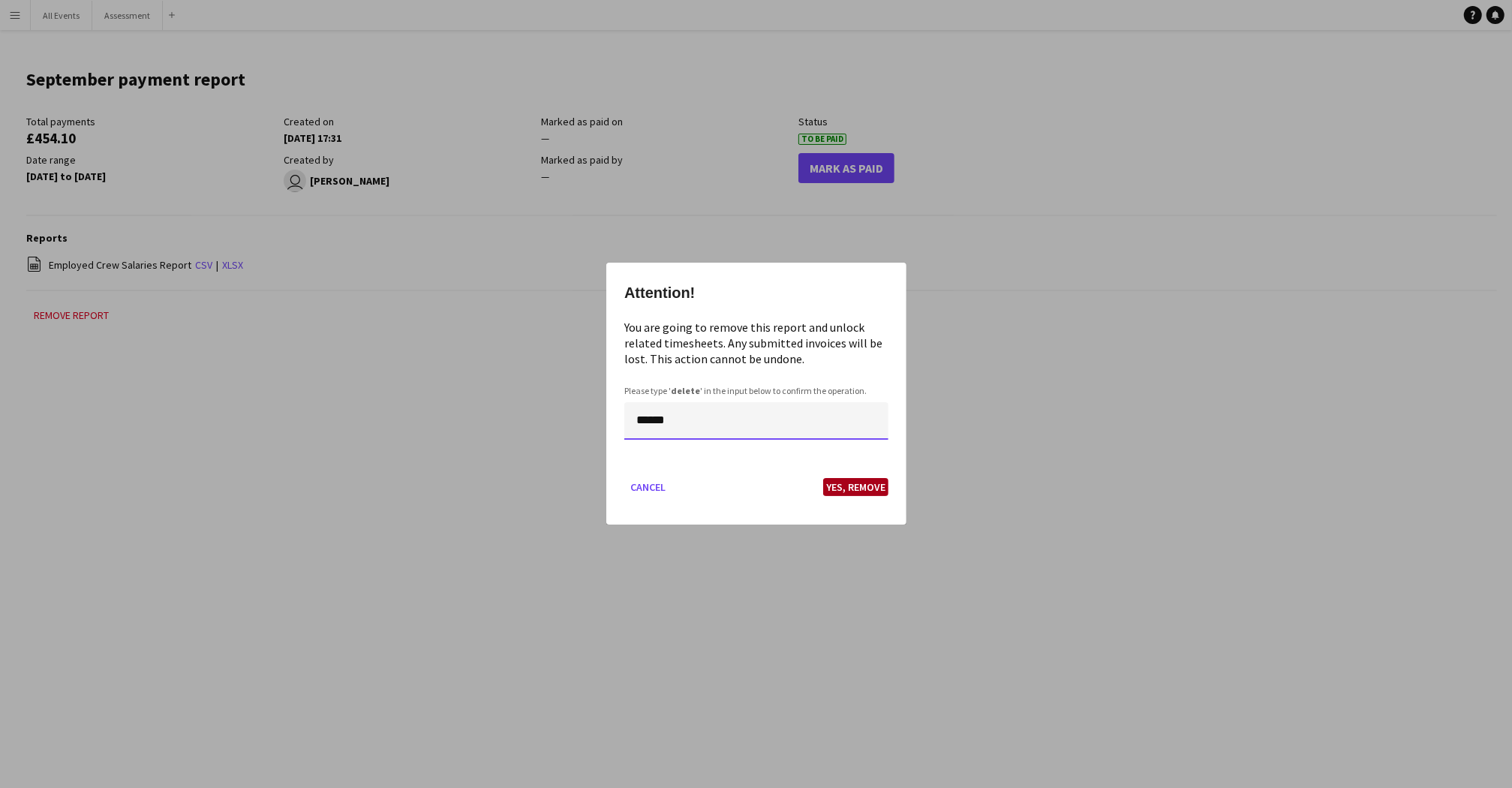
type input "******"
click at [869, 486] on button "Yes, Remove" at bounding box center [856, 488] width 65 height 18
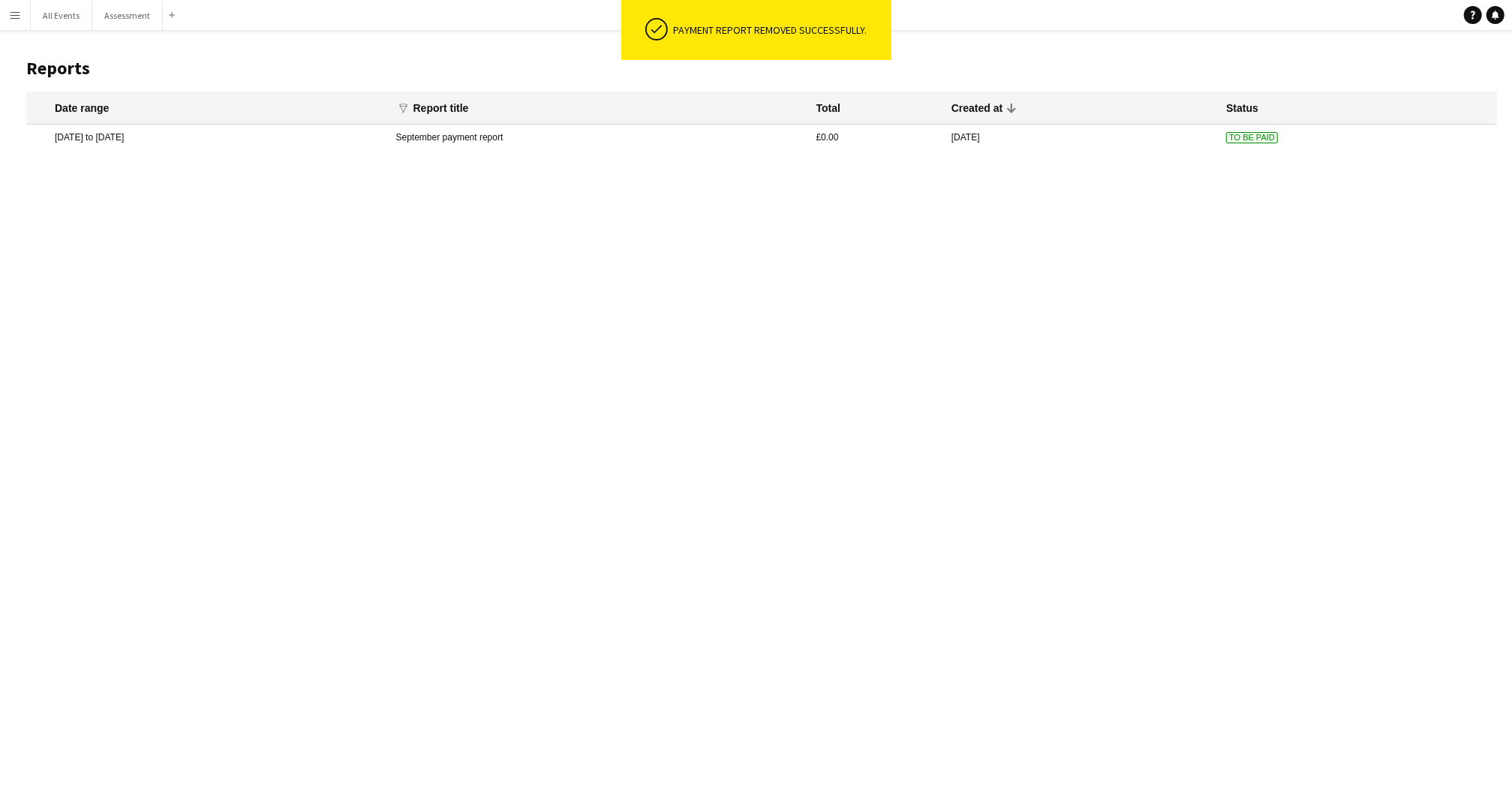
click at [9, 17] on app-icon "Menu" at bounding box center [14, 14] width 12 height 12
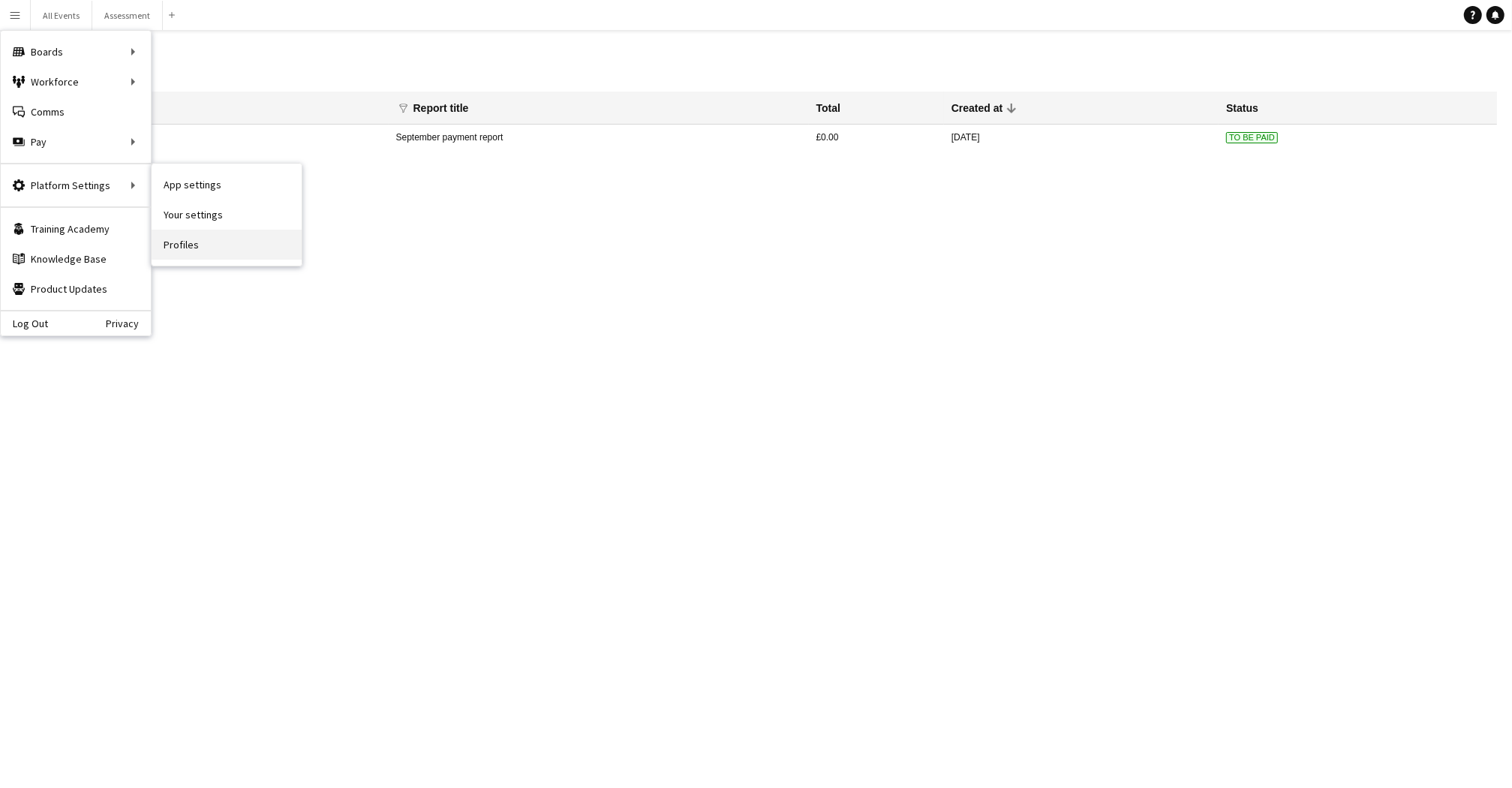
click at [201, 244] on link "Profiles" at bounding box center [227, 244] width 150 height 30
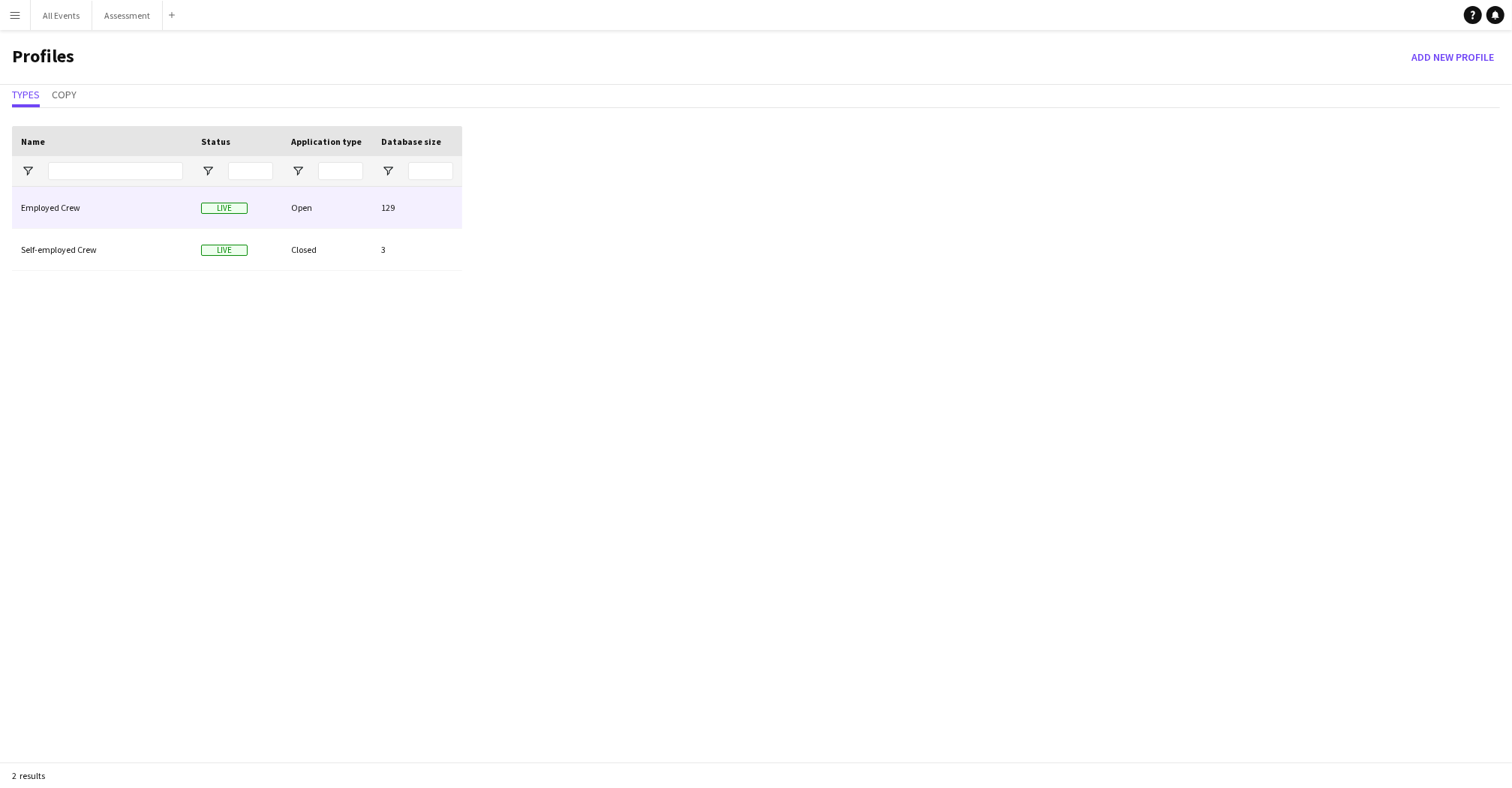
click at [143, 217] on div "Employed Crew" at bounding box center [101, 208] width 180 height 42
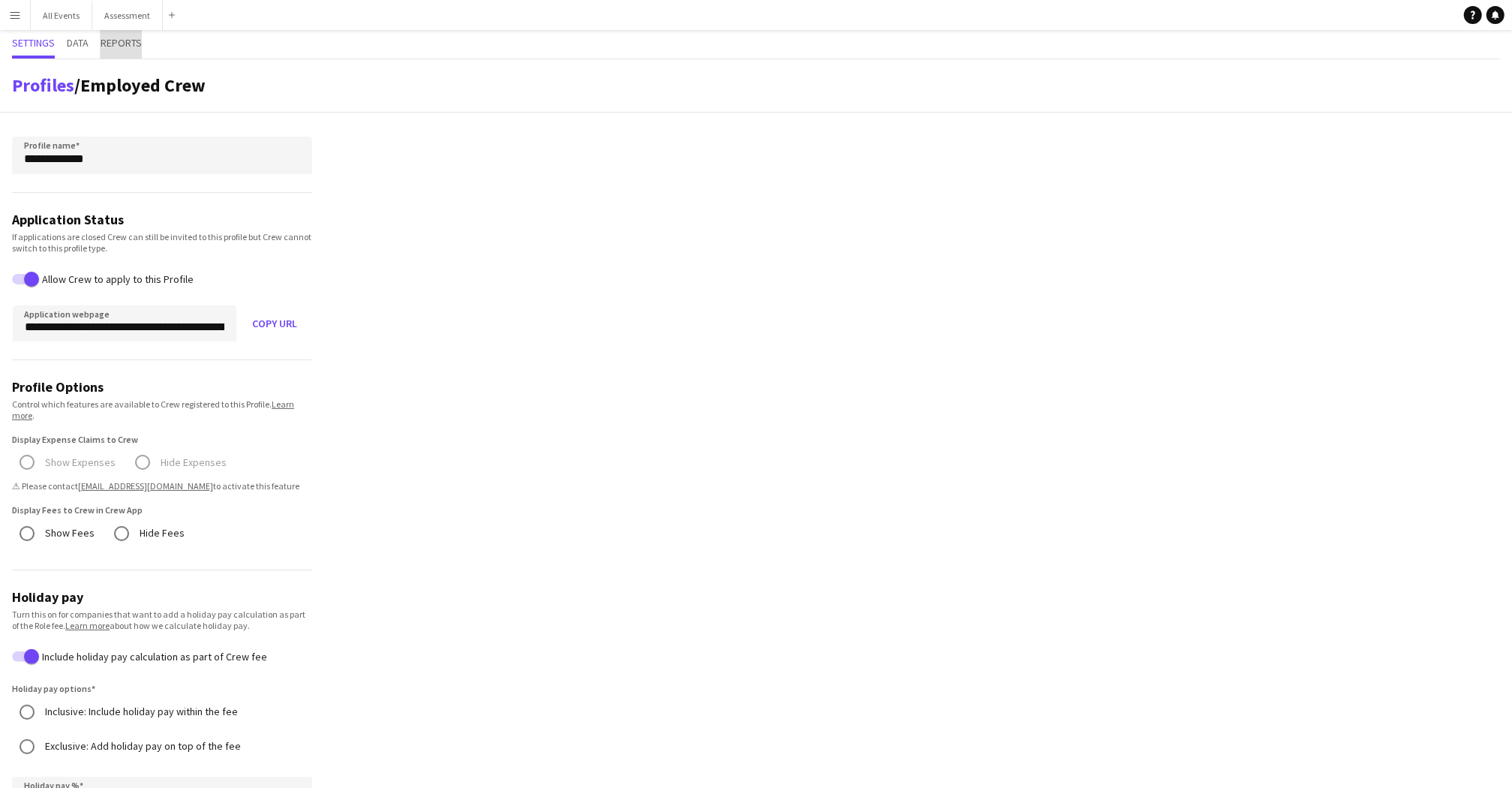
click at [114, 44] on span "Reports" at bounding box center [121, 43] width 42 height 11
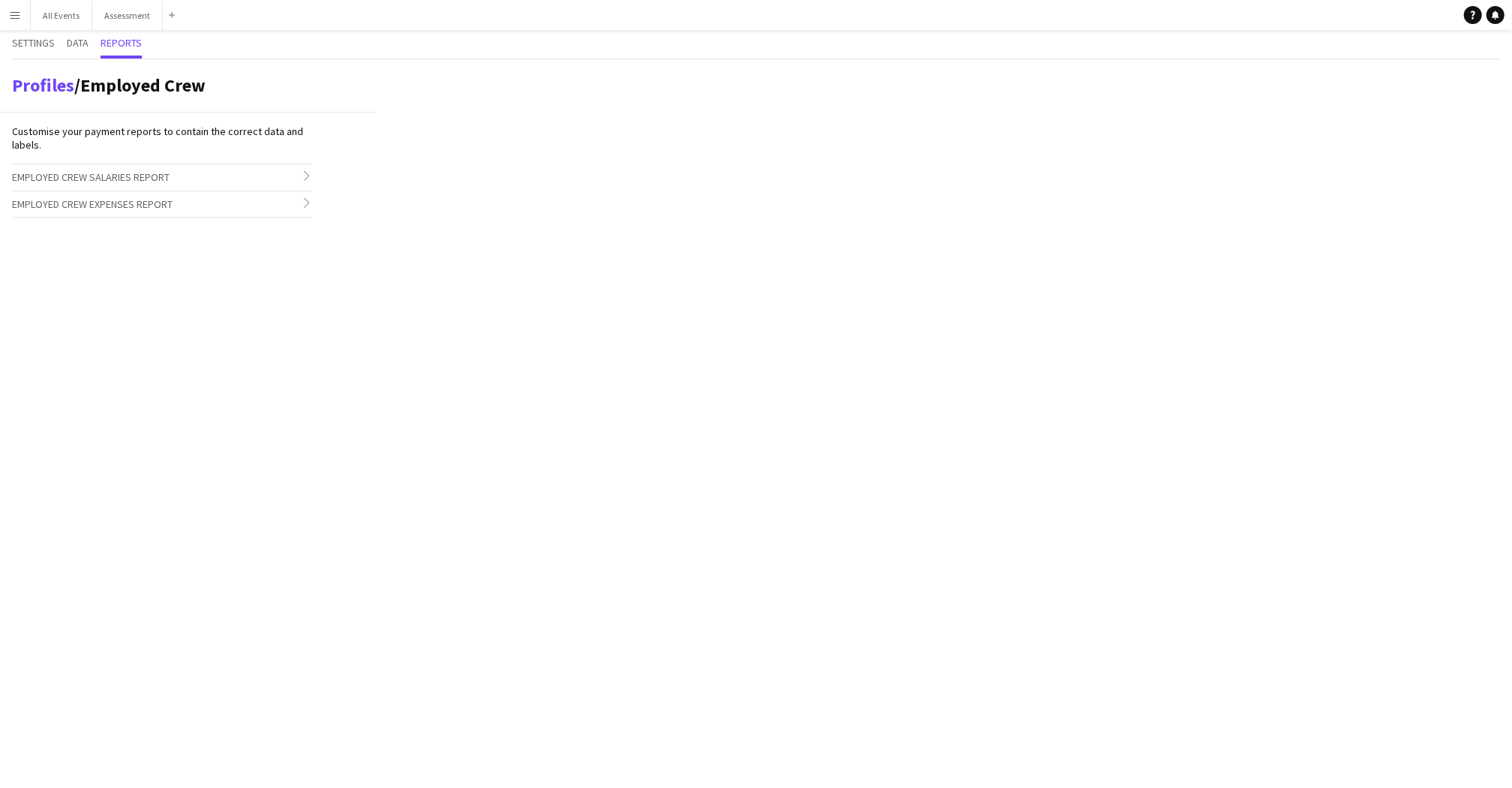
click at [138, 180] on span "Employed Crew Salaries Report" at bounding box center [90, 177] width 157 height 14
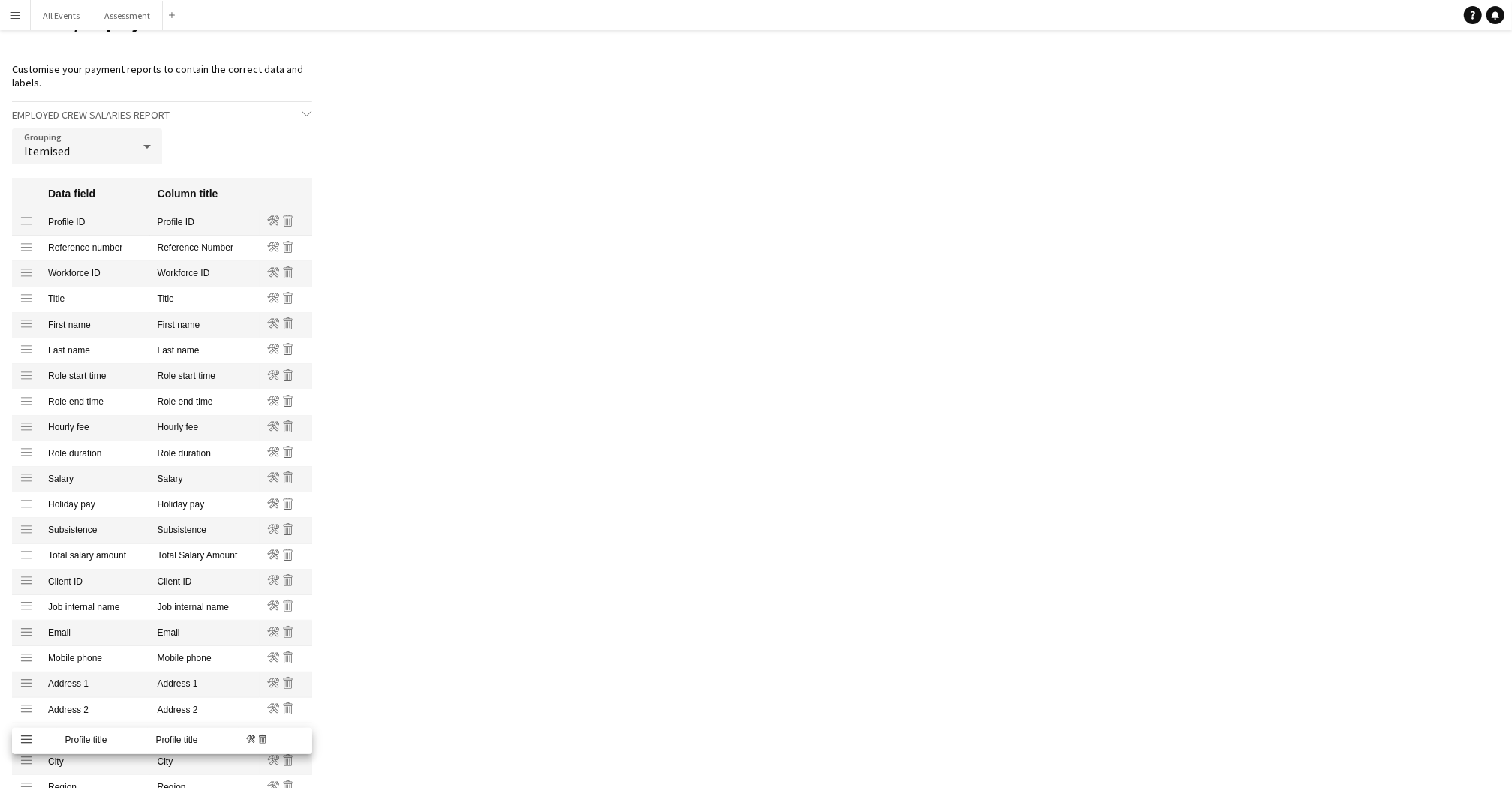
scroll to position [60, 0]
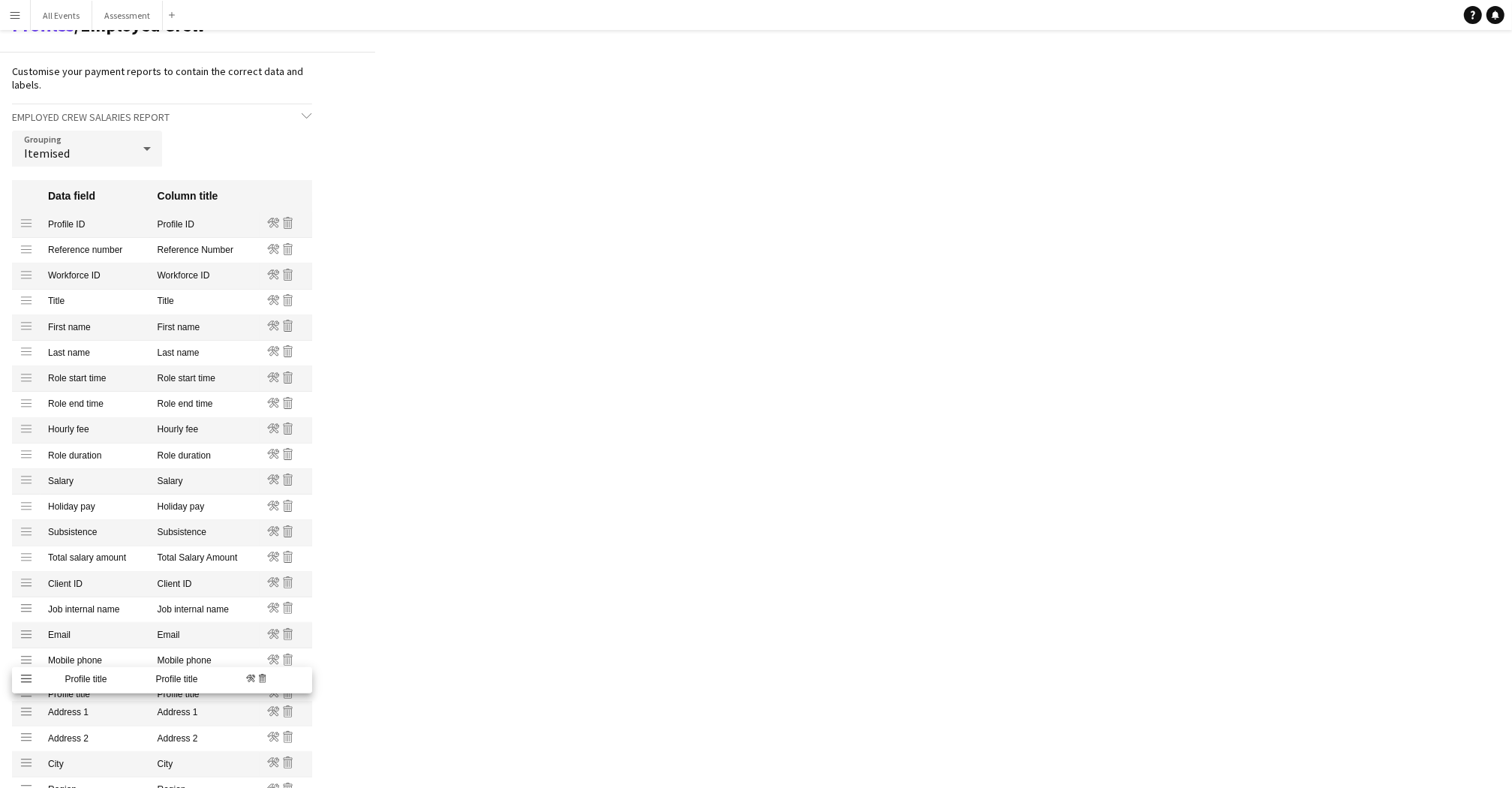
drag, startPoint x: 26, startPoint y: 285, endPoint x: 67, endPoint y: 682, distance: 399.1
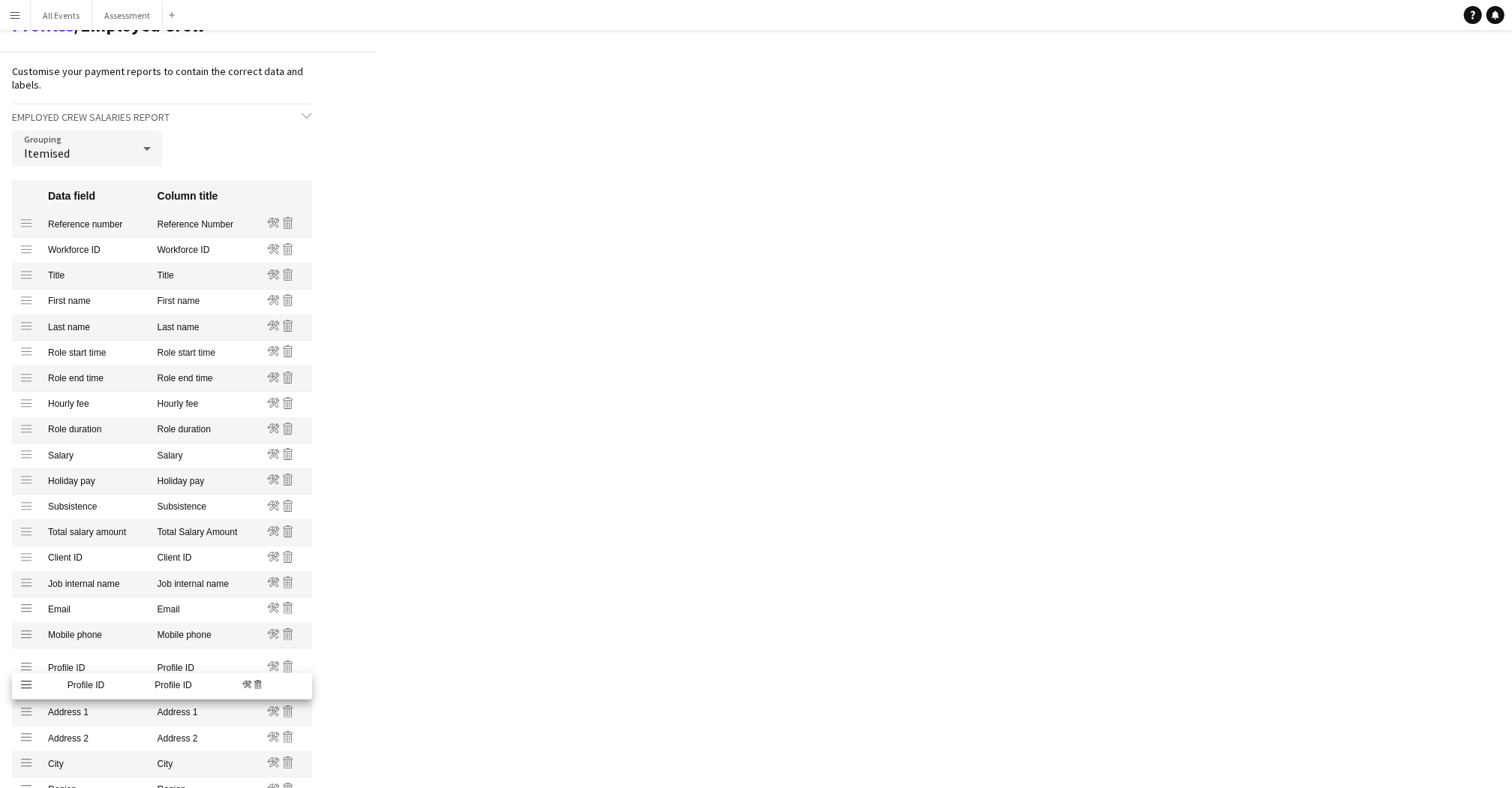
drag, startPoint x: 23, startPoint y: 212, endPoint x: 122, endPoint y: 673, distance: 471.5
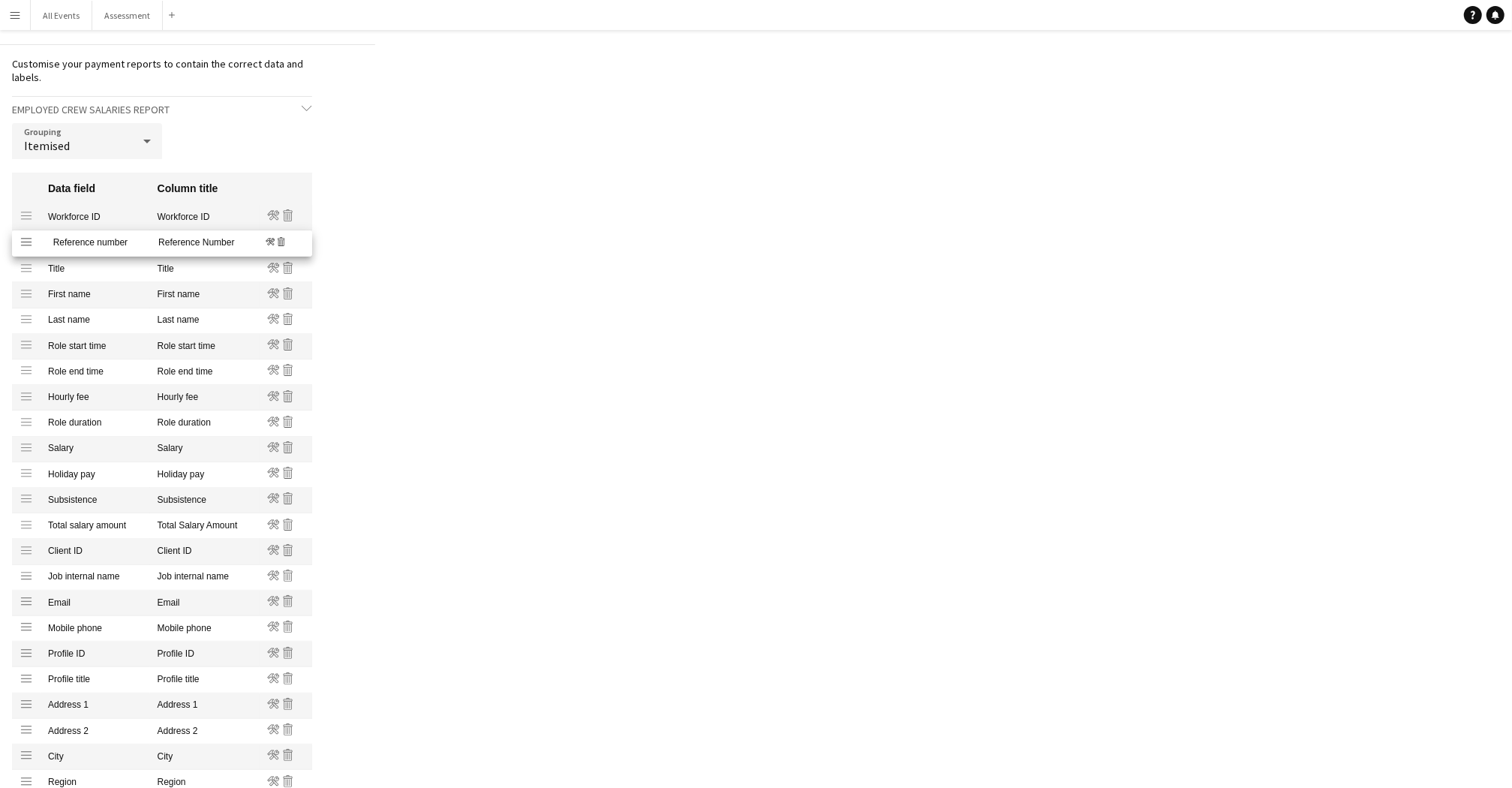
scroll to position [65, 0]
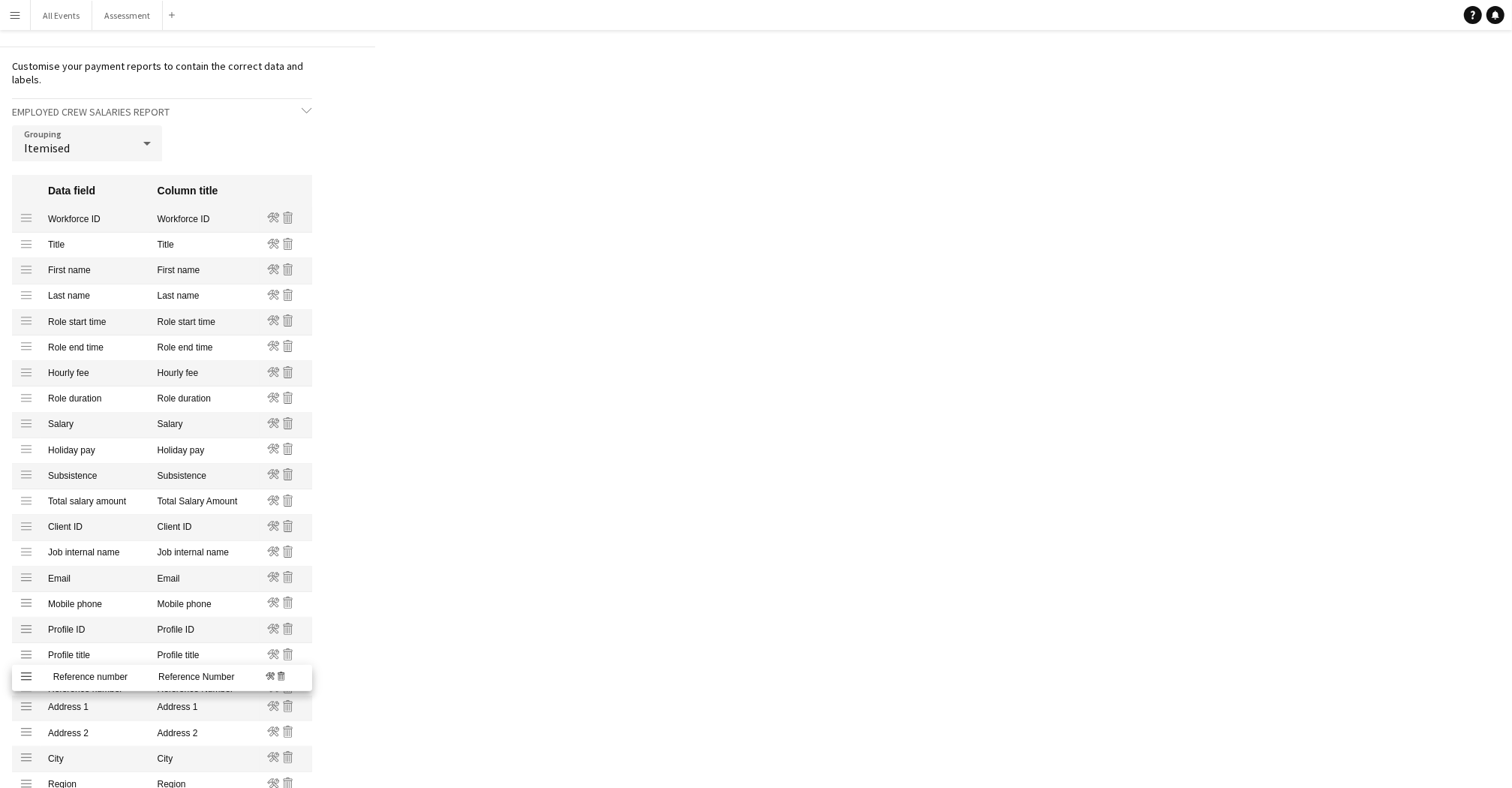
drag, startPoint x: 29, startPoint y: 216, endPoint x: 127, endPoint y: 678, distance: 472.3
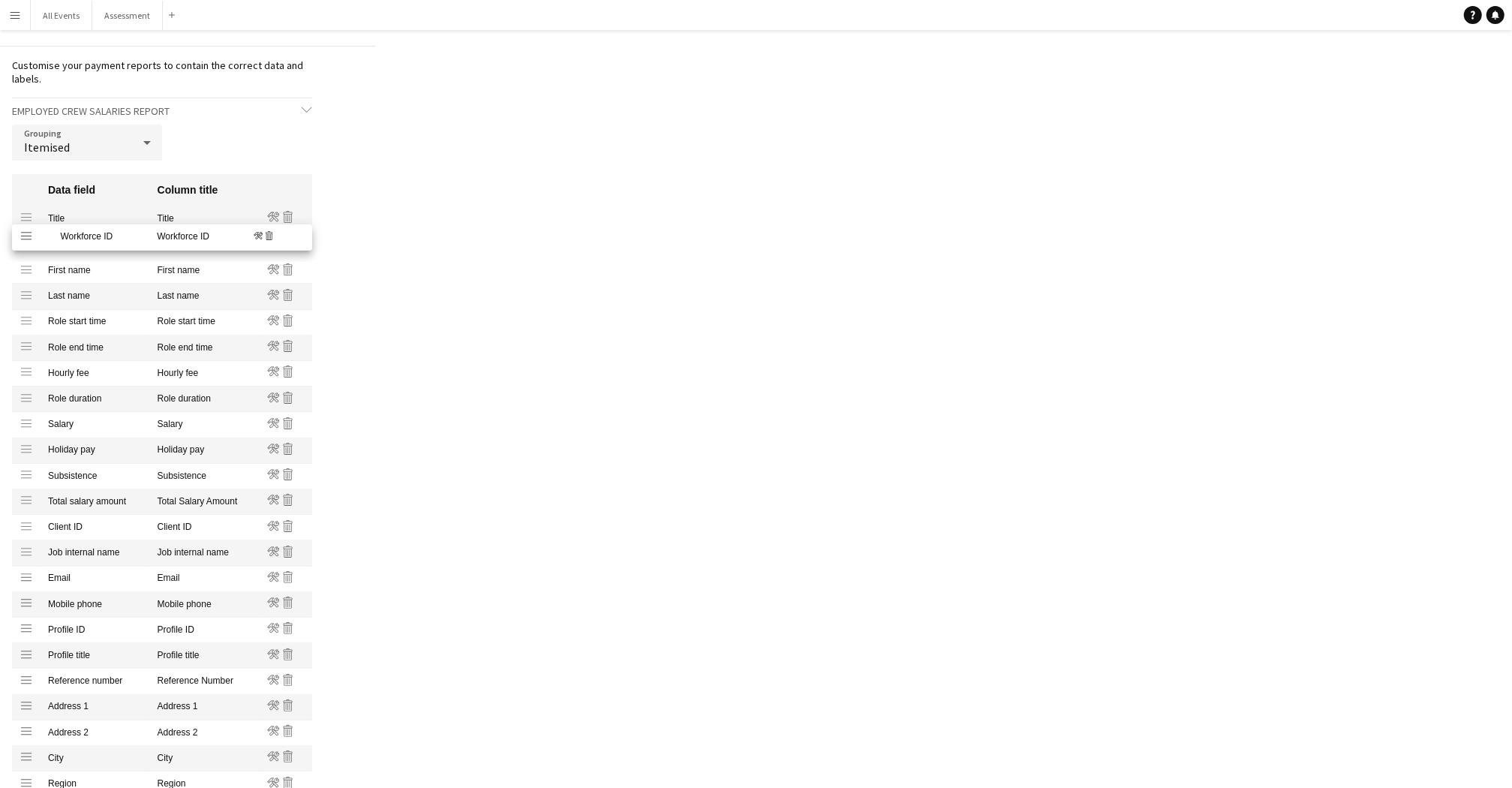
scroll to position [61, 0]
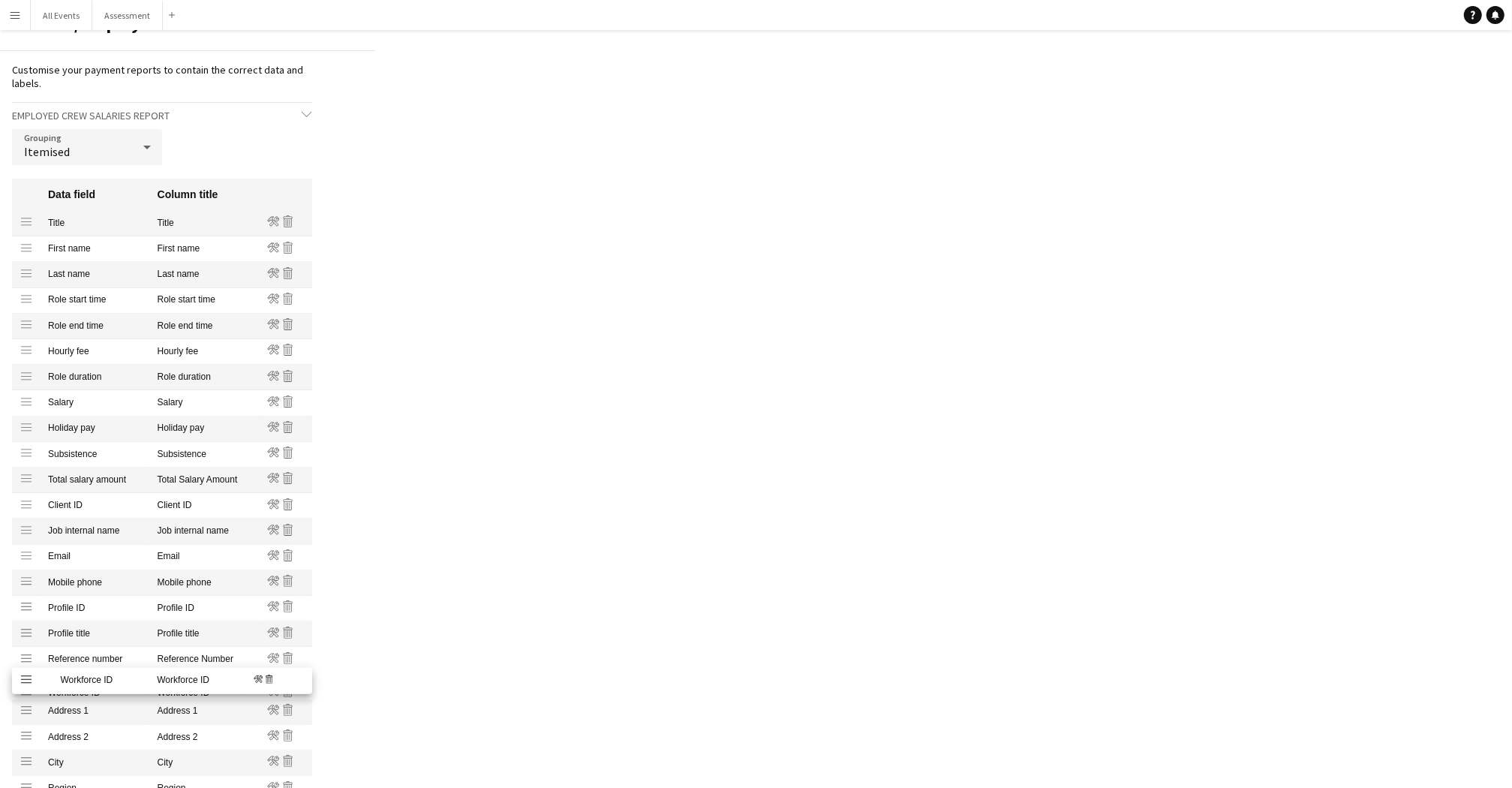
drag, startPoint x: 23, startPoint y: 217, endPoint x: 89, endPoint y: 679, distance: 466.7
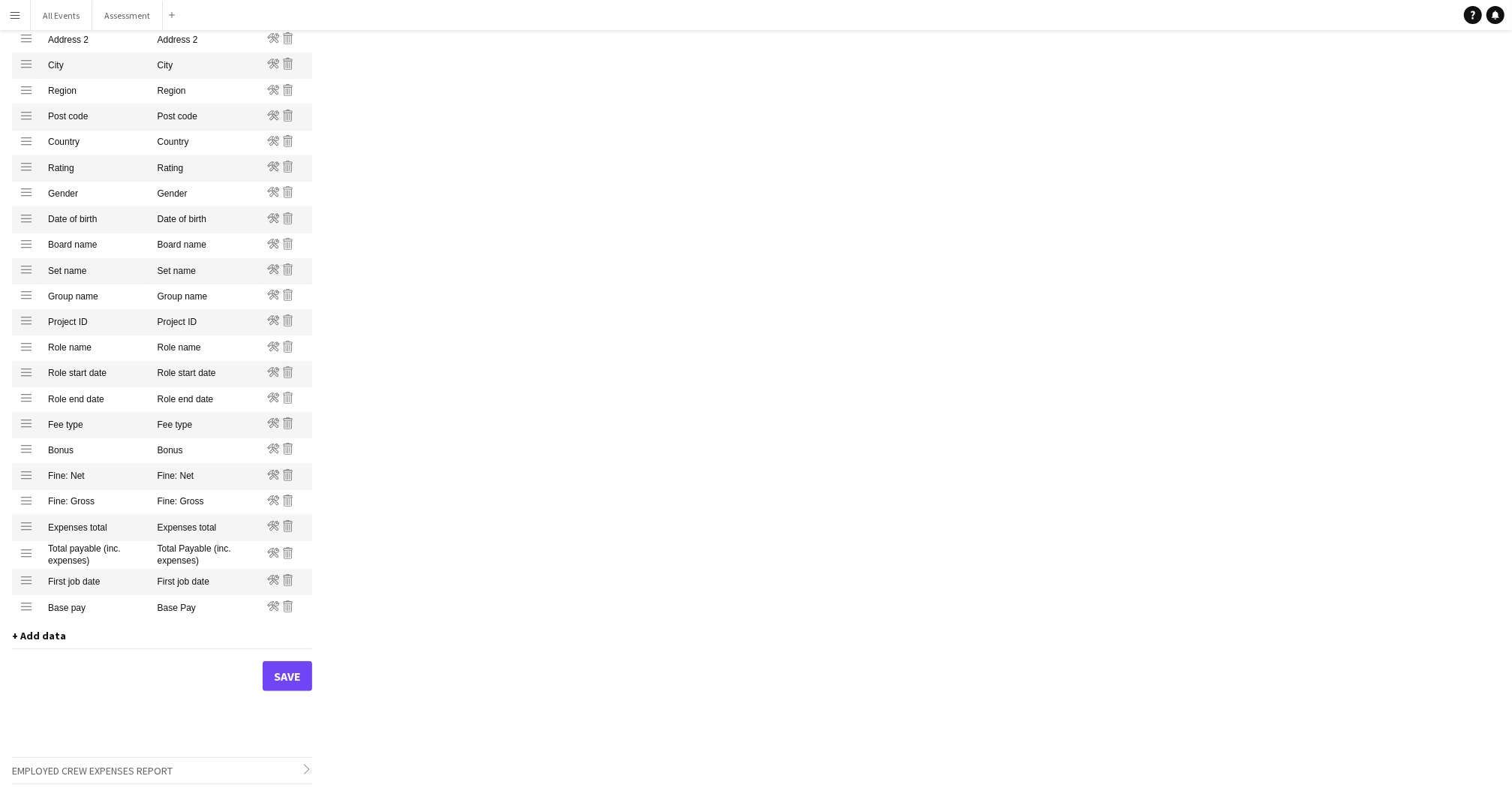
scroll to position [762, 0]
click at [285, 683] on button "Save" at bounding box center [287, 674] width 50 height 30
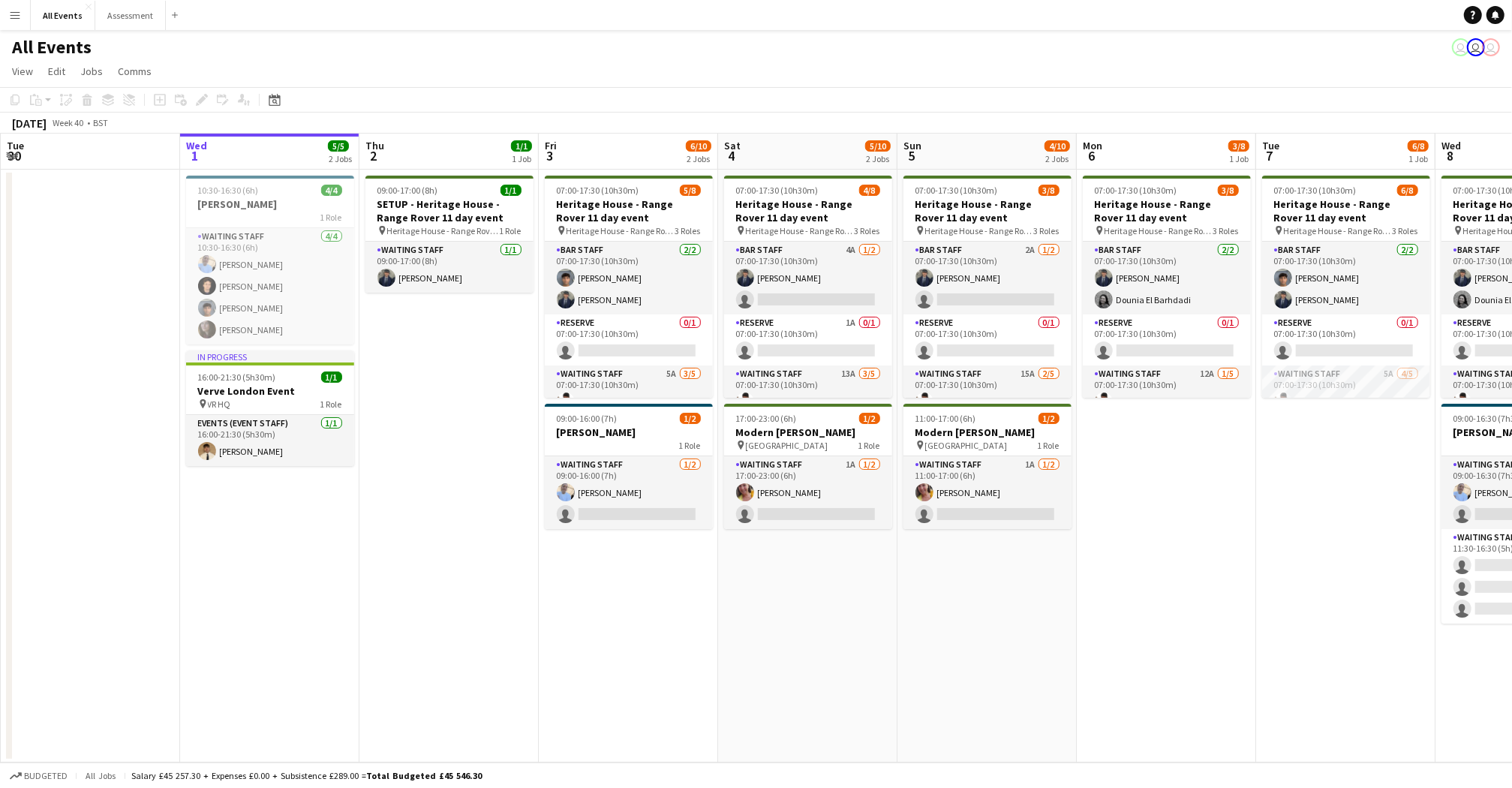
click at [23, 18] on button "Menu" at bounding box center [14, 14] width 30 height 30
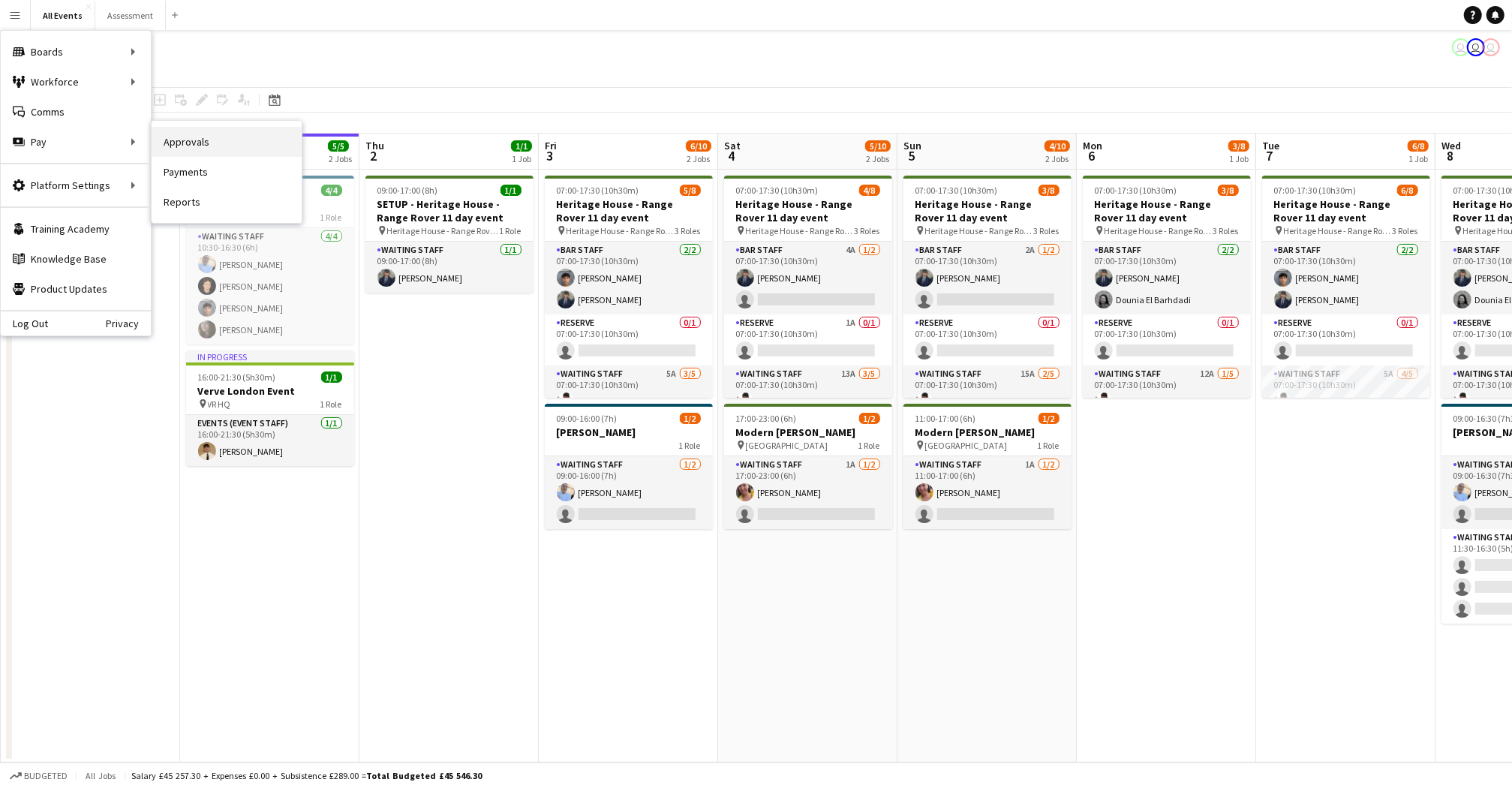
click at [199, 145] on link "Approvals" at bounding box center [227, 141] width 150 height 30
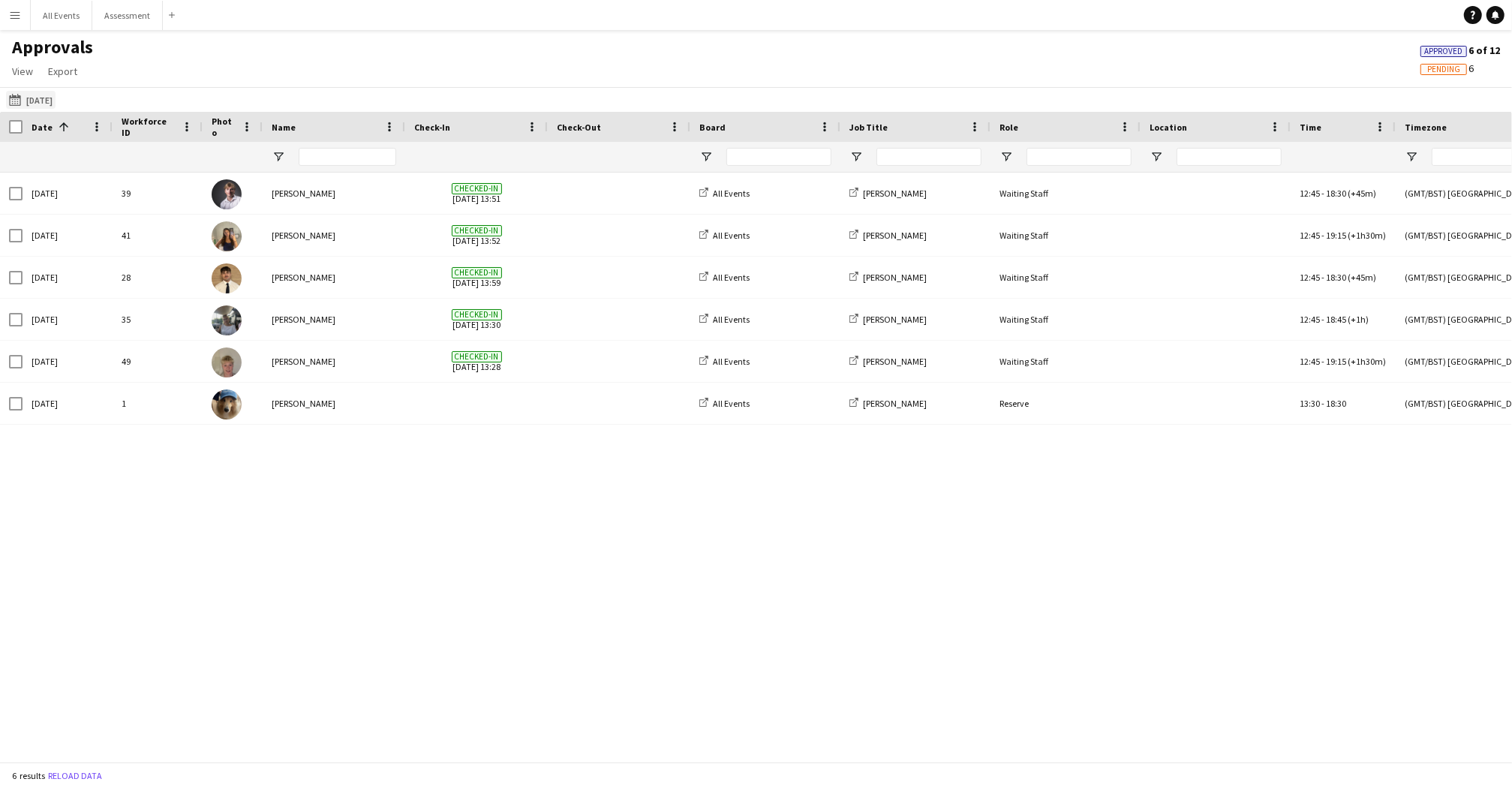
click at [42, 99] on button "[DATE] [DATE]" at bounding box center [31, 100] width 50 height 18
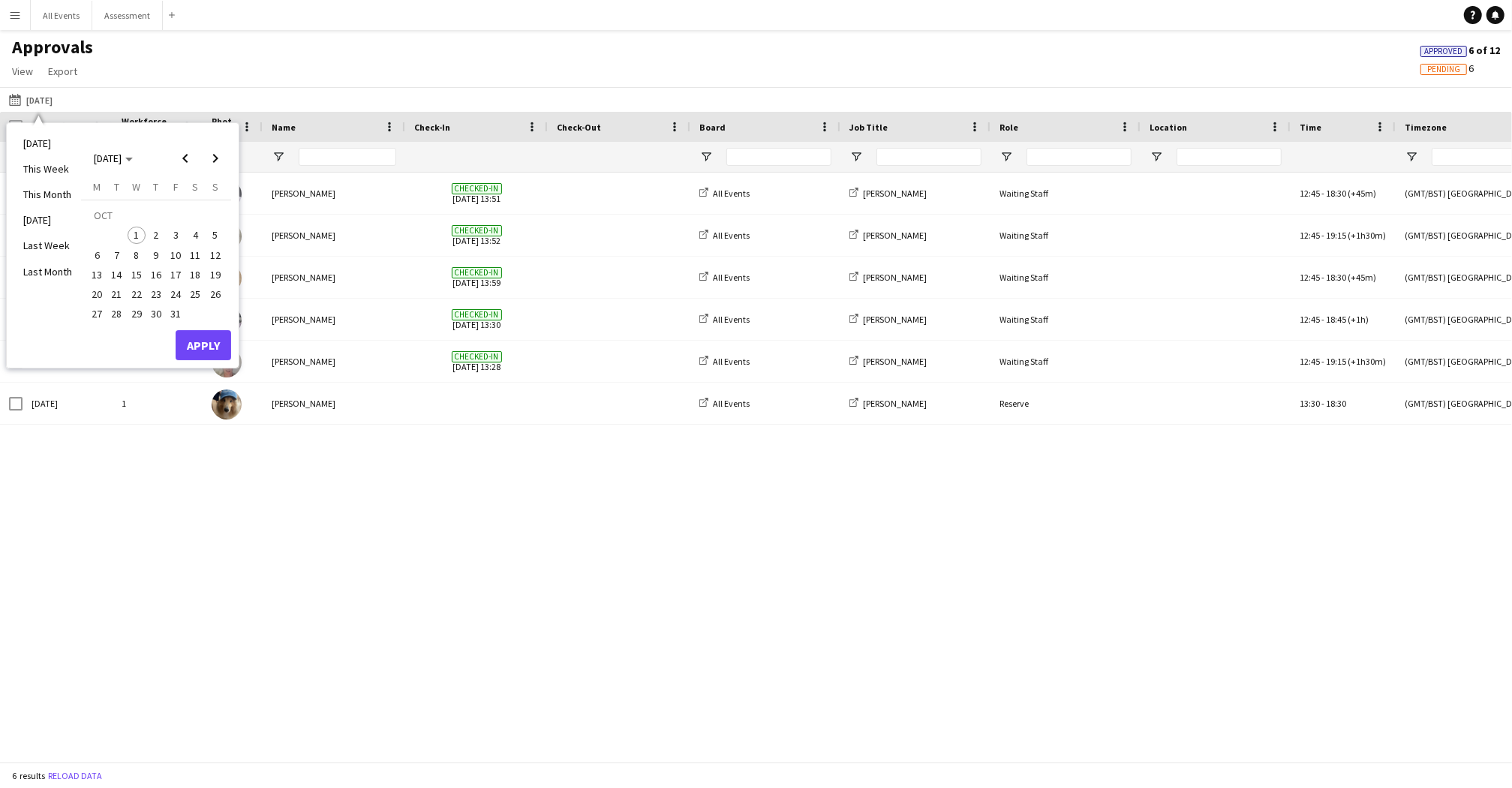
drag, startPoint x: 193, startPoint y: 164, endPoint x: 193, endPoint y: 174, distance: 10.0
click at [193, 164] on span "Previous month" at bounding box center [185, 158] width 30 height 30
click at [180, 254] on span "12" at bounding box center [175, 256] width 18 height 18
click at [178, 255] on span "12" at bounding box center [175, 256] width 18 height 18
click at [215, 334] on button "Apply" at bounding box center [202, 345] width 55 height 30
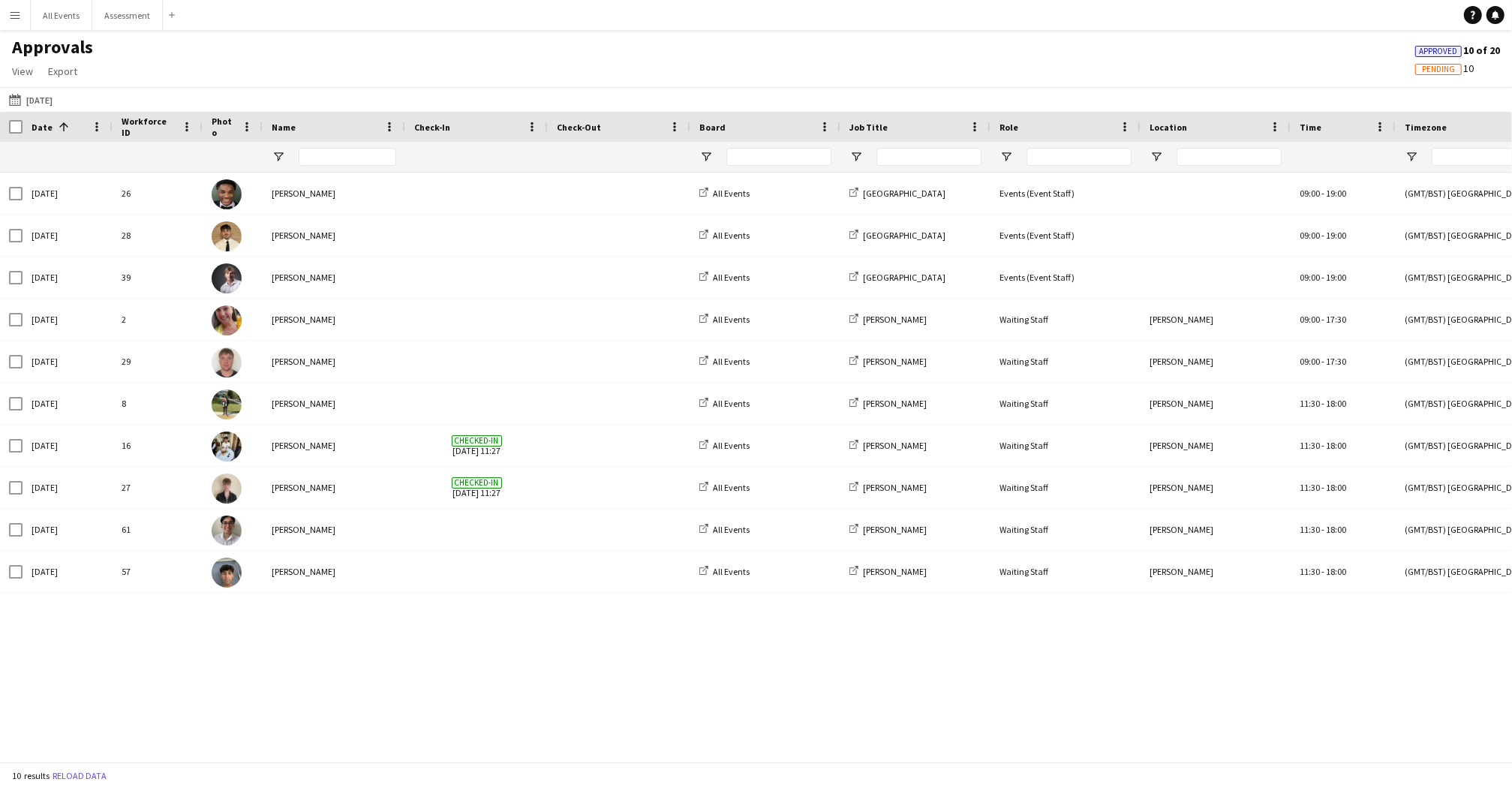
click at [863, 128] on span "Job Title" at bounding box center [869, 127] width 38 height 11
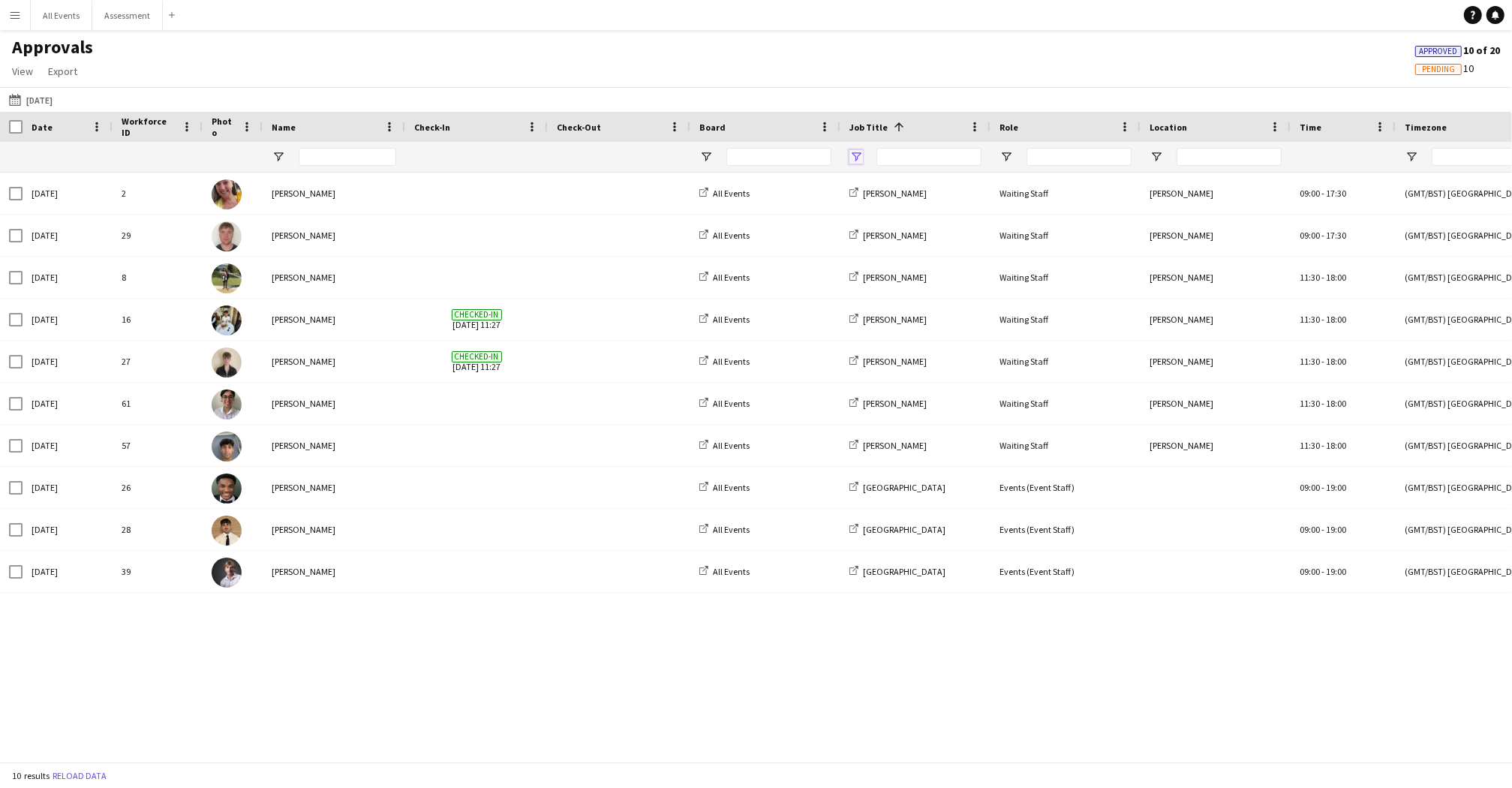
click at [861, 156] on span "Open Filter Menu" at bounding box center [856, 156] width 14 height 14
click at [894, 249] on div "(Select All)" at bounding box center [932, 249] width 118 height 11
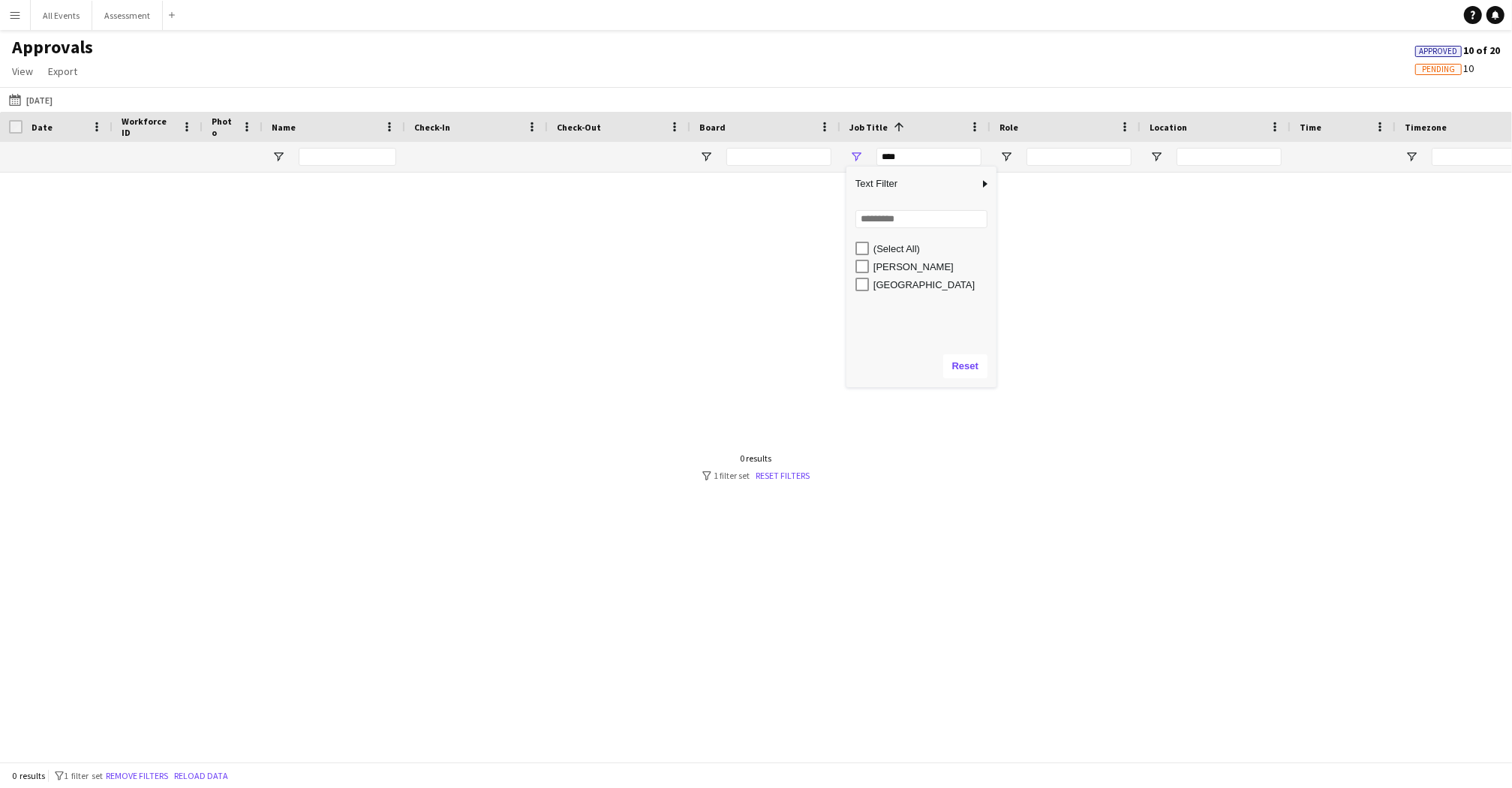
click at [892, 267] on div "[PERSON_NAME]" at bounding box center [932, 267] width 118 height 11
type input "**********"
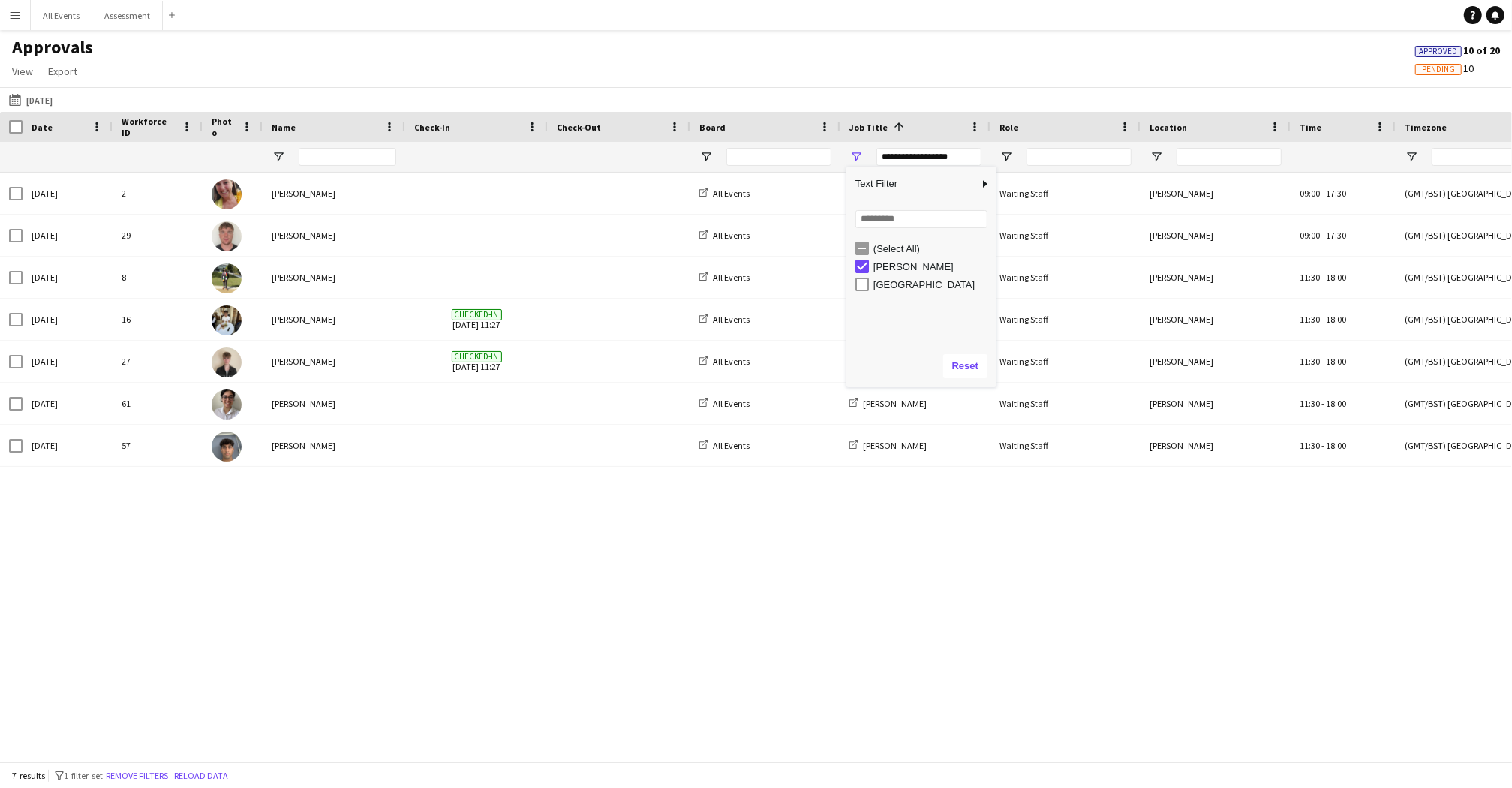
drag, startPoint x: 833, startPoint y: 63, endPoint x: 824, endPoint y: 76, distance: 15.8
click at [833, 64] on div "Approvals View Customise view Customise filters Reset Filters Reset View Reset …" at bounding box center [756, 61] width 1512 height 52
click at [566, 552] on div "[DATE] 2 [PERSON_NAME] All Events [PERSON_NAME] Waiting Staff [PERSON_NAME] 09:…" at bounding box center [756, 467] width 1512 height 589
click at [1494, 16] on icon at bounding box center [1496, 14] width 7 height 7
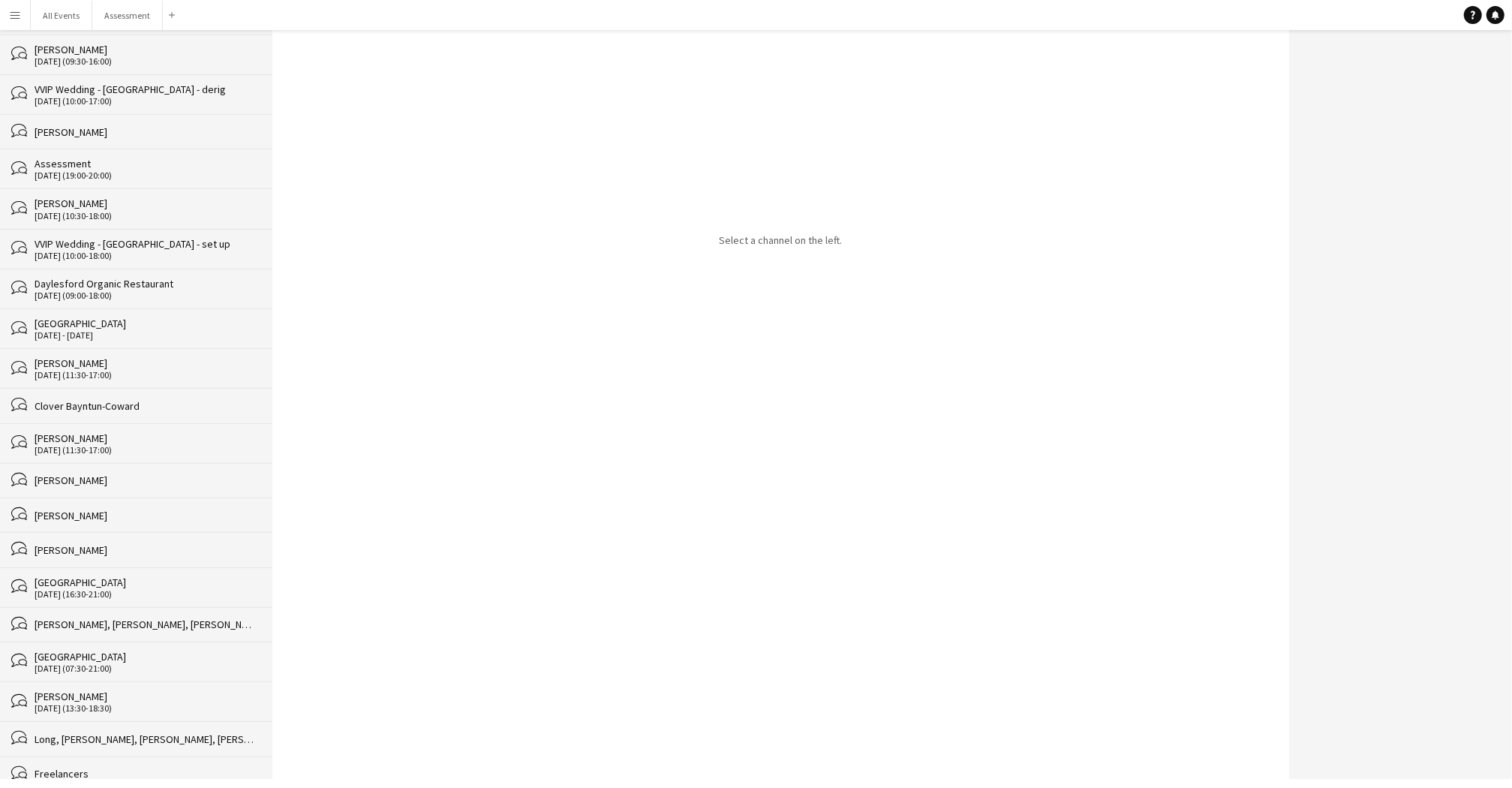
scroll to position [721, 0]
click at [96, 619] on div "[PERSON_NAME], [PERSON_NAME], [PERSON_NAME], [PERSON_NAME], [PERSON_NAME], [PER…" at bounding box center [145, 625] width 223 height 14
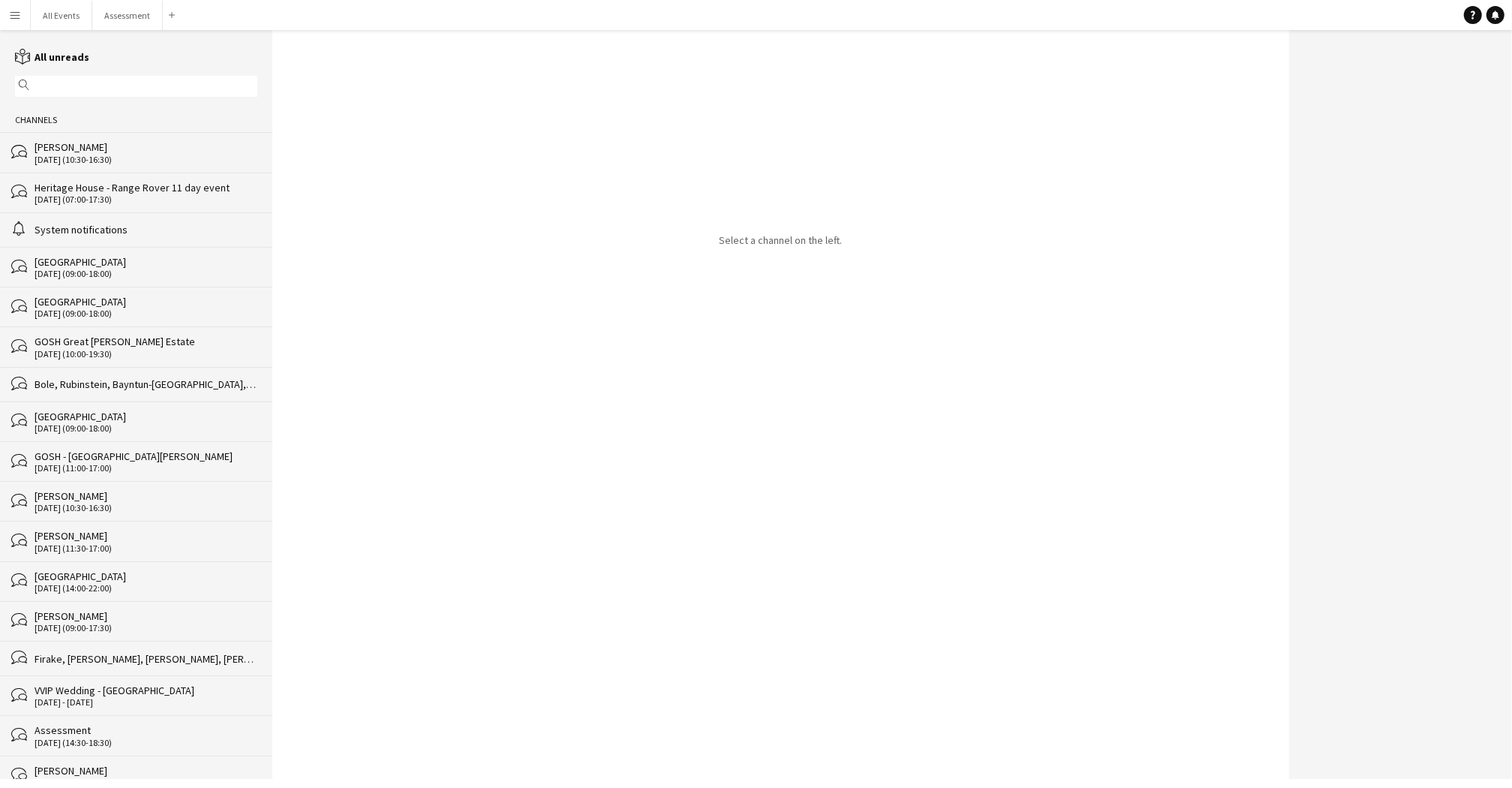
click at [8, 23] on button "Menu" at bounding box center [14, 14] width 30 height 30
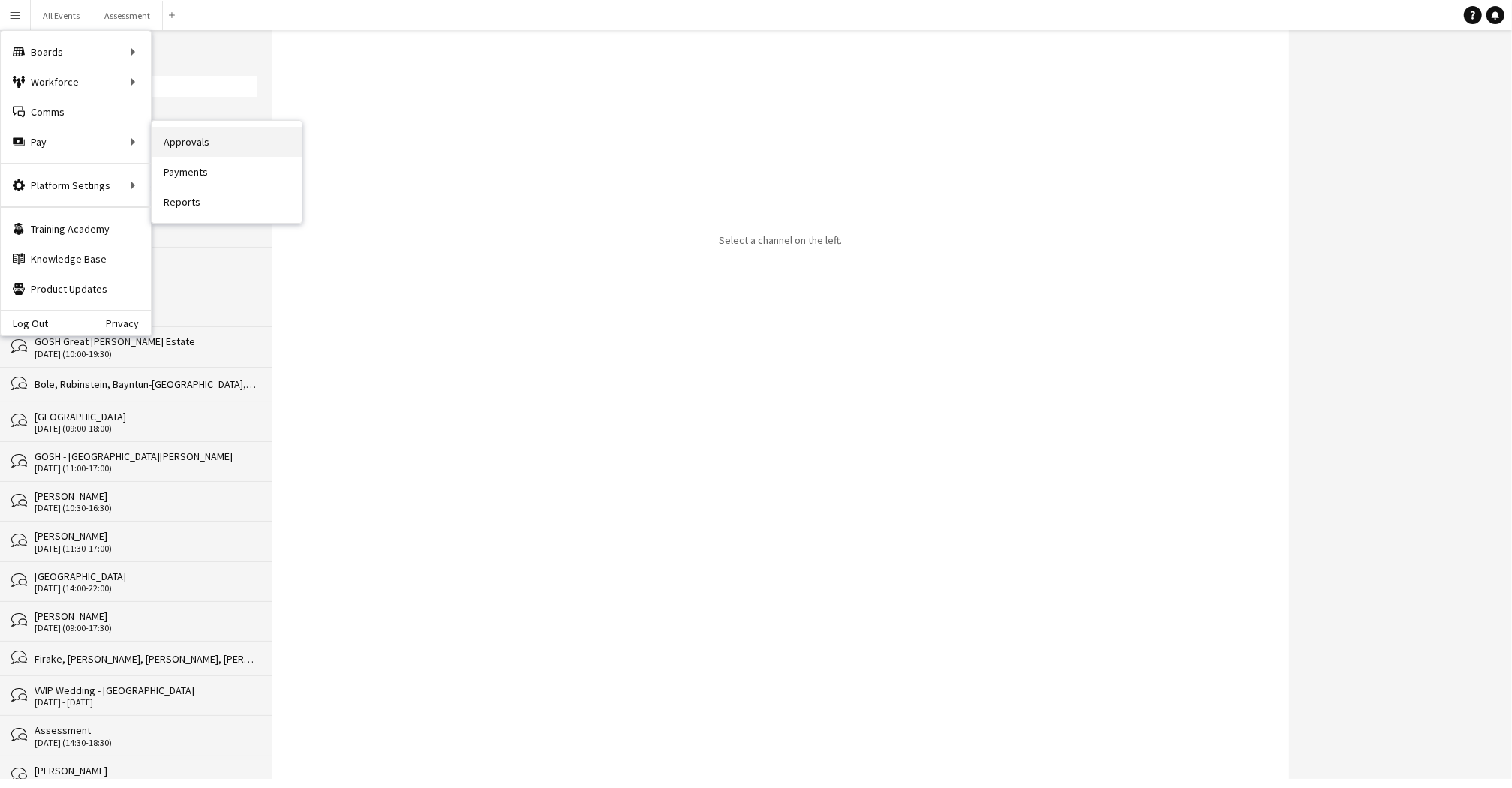
click at [180, 144] on link "Approvals" at bounding box center [227, 141] width 150 height 30
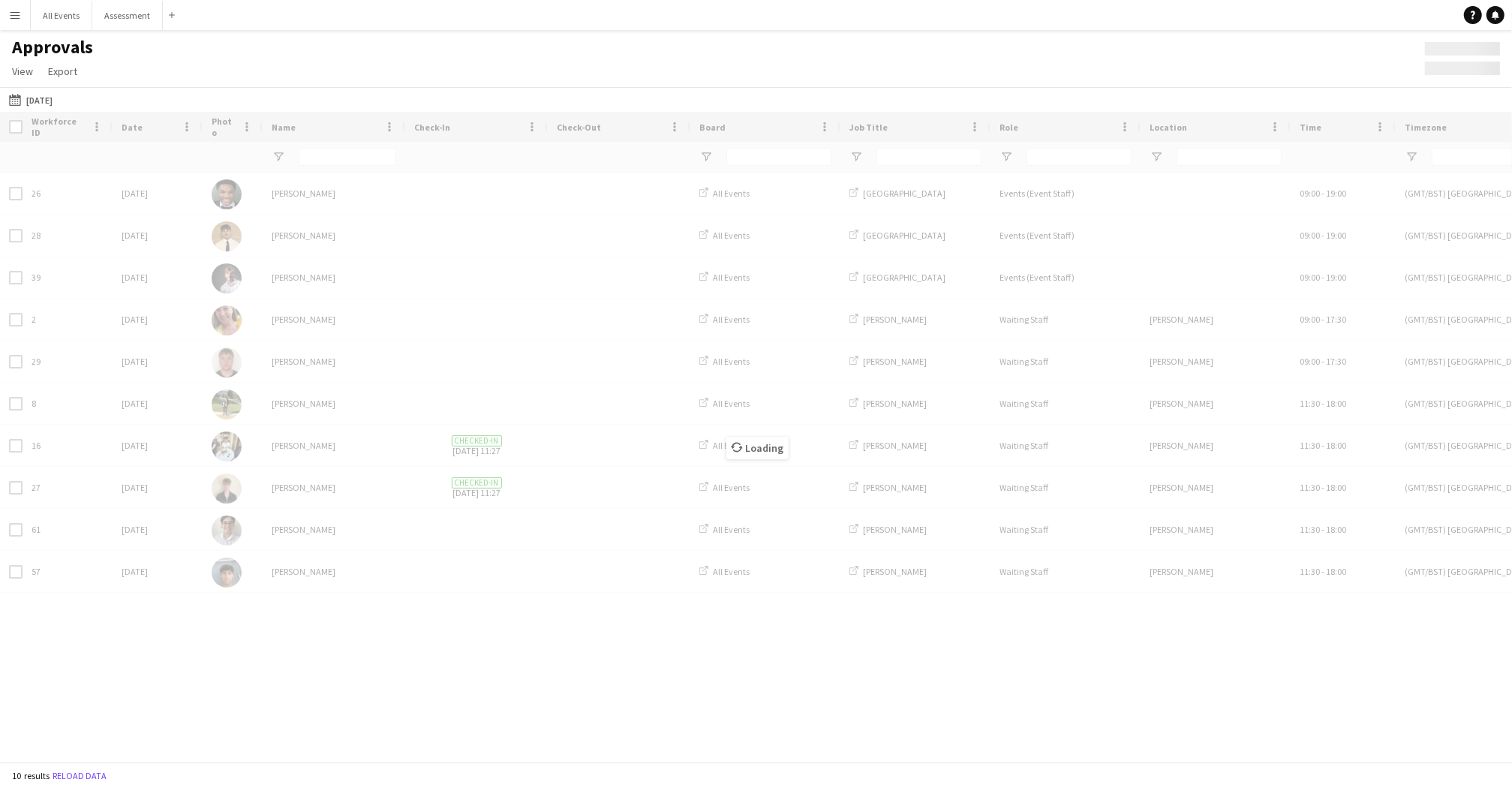
type input "**********"
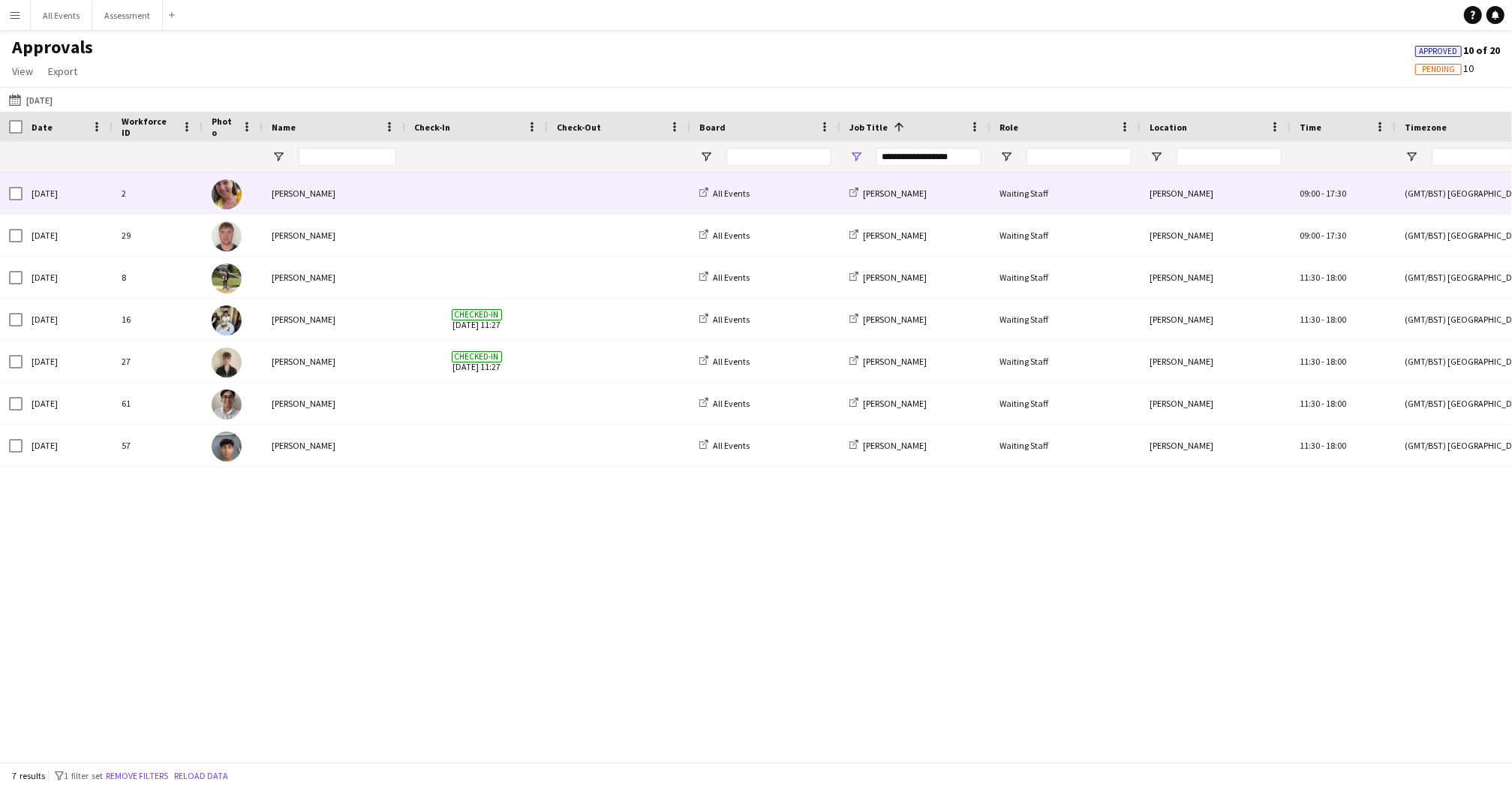
click at [473, 194] on span at bounding box center [477, 193] width 125 height 42
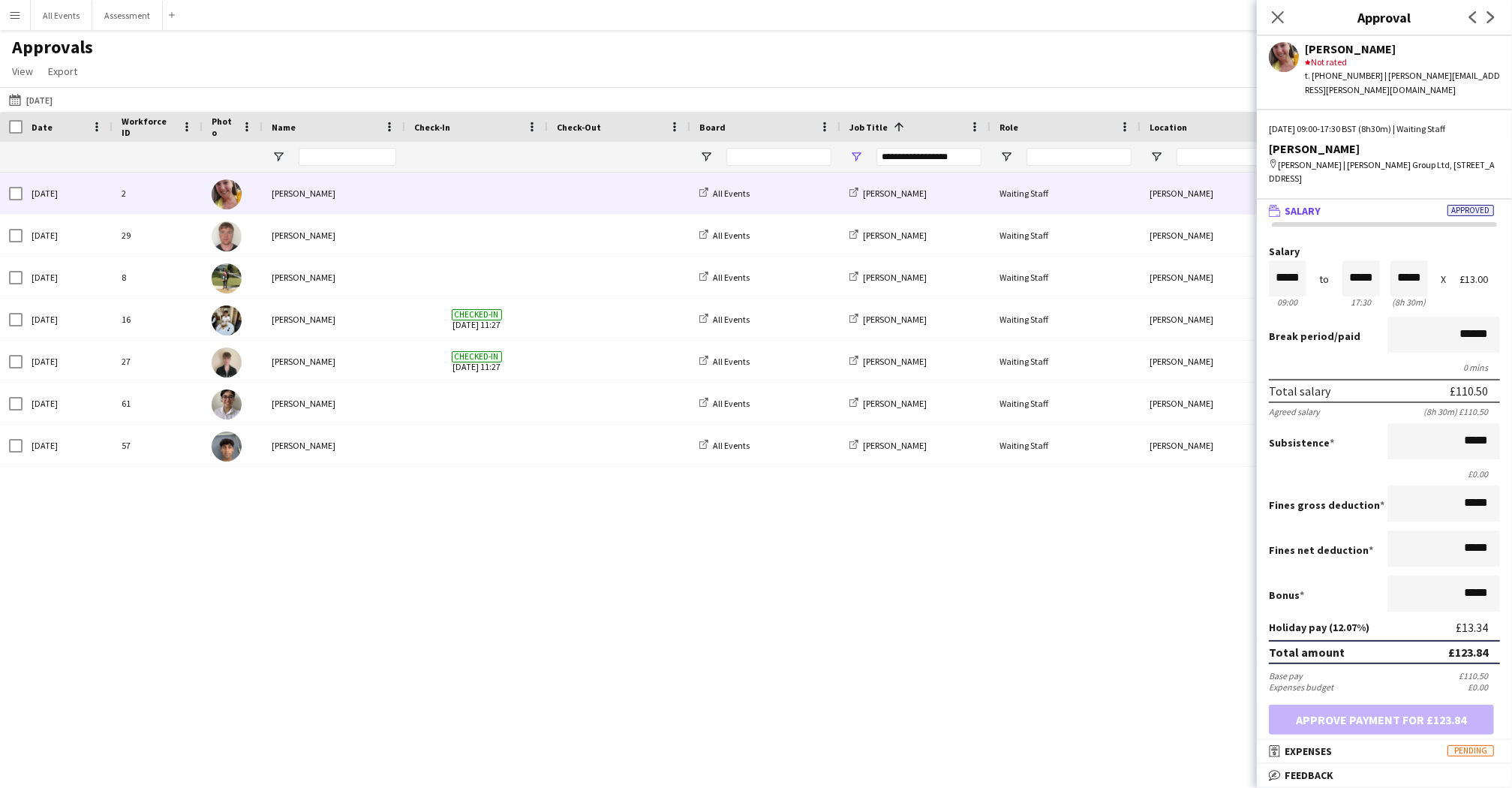
click at [1299, 296] on div "09:00" at bounding box center [1288, 302] width 38 height 11
click at [1297, 260] on input "*****" at bounding box center [1288, 278] width 38 height 36
type input "*****"
click at [1298, 298] on div at bounding box center [1297, 305] width 19 height 15
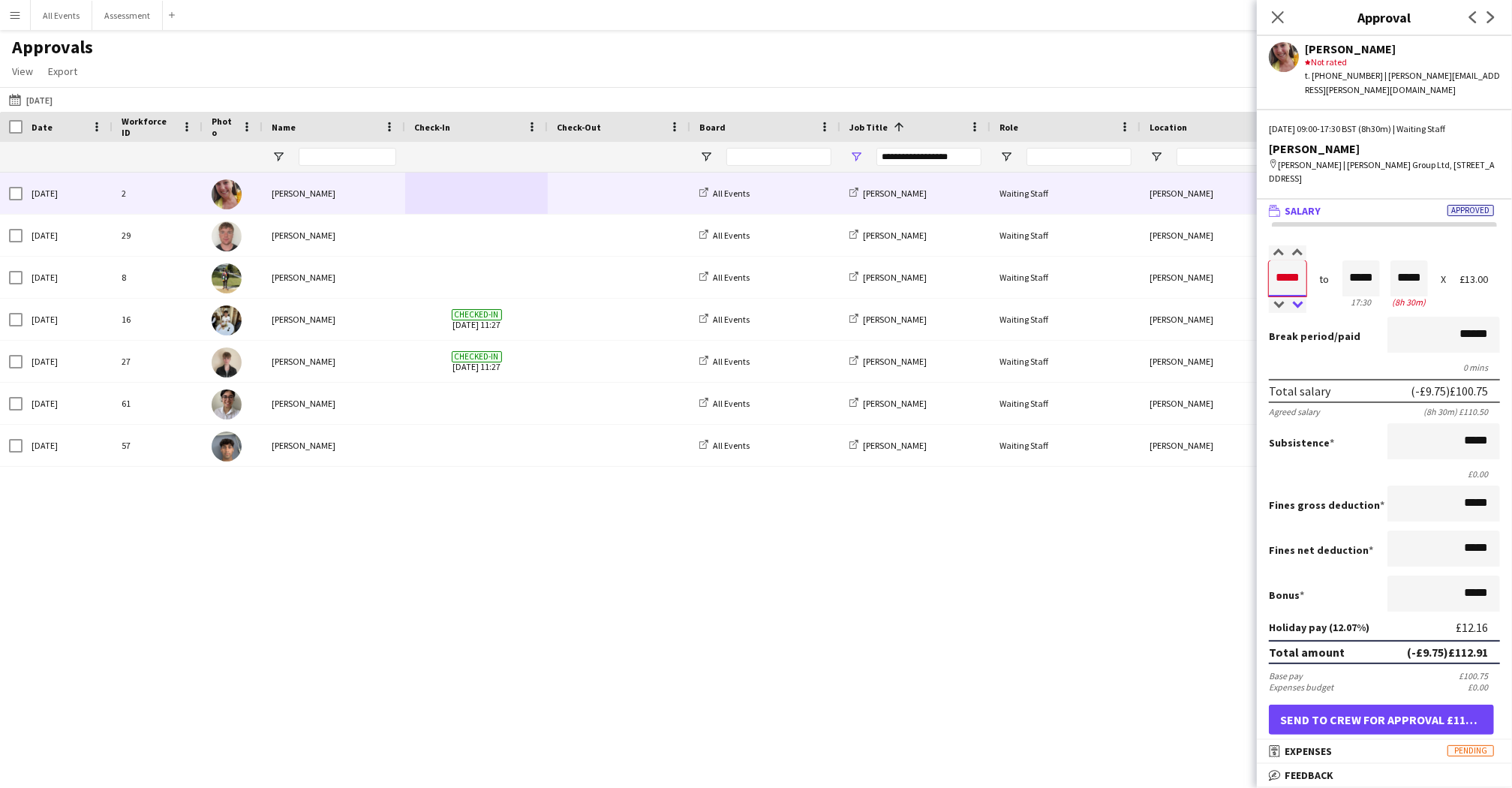
type input "*****"
click at [1298, 298] on div at bounding box center [1297, 305] width 19 height 15
type input "*****"
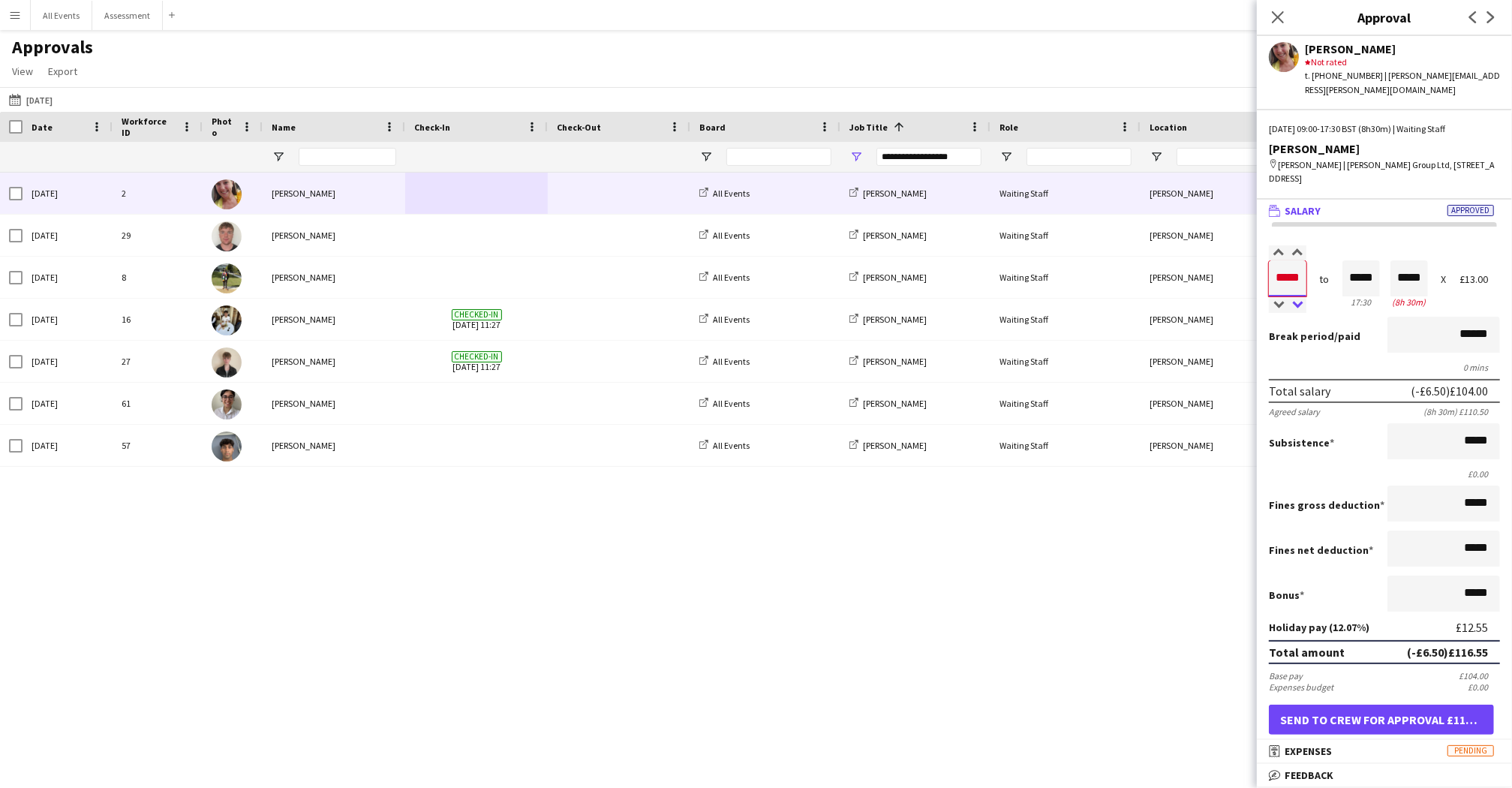
click at [1298, 298] on div at bounding box center [1297, 305] width 19 height 15
type input "*****"
click at [1277, 298] on div at bounding box center [1278, 305] width 19 height 15
click at [1178, 649] on div "2 [DATE] [PERSON_NAME] All Events [PERSON_NAME] Waiting Staff [PERSON_NAME] 09:…" at bounding box center [756, 467] width 1512 height 589
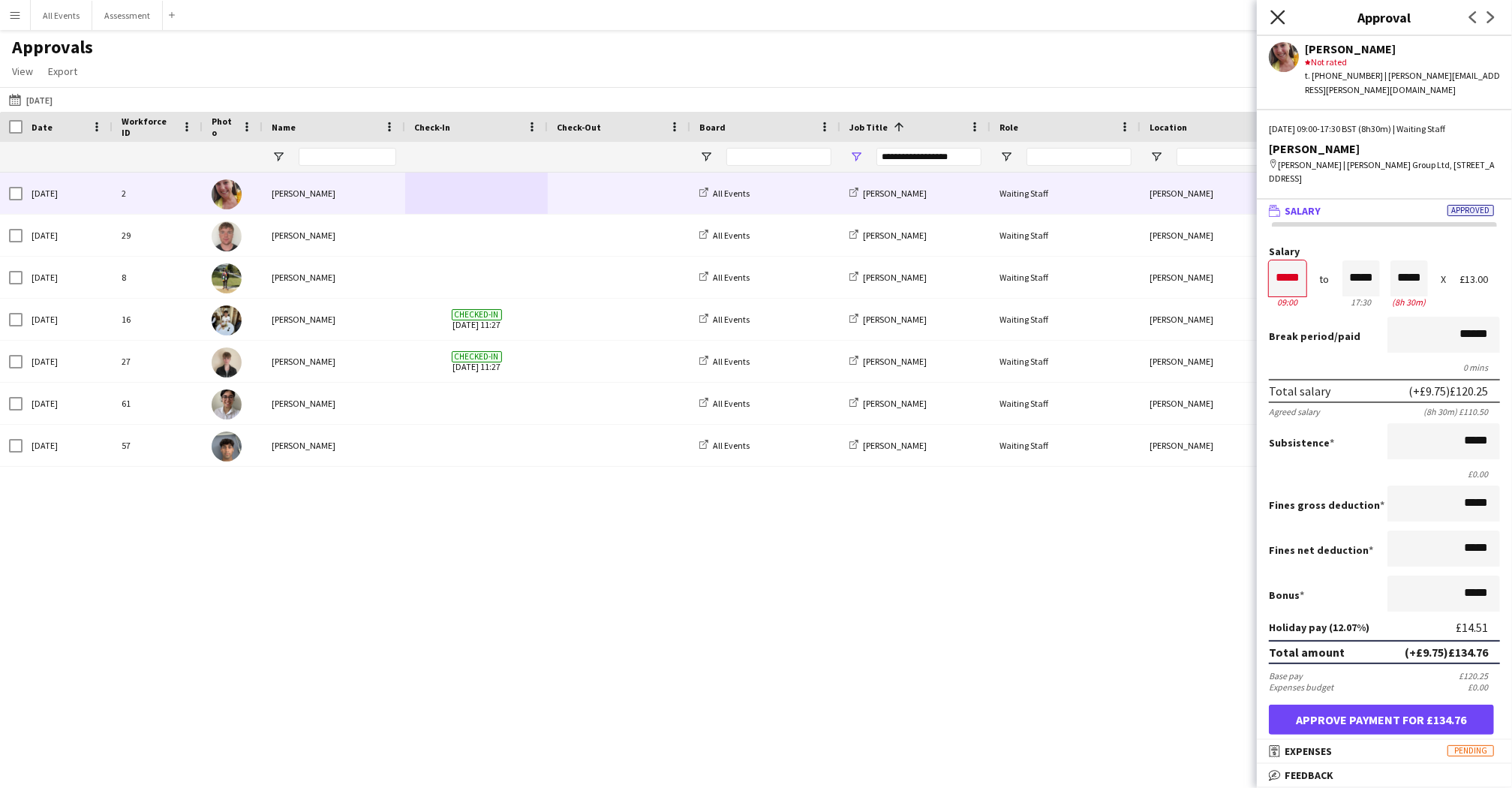
click at [1278, 17] on icon at bounding box center [1278, 17] width 14 height 14
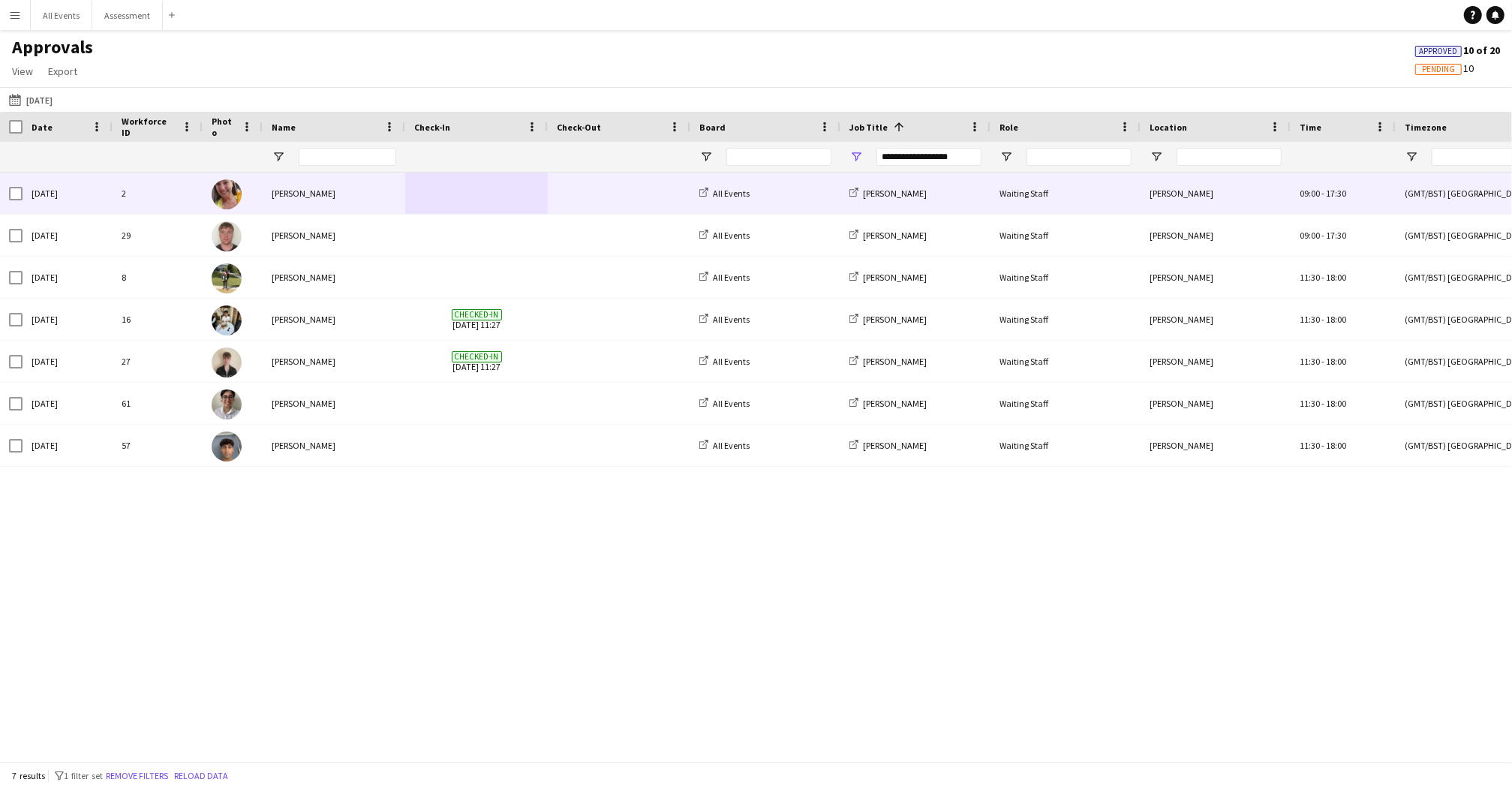
click at [462, 203] on span at bounding box center [477, 193] width 125 height 42
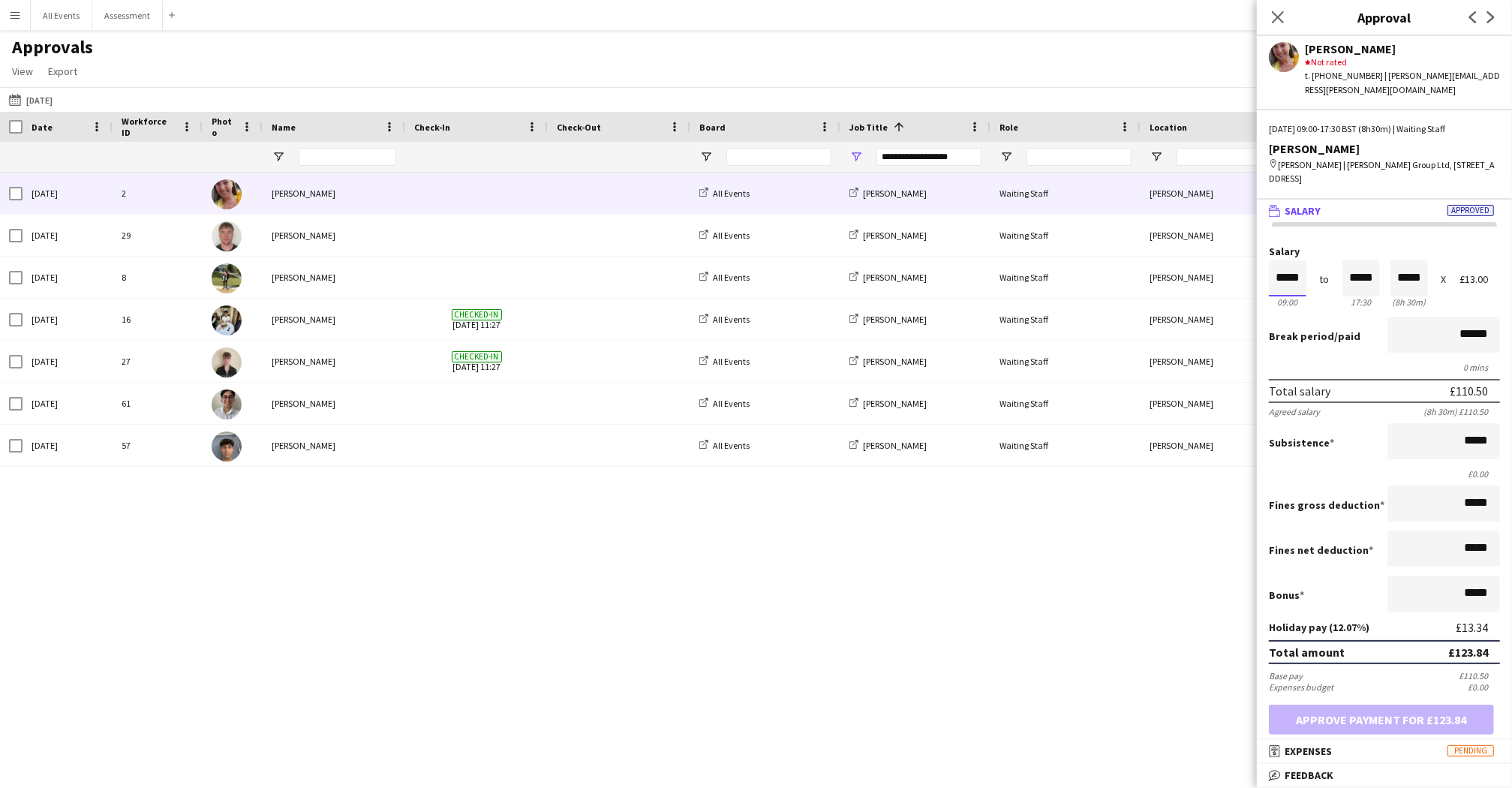
click at [1281, 268] on input "*****" at bounding box center [1288, 278] width 38 height 36
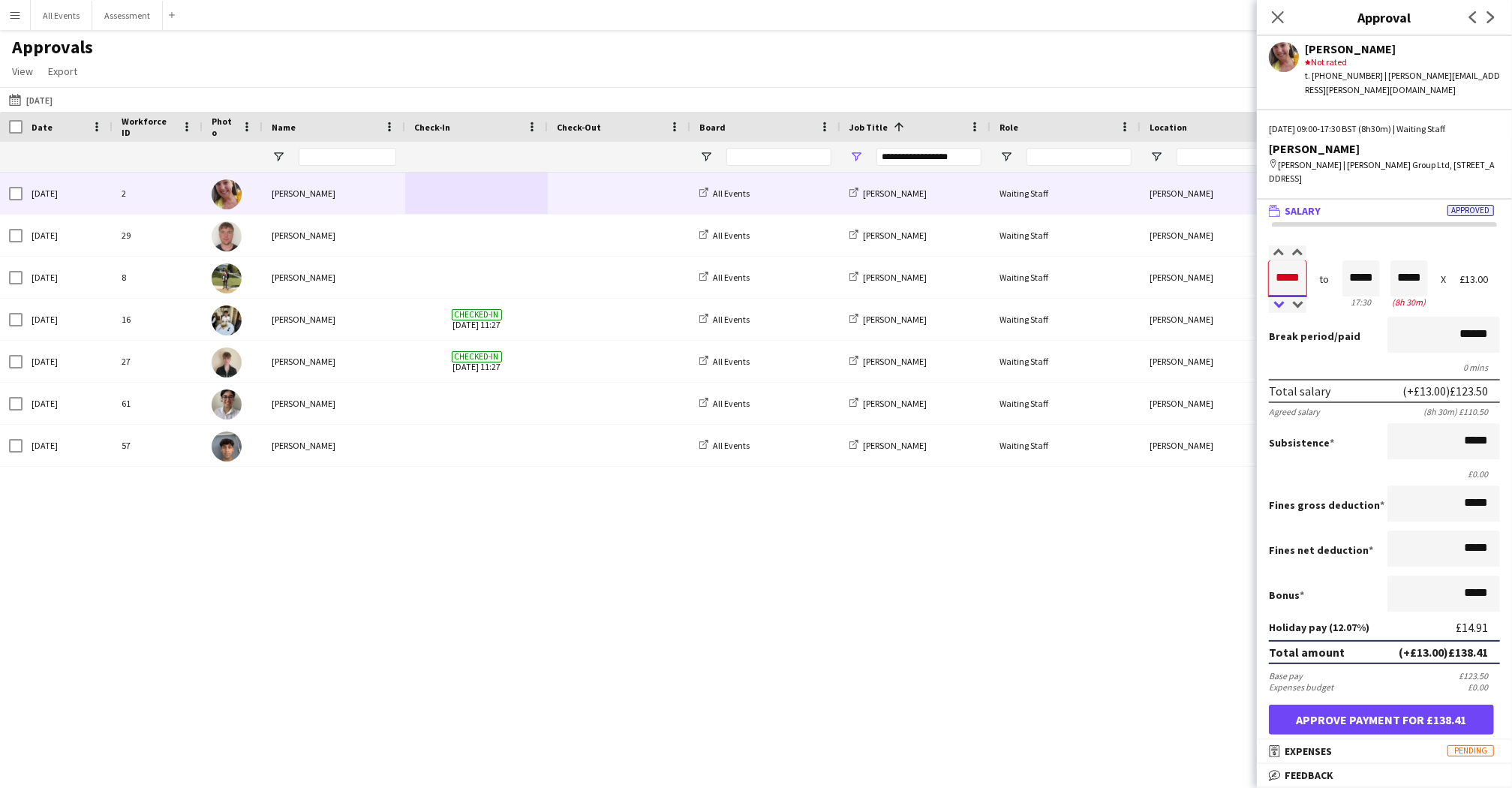
type input "*****"
drag, startPoint x: 1274, startPoint y: 285, endPoint x: 1288, endPoint y: 285, distance: 14.0
click at [1274, 298] on div at bounding box center [1278, 305] width 19 height 15
type input "*****"
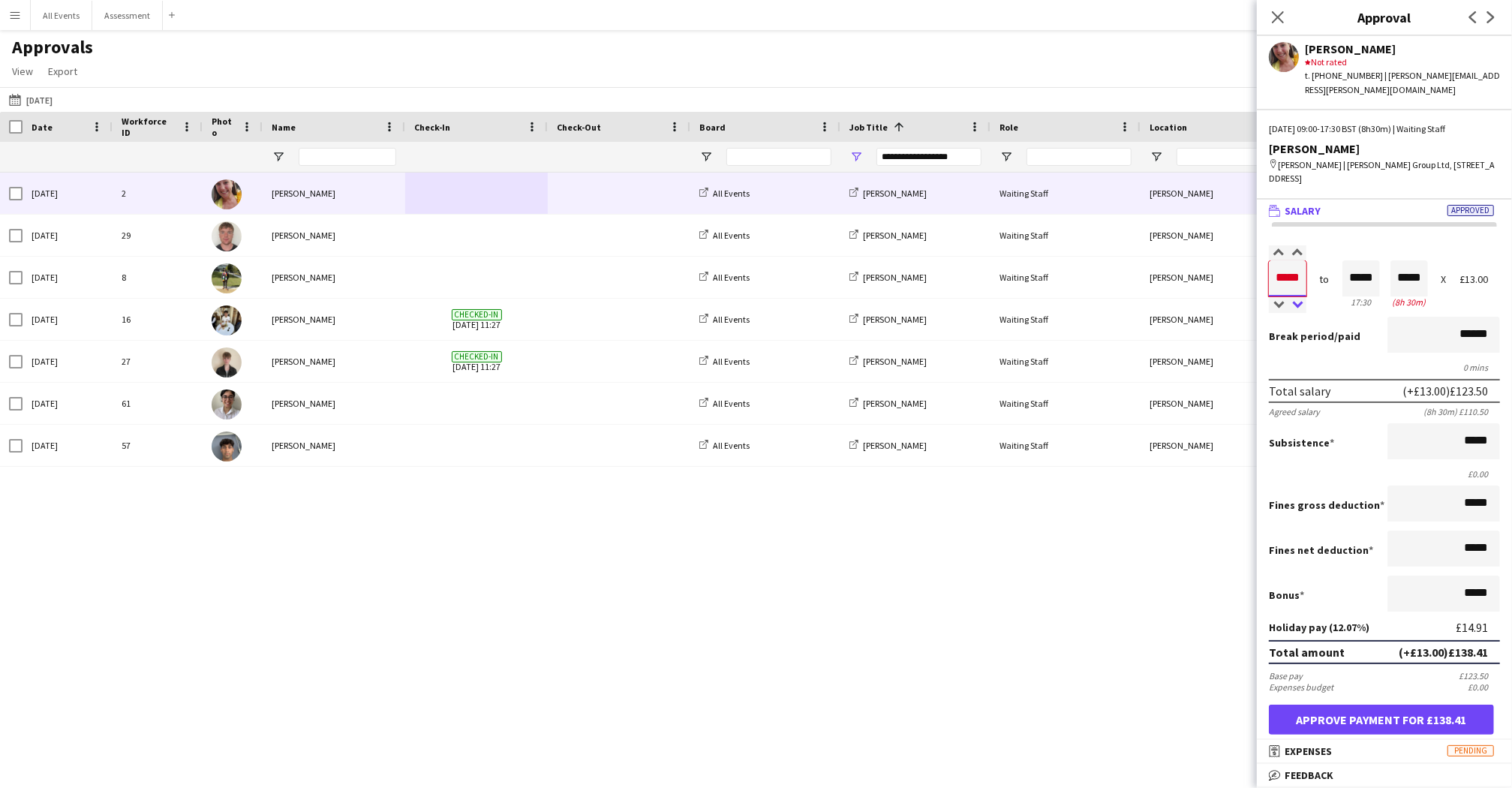
type input "*****"
click at [1299, 298] on div at bounding box center [1297, 305] width 19 height 15
type input "*****"
click at [1299, 298] on div at bounding box center [1297, 305] width 19 height 15
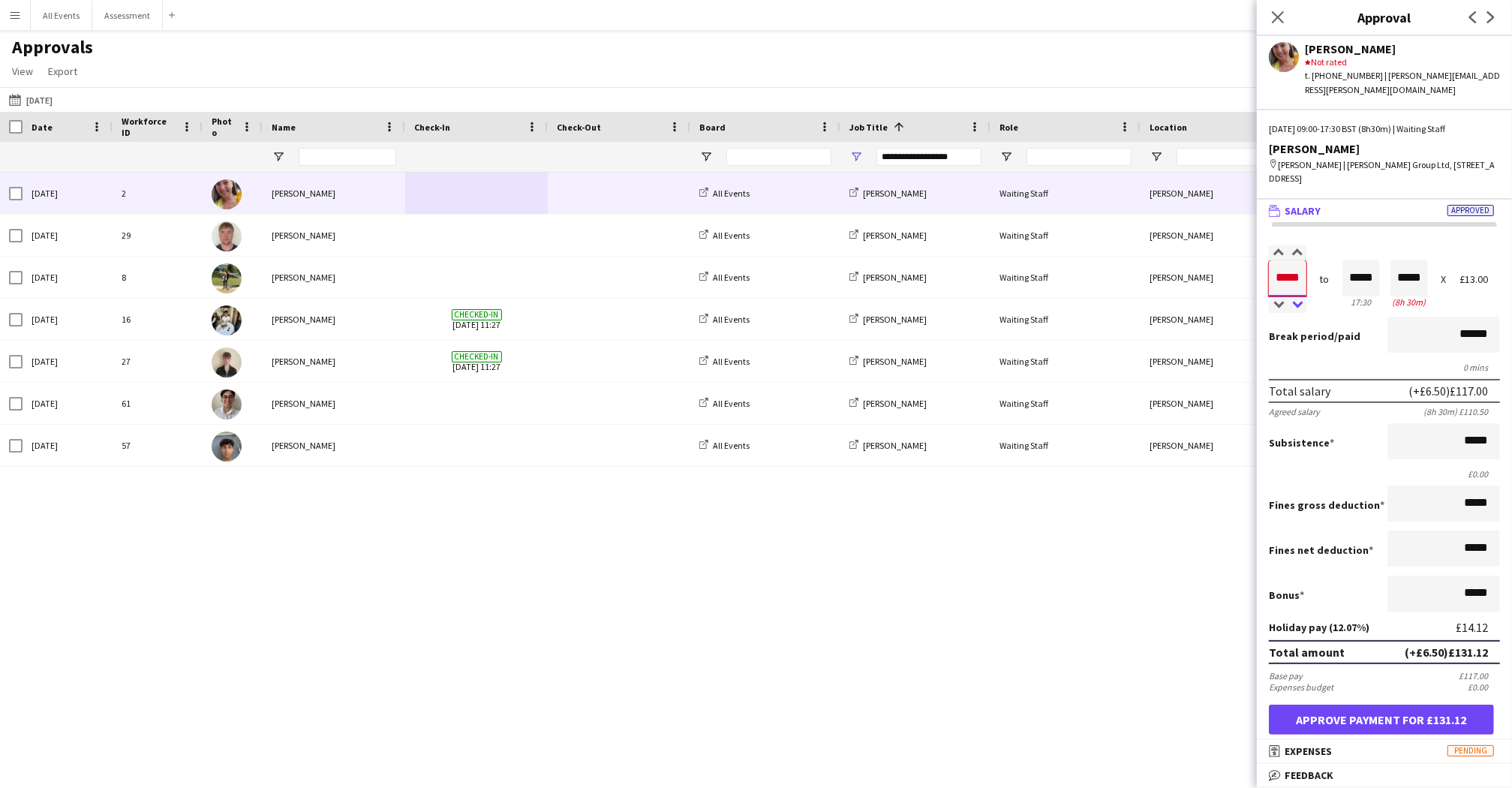
type input "*****"
click at [1299, 298] on div at bounding box center [1297, 305] width 19 height 15
click at [1387, 707] on button "Approve payment for £134.76" at bounding box center [1381, 719] width 225 height 30
click at [1079, 524] on div "2 [DATE] [PERSON_NAME] All Events [PERSON_NAME] Waiting Staff [PERSON_NAME] 08:…" at bounding box center [756, 467] width 1512 height 589
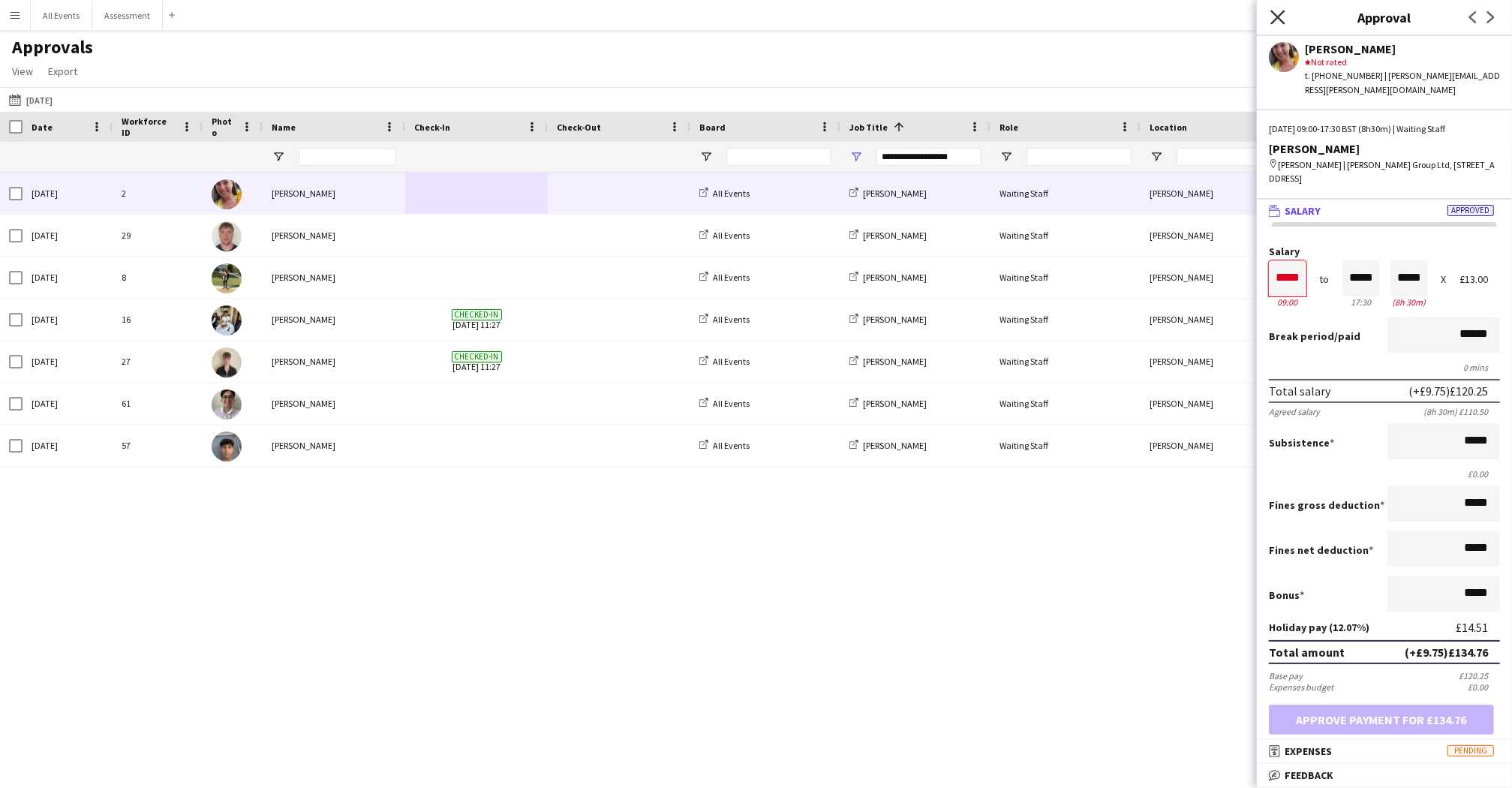
click at [1277, 22] on icon "Close pop-in" at bounding box center [1278, 17] width 14 height 14
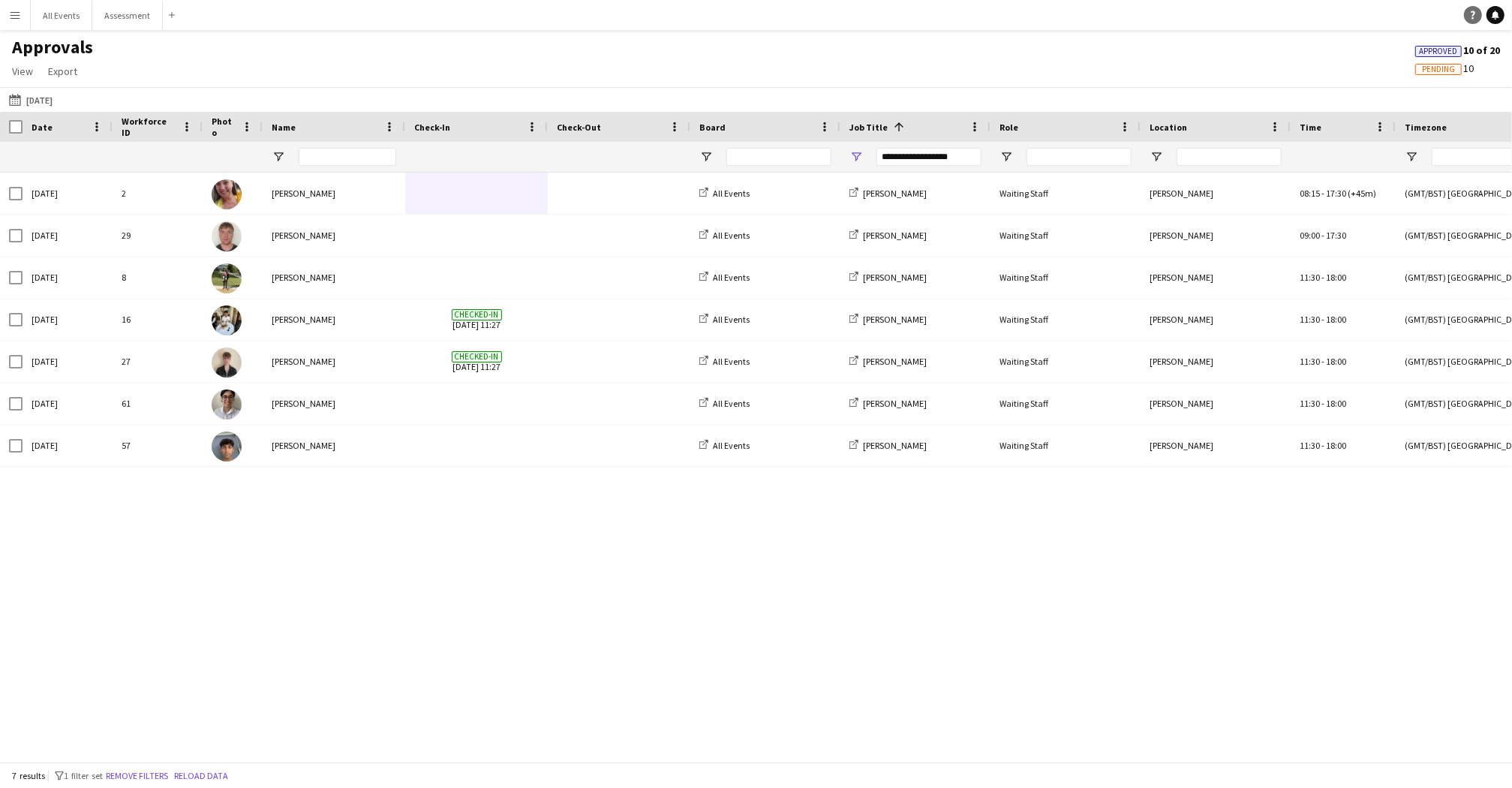
click at [1469, 12] on icon "Help" at bounding box center [1473, 15] width 9 height 9
